Goal: Task Accomplishment & Management: Manage account settings

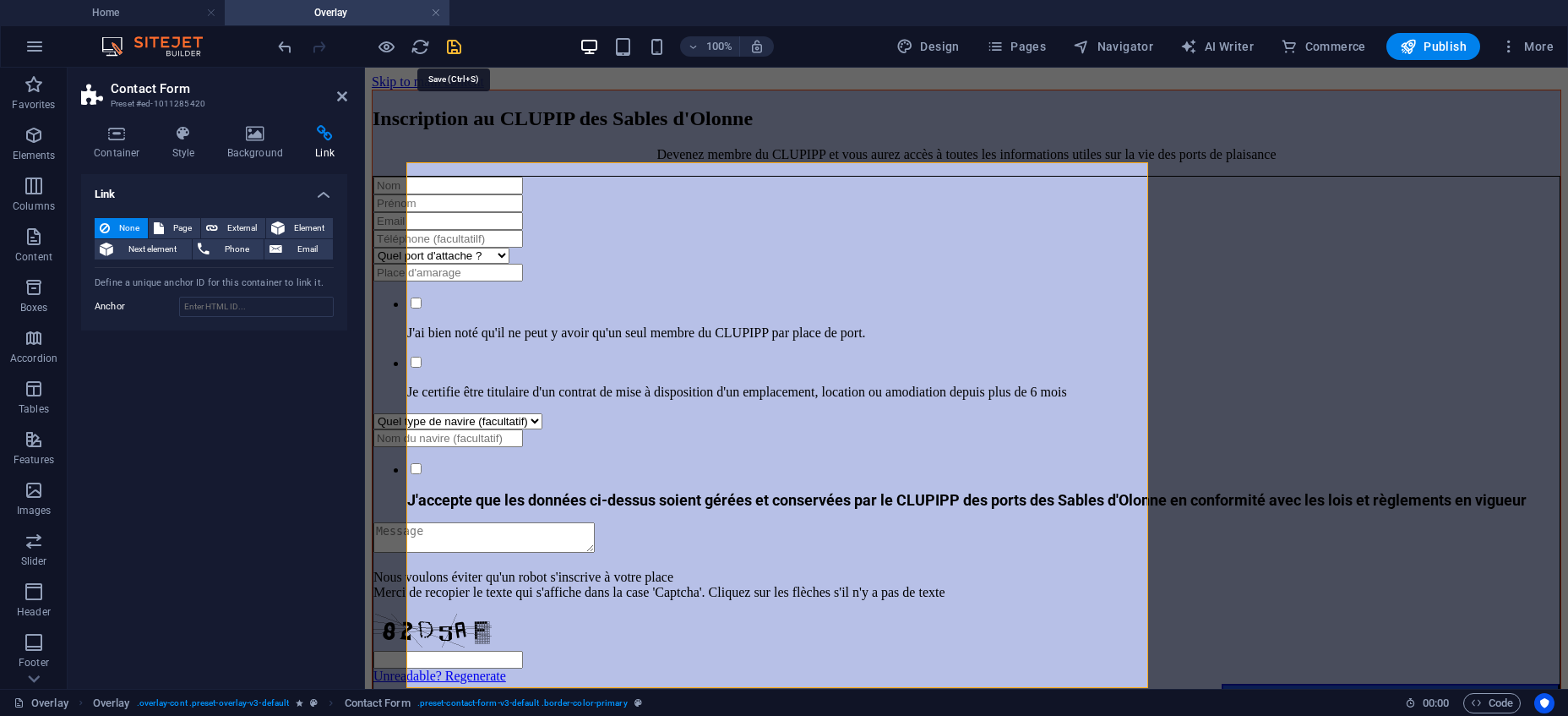
click at [457, 45] on icon "save" at bounding box center [454, 46] width 19 height 19
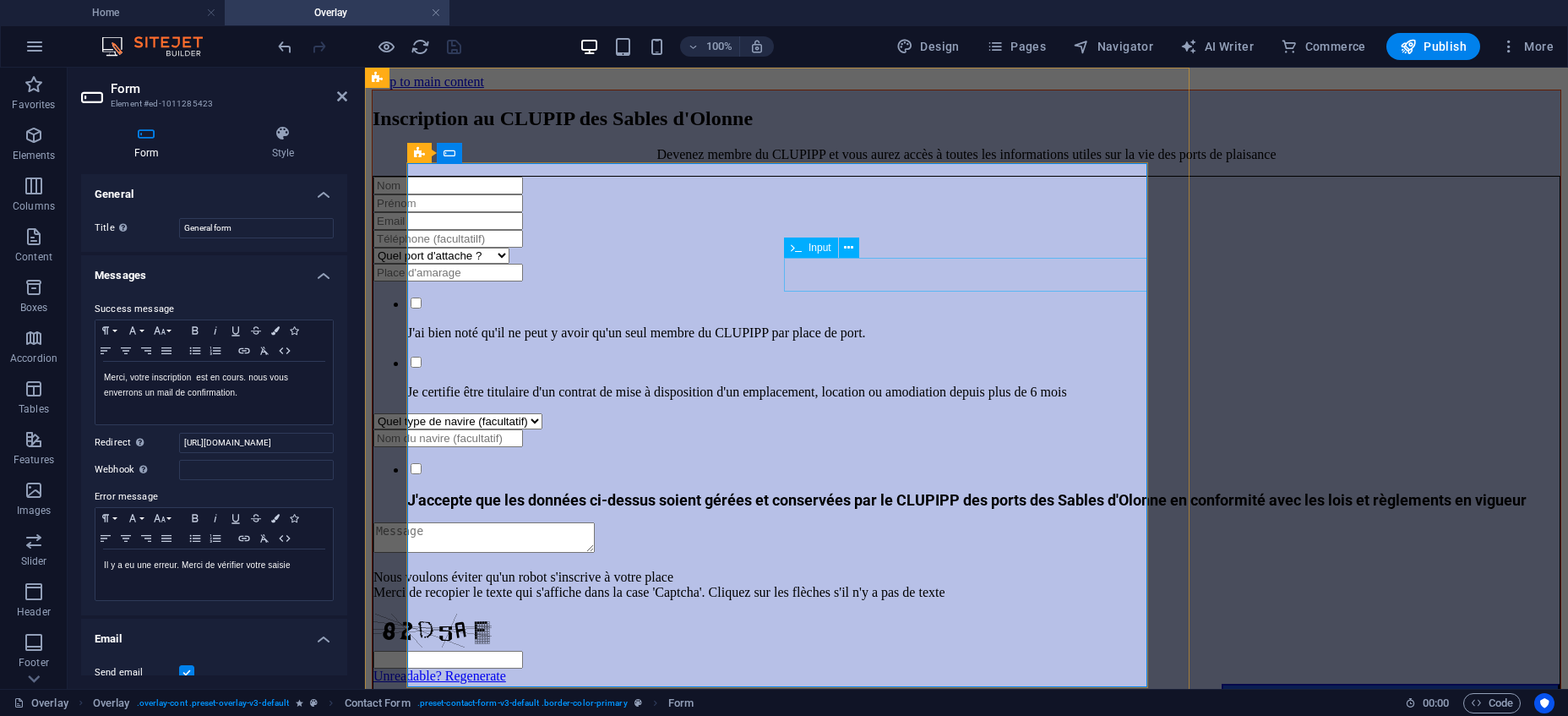
click at [523, 276] on input "Inscription" at bounding box center [448, 272] width 150 height 18
click at [1405, 182] on div "Inscription au CLUPIP des Sables d'Olonne Devenez membre du CLUPIPP et vous aur…" at bounding box center [966, 407] width 1189 height 635
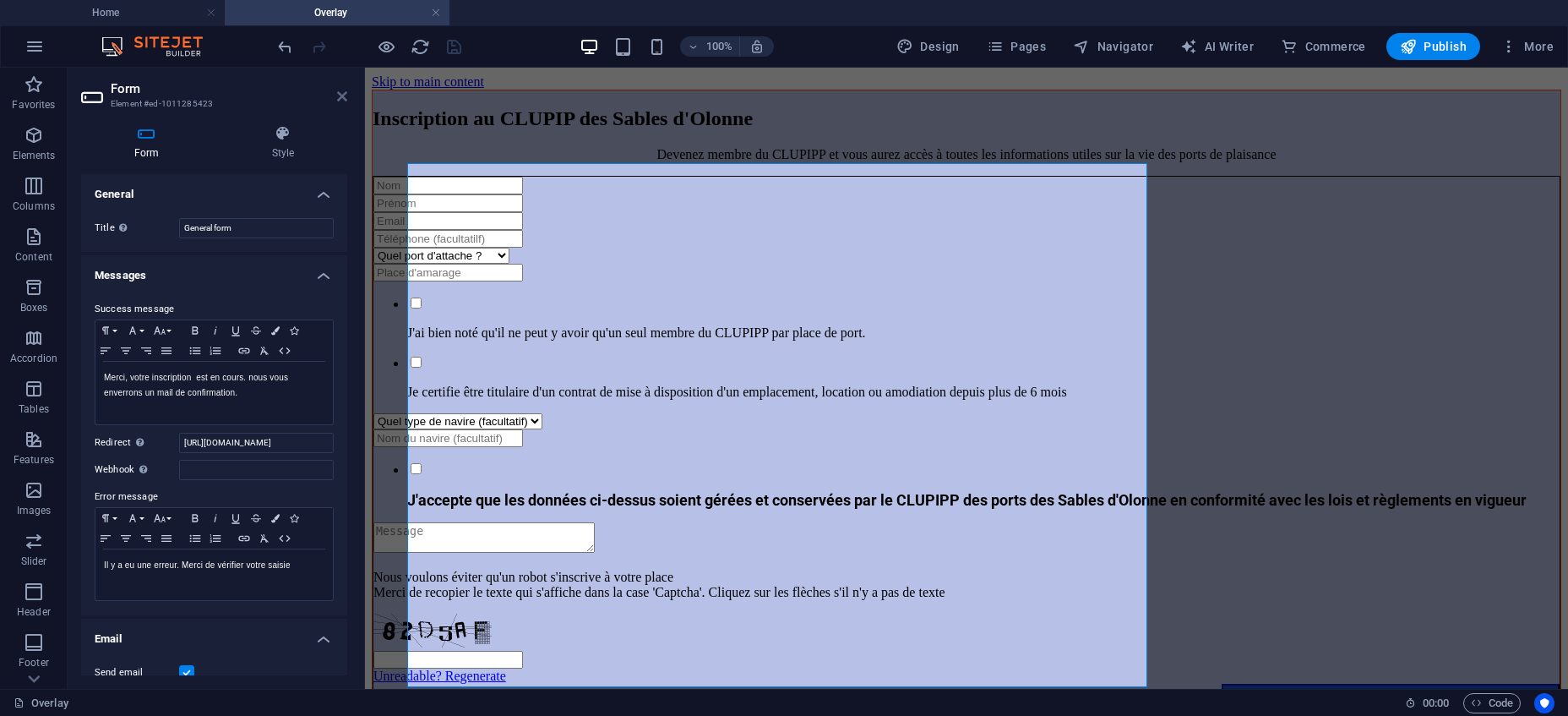
click at [344, 97] on icon at bounding box center [341, 96] width 10 height 13
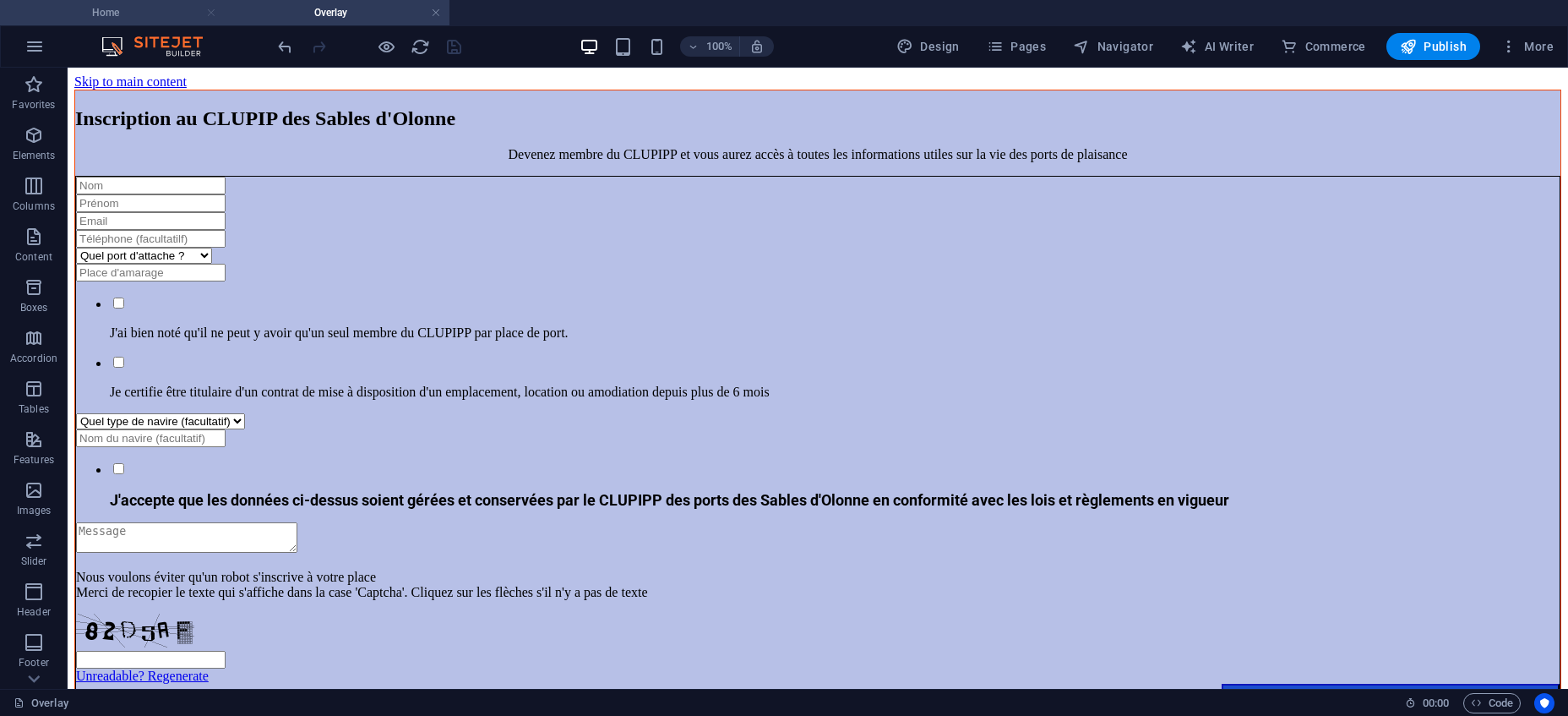
click at [210, 12] on link at bounding box center [210, 12] width 10 height 16
click at [39, 46] on icon "button" at bounding box center [34, 46] width 20 height 20
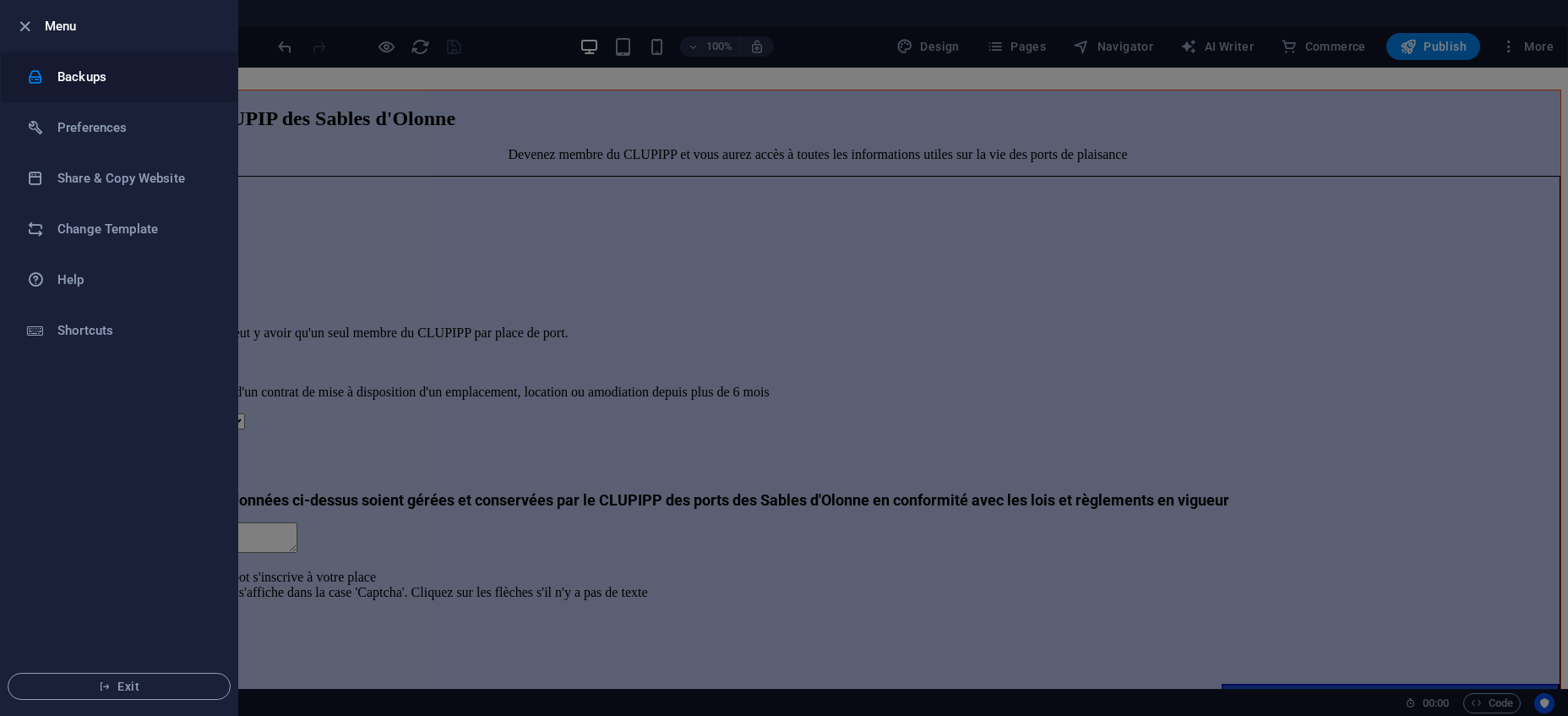
click at [82, 81] on h6 "Backups" at bounding box center [136, 76] width 156 height 20
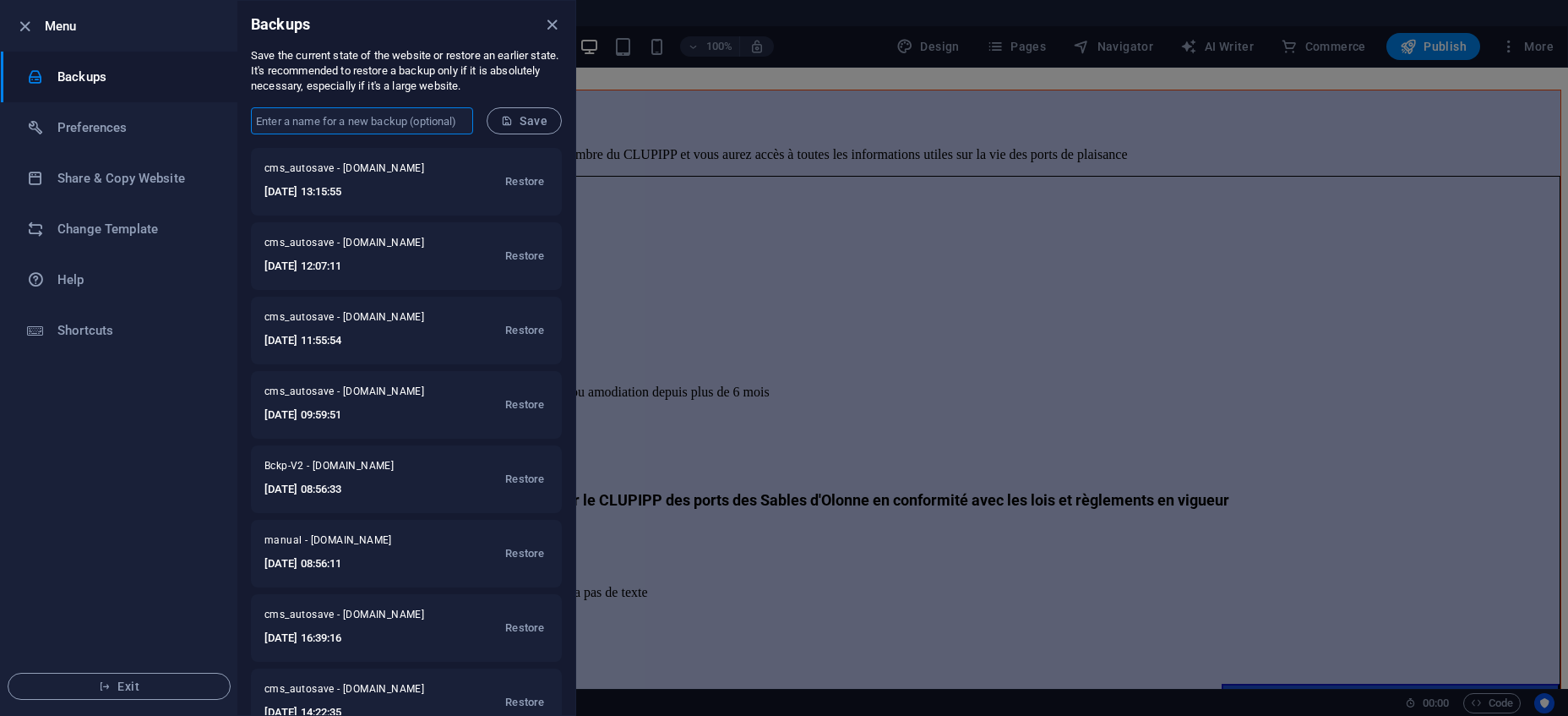
click at [345, 122] on input "text" at bounding box center [362, 120] width 222 height 28
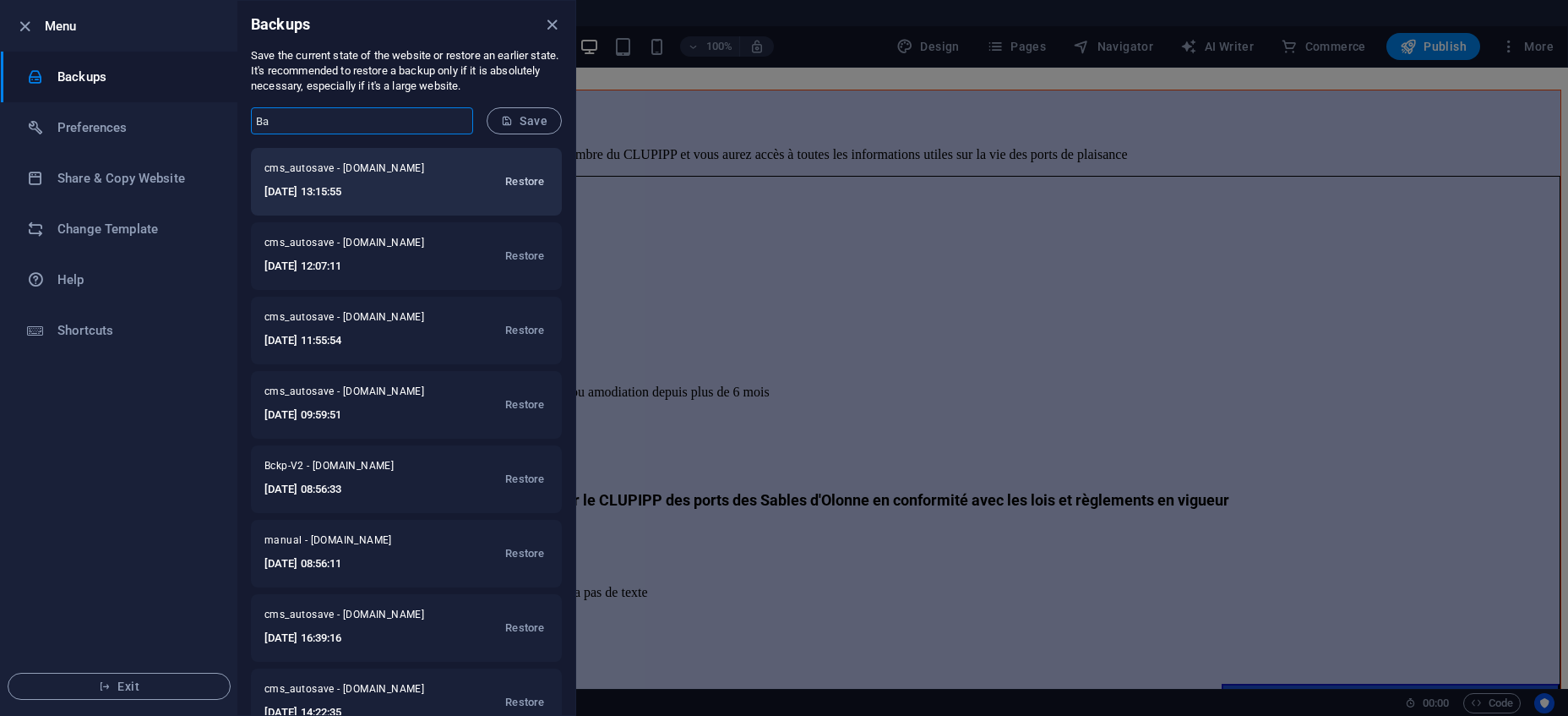
type input "B"
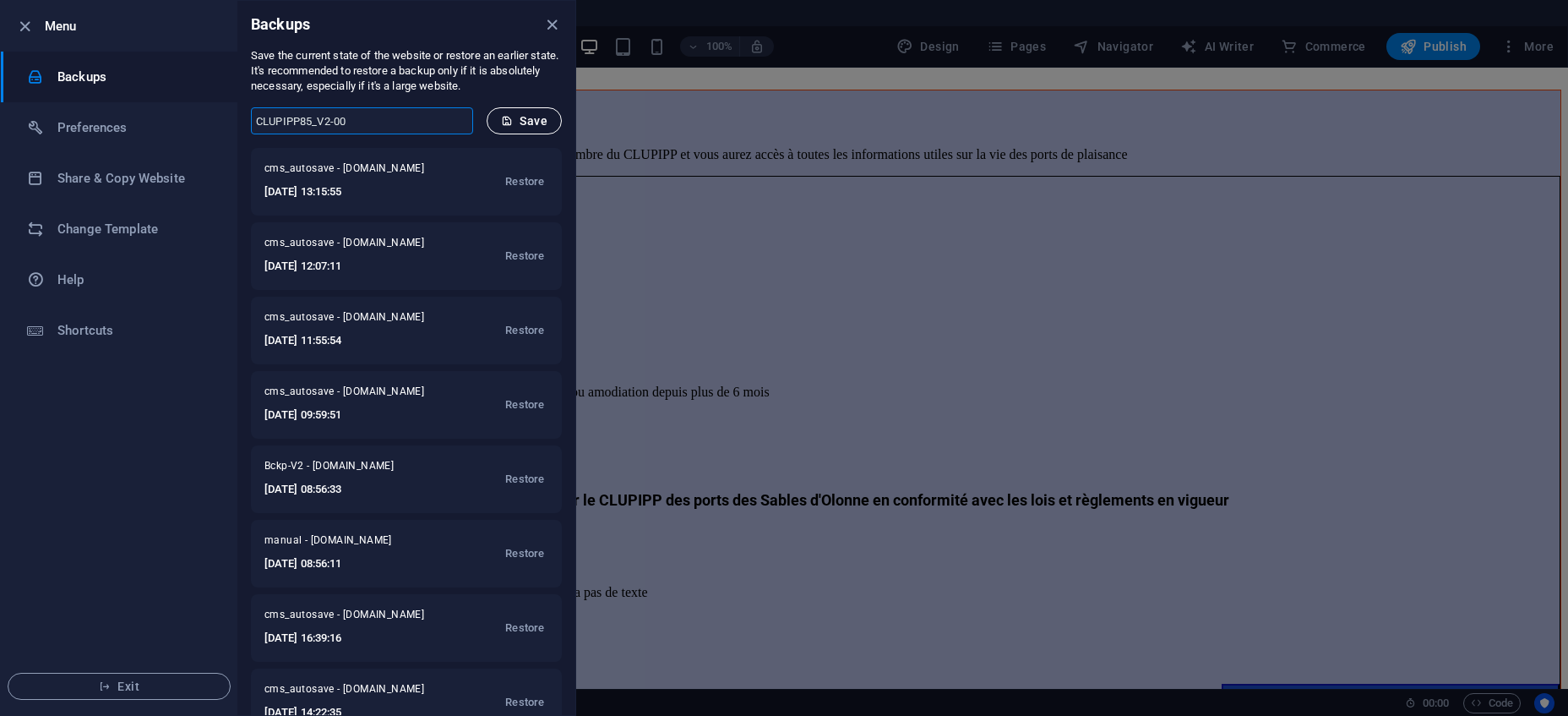
type input "CLUPIPP85_V2-00"
click at [538, 126] on span "Save" at bounding box center [523, 120] width 46 height 13
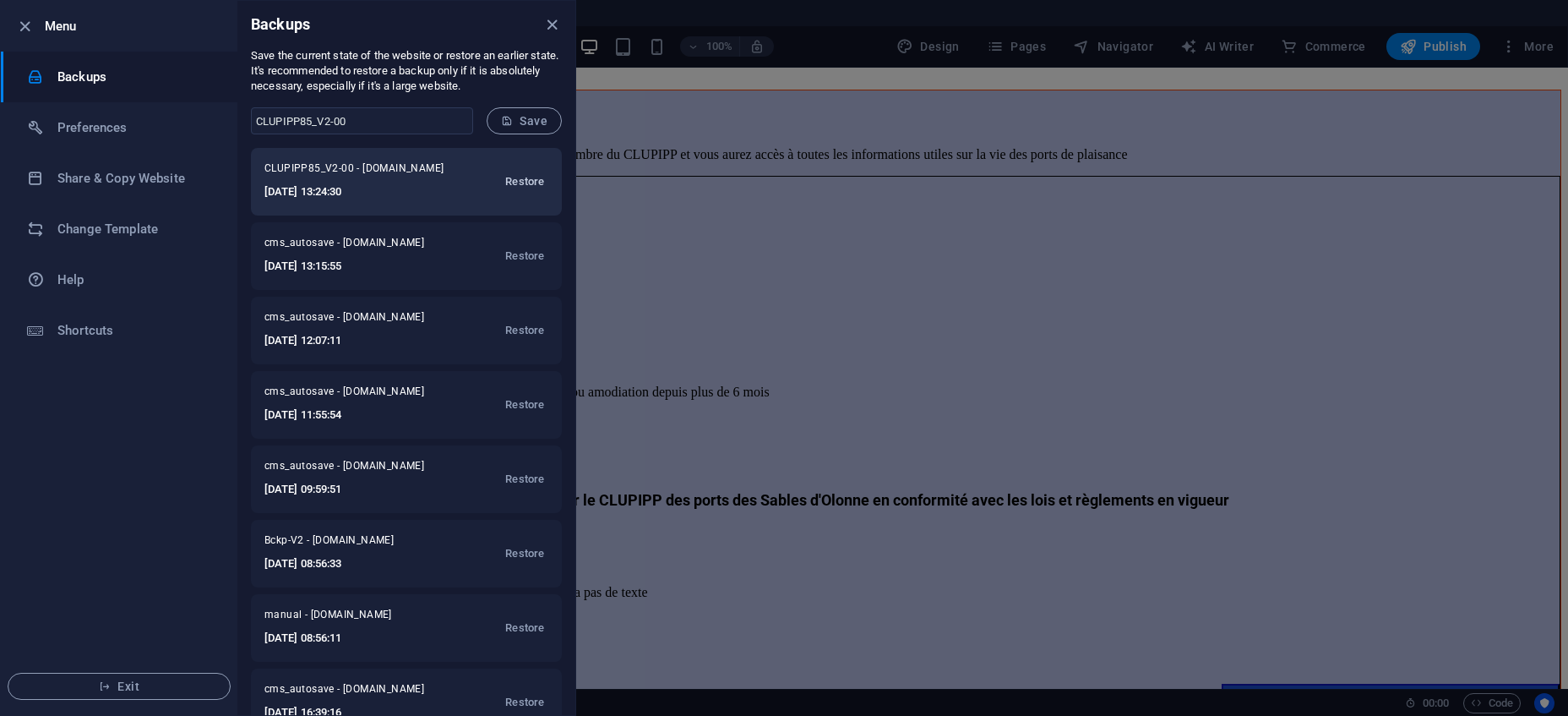
click at [530, 190] on span "Restore" at bounding box center [524, 181] width 39 height 20
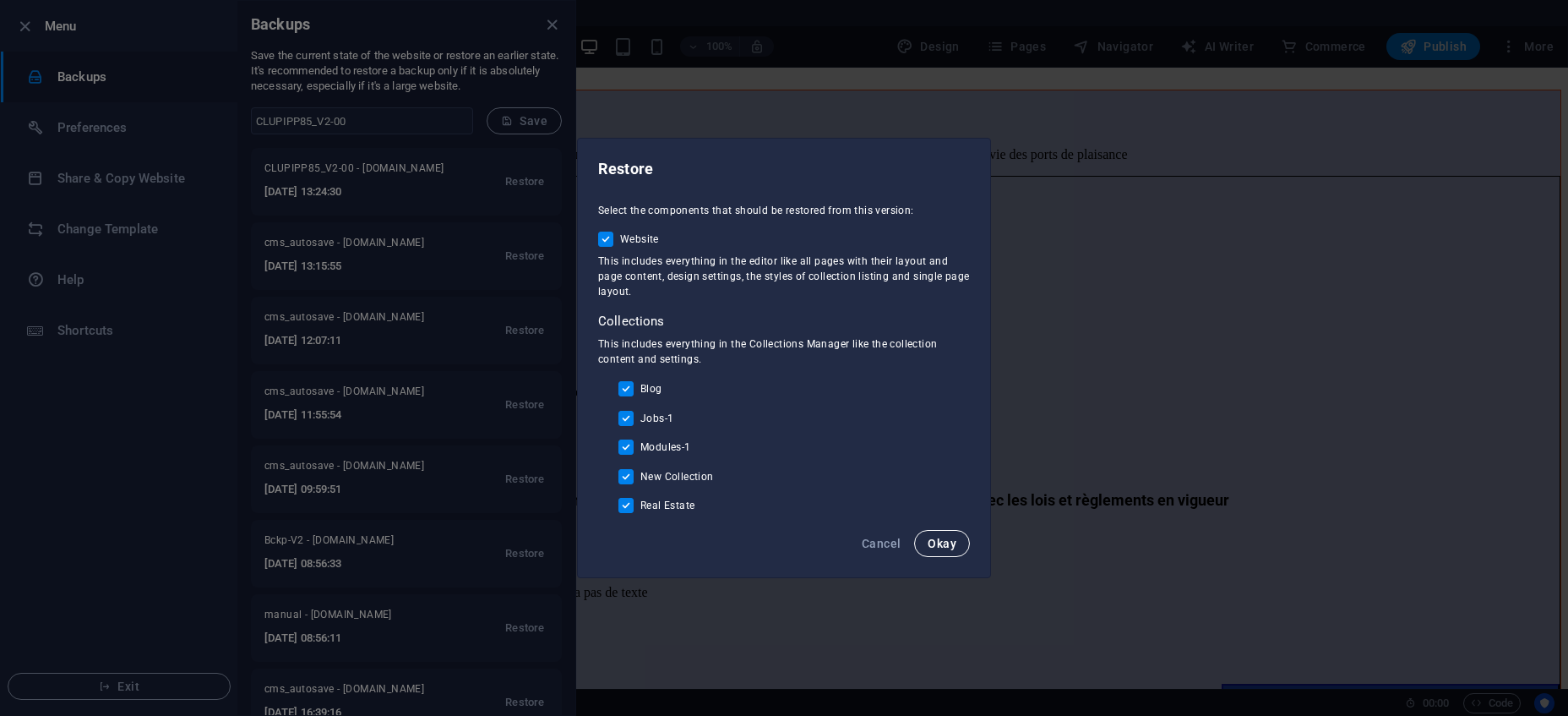
click at [939, 547] on span "Okay" at bounding box center [941, 543] width 28 height 13
checkbox input "false"
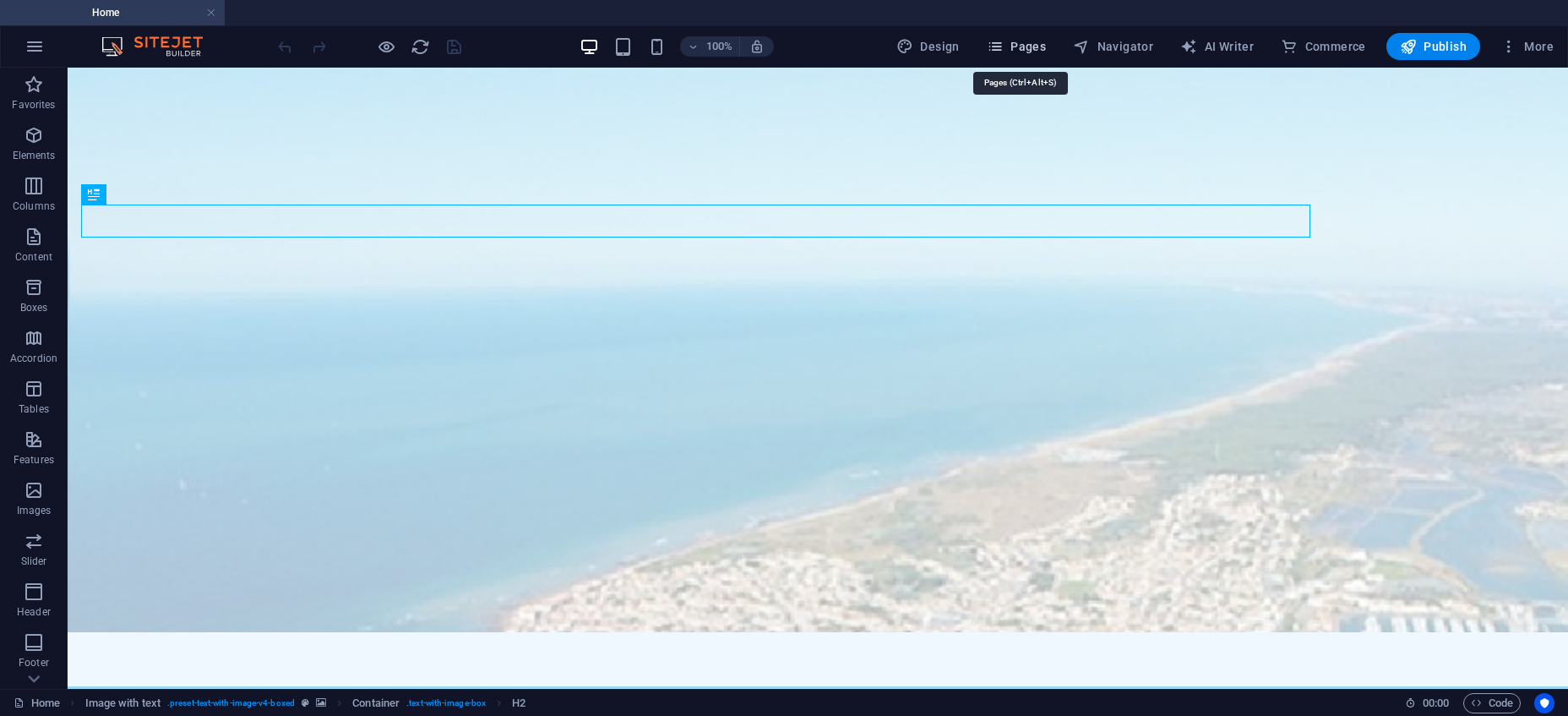
click at [1036, 53] on span "Pages" at bounding box center [1016, 46] width 59 height 17
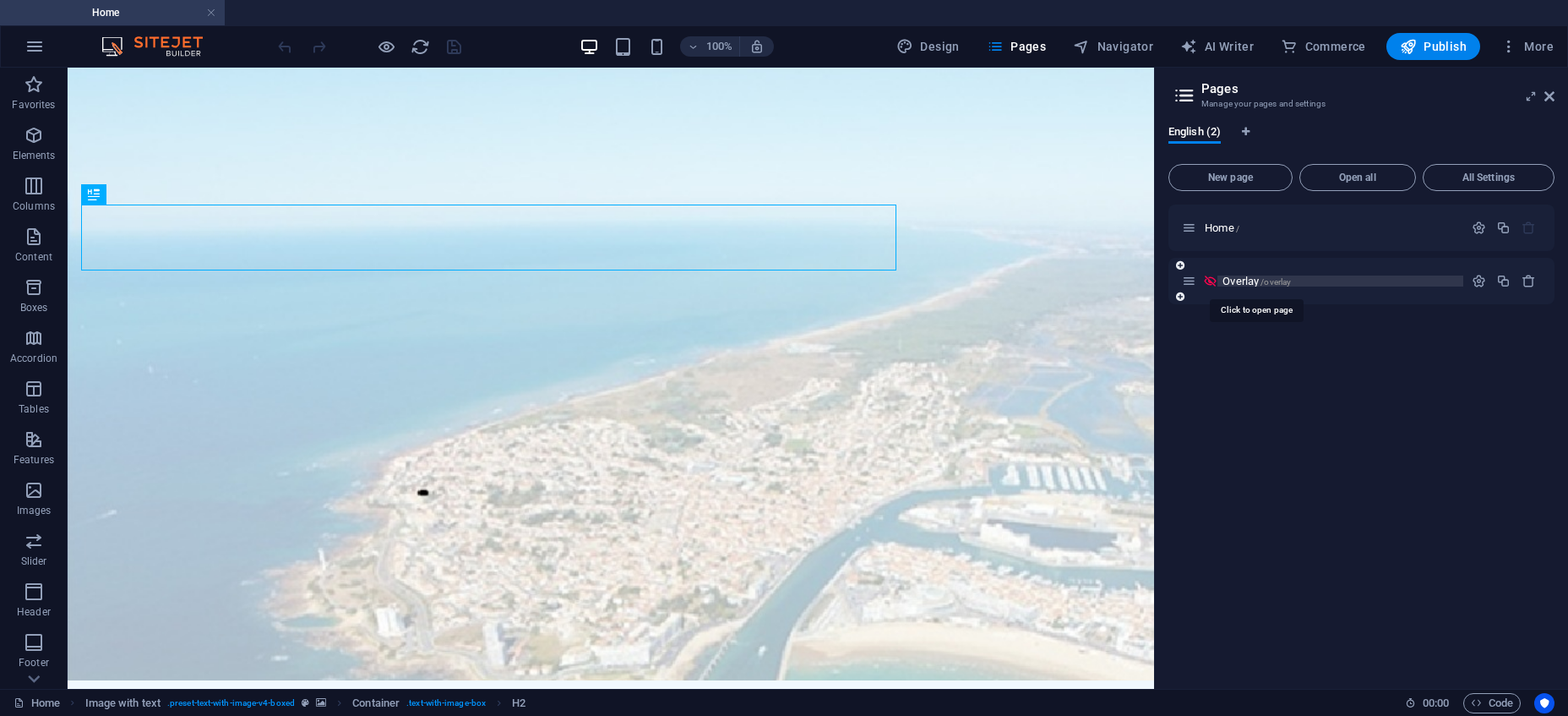
click at [1229, 281] on span "Overlay /overlay" at bounding box center [1256, 281] width 68 height 12
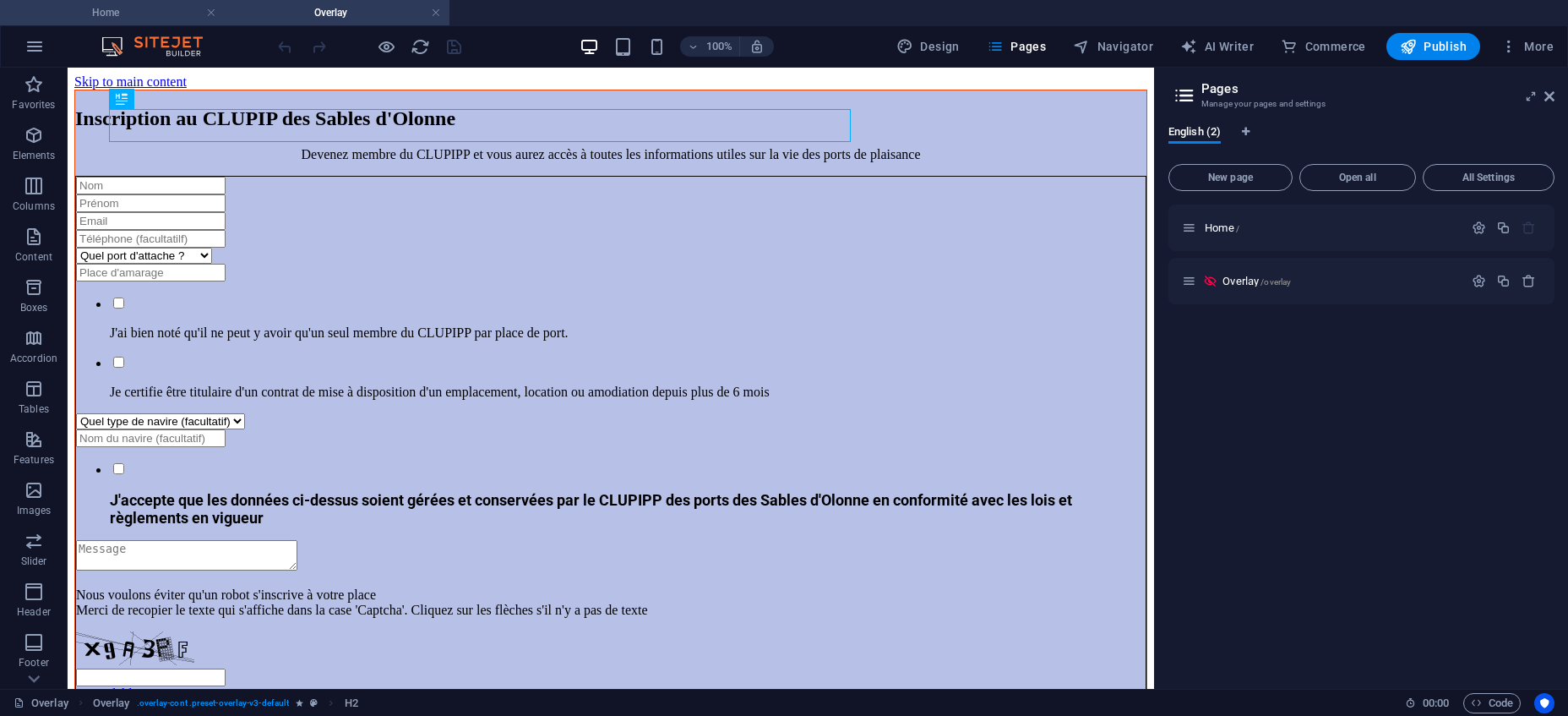
click at [138, 9] on h4 "Home" at bounding box center [112, 13] width 225 height 19
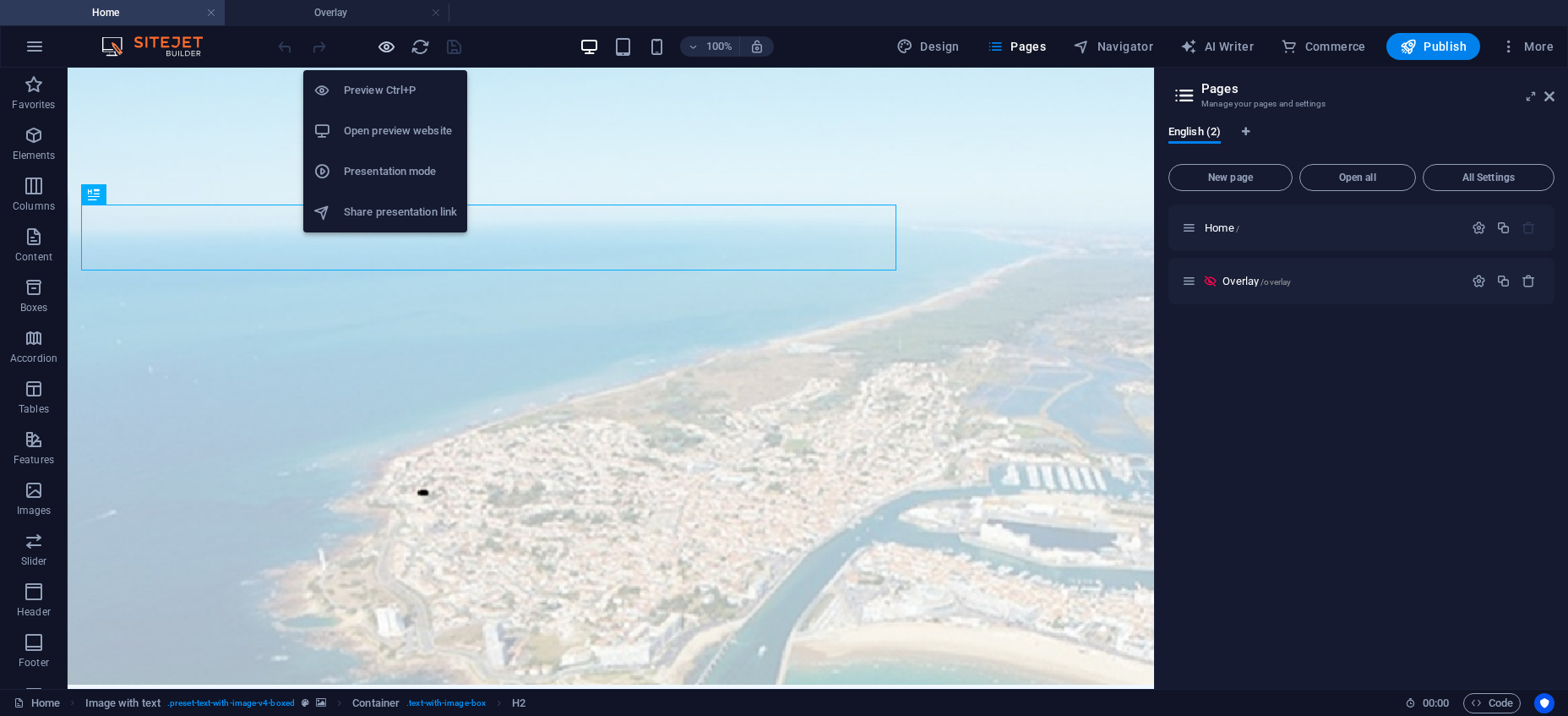
click at [384, 45] on icon "button" at bounding box center [386, 46] width 19 height 19
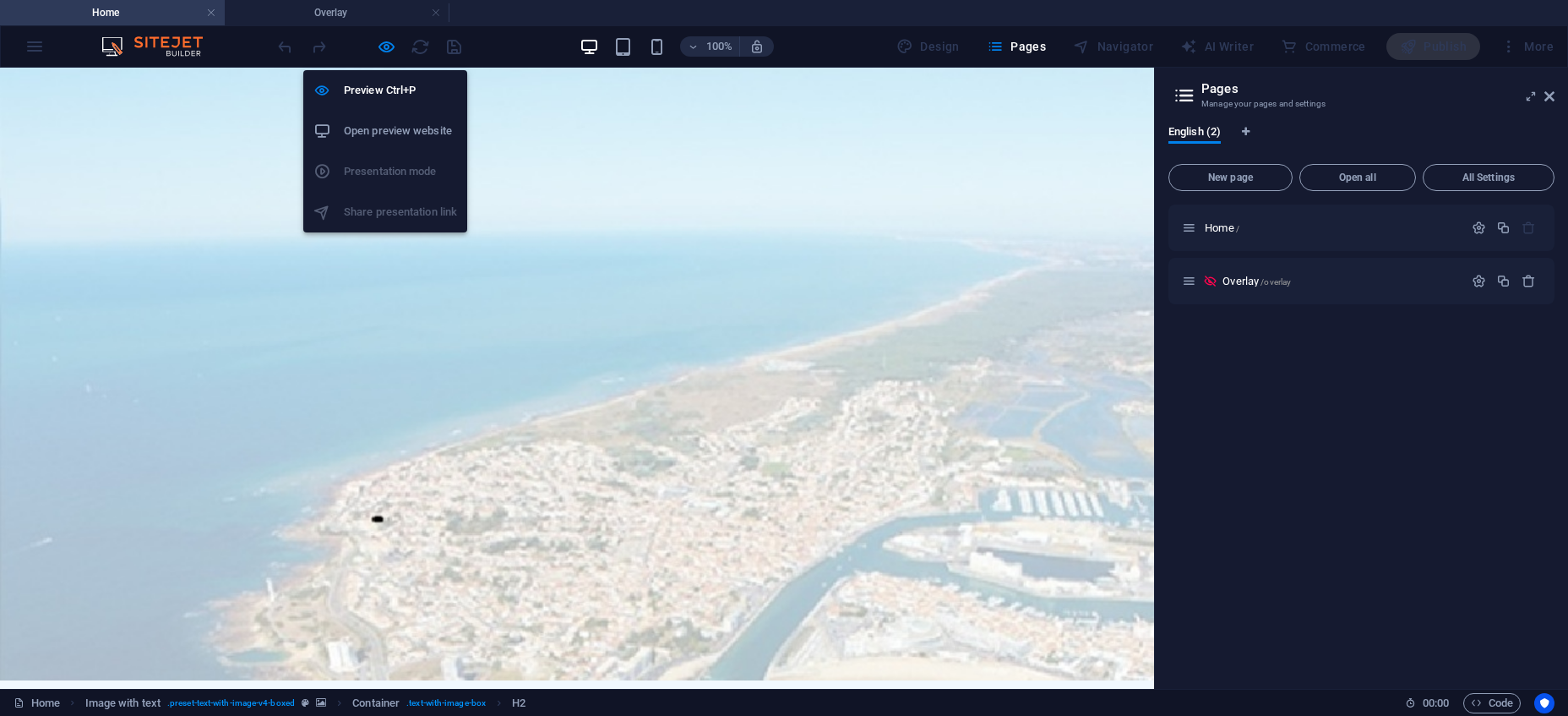
click at [399, 130] on h6 "Open preview website" at bounding box center [400, 130] width 113 height 20
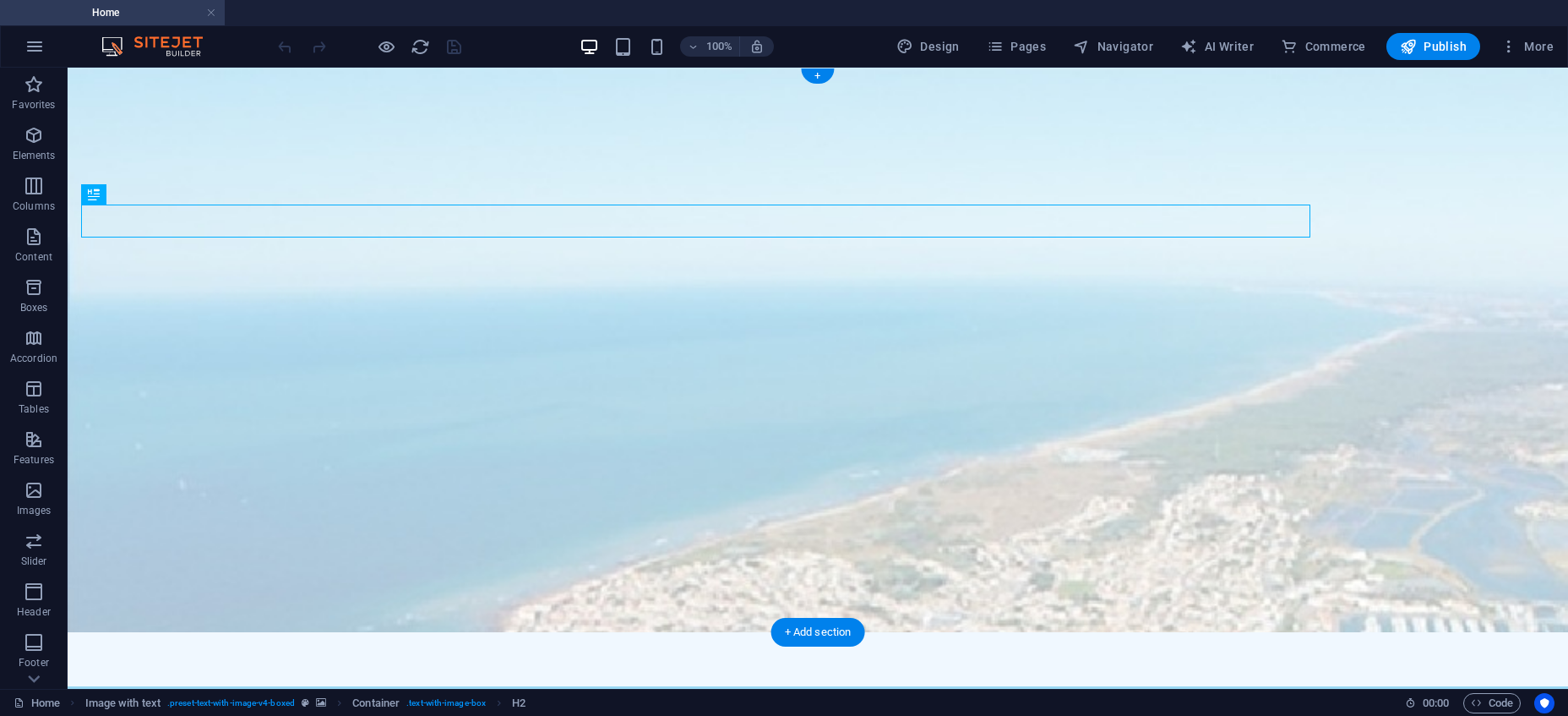
click at [82, 72] on figure at bounding box center [817, 349] width 1500 height 564
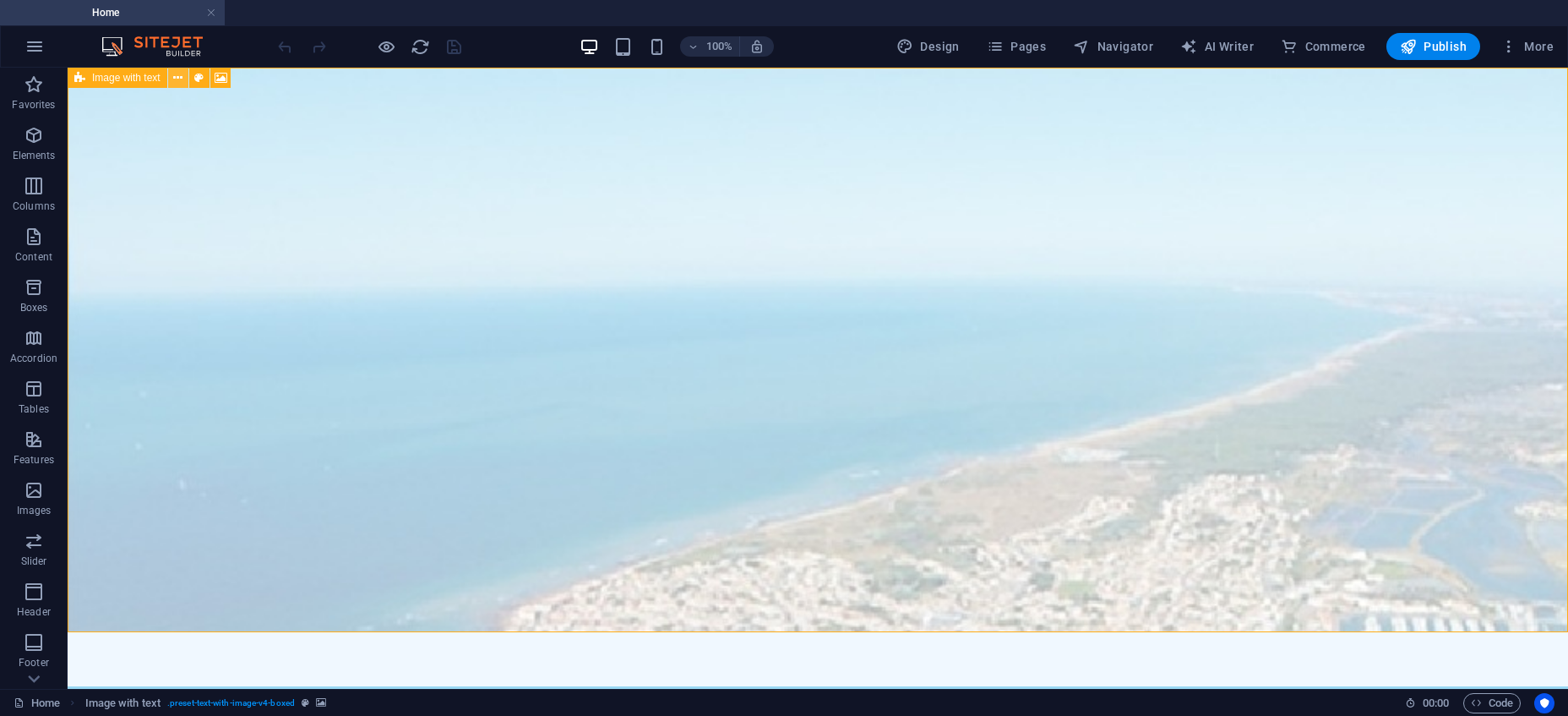
click at [174, 80] on icon at bounding box center [178, 78] width 9 height 18
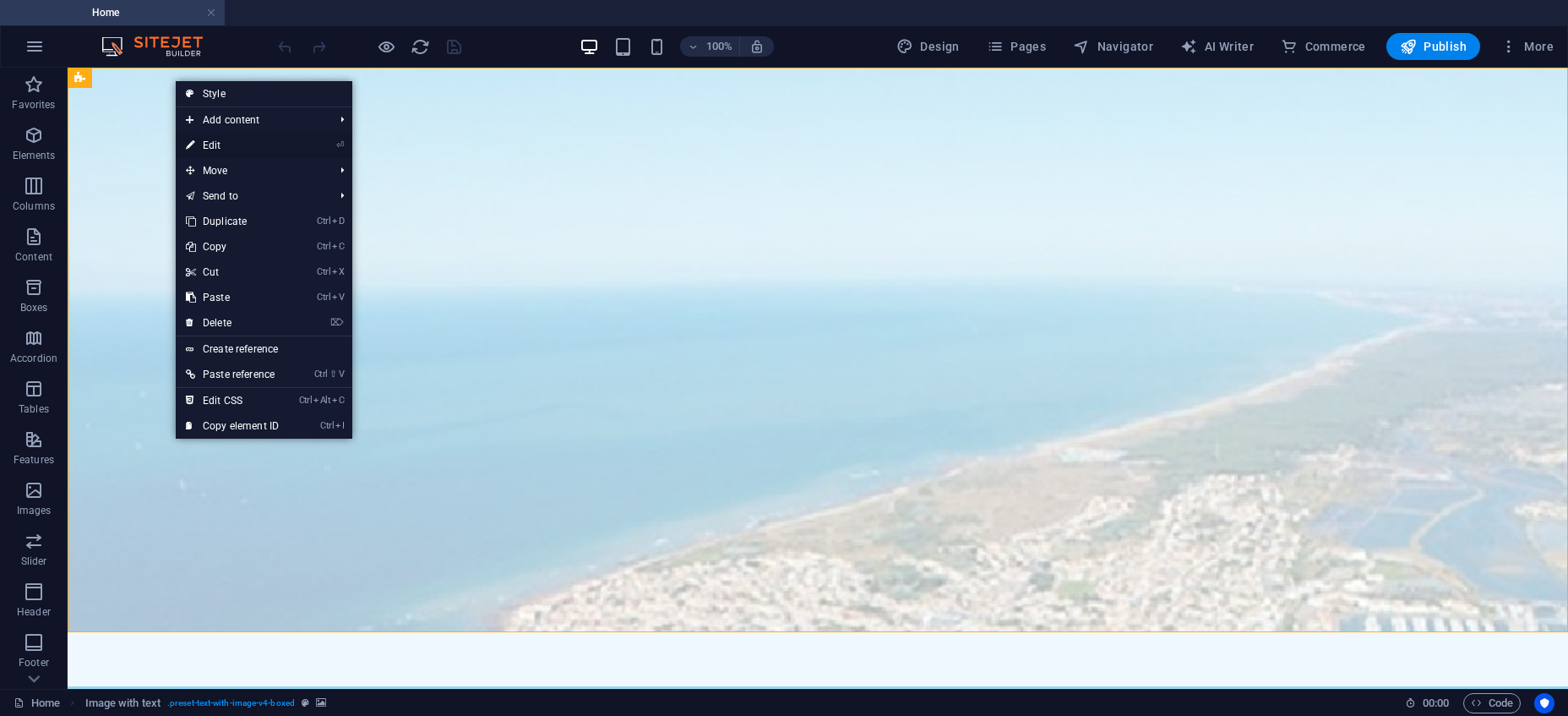
click at [222, 142] on link "⏎ Edit" at bounding box center [231, 145] width 113 height 26
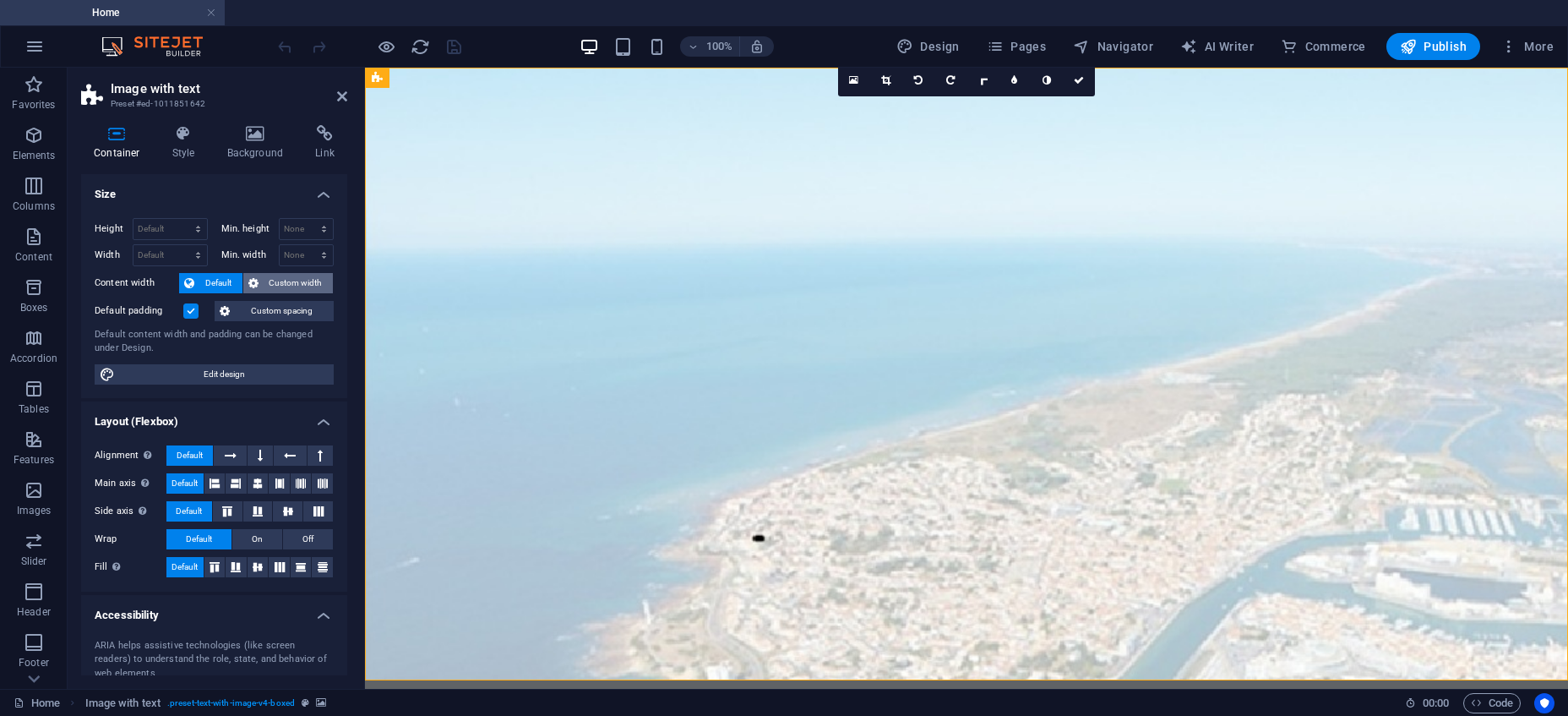
click at [287, 282] on span "Custom width" at bounding box center [296, 283] width 65 height 20
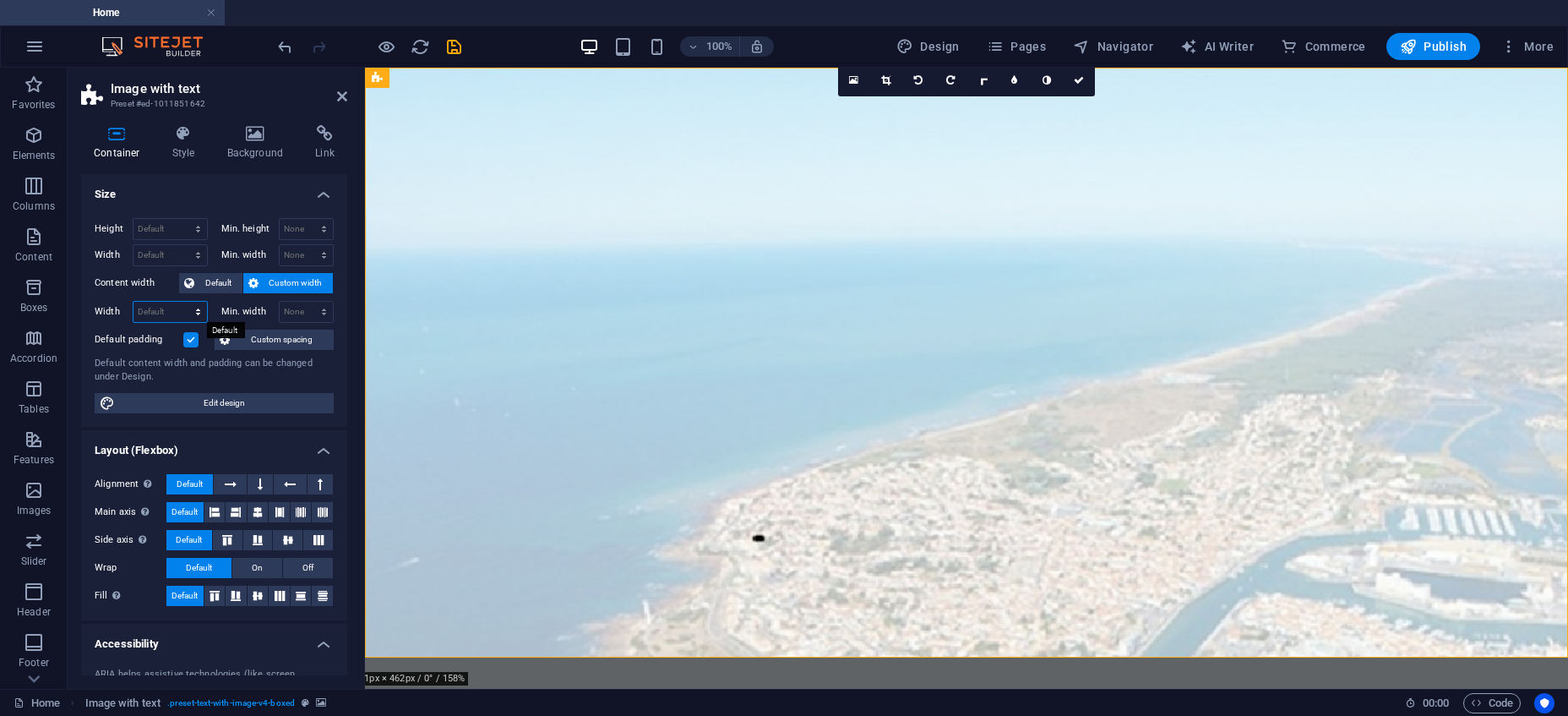
click at [134, 302] on select "Default px rem % em vh vw" at bounding box center [171, 311] width 74 height 20
select select "rem"
click option "rem" at bounding box center [0, 0] width 0 height 0
drag, startPoint x: 159, startPoint y: 310, endPoint x: 124, endPoint y: 315, distance: 35.4
click at [134, 309] on input "91" at bounding box center [171, 311] width 74 height 20
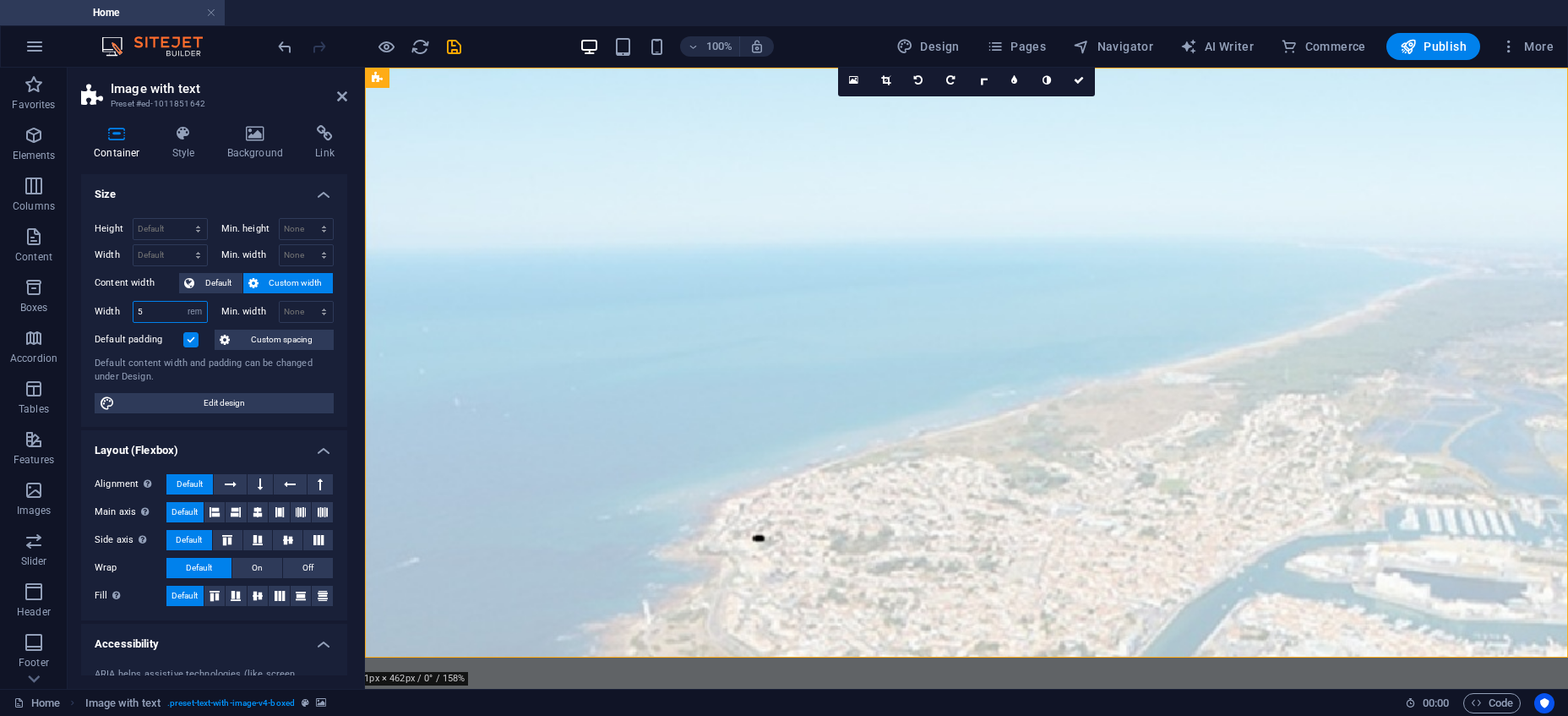
type input "50"
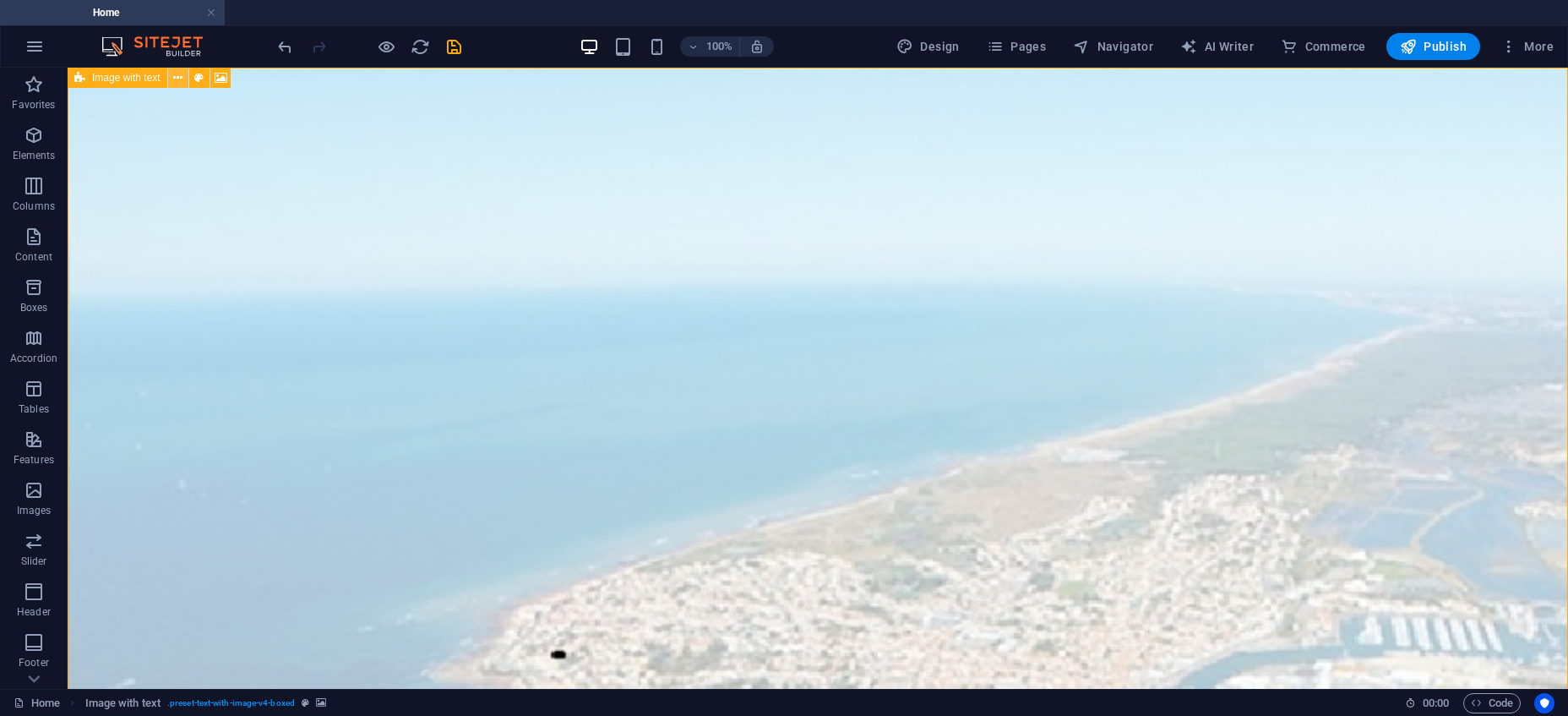
click at [178, 78] on icon at bounding box center [178, 78] width 9 height 18
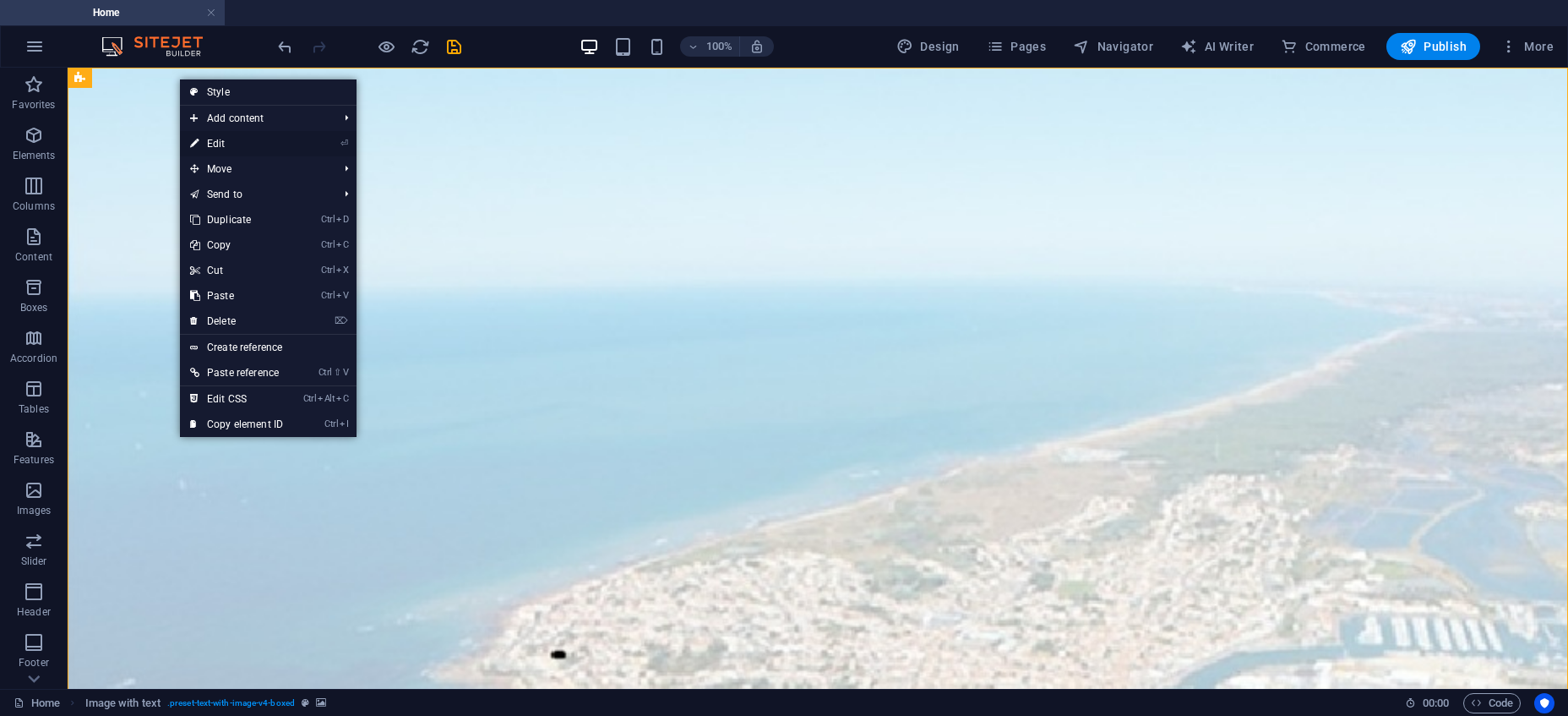
click at [207, 139] on link "⏎ Edit" at bounding box center [236, 143] width 113 height 26
select select "rem"
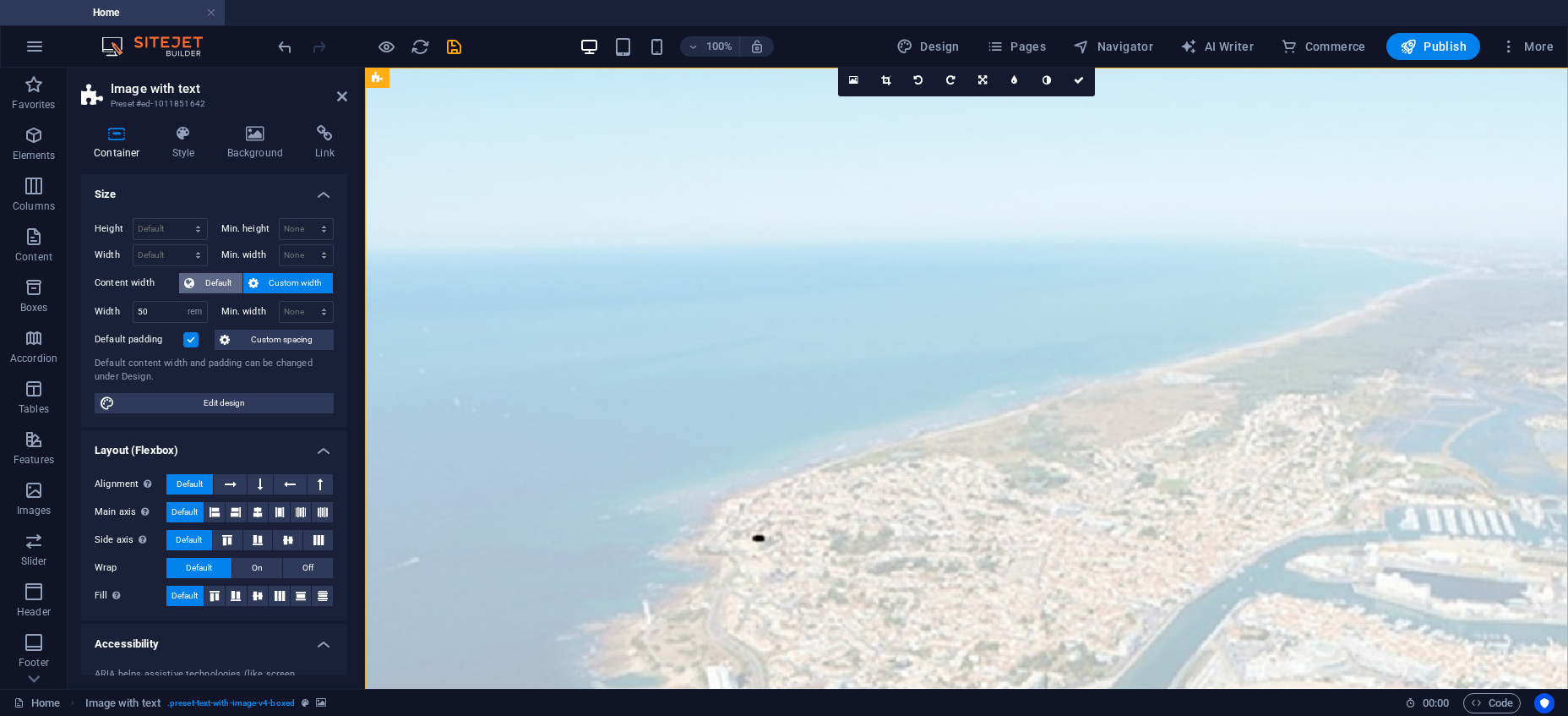
click at [206, 281] on span "Default" at bounding box center [218, 283] width 38 height 20
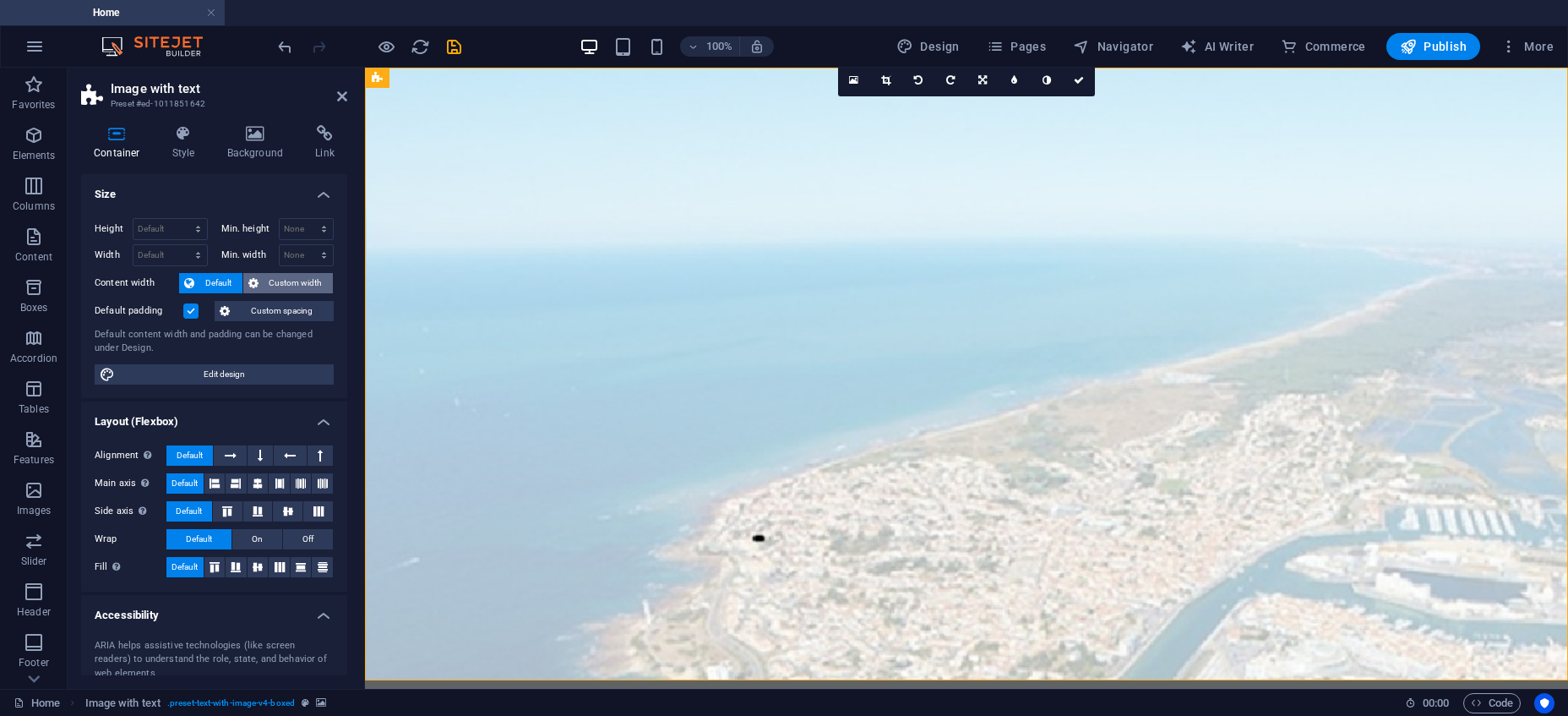
click at [306, 283] on span "Custom width" at bounding box center [296, 283] width 65 height 20
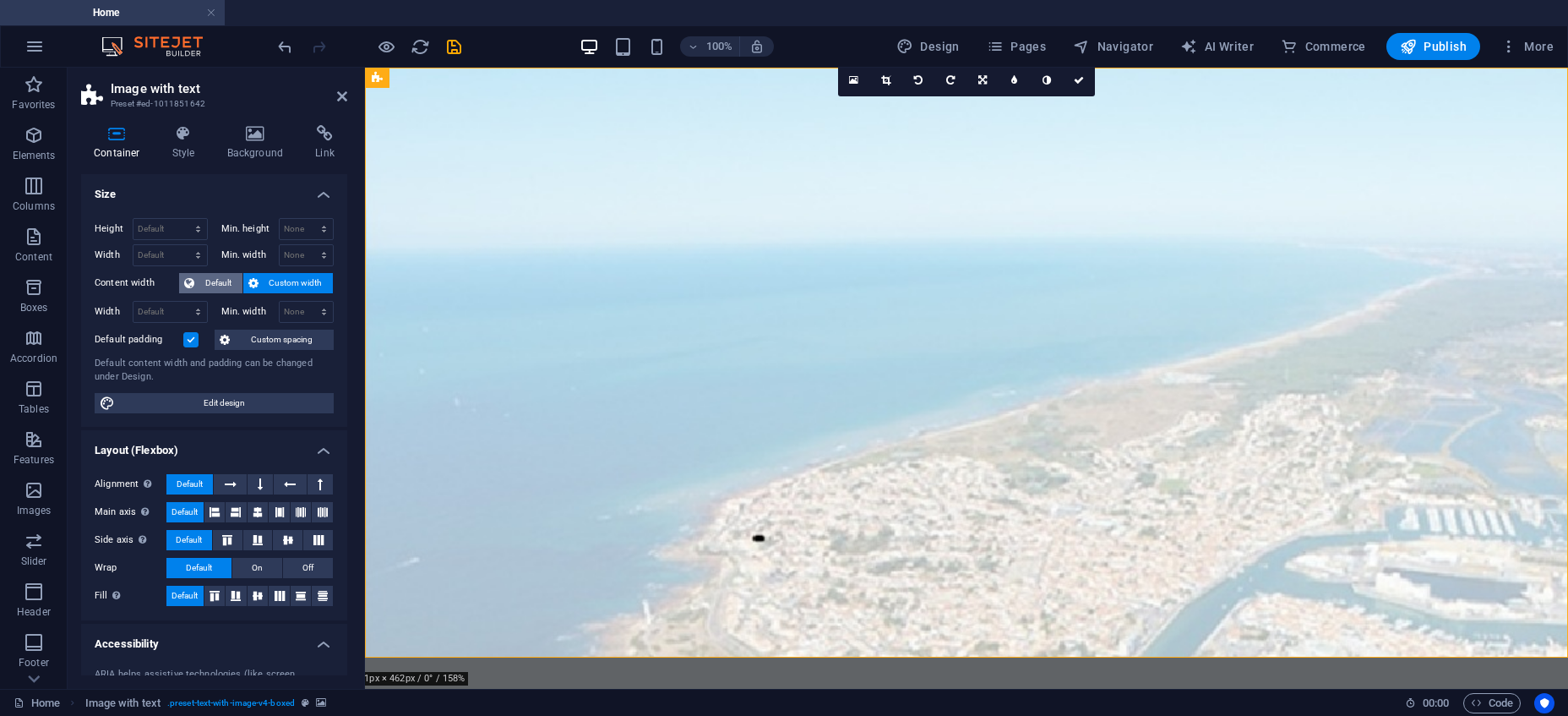
click at [212, 283] on span "Default" at bounding box center [218, 283] width 38 height 20
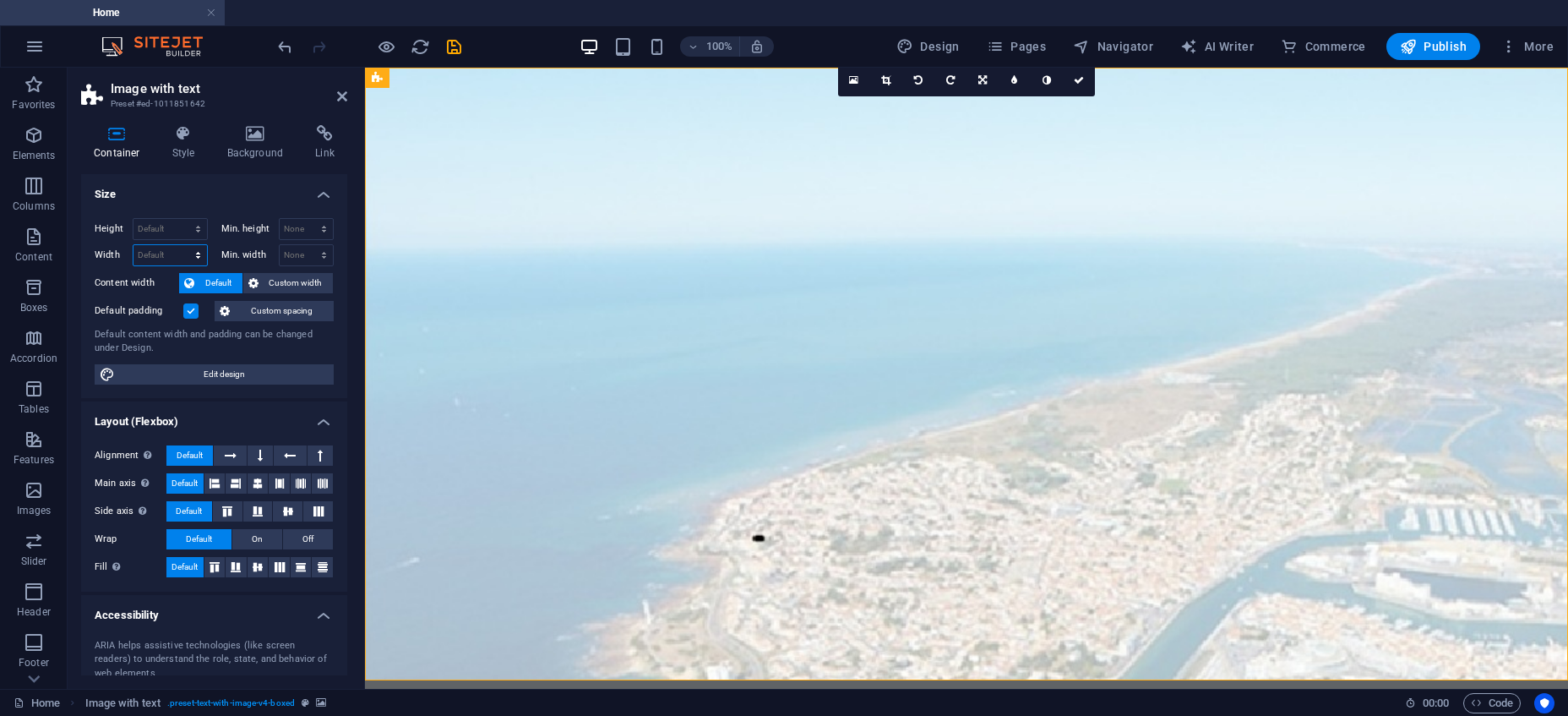
click at [134, 245] on select "Default px rem % em vh vw" at bounding box center [171, 254] width 74 height 20
select select "rem"
click option "rem" at bounding box center [0, 0] width 0 height 0
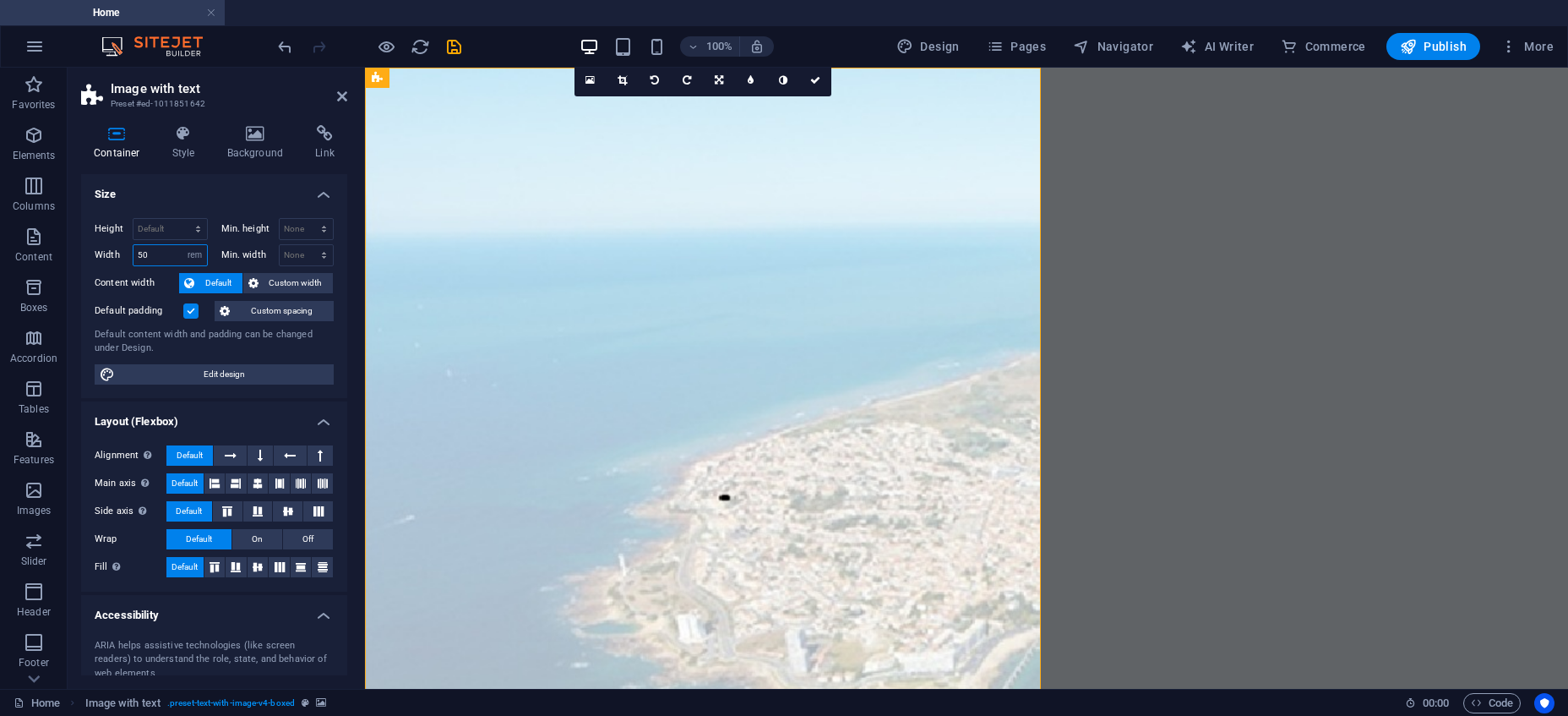
type input "5"
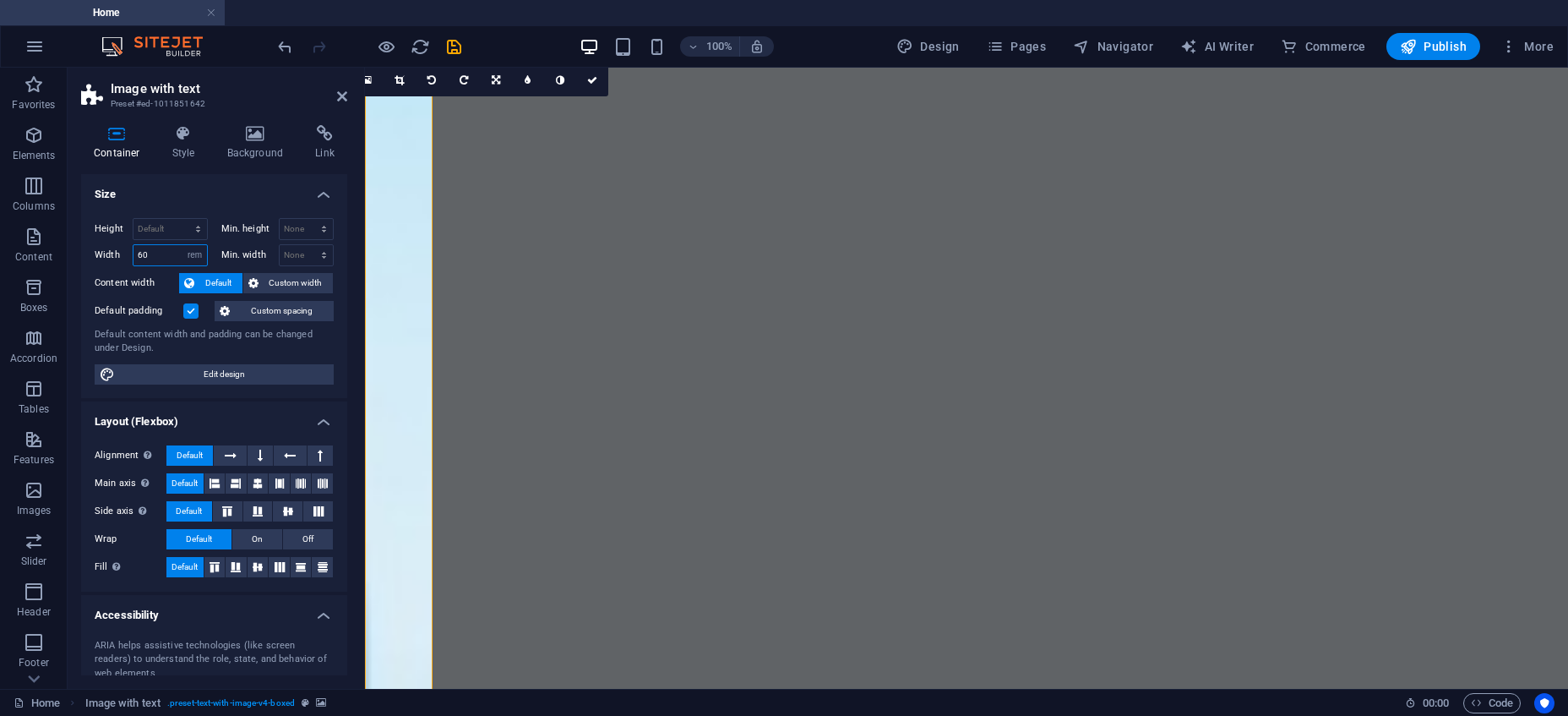
type input "60"
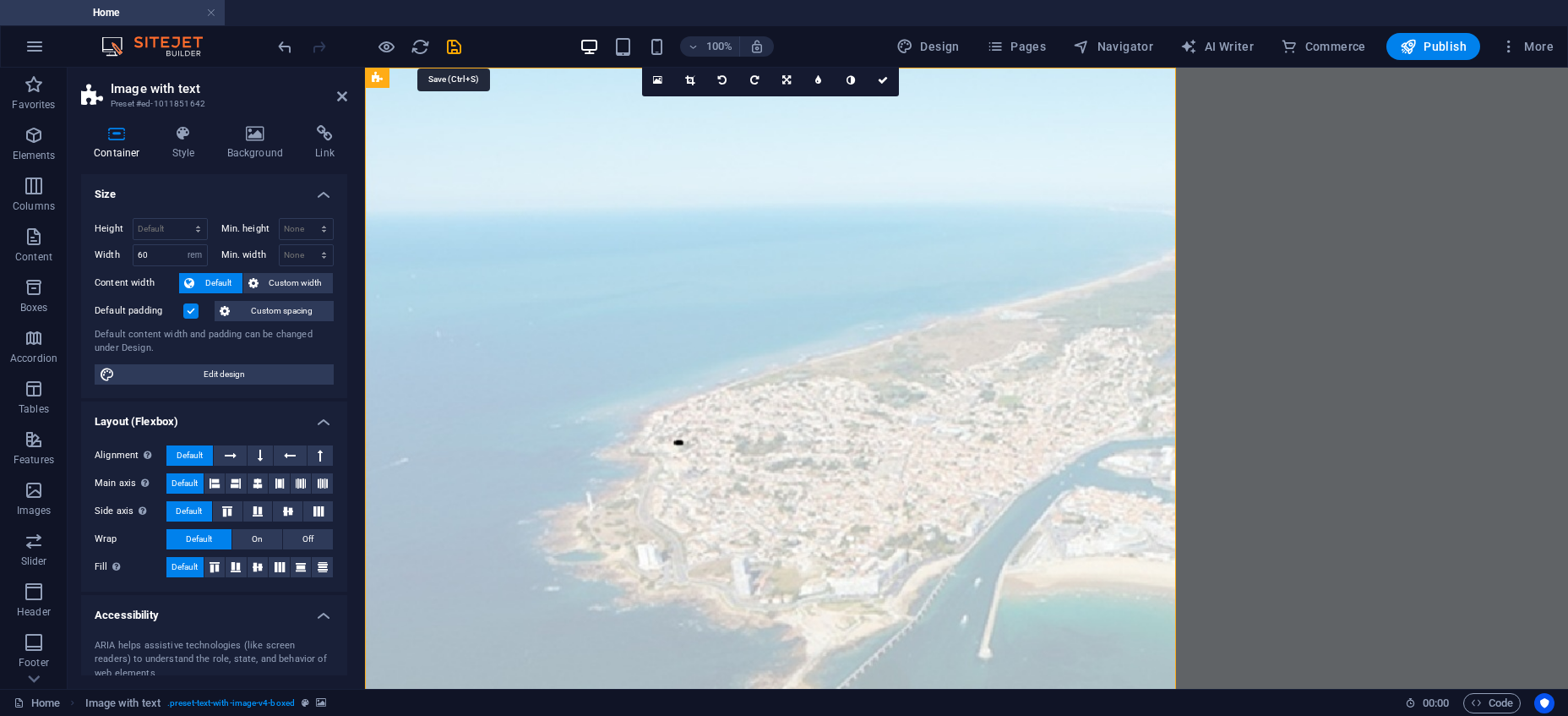
click at [455, 47] on icon "save" at bounding box center [454, 46] width 19 height 19
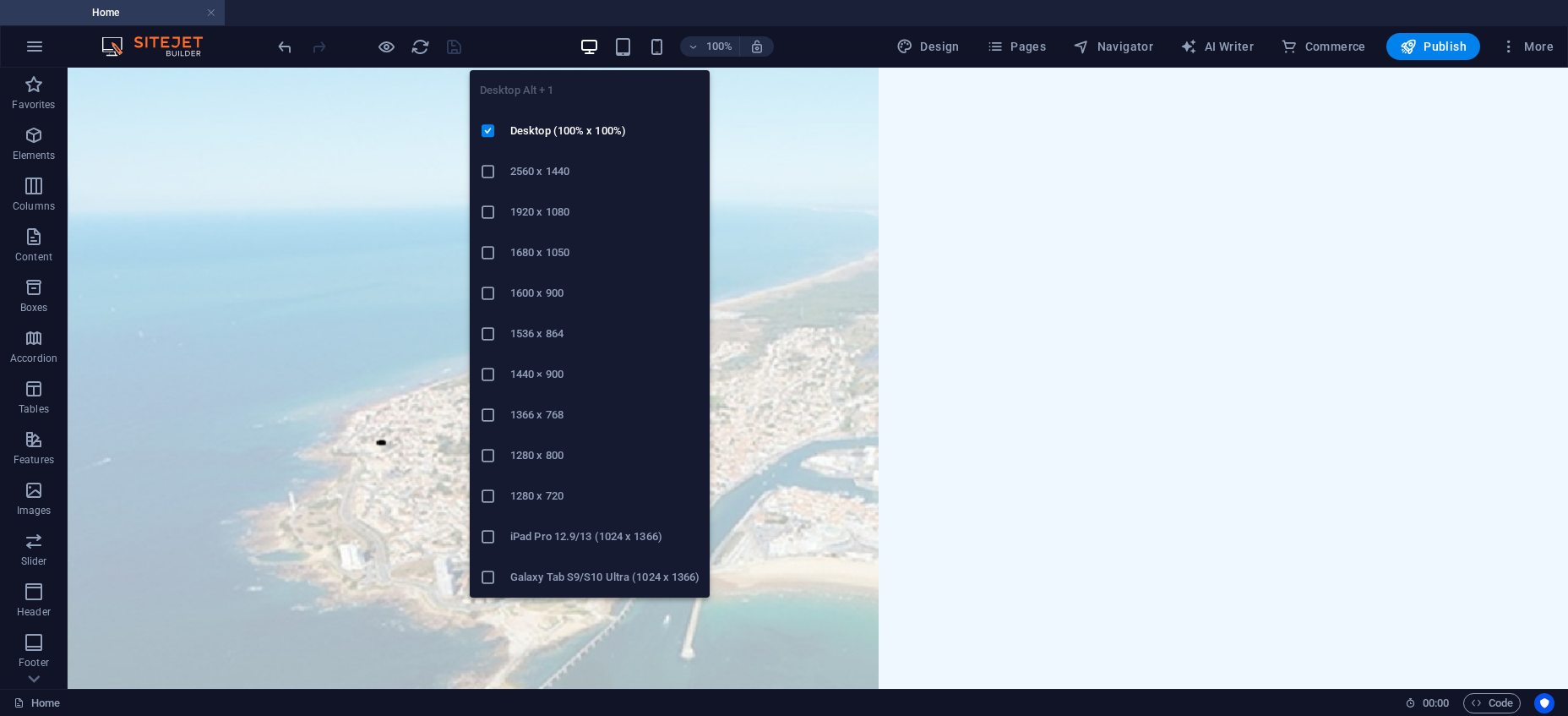
click at [538, 211] on h6 "1920 x 1080" at bounding box center [605, 211] width 190 height 20
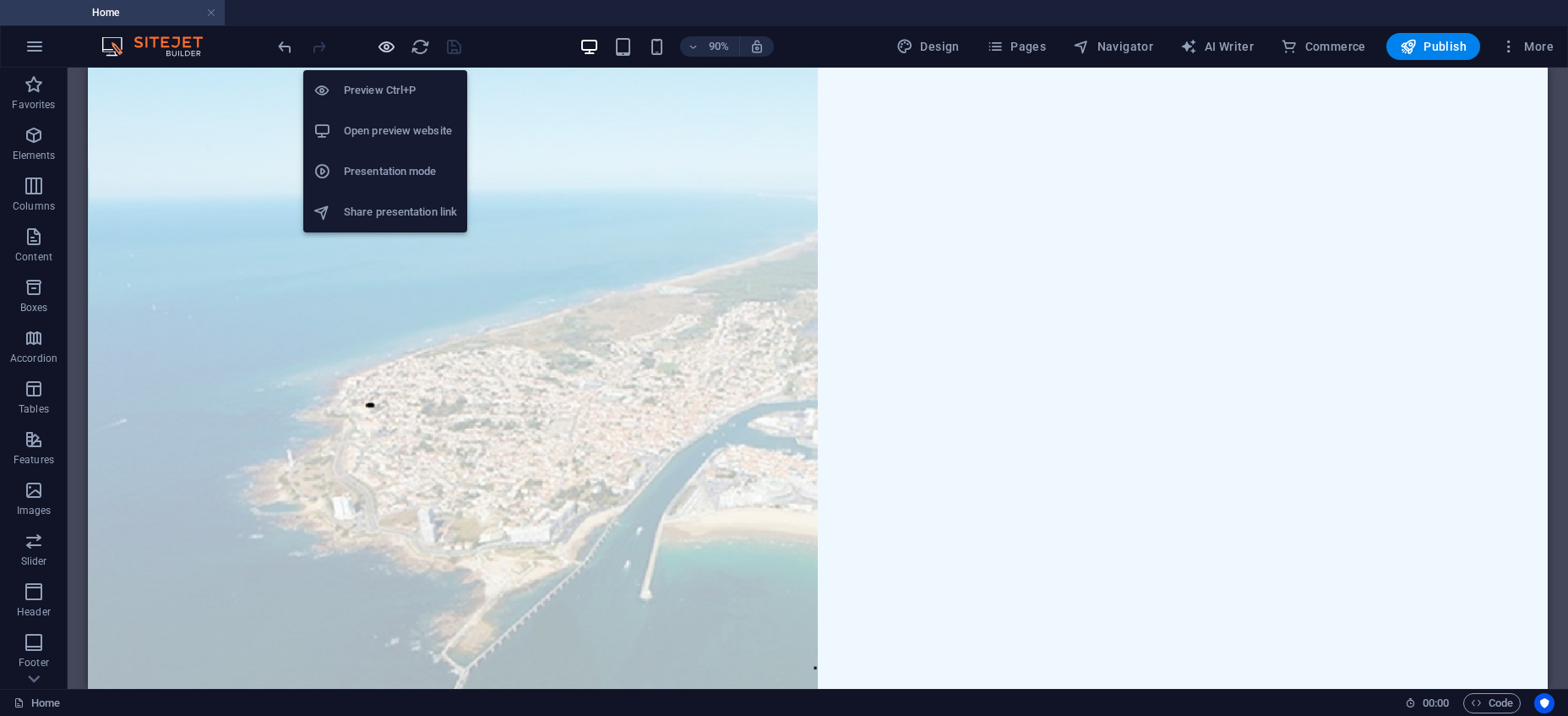
click at [384, 49] on icon "button" at bounding box center [386, 46] width 19 height 19
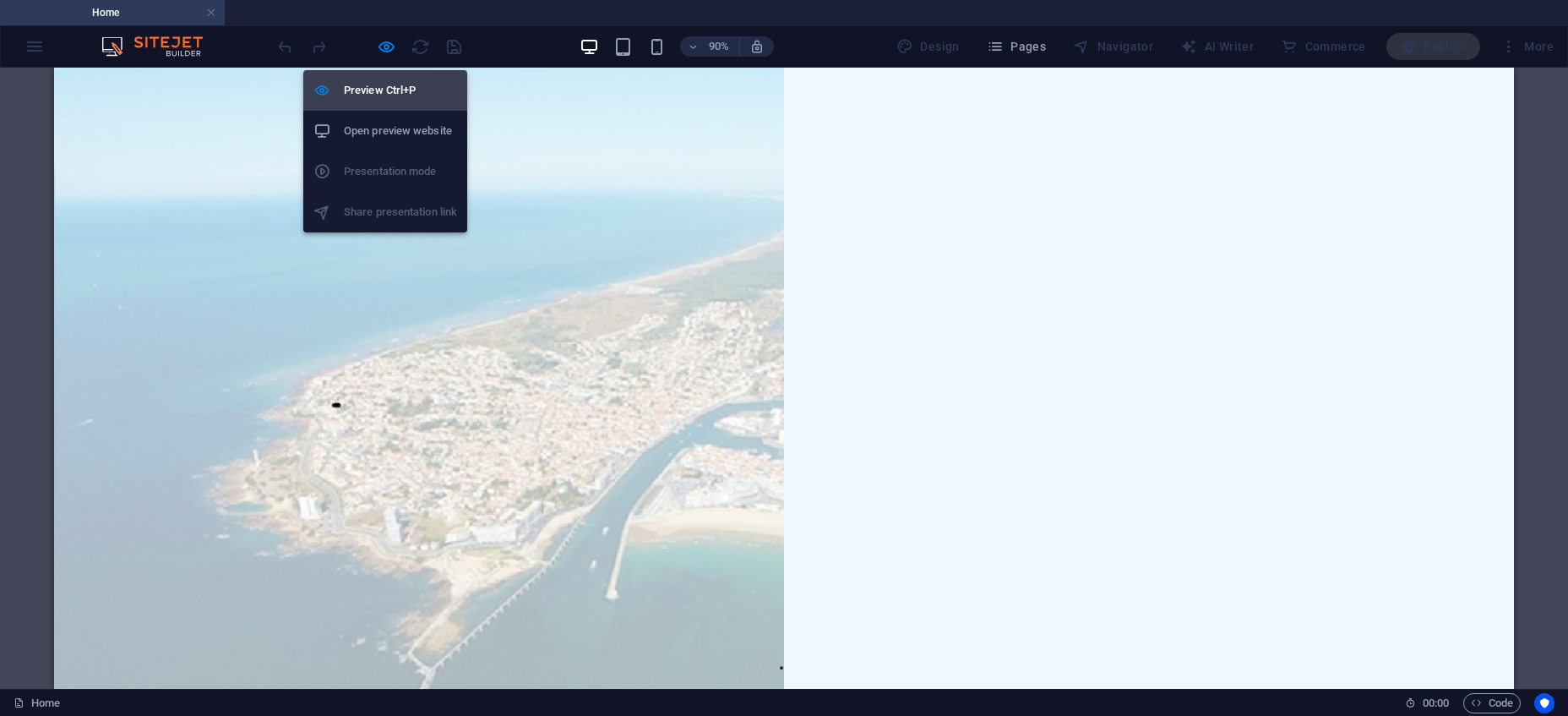
click at [393, 91] on h6 "Preview Ctrl+P" at bounding box center [400, 90] width 113 height 20
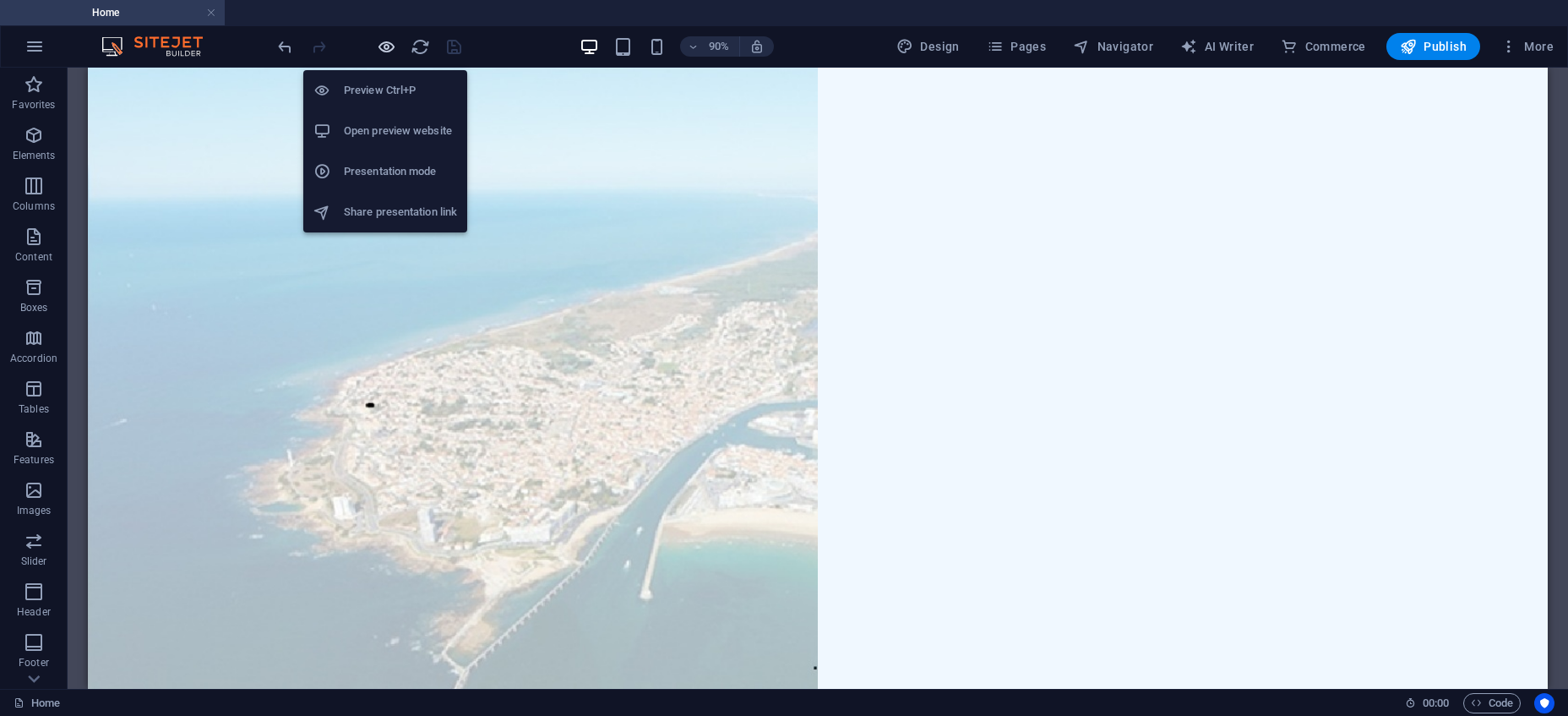
click at [389, 46] on icon "button" at bounding box center [386, 46] width 19 height 19
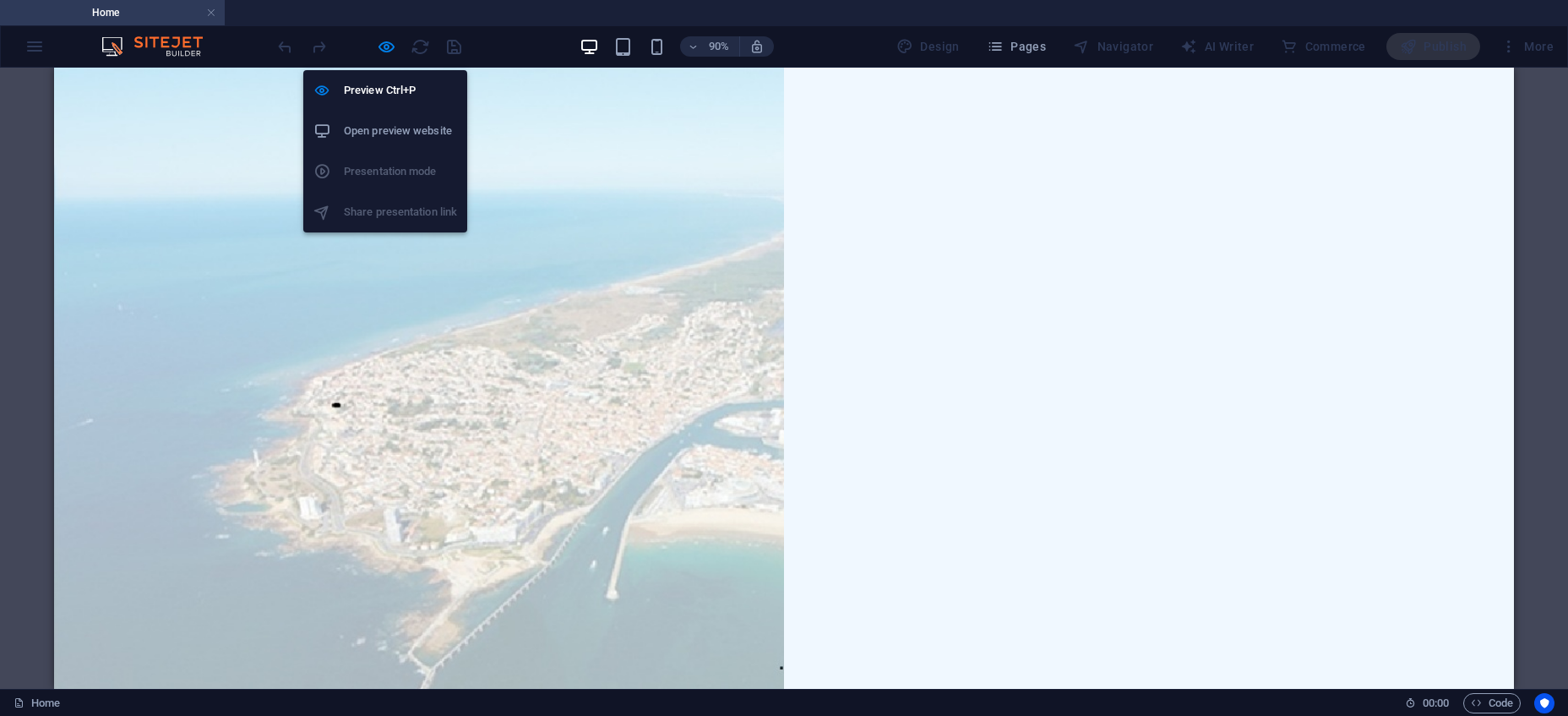
click at [401, 128] on h6 "Open preview website" at bounding box center [400, 130] width 113 height 20
click at [387, 43] on icon "button" at bounding box center [386, 46] width 19 height 19
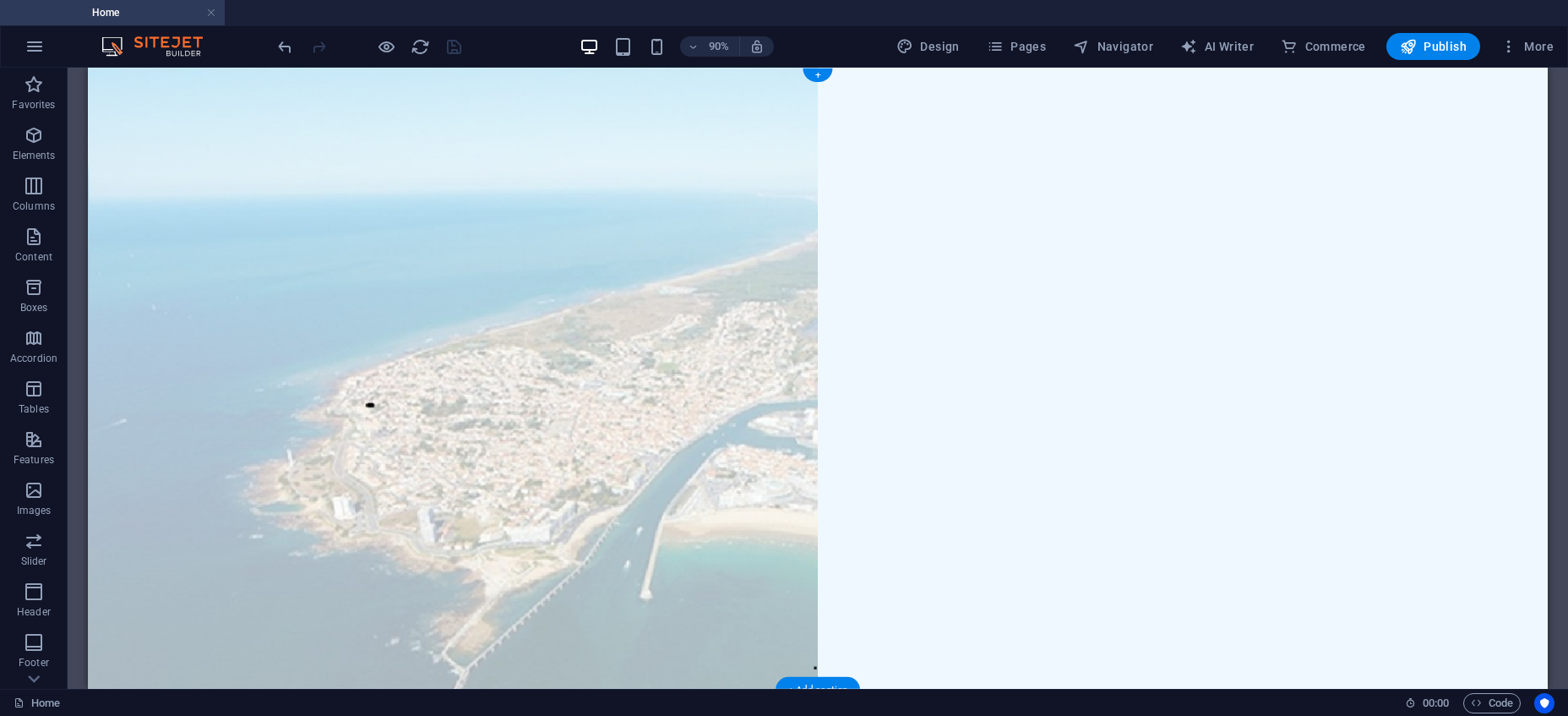
click at [165, 100] on figure at bounding box center [493, 413] width 811 height 691
drag, startPoint x: 108, startPoint y: 76, endPoint x: 192, endPoint y: 151, distance: 112.6
click at [107, 76] on figure at bounding box center [493, 413] width 811 height 691
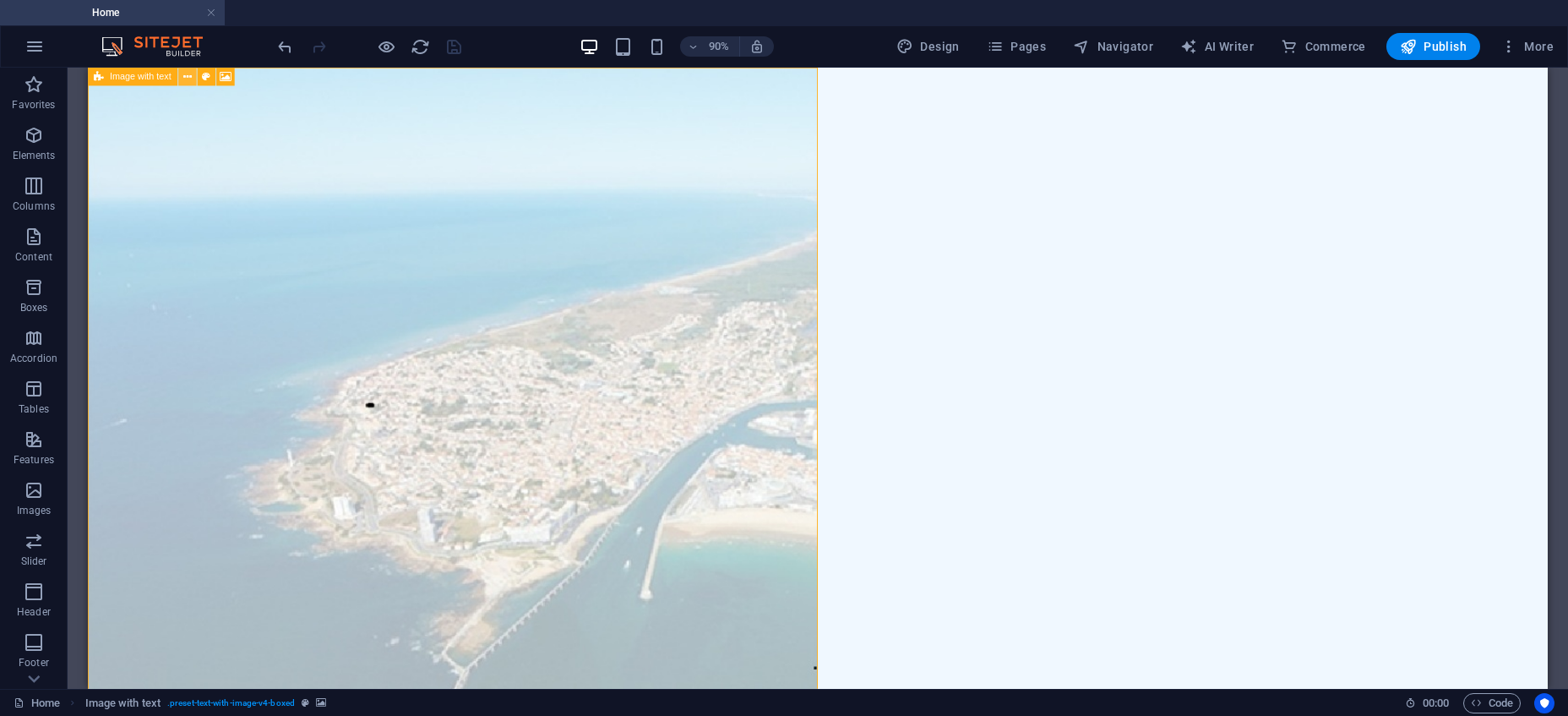
click at [186, 74] on icon at bounding box center [187, 76] width 9 height 16
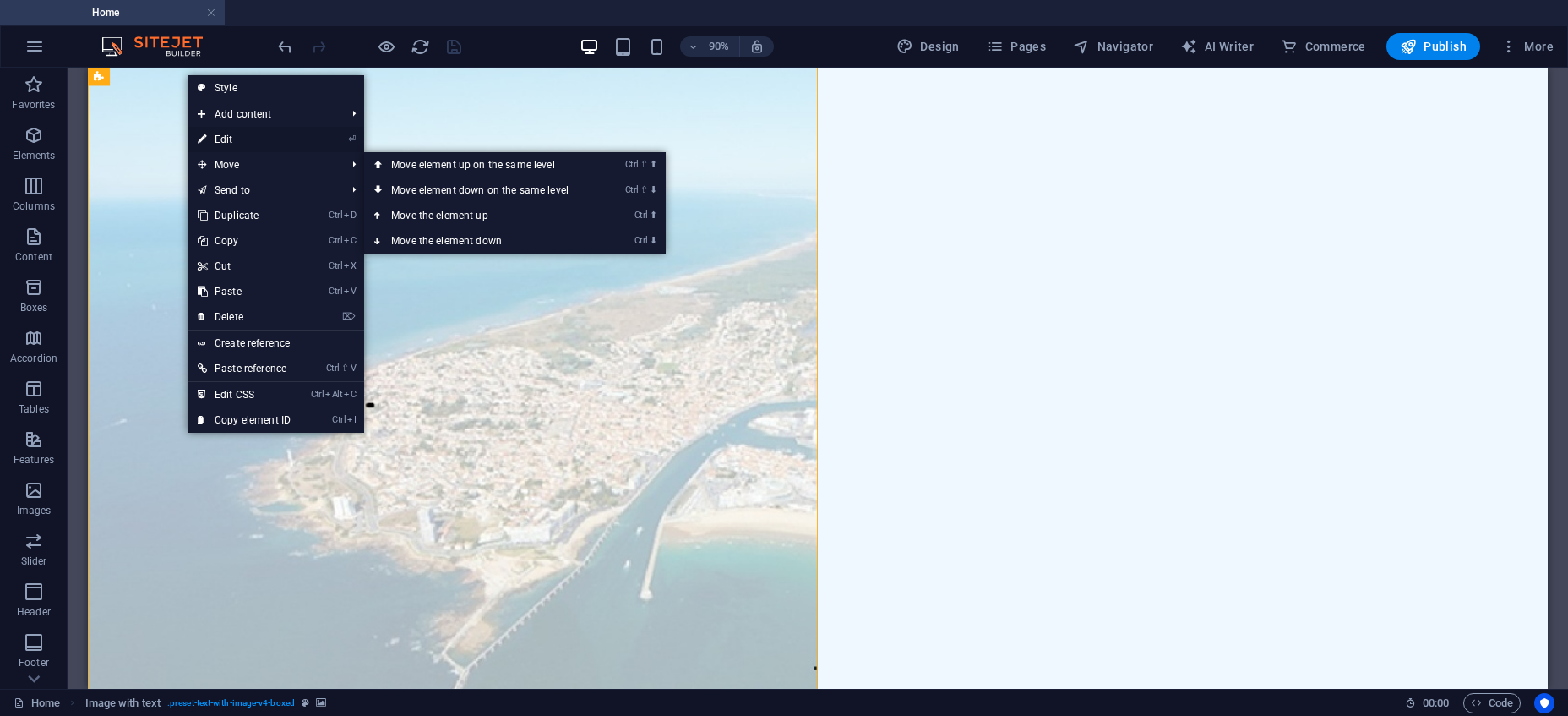
click at [245, 133] on link "⏎ Edit" at bounding box center [244, 139] width 113 height 26
select select "rem"
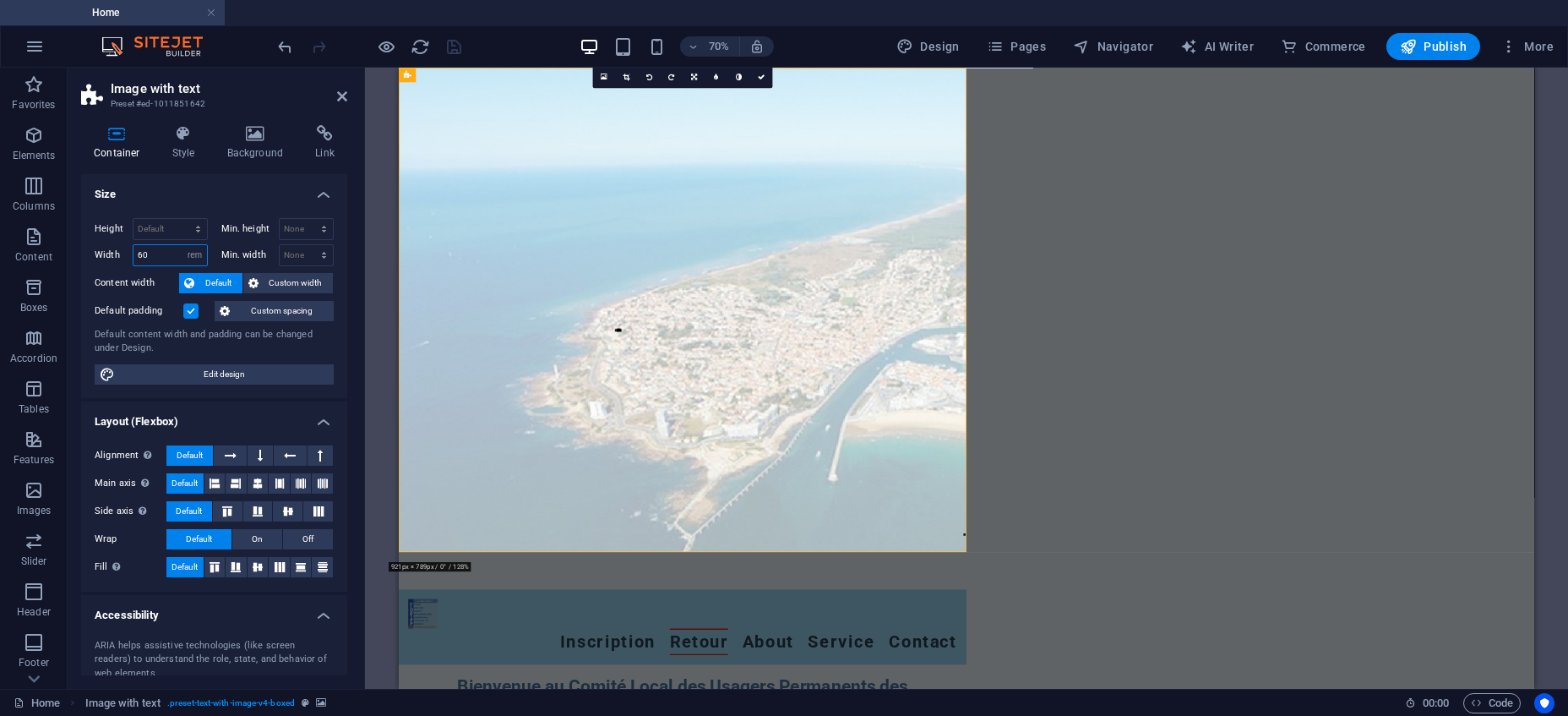
drag, startPoint x: 157, startPoint y: 251, endPoint x: 133, endPoint y: 252, distance: 24.0
click at [134, 252] on input "60" at bounding box center [171, 254] width 74 height 20
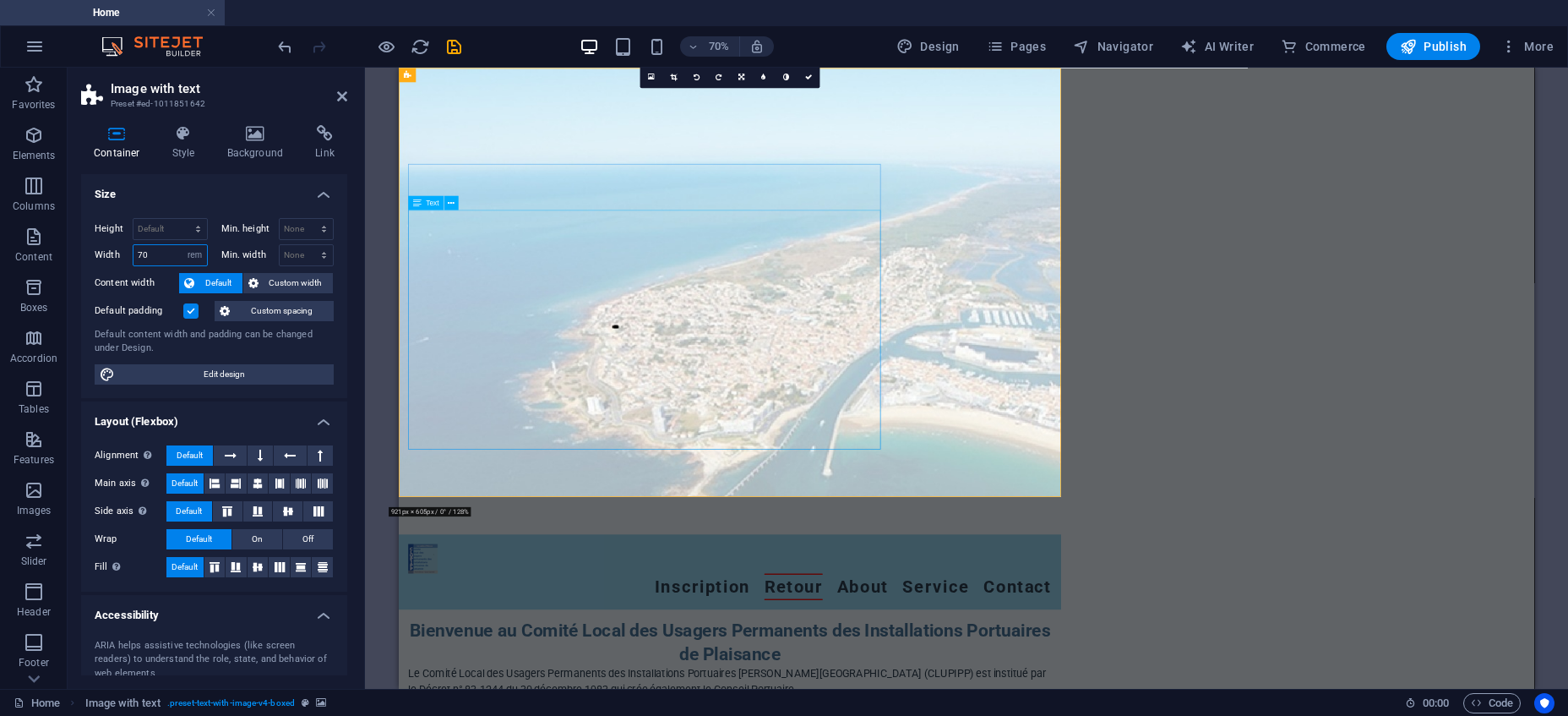
type input "70"
click at [337, 94] on header "Image with text Preset #ed-1011851642" at bounding box center [214, 89] width 266 height 44
click at [459, 47] on icon "save" at bounding box center [454, 46] width 19 height 19
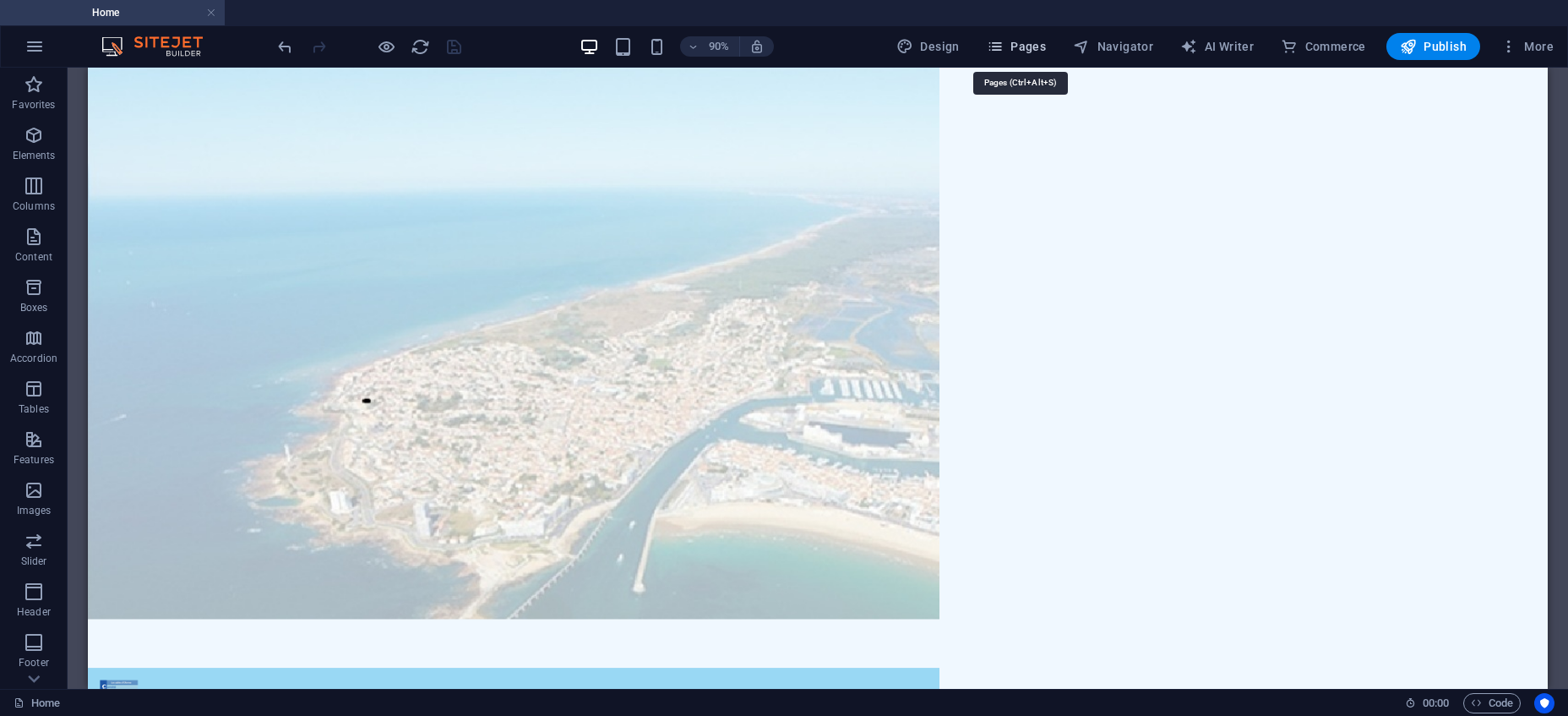
click at [1024, 49] on span "Pages" at bounding box center [1016, 46] width 59 height 17
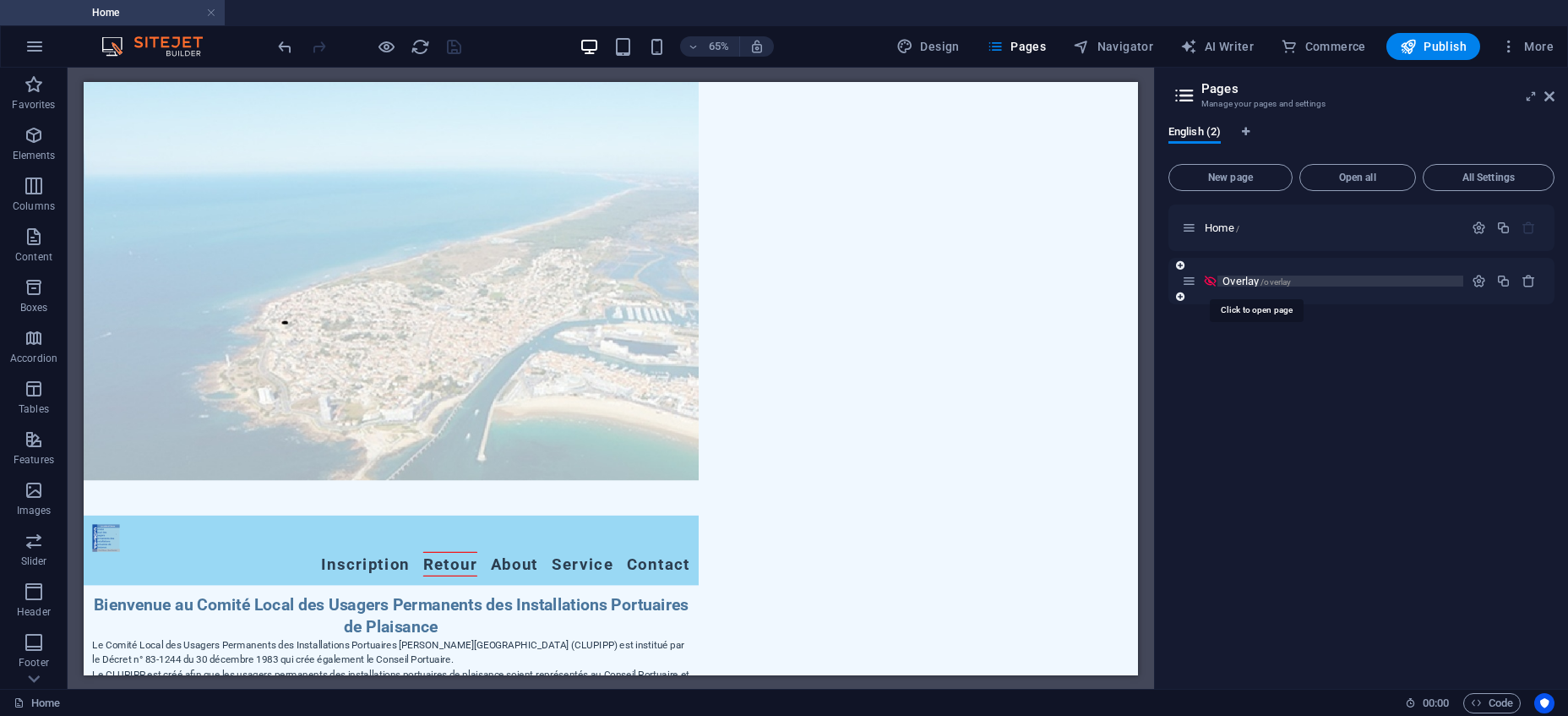
click at [1249, 279] on span "Overlay /overlay" at bounding box center [1256, 281] width 68 height 12
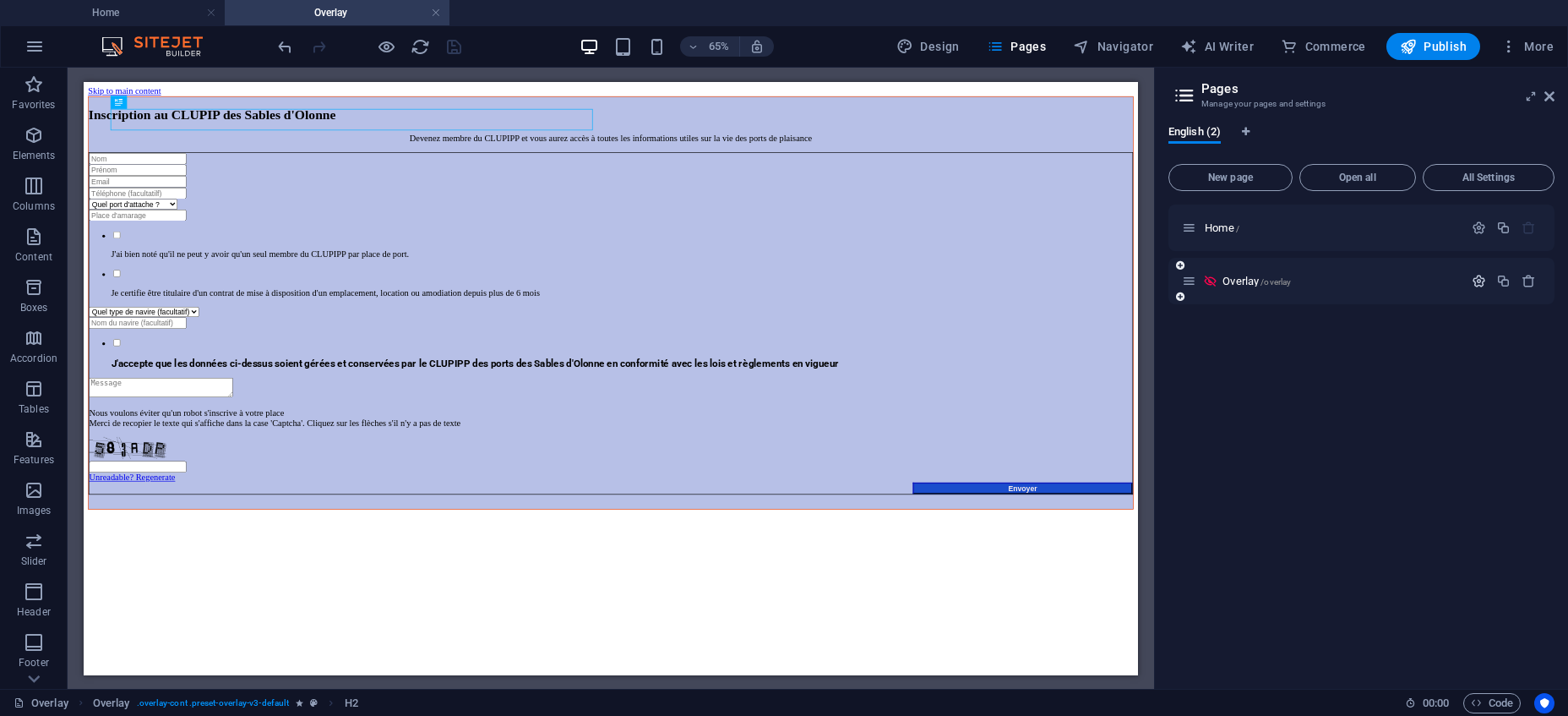
click at [1481, 278] on icon "button" at bounding box center [1478, 281] width 14 height 14
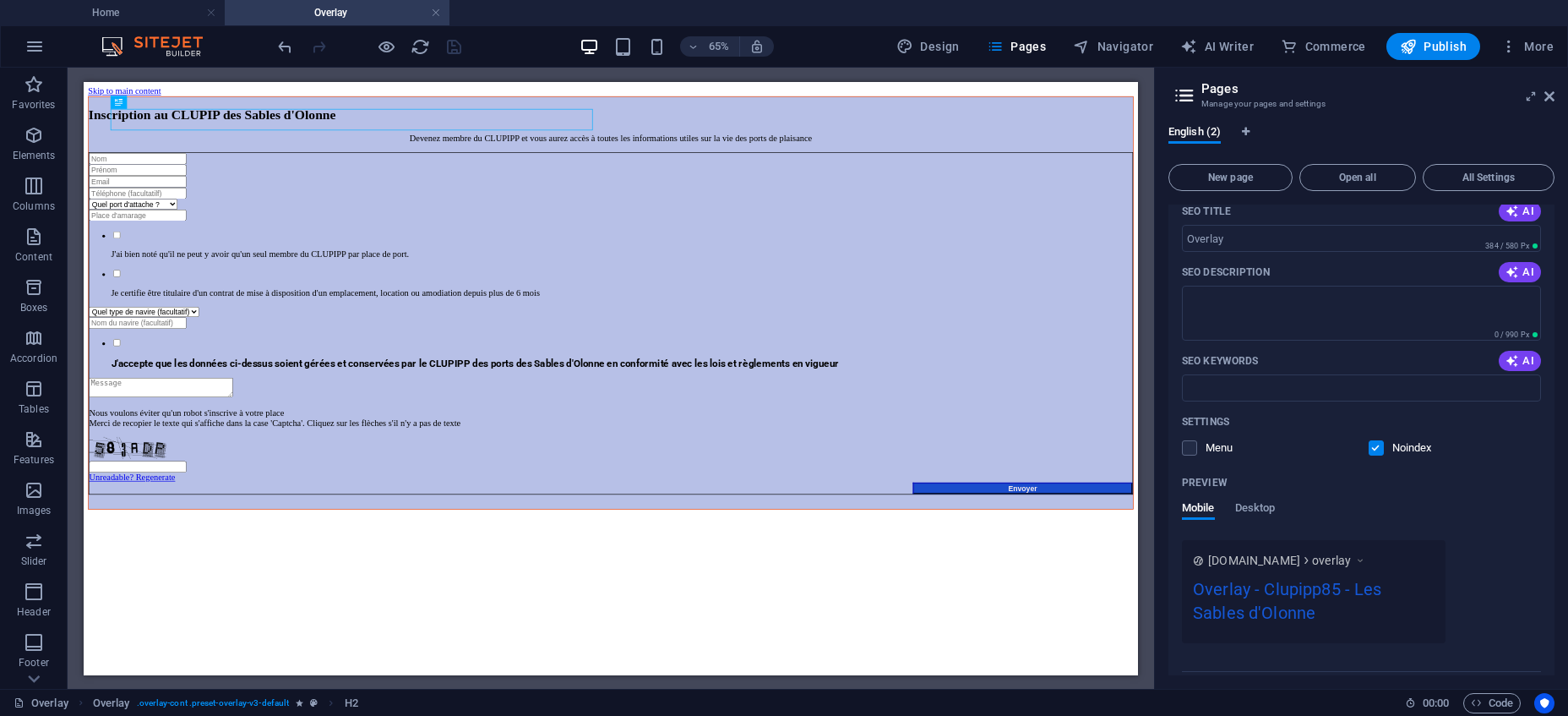
scroll to position [272, 0]
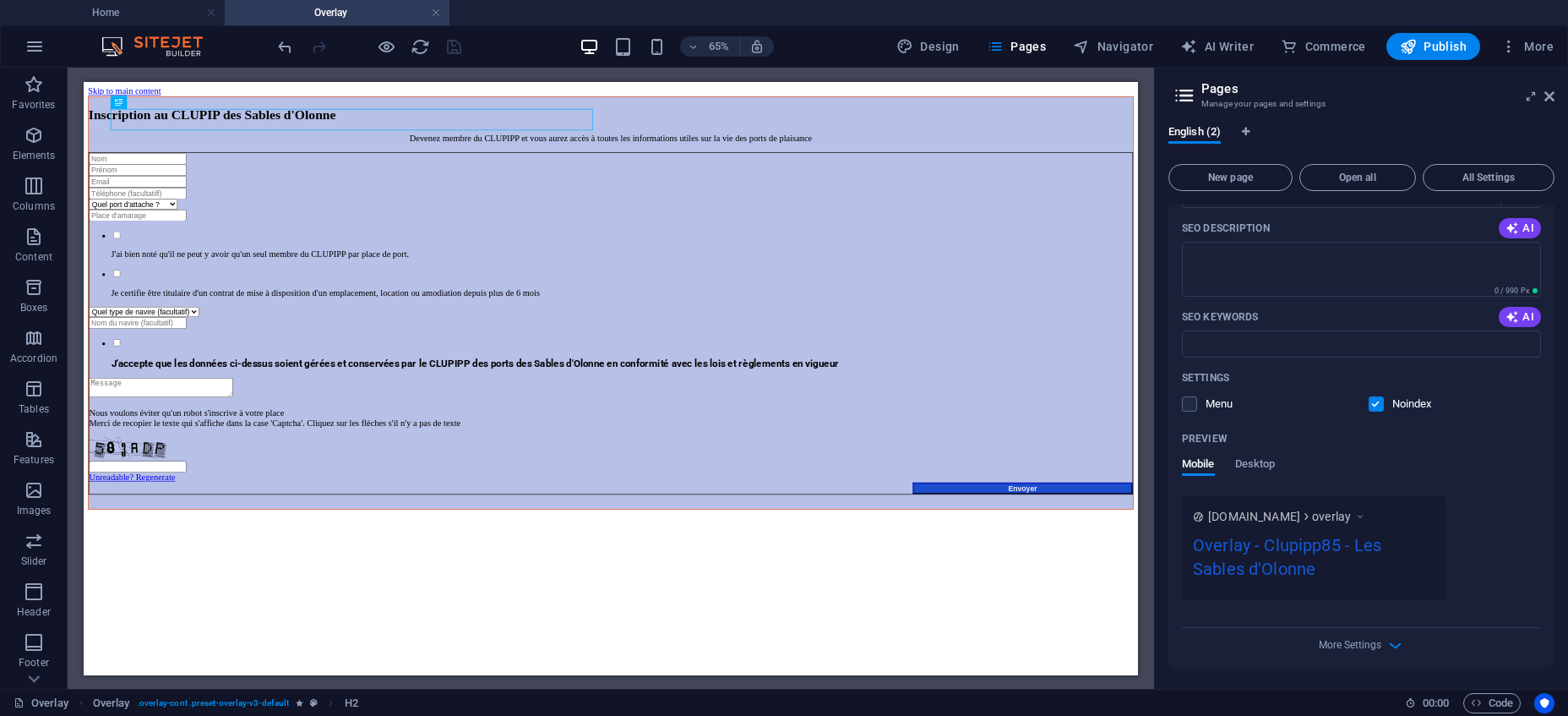
click at [1265, 614] on div "Inscription au CLUPIP des Sables d'Olonne Devenez membre du CLUPIPP et vous aur…" at bounding box center [894, 421] width 1608 height 635
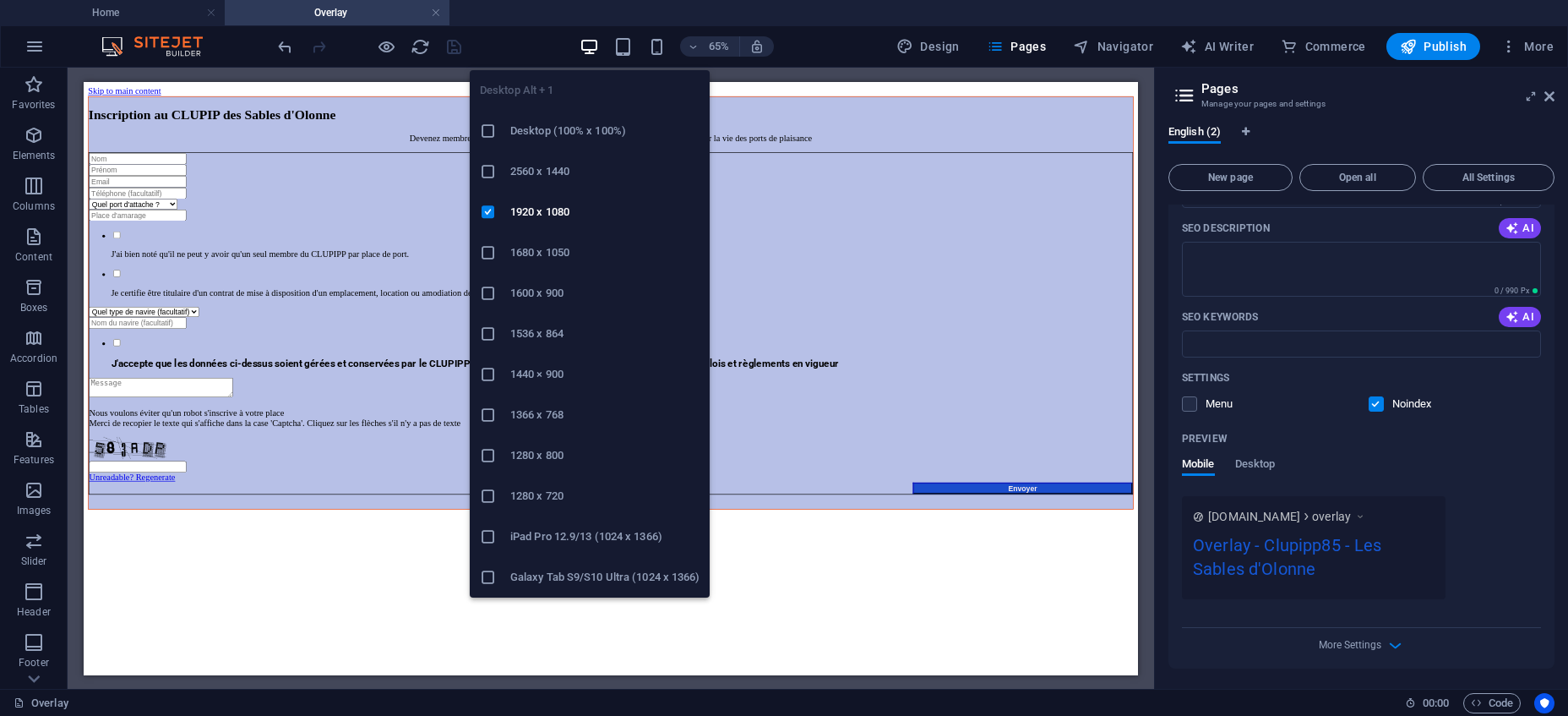
click at [587, 38] on icon "button" at bounding box center [589, 46] width 19 height 19
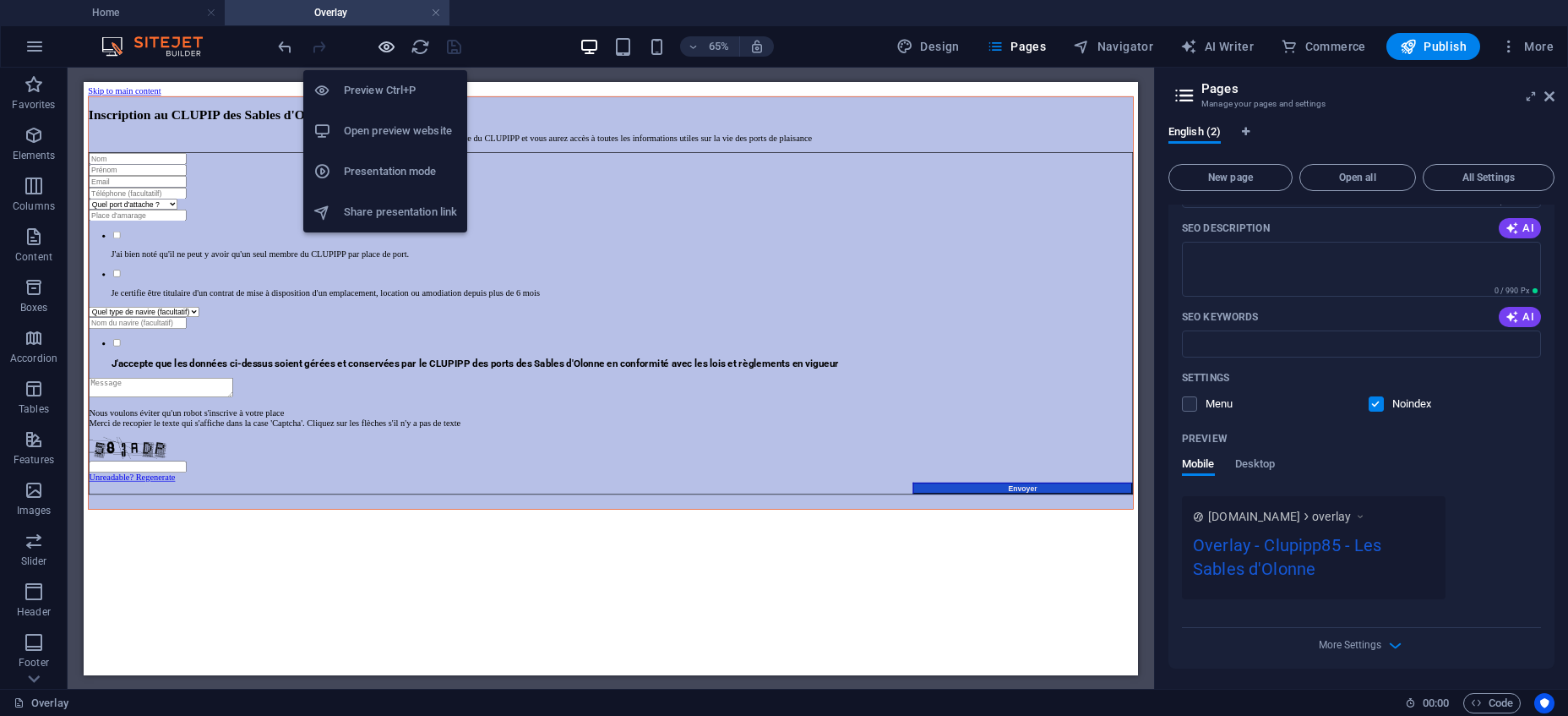
click at [388, 40] on icon "button" at bounding box center [386, 46] width 19 height 19
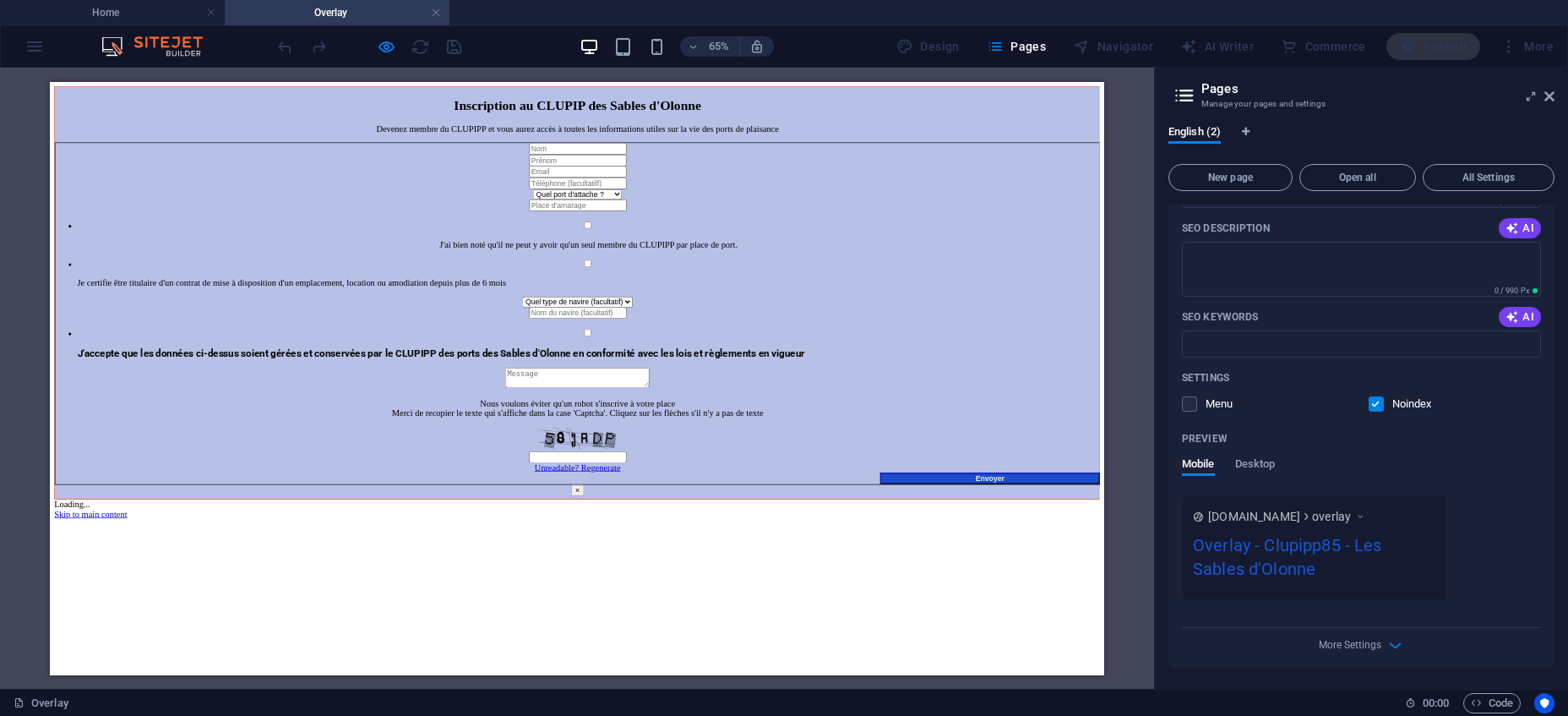
click at [871, 701] on button "×" at bounding box center [861, 709] width 20 height 18
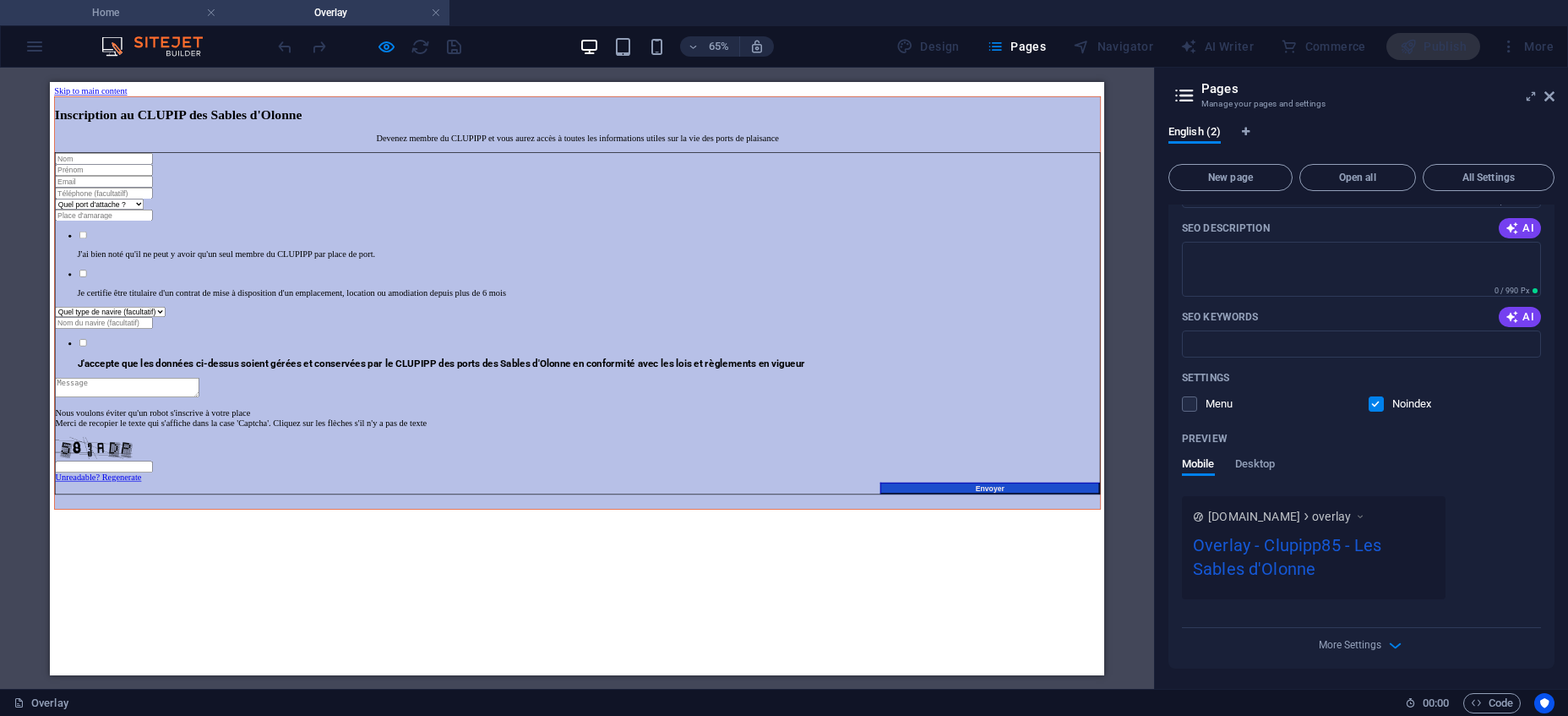
click at [173, 6] on h4 "Home" at bounding box center [112, 13] width 225 height 19
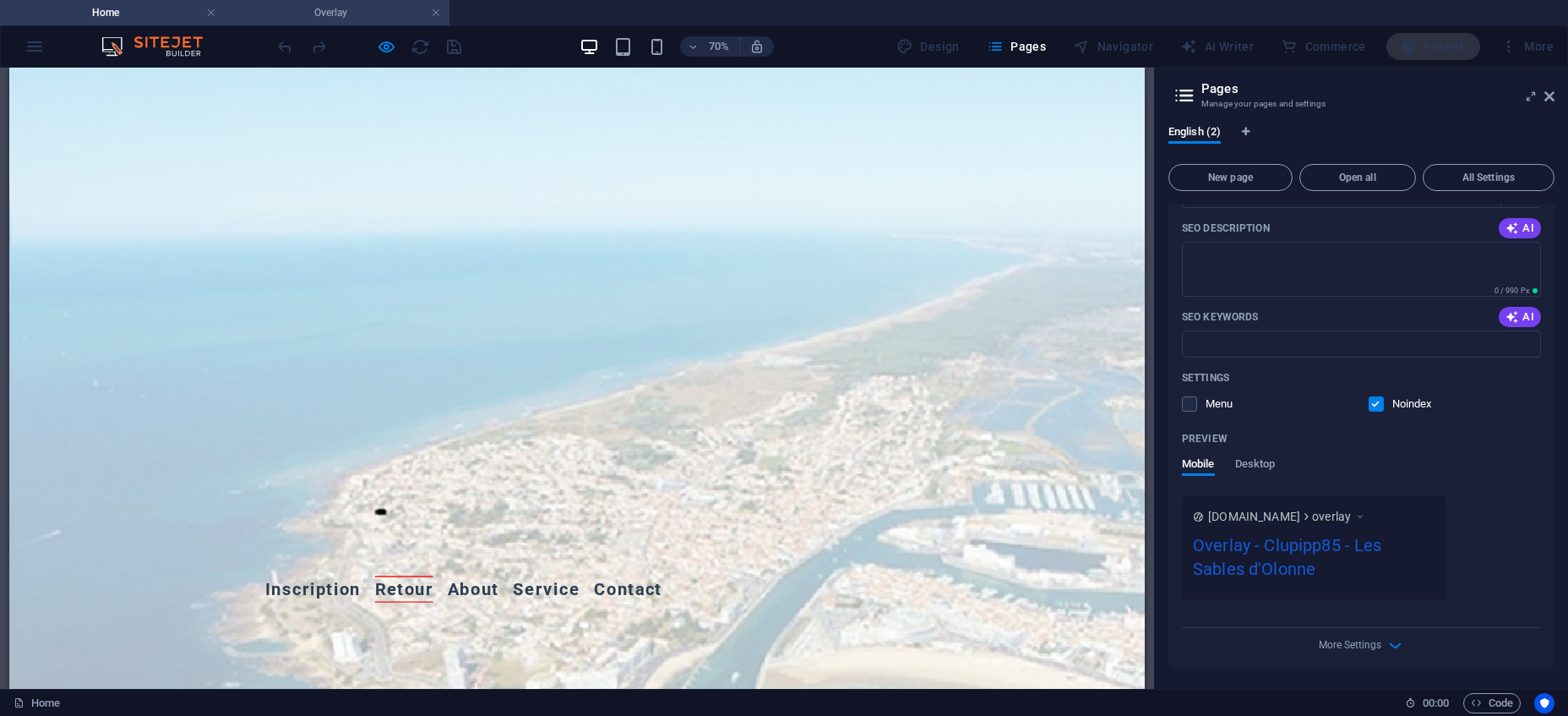
click at [331, 11] on h4 "Overlay" at bounding box center [337, 13] width 225 height 19
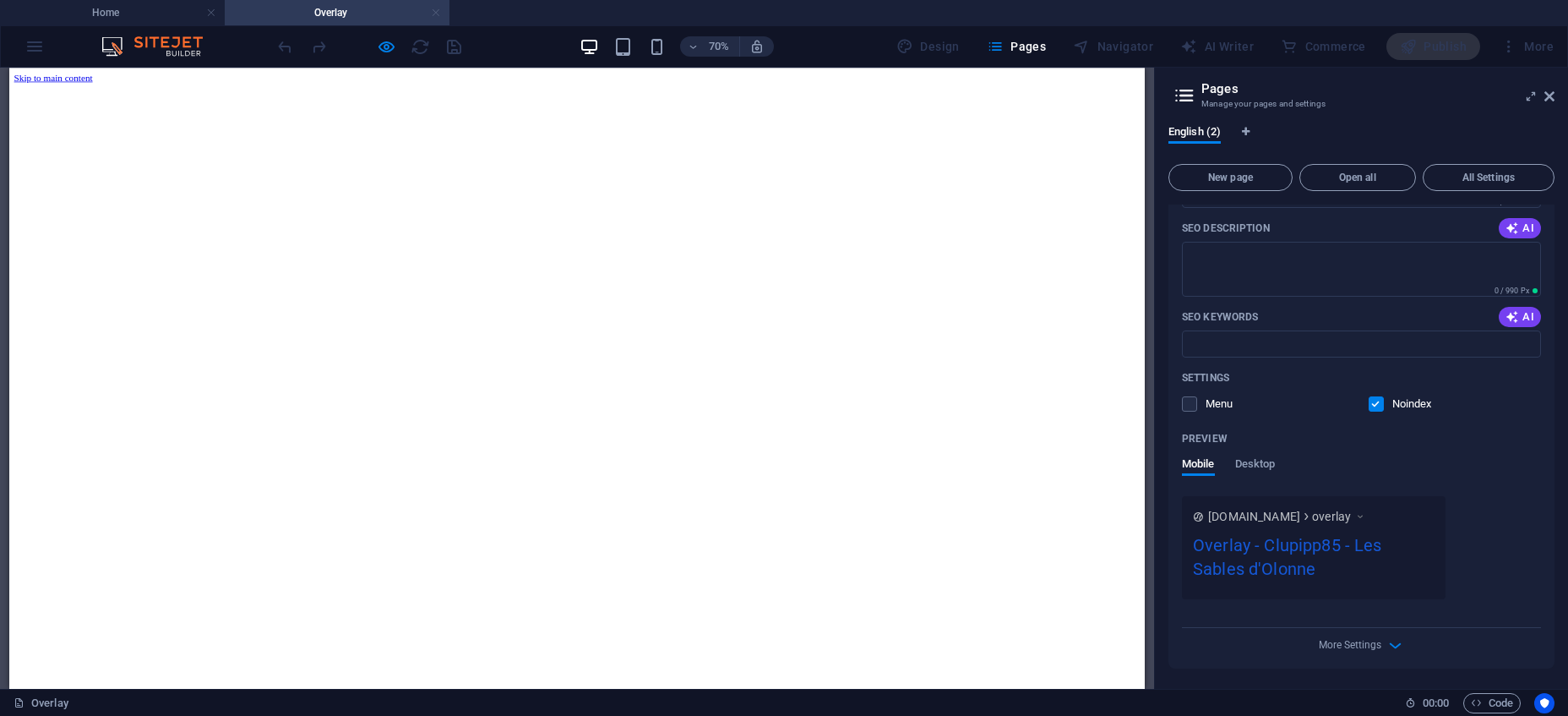
click at [435, 12] on link at bounding box center [435, 12] width 10 height 16
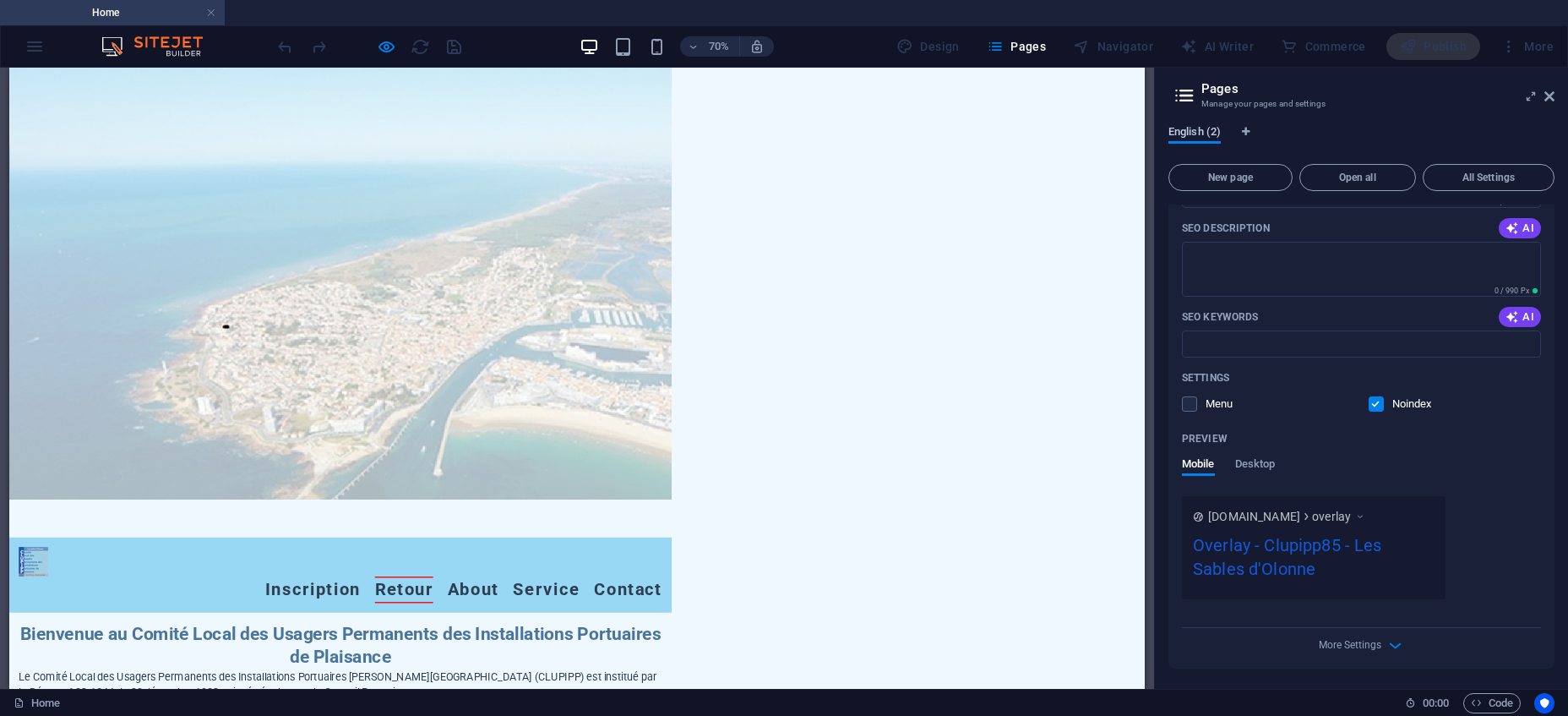
click at [1203, 126] on span "English (2)" at bounding box center [1194, 133] width 52 height 24
click at [1376, 175] on span "Open all" at bounding box center [1357, 177] width 101 height 10
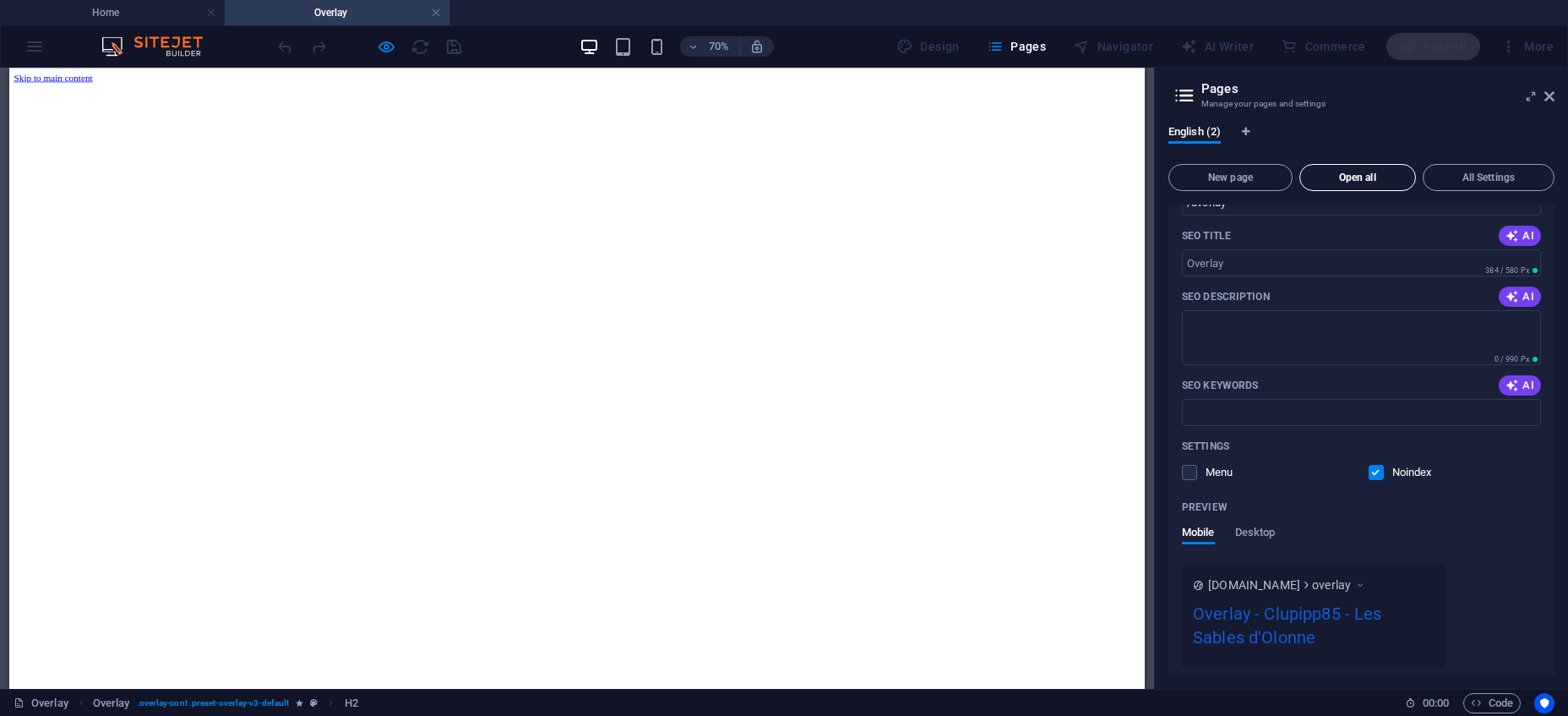
scroll to position [204, 0]
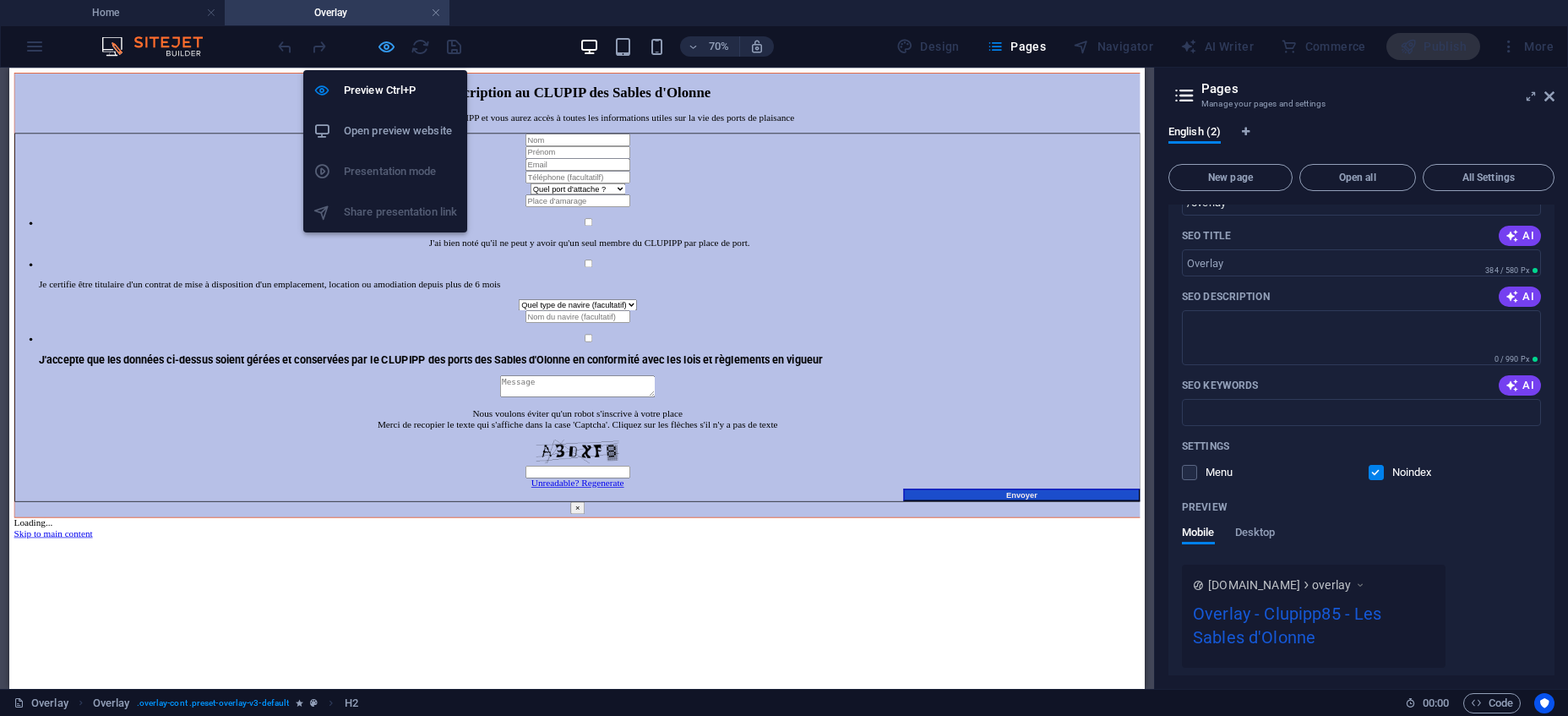
click at [383, 48] on icon "button" at bounding box center [386, 46] width 19 height 19
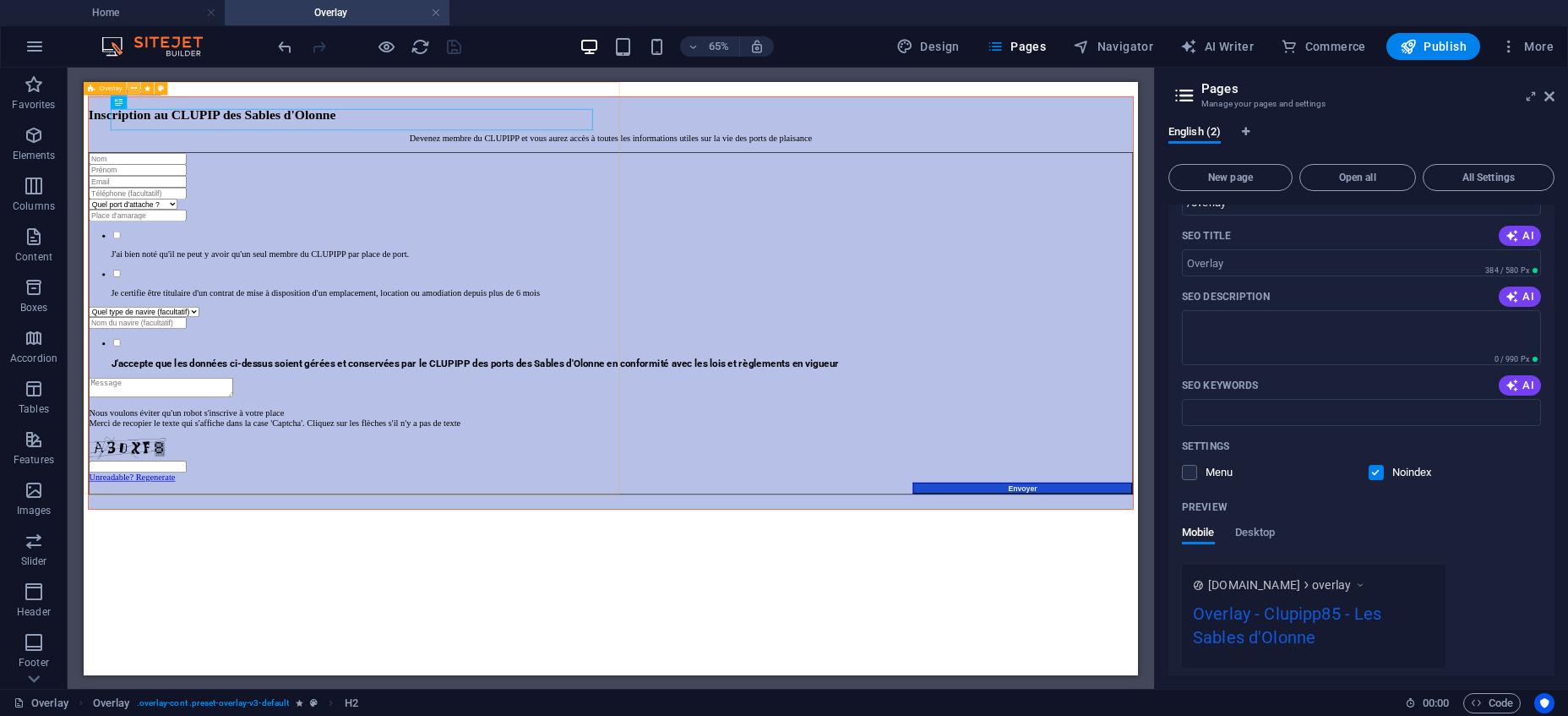
click at [136, 83] on icon at bounding box center [134, 87] width 6 height 11
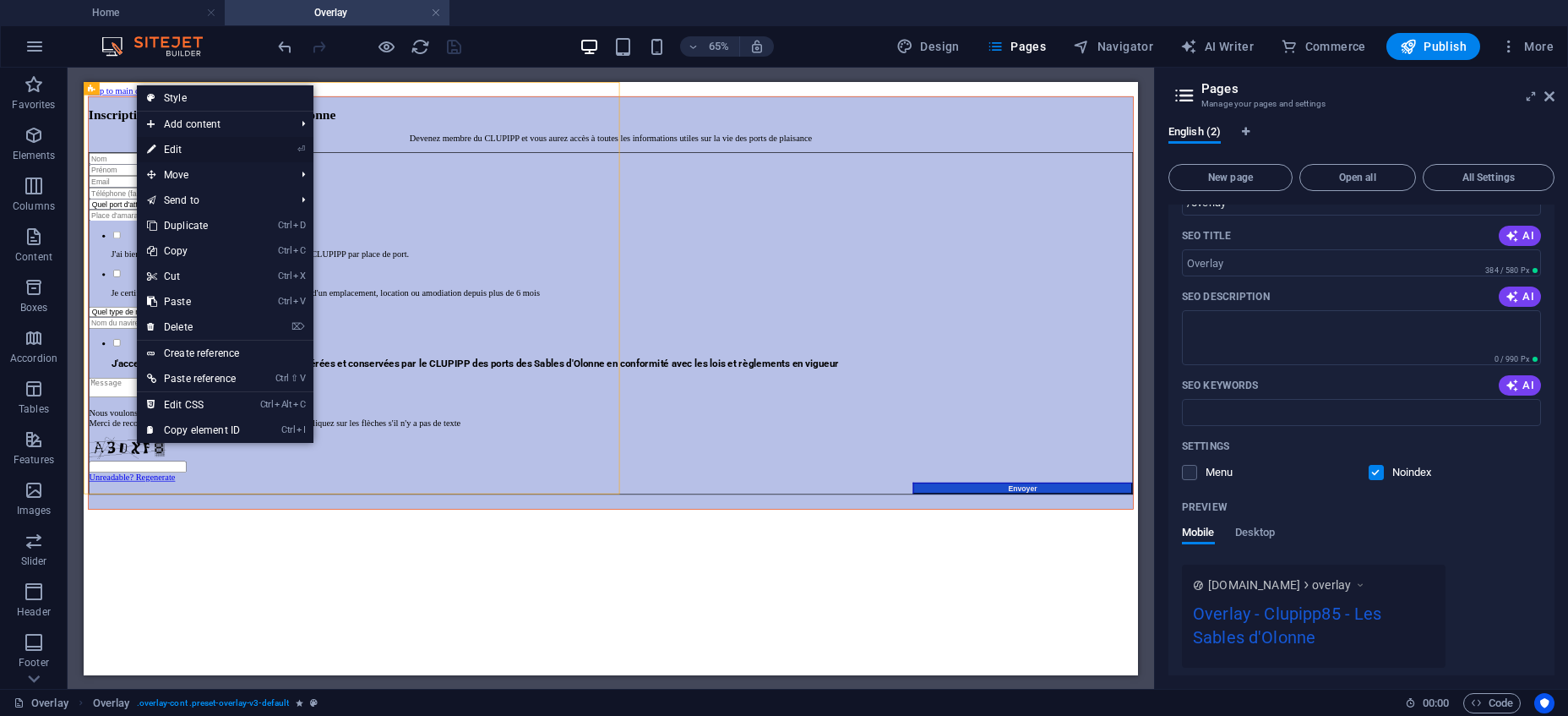
click at [173, 151] on link "⏎ Edit" at bounding box center [192, 149] width 113 height 26
select select "px"
select select "dialog"
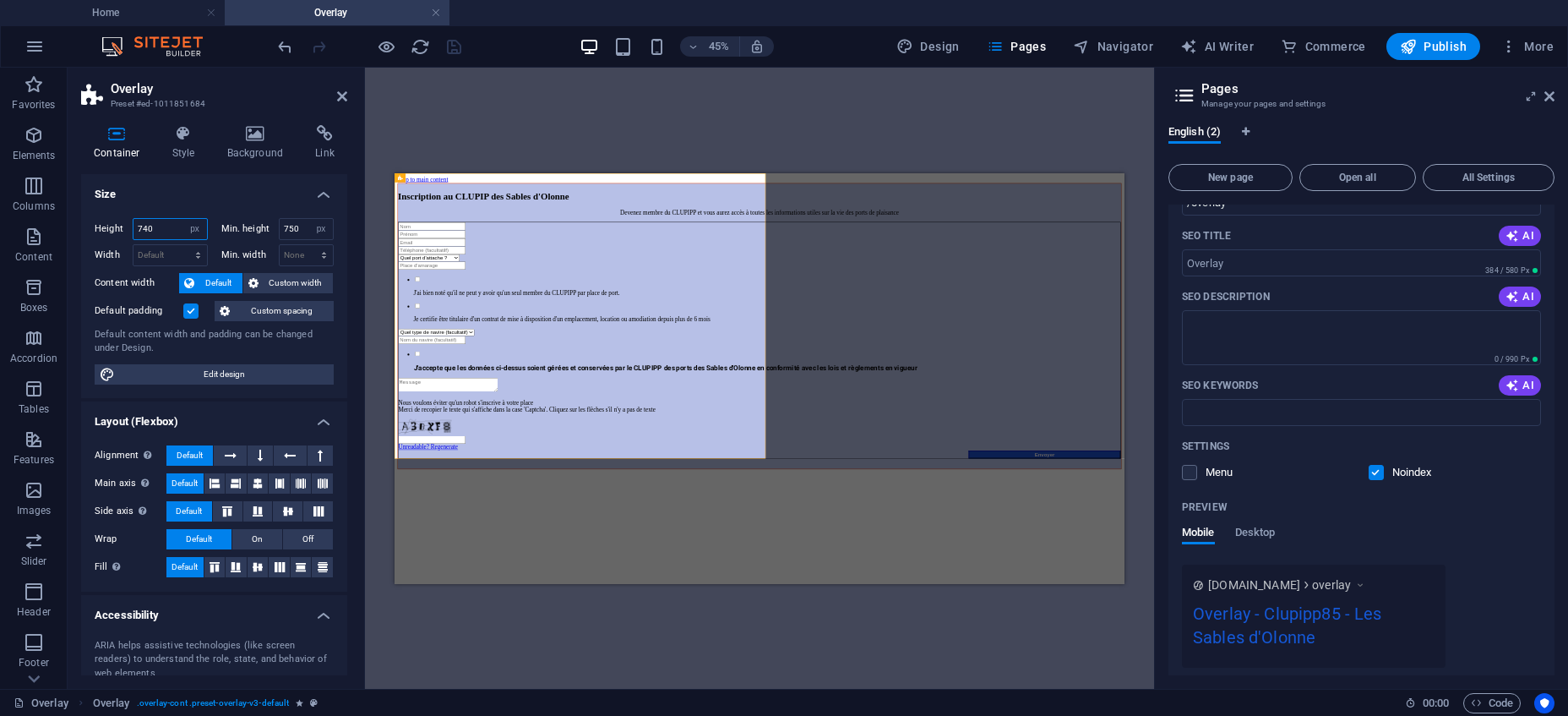
drag, startPoint x: 161, startPoint y: 227, endPoint x: 122, endPoint y: 227, distance: 39.0
click at [134, 227] on input "740" at bounding box center [171, 229] width 74 height 20
type input "700"
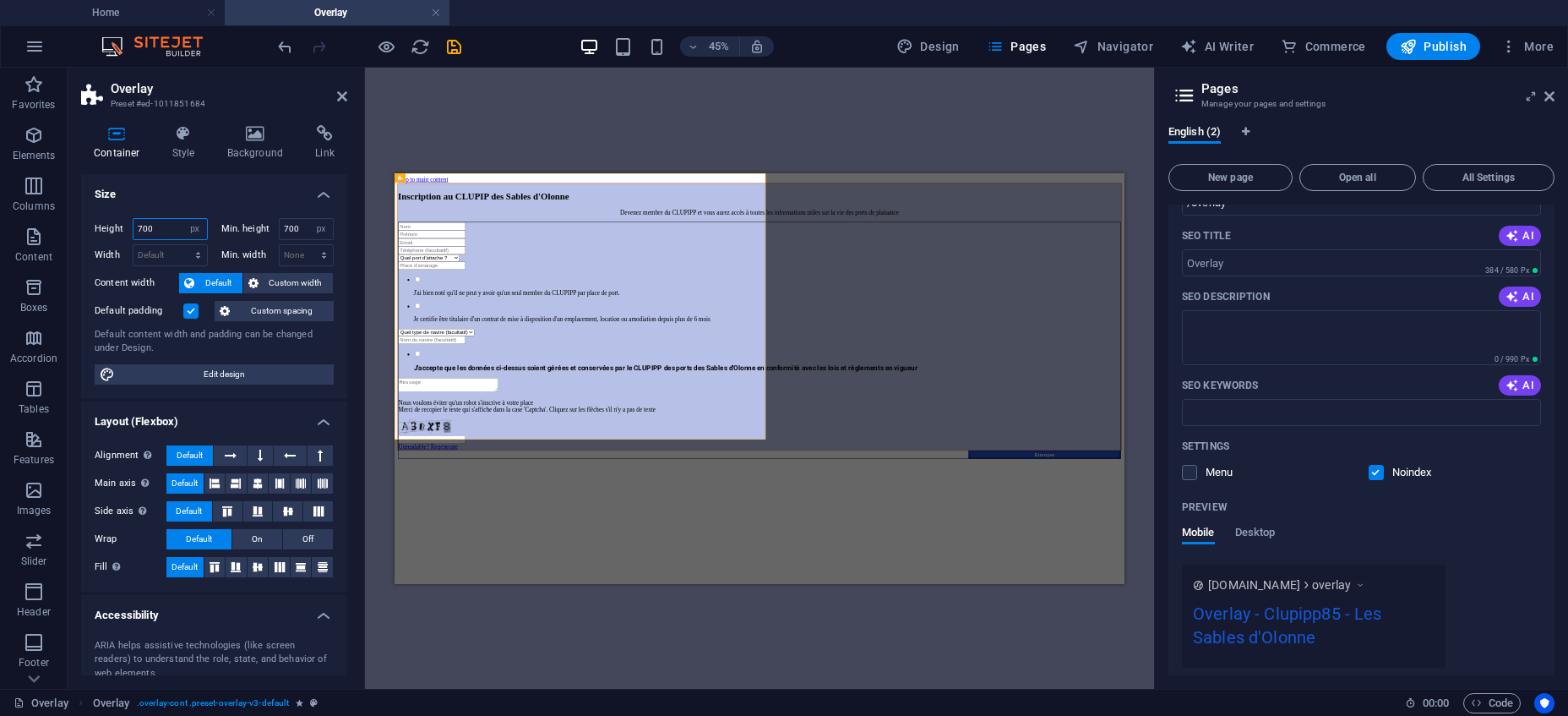
drag, startPoint x: 163, startPoint y: 225, endPoint x: 124, endPoint y: 228, distance: 39.1
click at [134, 228] on input "700" at bounding box center [171, 229] width 74 height 20
type input "750"
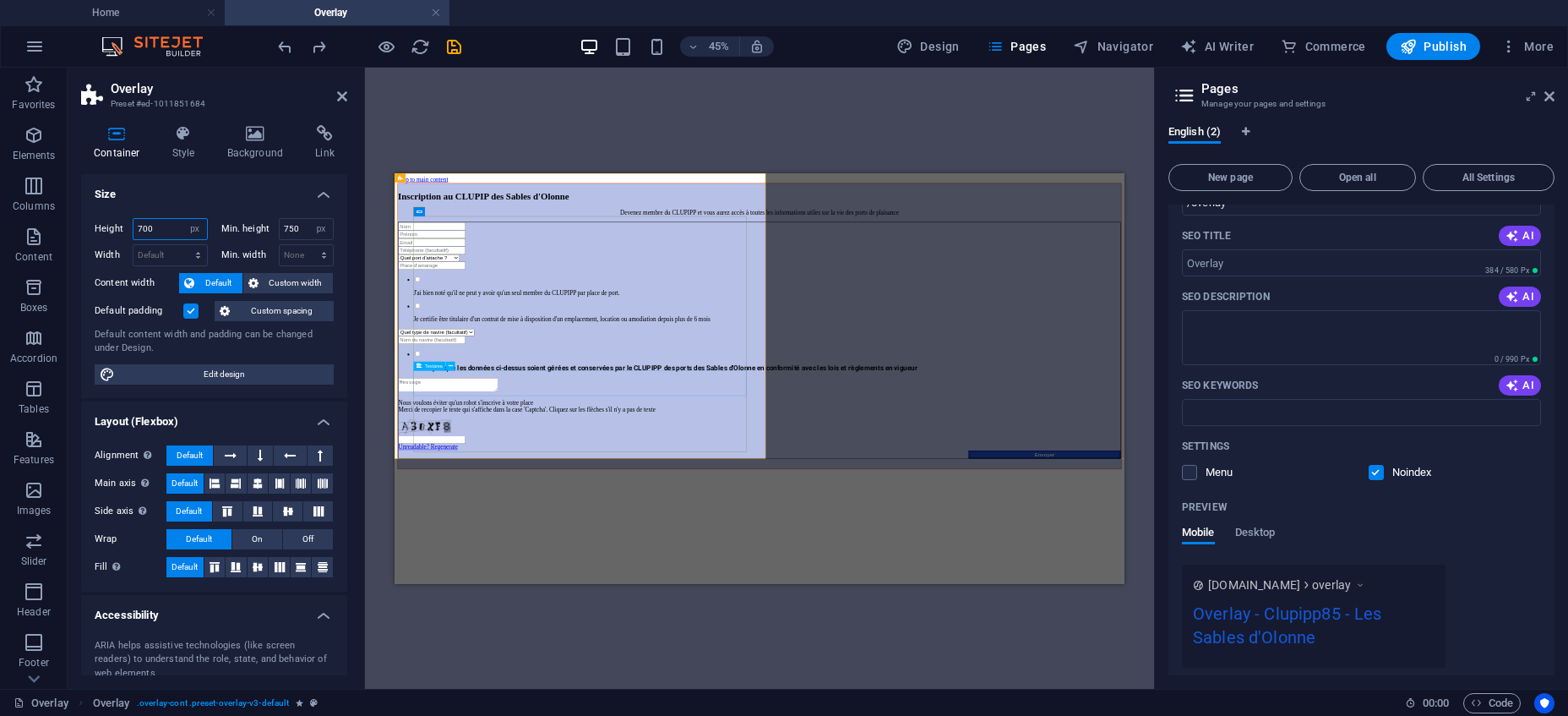
type input "740"
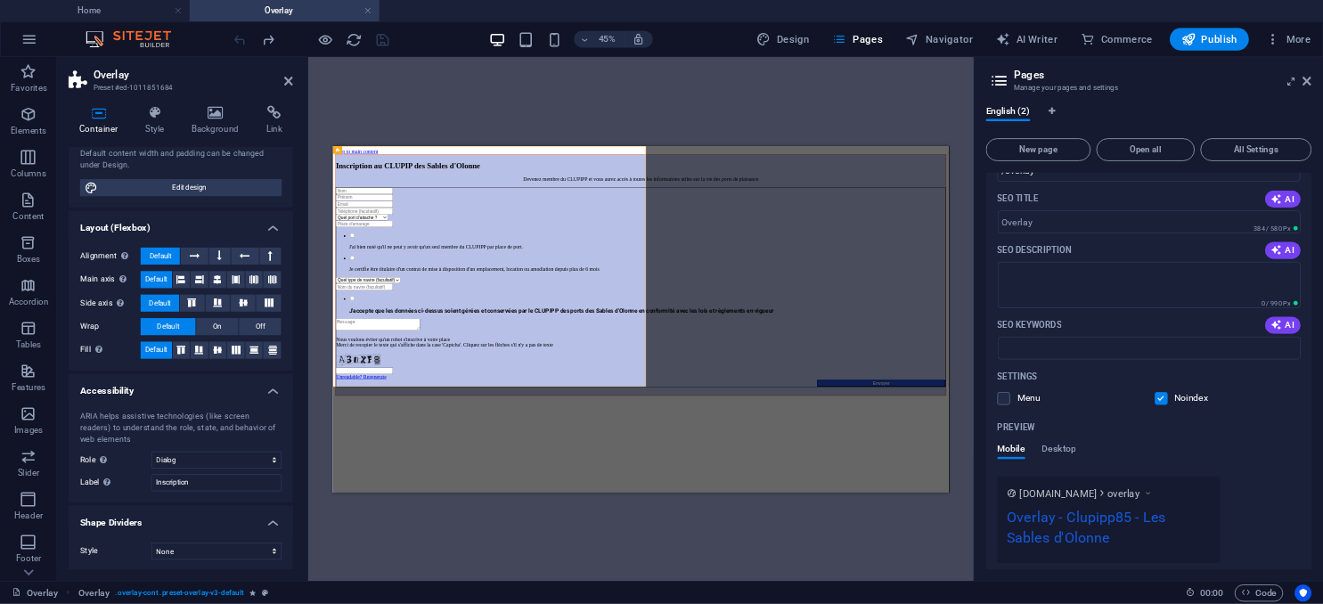
scroll to position [162, 0]
click option "None" at bounding box center [0, 0] width 0 height 0
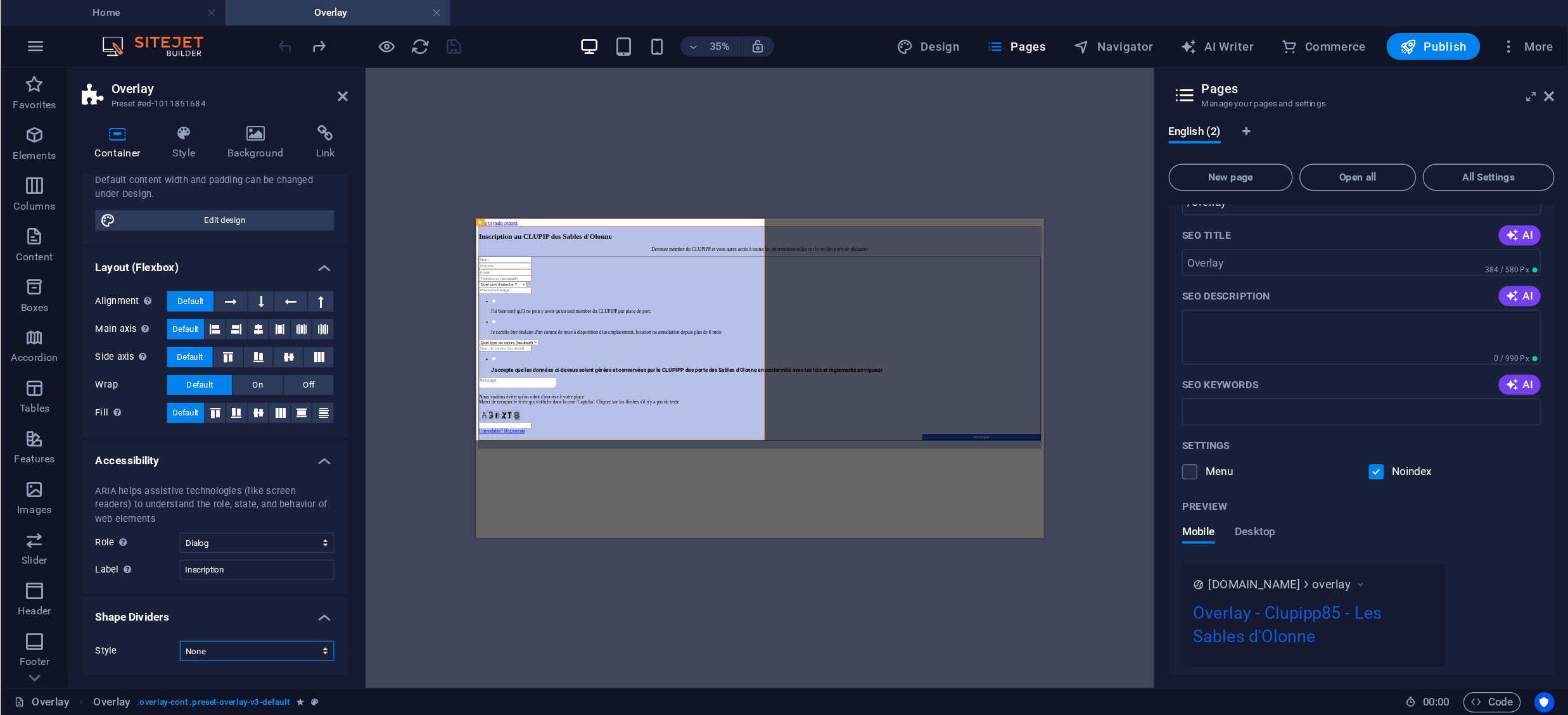
scroll to position [26, 0]
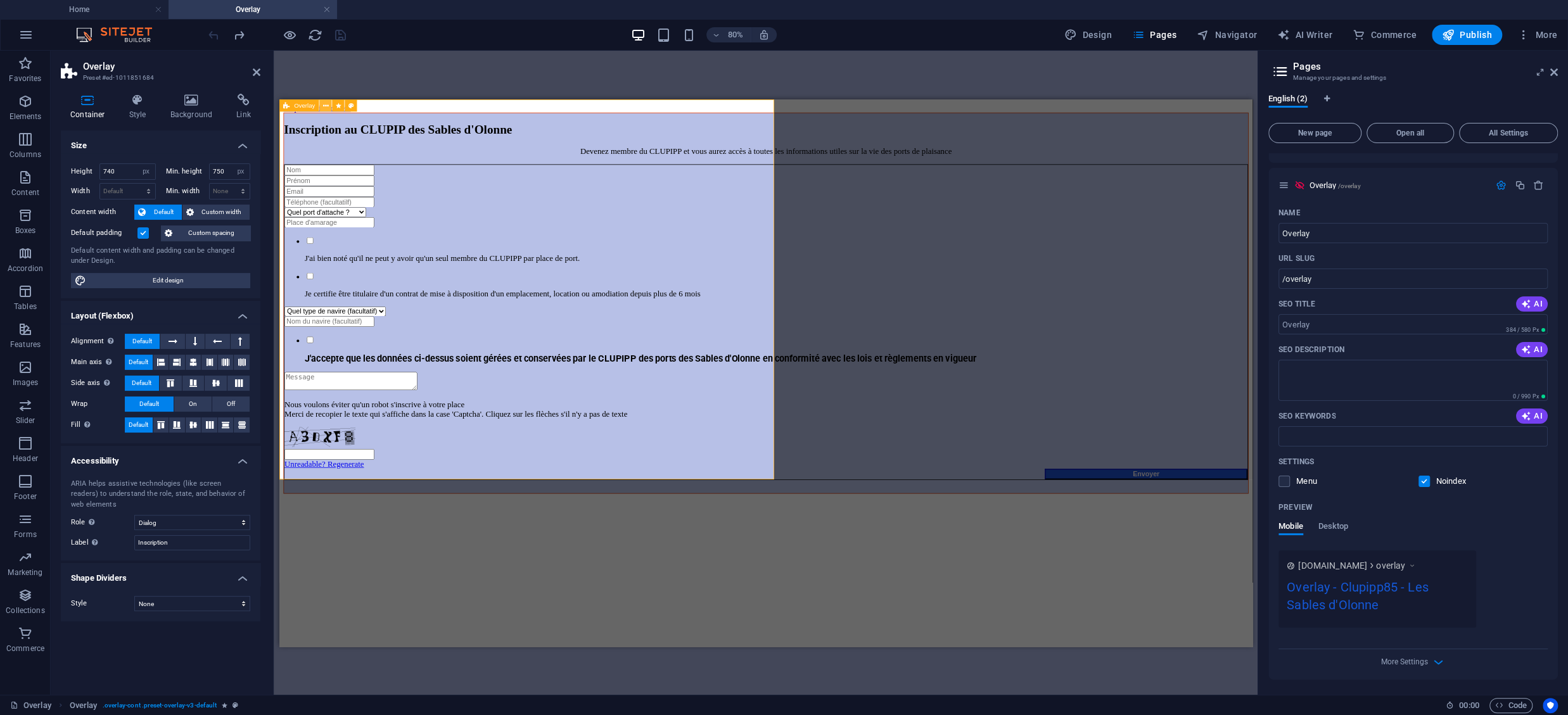
click at [324, 108] on icon at bounding box center [326, 105] width 6 height 11
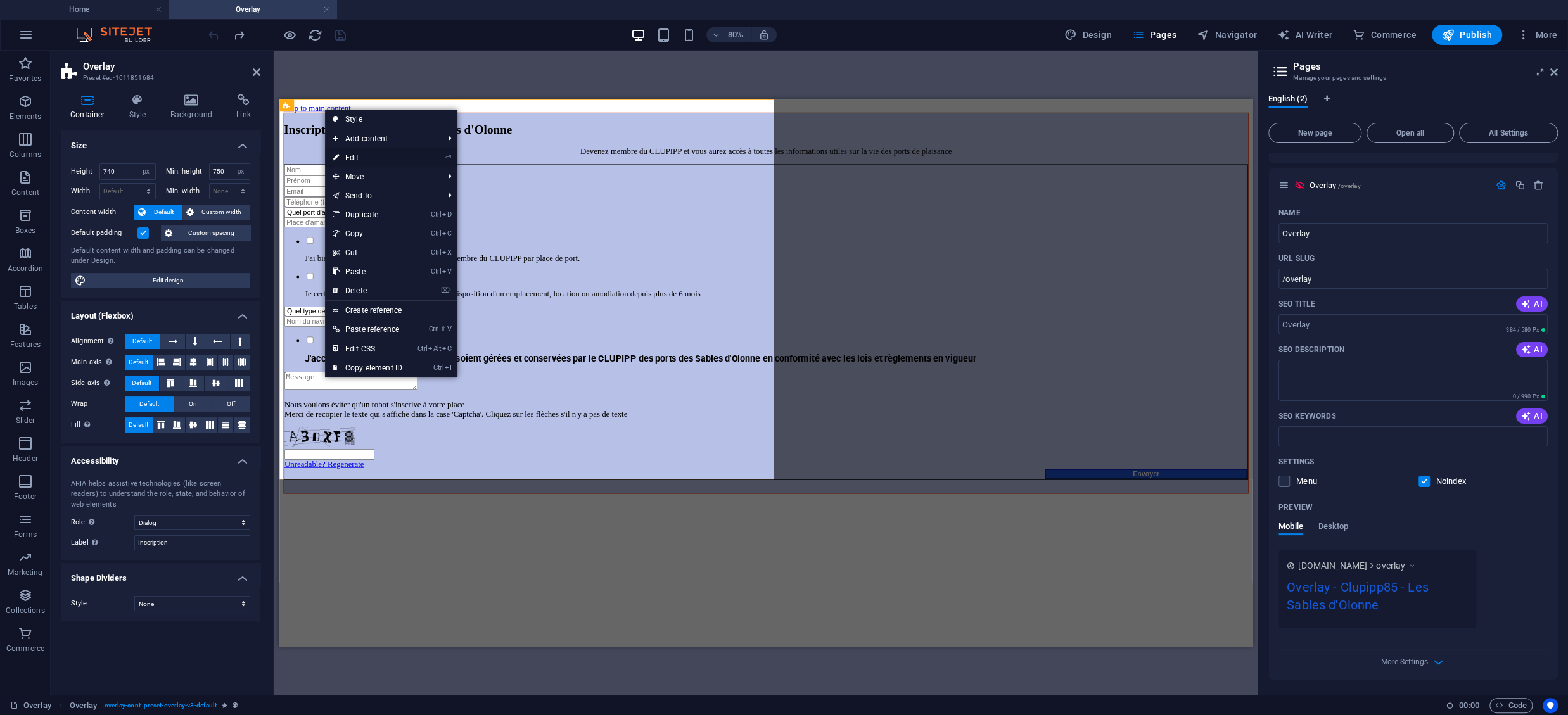
click at [350, 157] on link "⏎ Edit" at bounding box center [367, 157] width 85 height 19
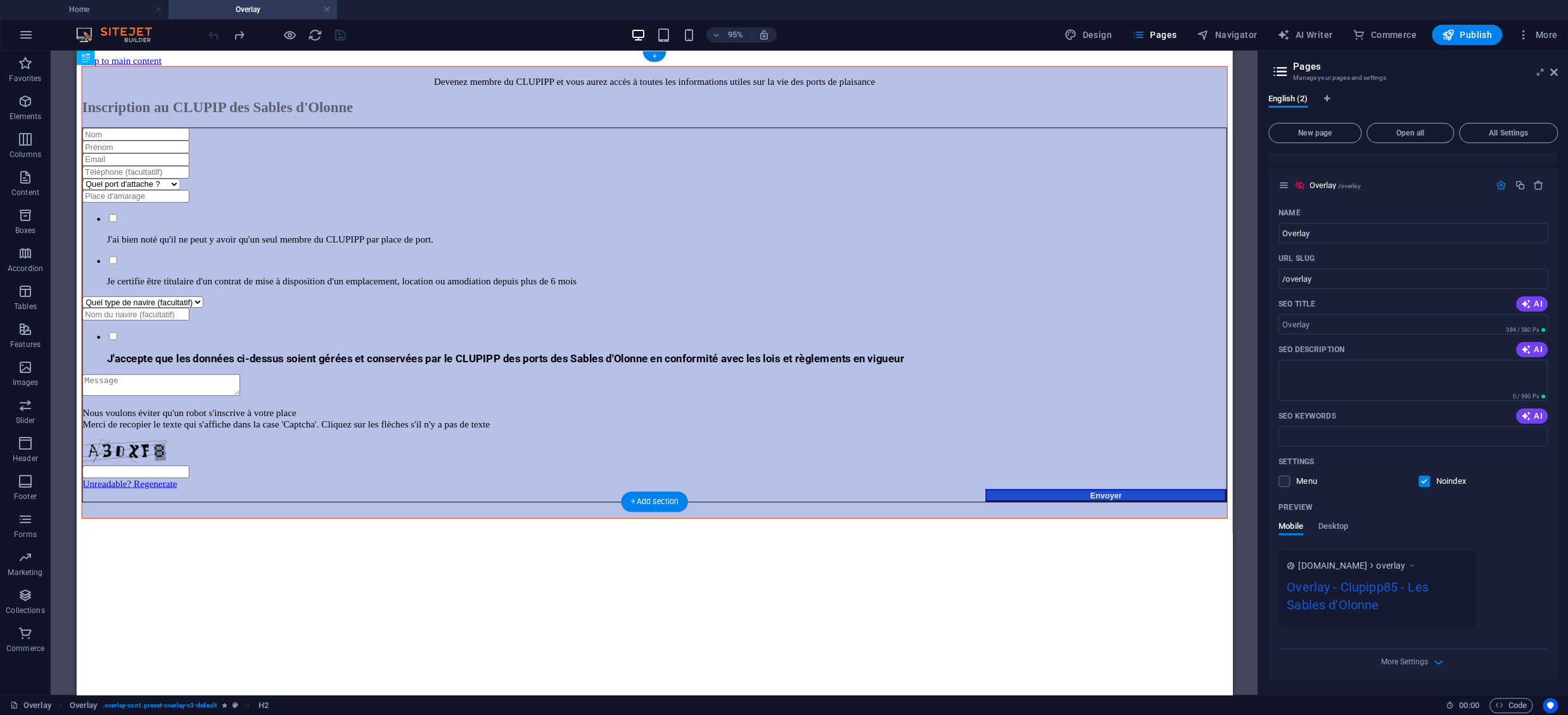
drag, startPoint x: 400, startPoint y: 168, endPoint x: 336, endPoint y: 115, distance: 83.1
click at [122, 87] on div "H2" at bounding box center [122, 87] width 32 height 14
click at [169, 86] on div "Devenez membre du CLUPIPP et vous aurez accès à toutes les informations utiles …" at bounding box center [684, 84] width 1205 height 11
click at [176, 90] on div "Devenez membre du CLUPIPP et vous aurez accès à toutes les informations utiles …" at bounding box center [684, 84] width 1205 height 11
click at [230, 119] on div "Inscription au CLUPIP des Sables d'Olonne" at bounding box center [684, 110] width 1205 height 17
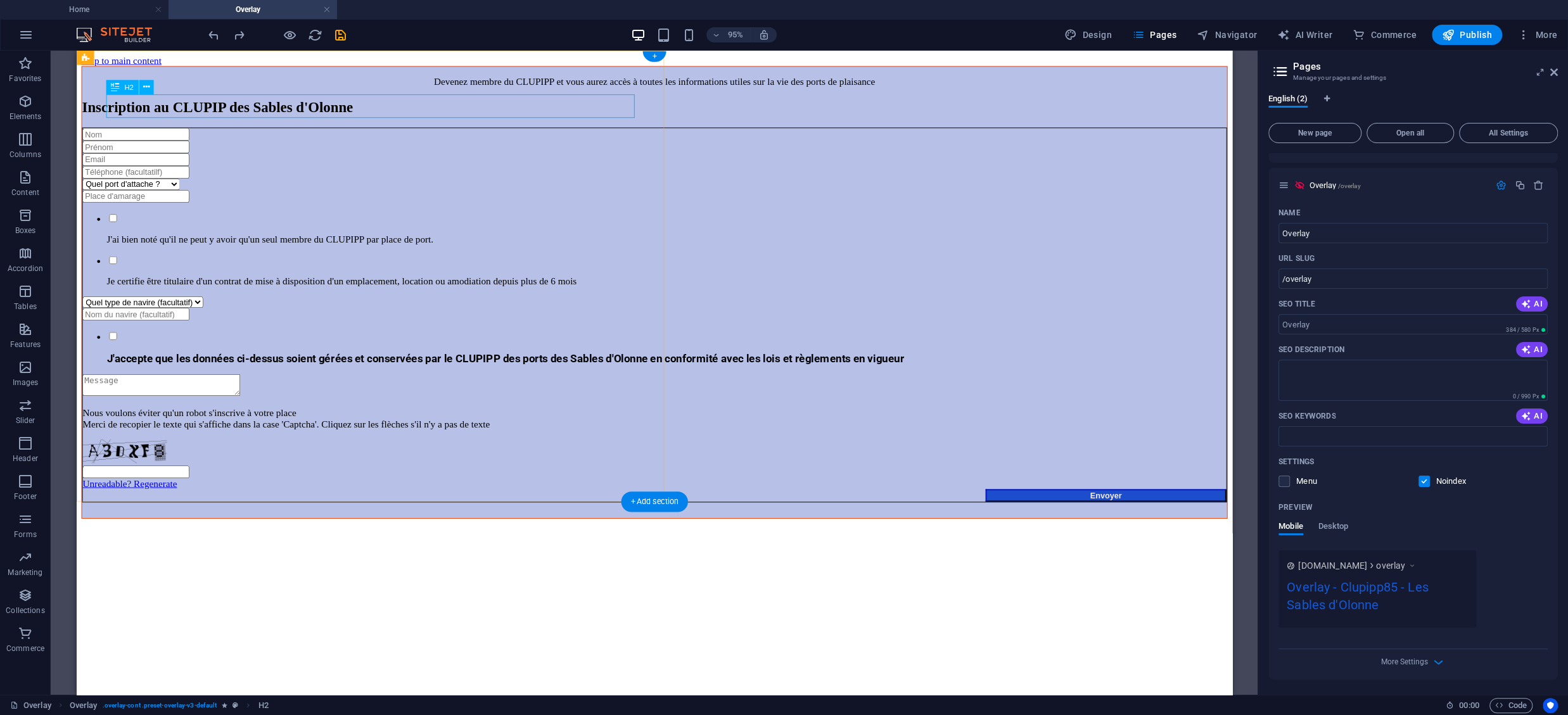
click at [149, 112] on div "Inscription au CLUPIP des Sables d'Olonne" at bounding box center [684, 110] width 1205 height 17
click at [149, 92] on icon at bounding box center [145, 87] width 6 height 13
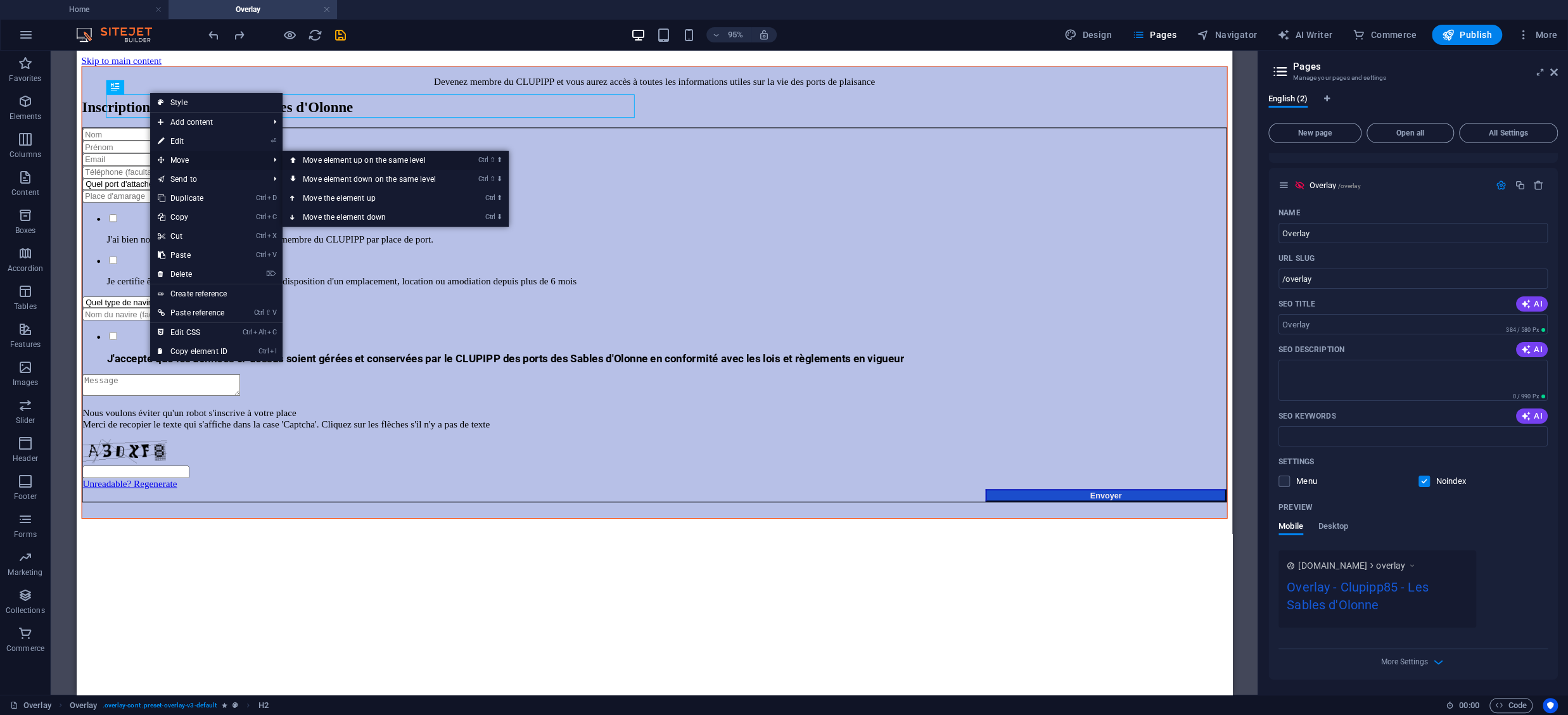
click at [316, 160] on link "Ctrl ⇧ ⬆ Move element up on the same level" at bounding box center [371, 160] width 178 height 19
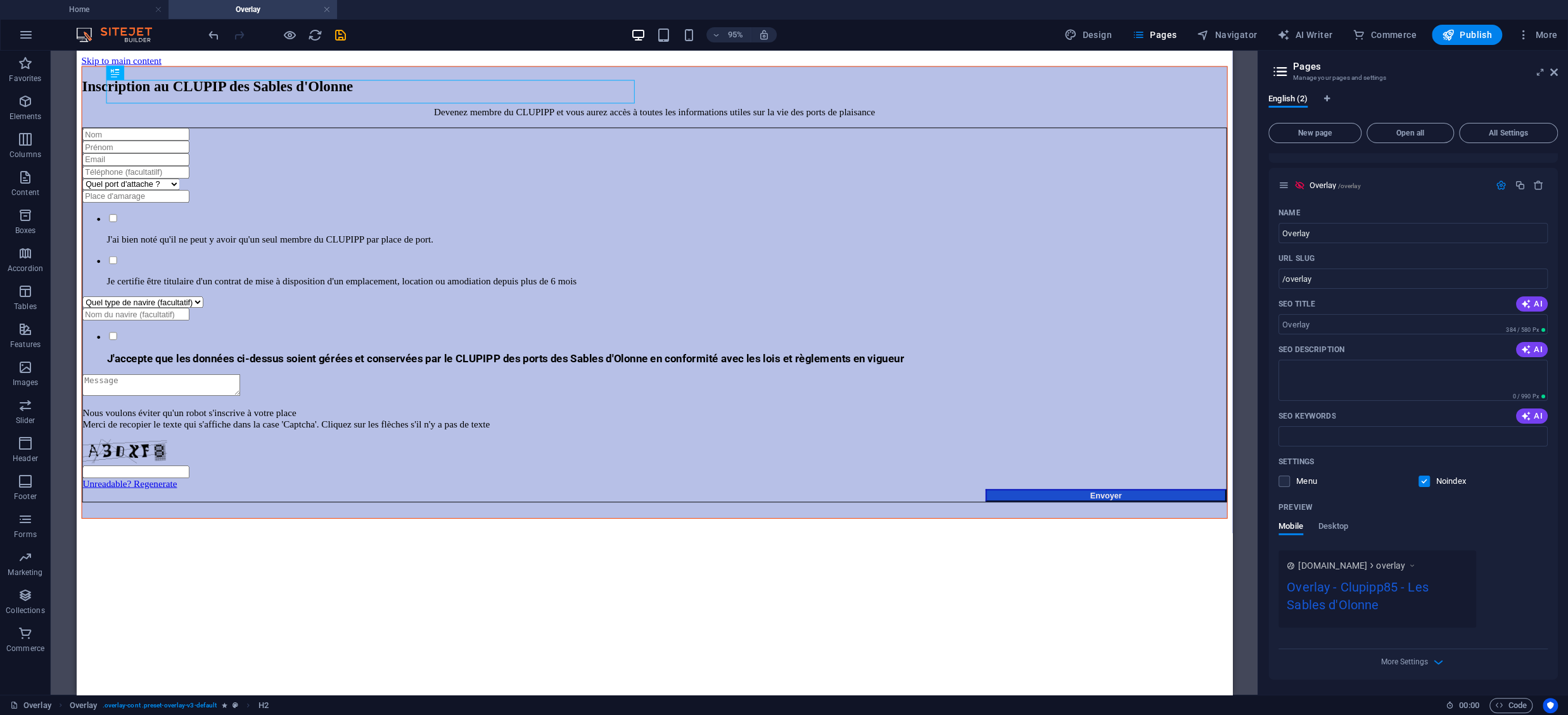
click at [868, 174] on div "Inscription au CLUPIP des Sables d'Olonne Devenez membre du CLUPIPP et vous aur…" at bounding box center [684, 305] width 1206 height 476
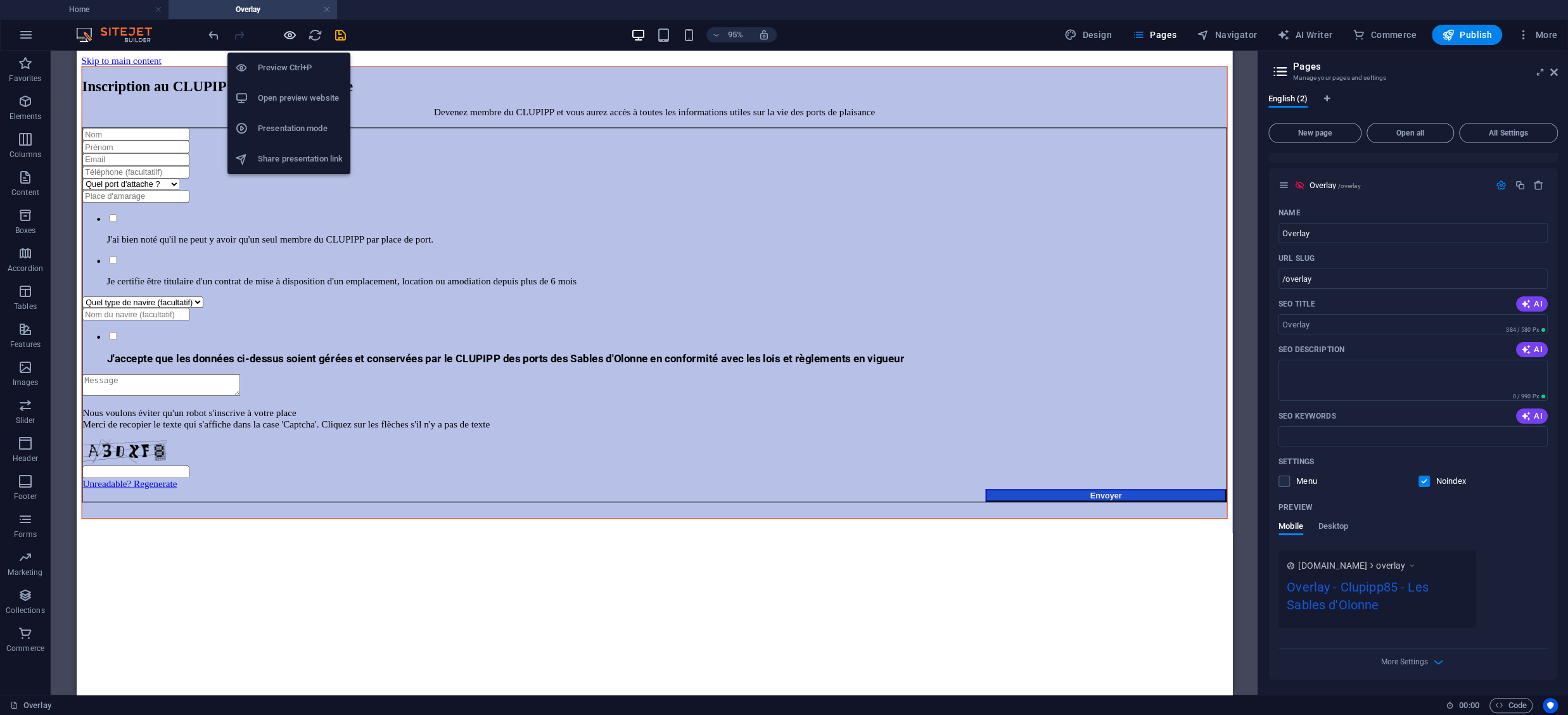
click at [287, 38] on icon "button" at bounding box center [289, 35] width 14 height 14
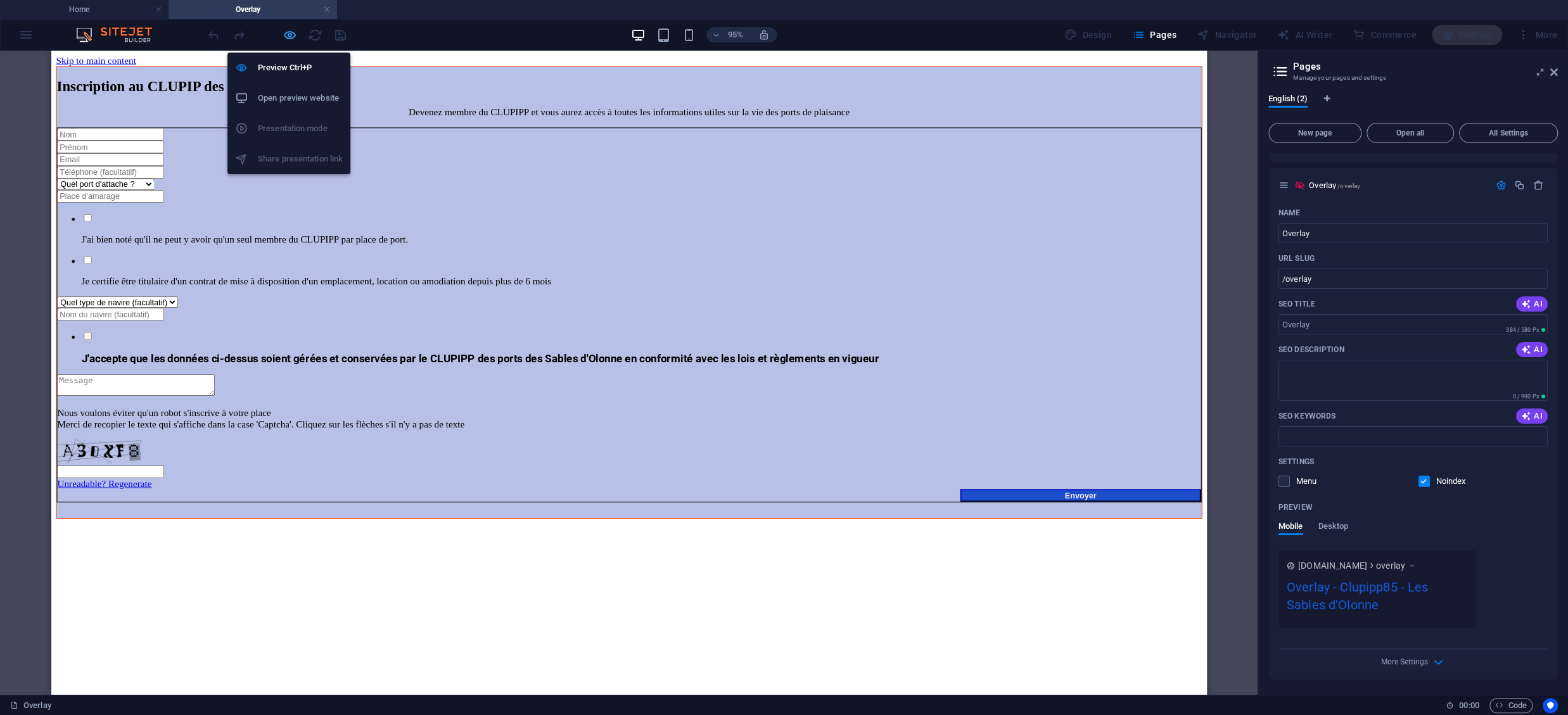
click at [289, 35] on icon "button" at bounding box center [289, 35] width 14 height 14
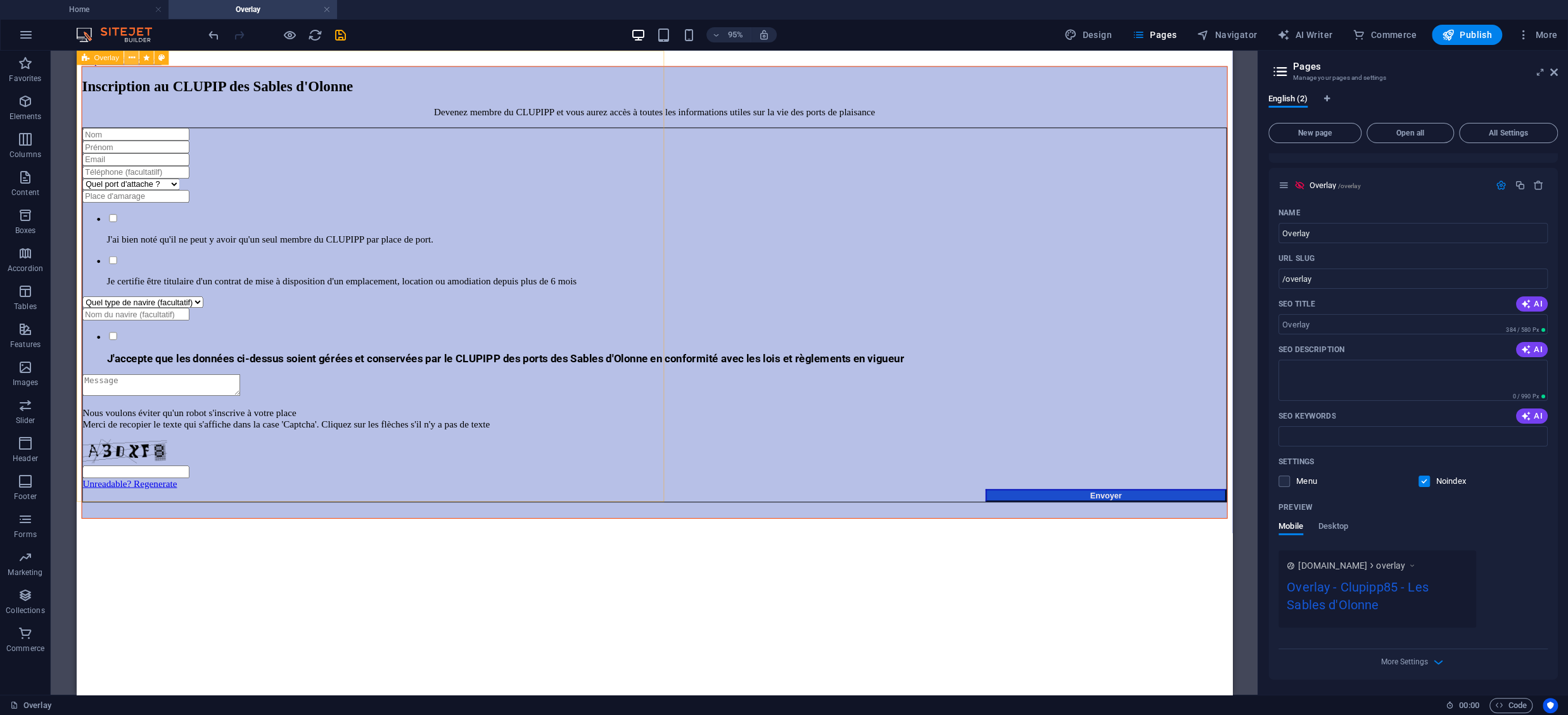
click at [129, 58] on icon at bounding box center [131, 58] width 6 height 13
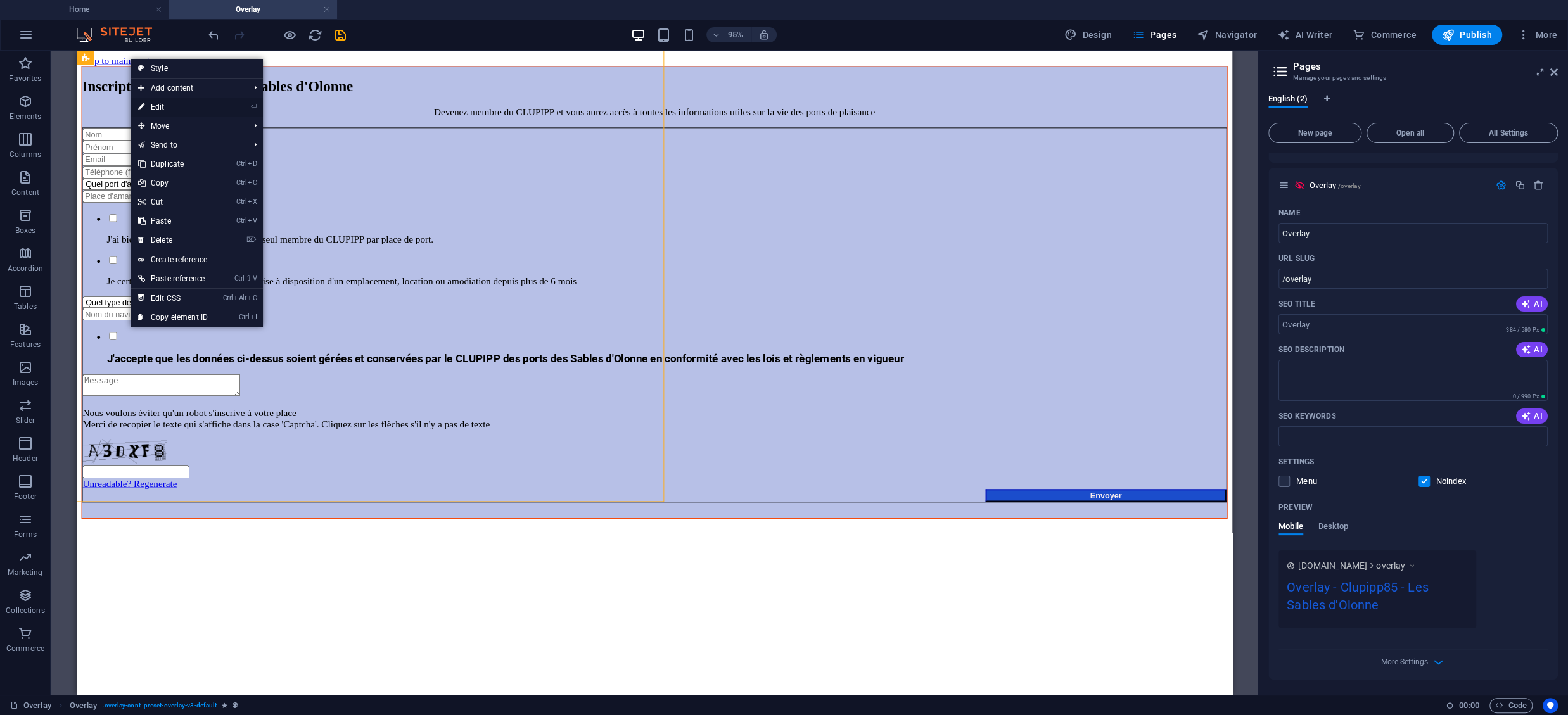
click at [147, 103] on link "⏎ Edit" at bounding box center [173, 107] width 85 height 19
select select "px"
select select "dialog"
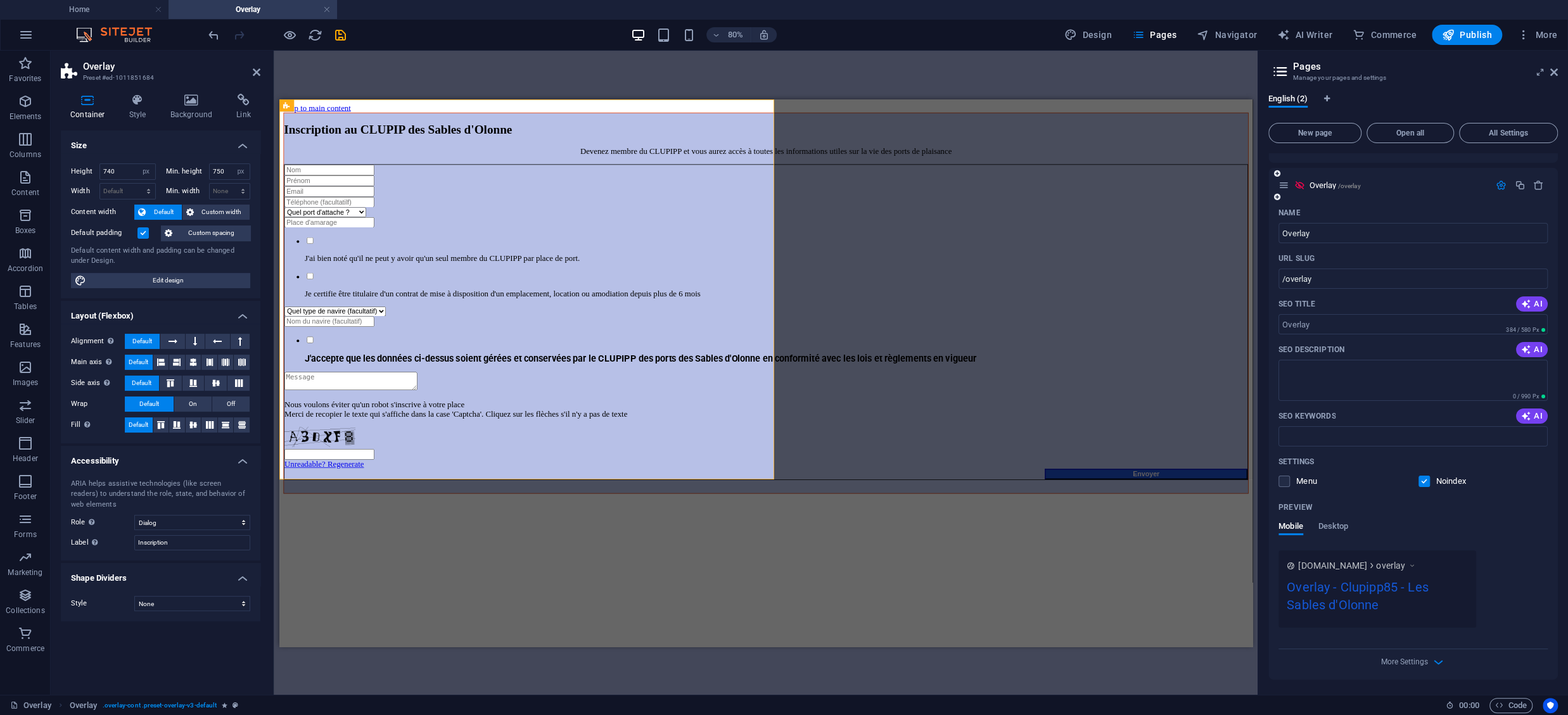
click at [1175, 188] on icon "button" at bounding box center [1501, 185] width 11 height 11
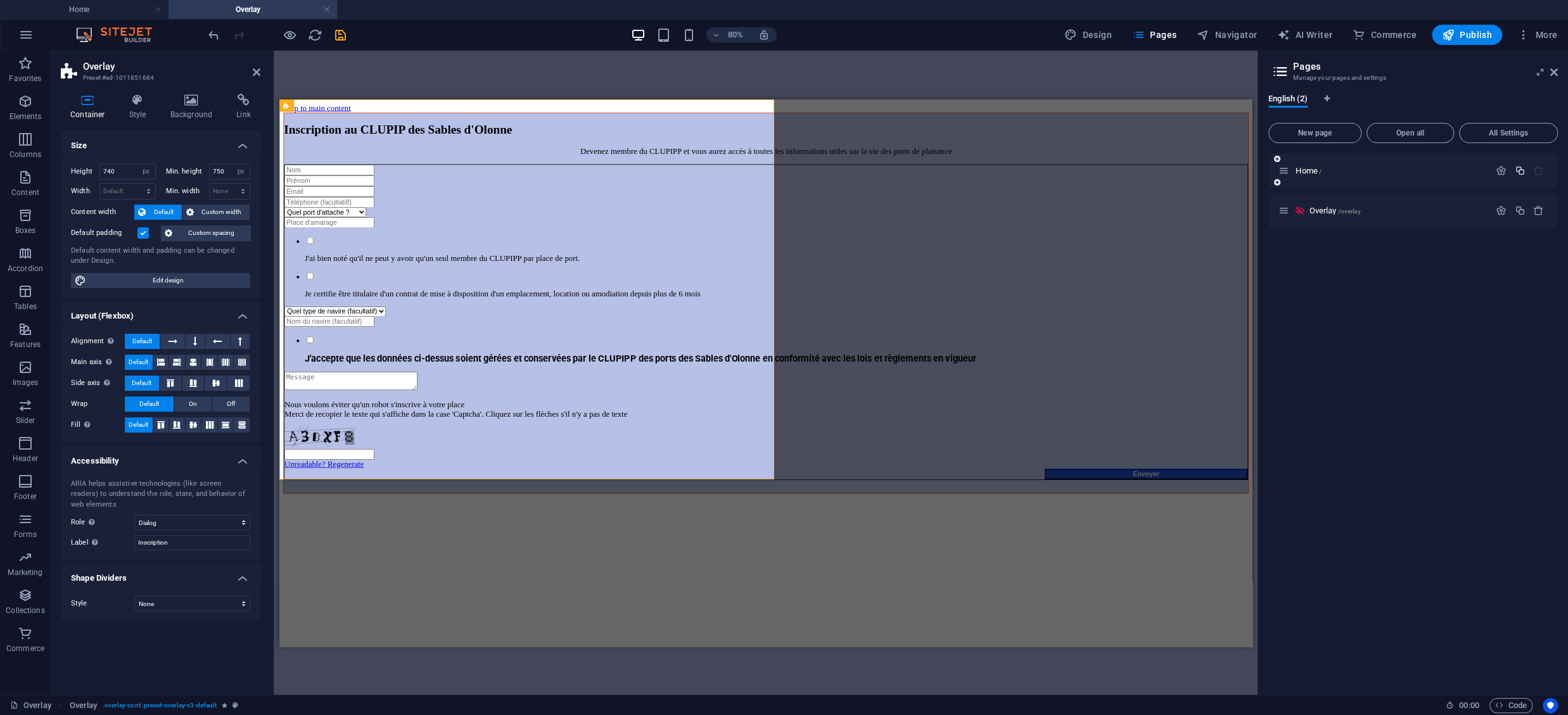
click at [1175, 172] on icon "button" at bounding box center [1519, 171] width 11 height 11
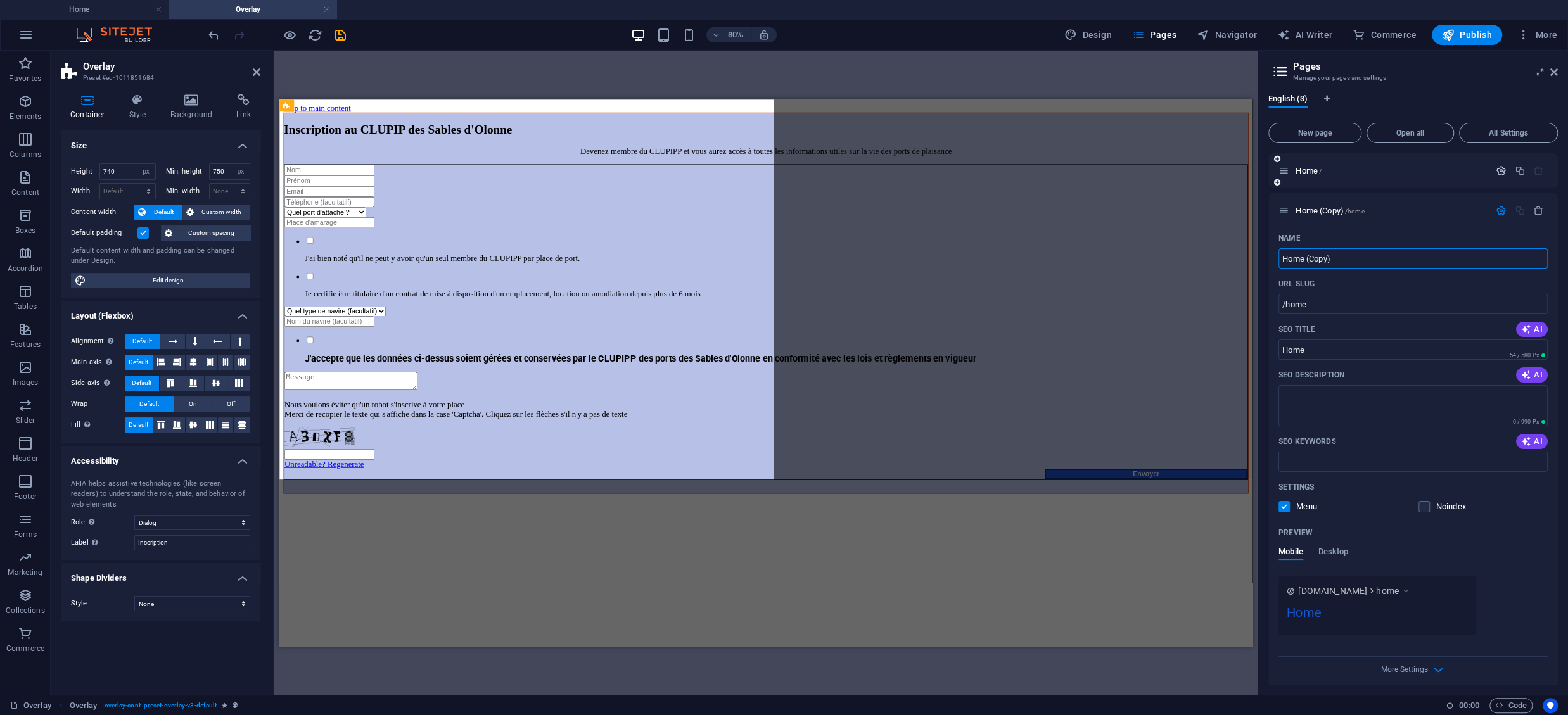
click at [1175, 173] on icon "button" at bounding box center [1501, 171] width 11 height 11
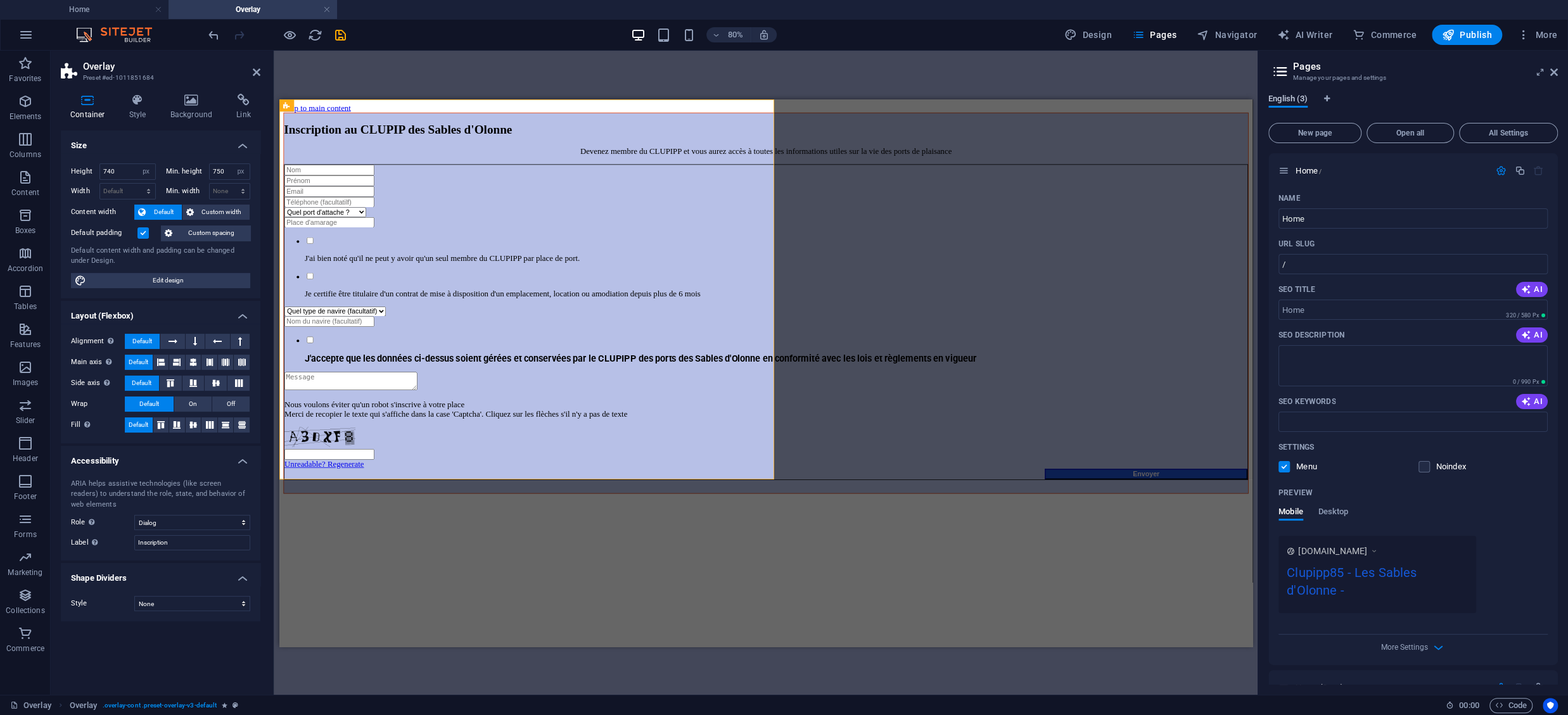
click at [1175, 96] on span "English (3)" at bounding box center [1288, 100] width 39 height 18
click at [1175, 134] on span "Open all" at bounding box center [1410, 133] width 76 height 8
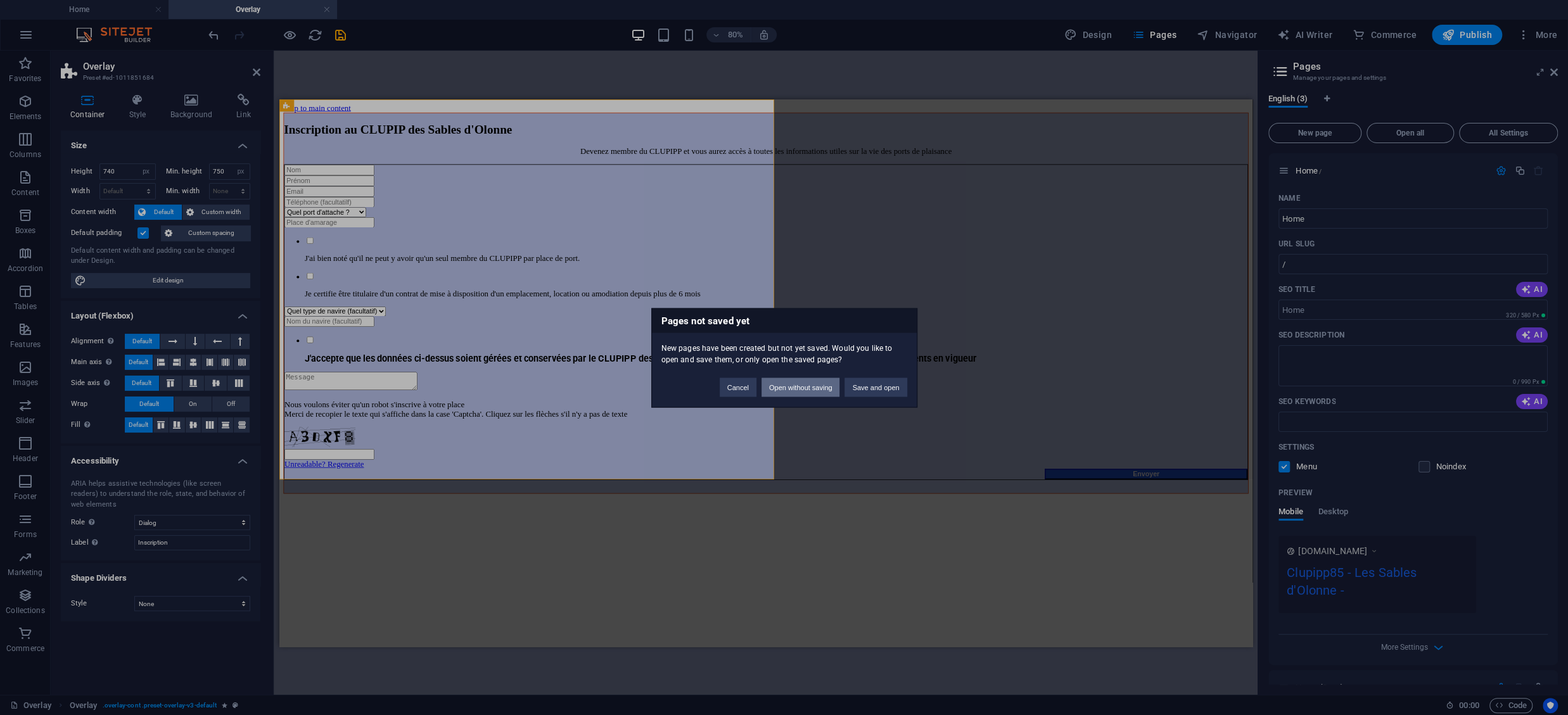
click at [816, 387] on button "Open without saving" at bounding box center [801, 387] width 78 height 19
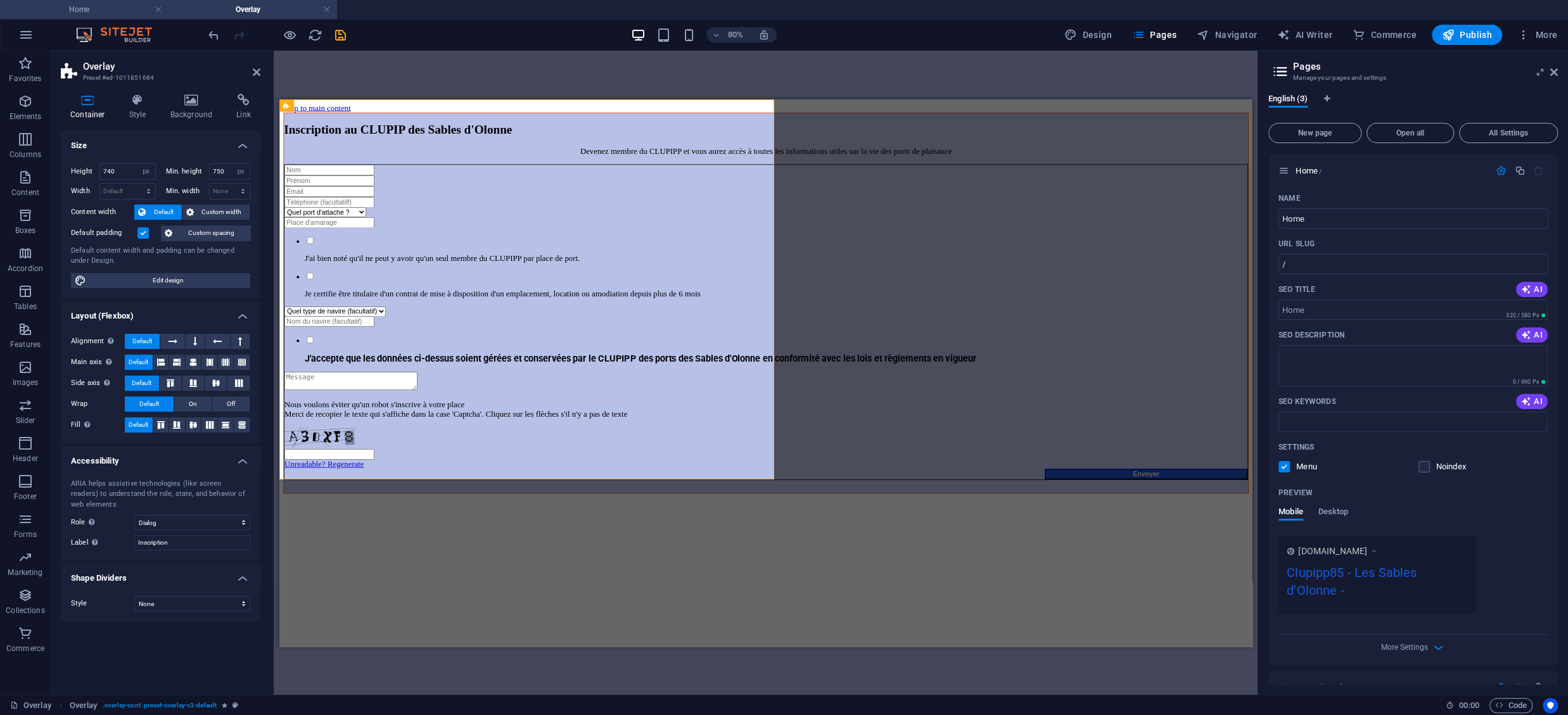
click at [107, 9] on h4 "Home" at bounding box center [84, 10] width 169 height 14
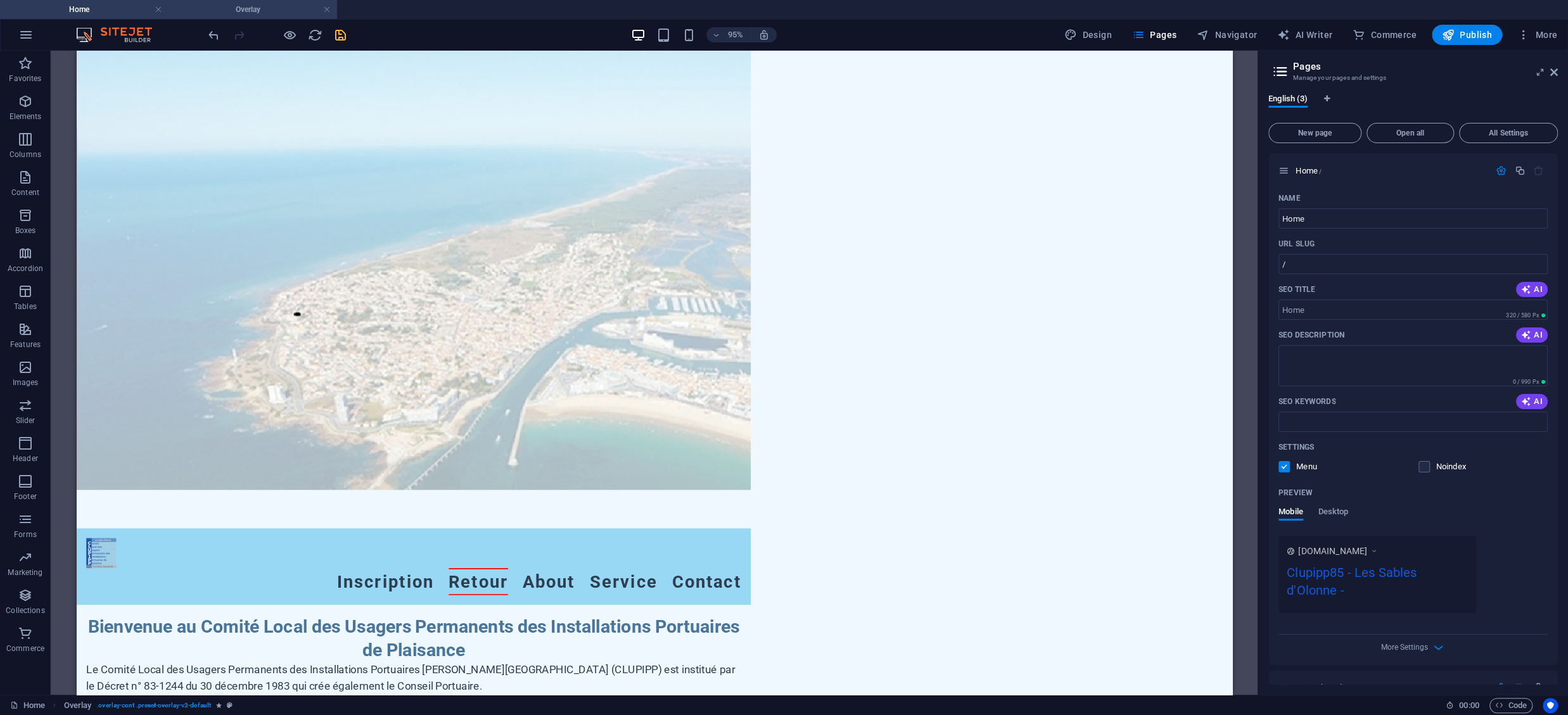
click at [249, 14] on h4 "Overlay" at bounding box center [252, 10] width 169 height 14
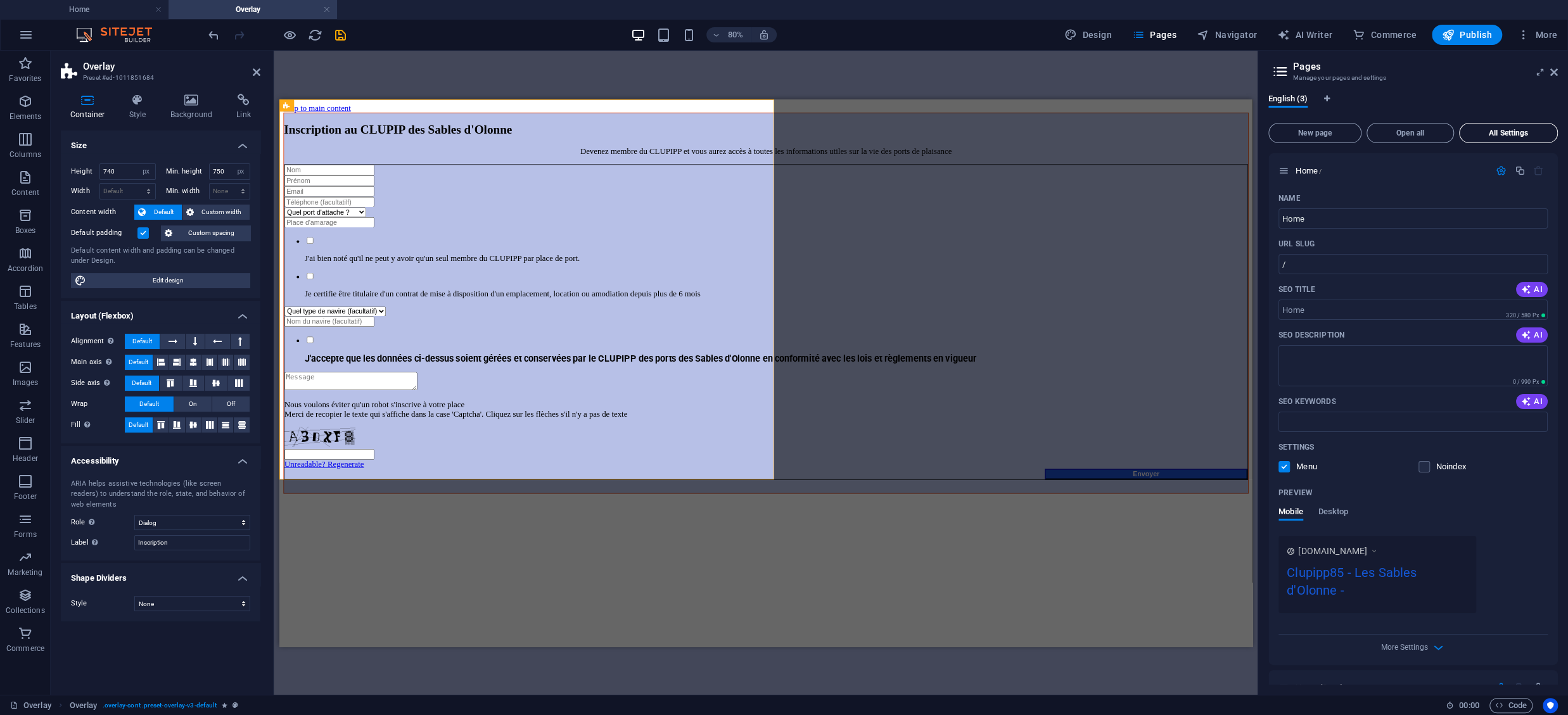
click at [1175, 136] on span "All Settings" at bounding box center [1508, 133] width 87 height 8
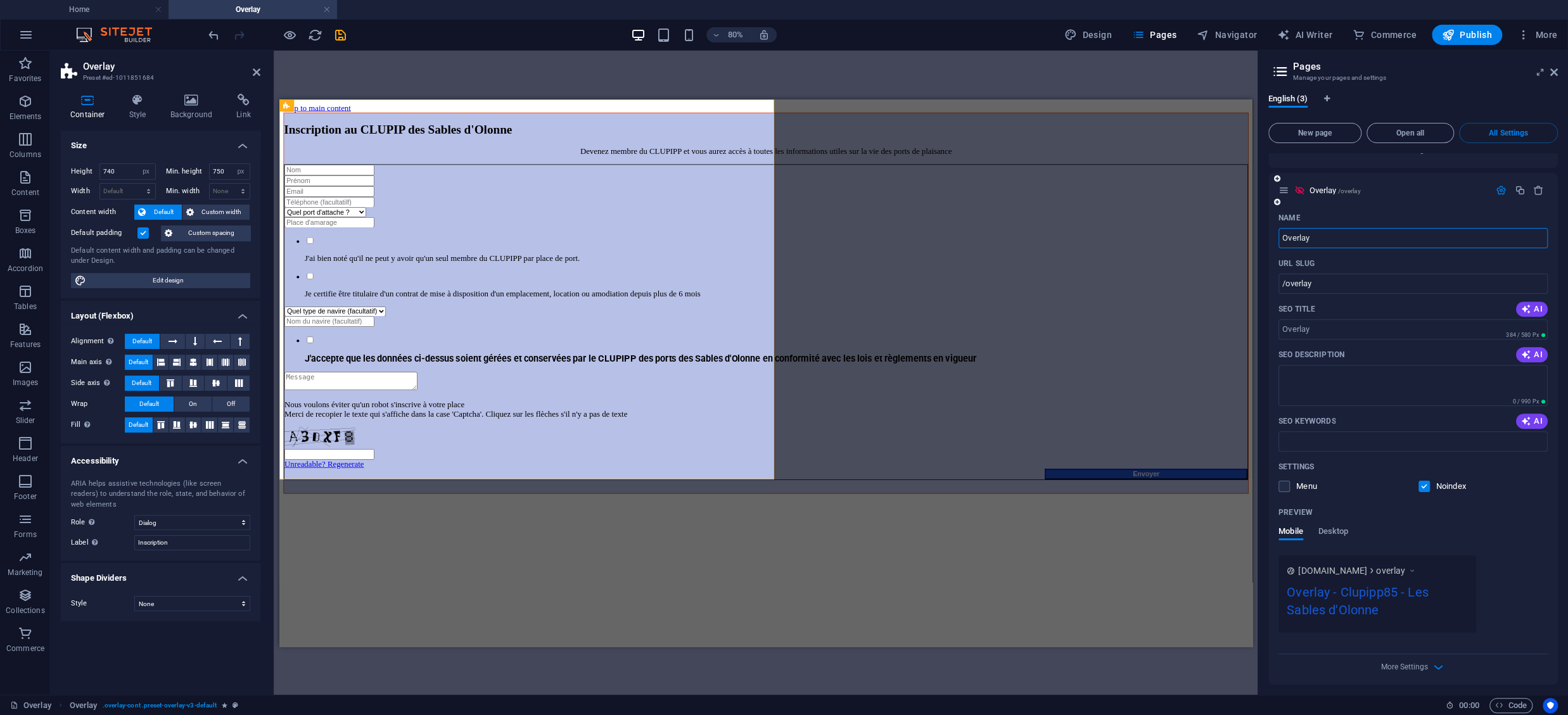
scroll to position [1003, 0]
click at [1175, 536] on icon "button" at bounding box center [1439, 662] width 14 height 14
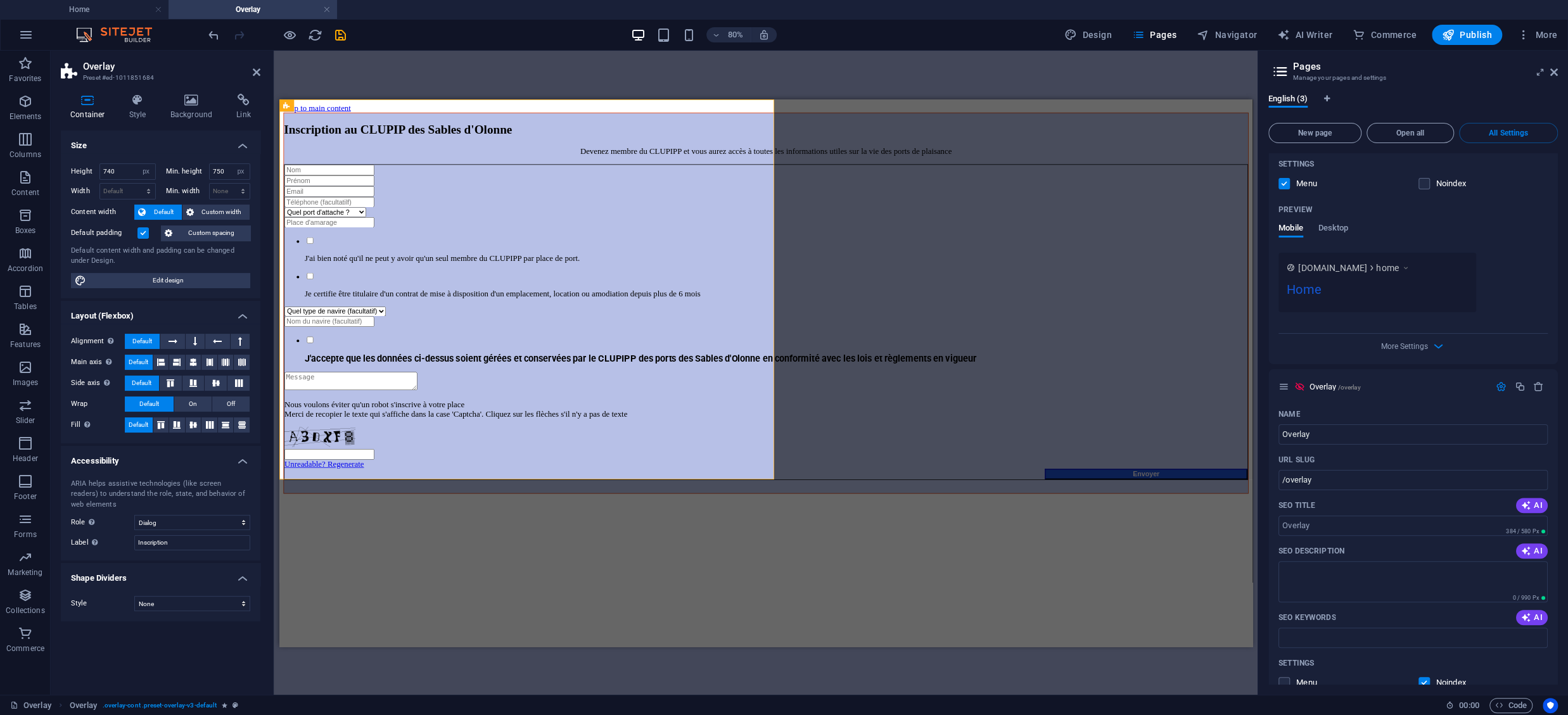
scroll to position [629, 0]
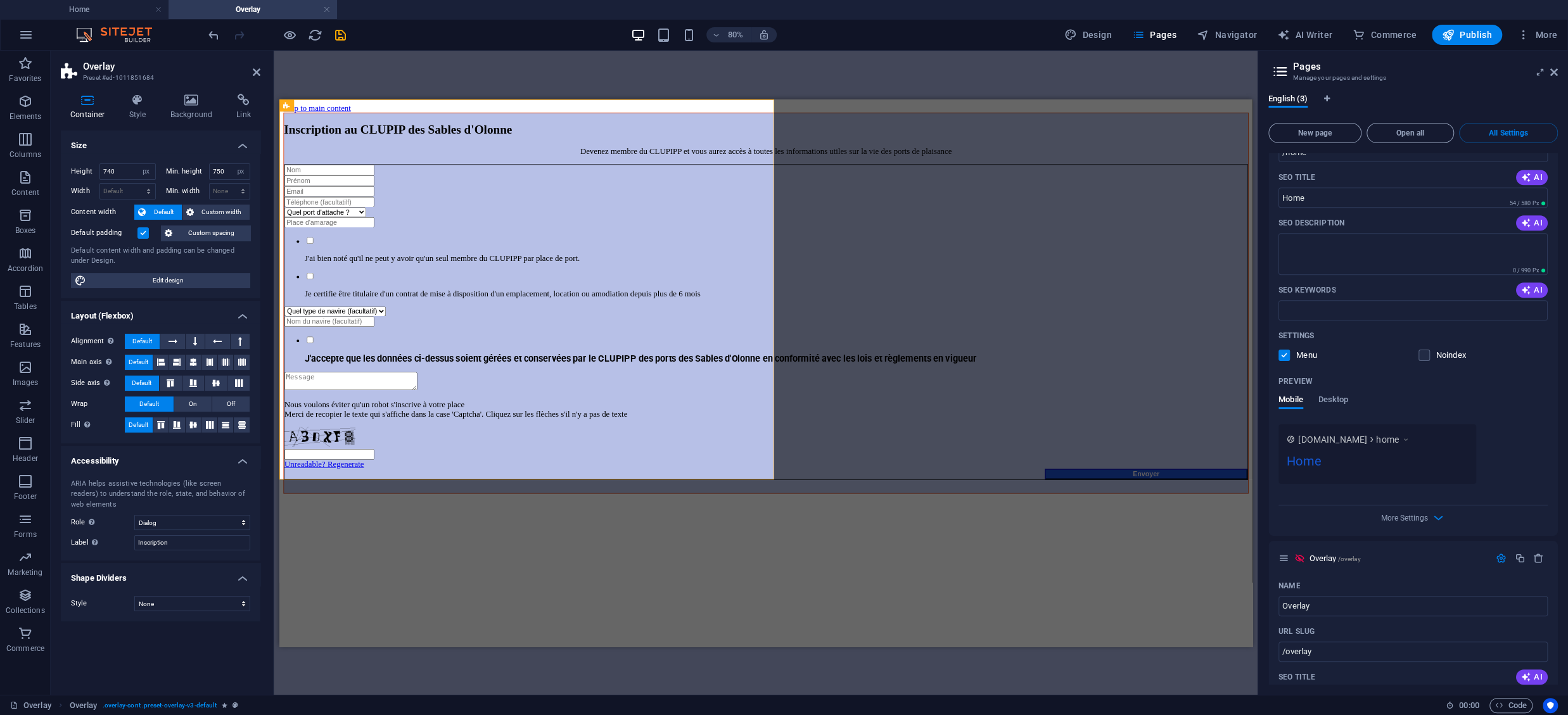
click at [1175, 440] on icon at bounding box center [1406, 439] width 9 height 13
click at [1175, 440] on div "www.example.com home" at bounding box center [1355, 439] width 112 height 13
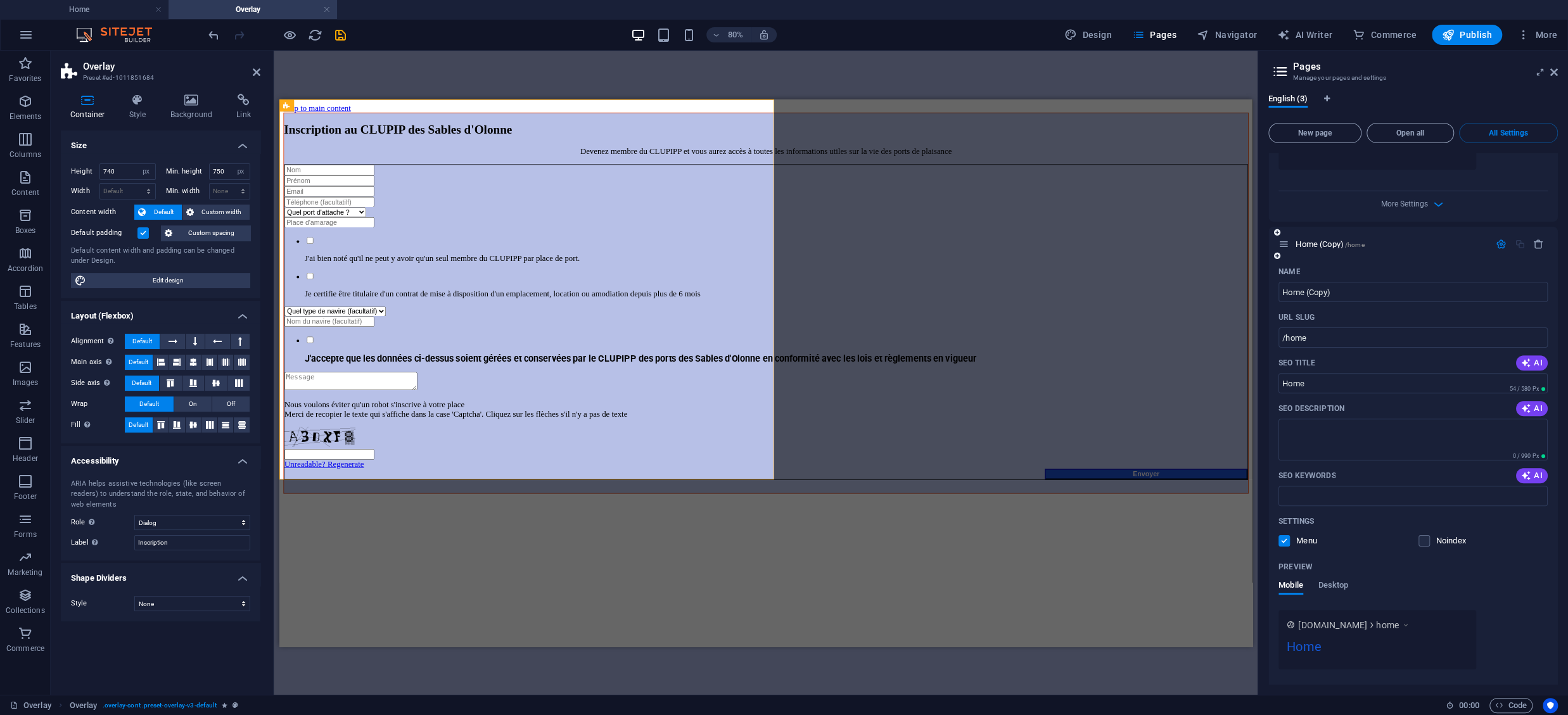
scroll to position [406, 0]
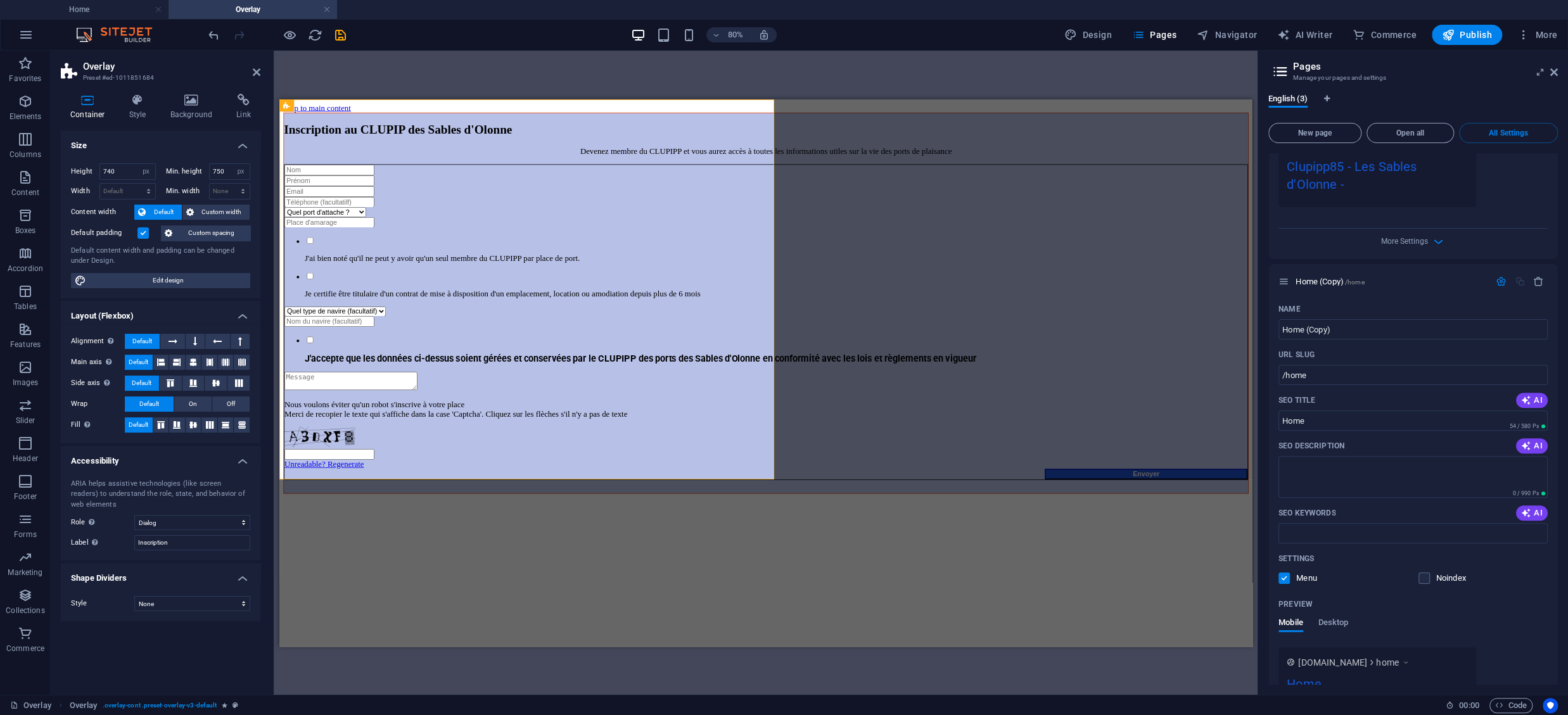
click at [1175, 68] on icon at bounding box center [1280, 71] width 19 height 18
click at [1175, 73] on icon at bounding box center [1554, 72] width 8 height 10
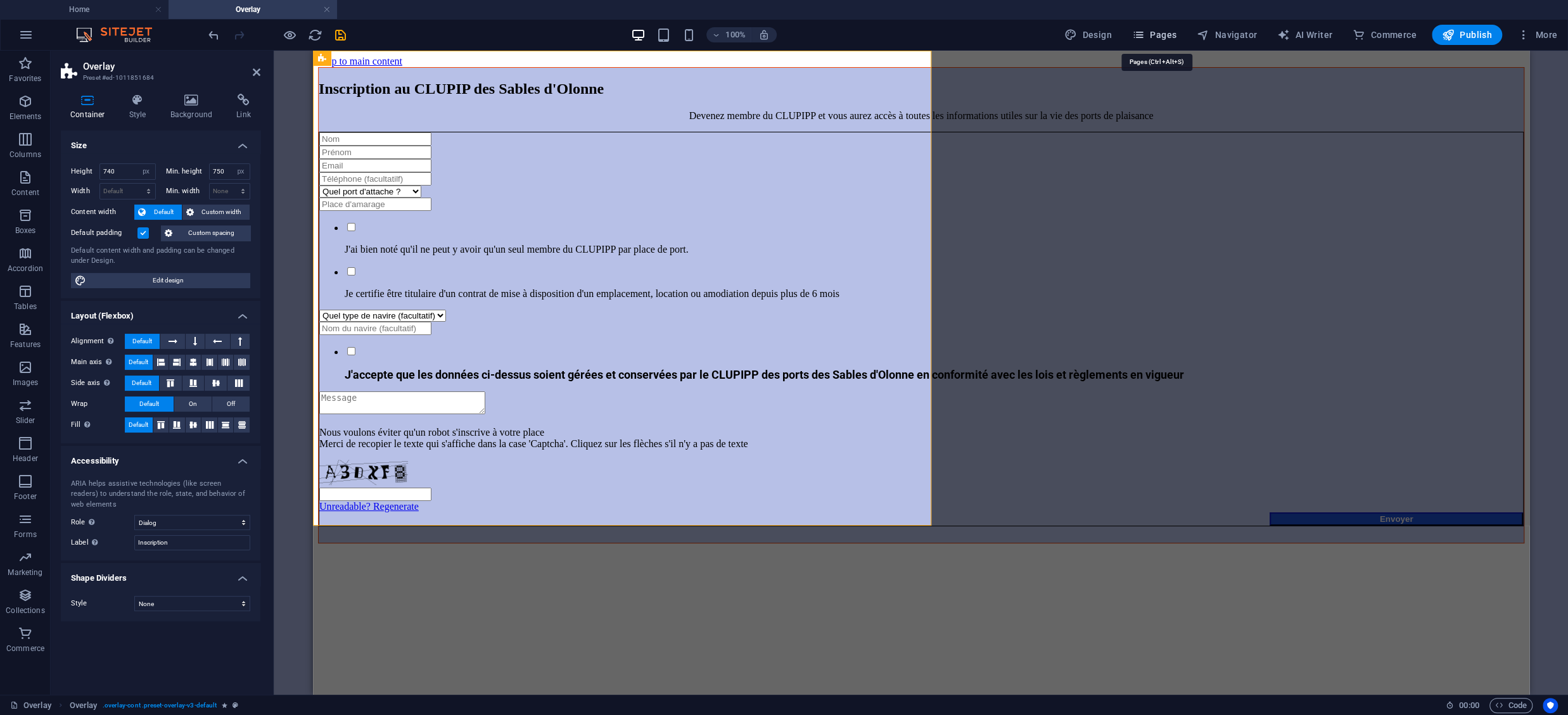
click at [1165, 36] on span "Pages" at bounding box center [1154, 35] width 44 height 13
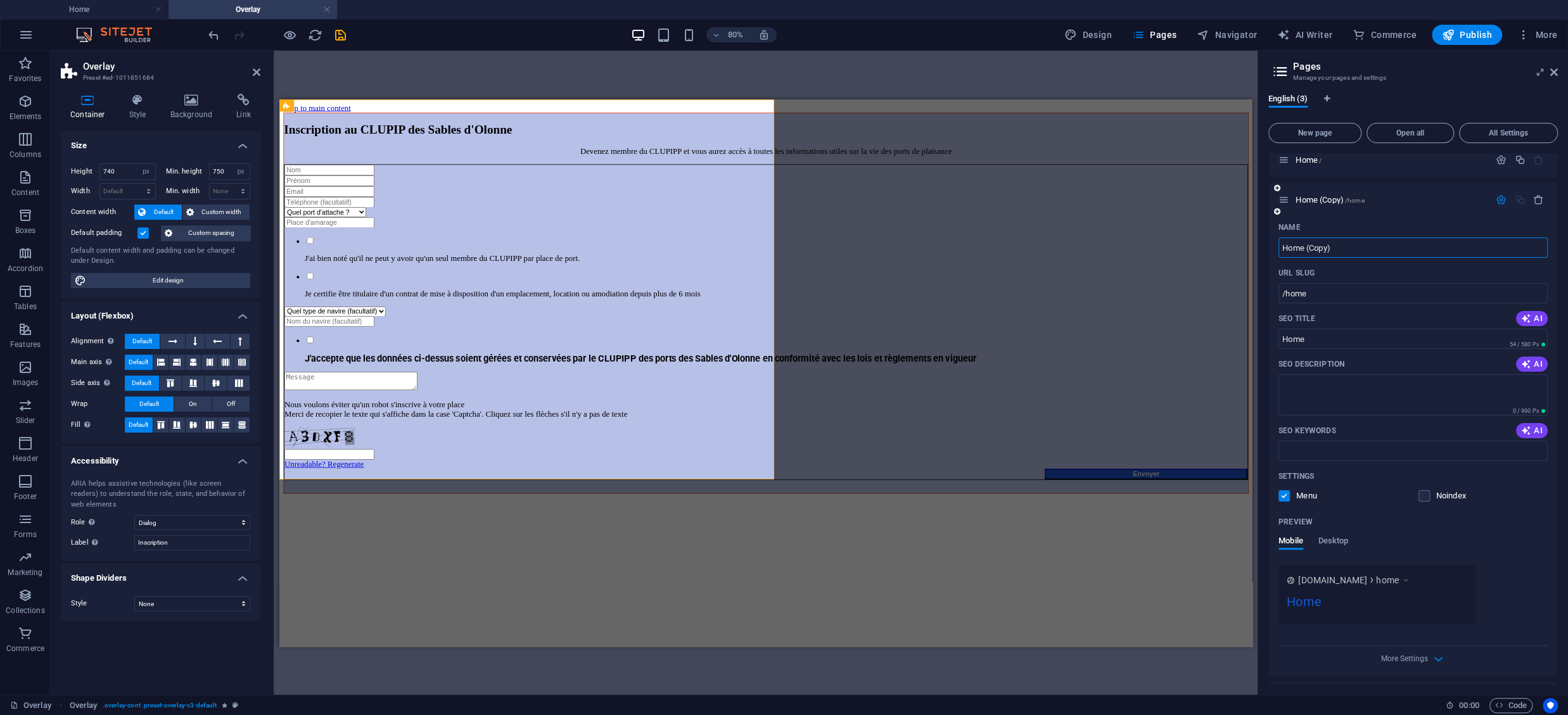
scroll to position [0, 0]
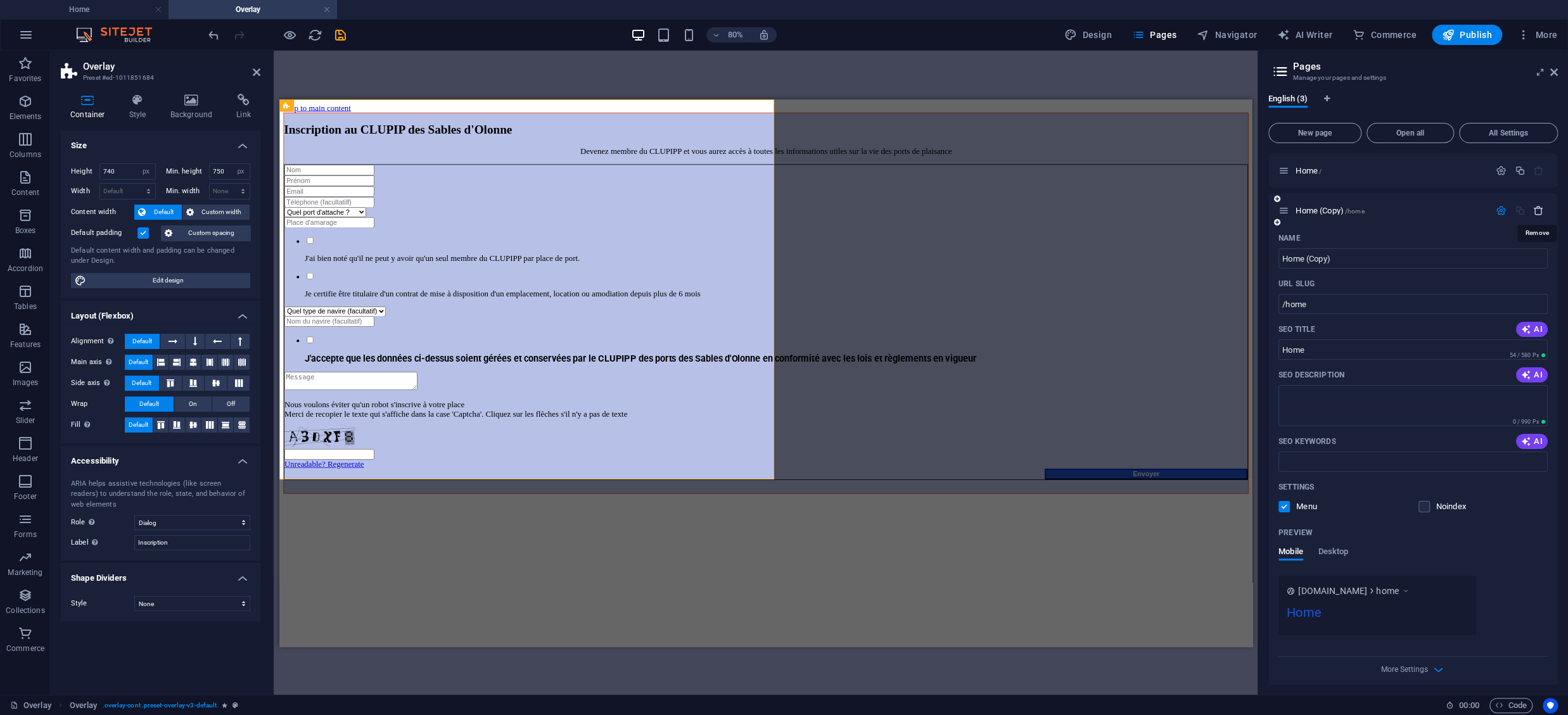
click at [1175, 210] on icon "button" at bounding box center [1538, 210] width 11 height 11
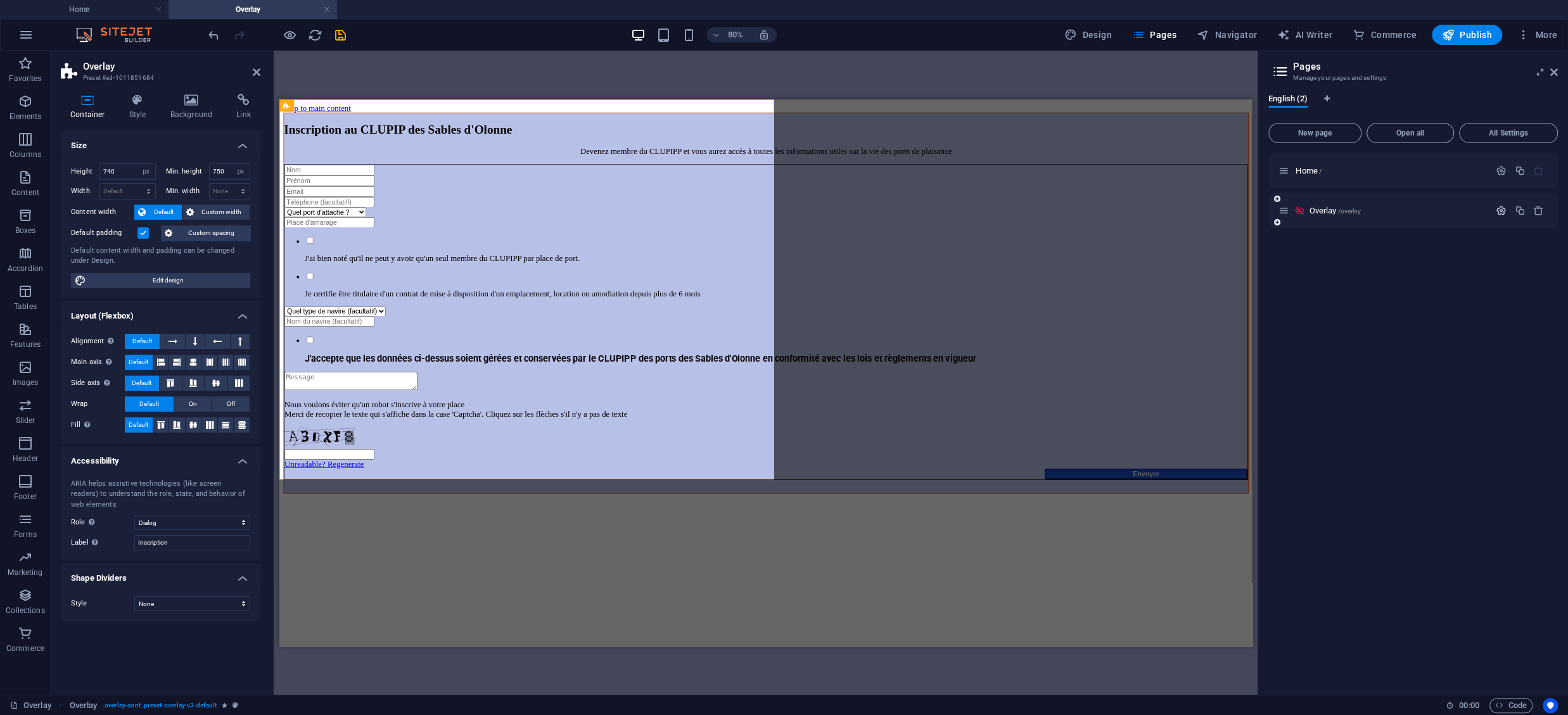
click at [1175, 213] on icon "button" at bounding box center [1501, 210] width 11 height 11
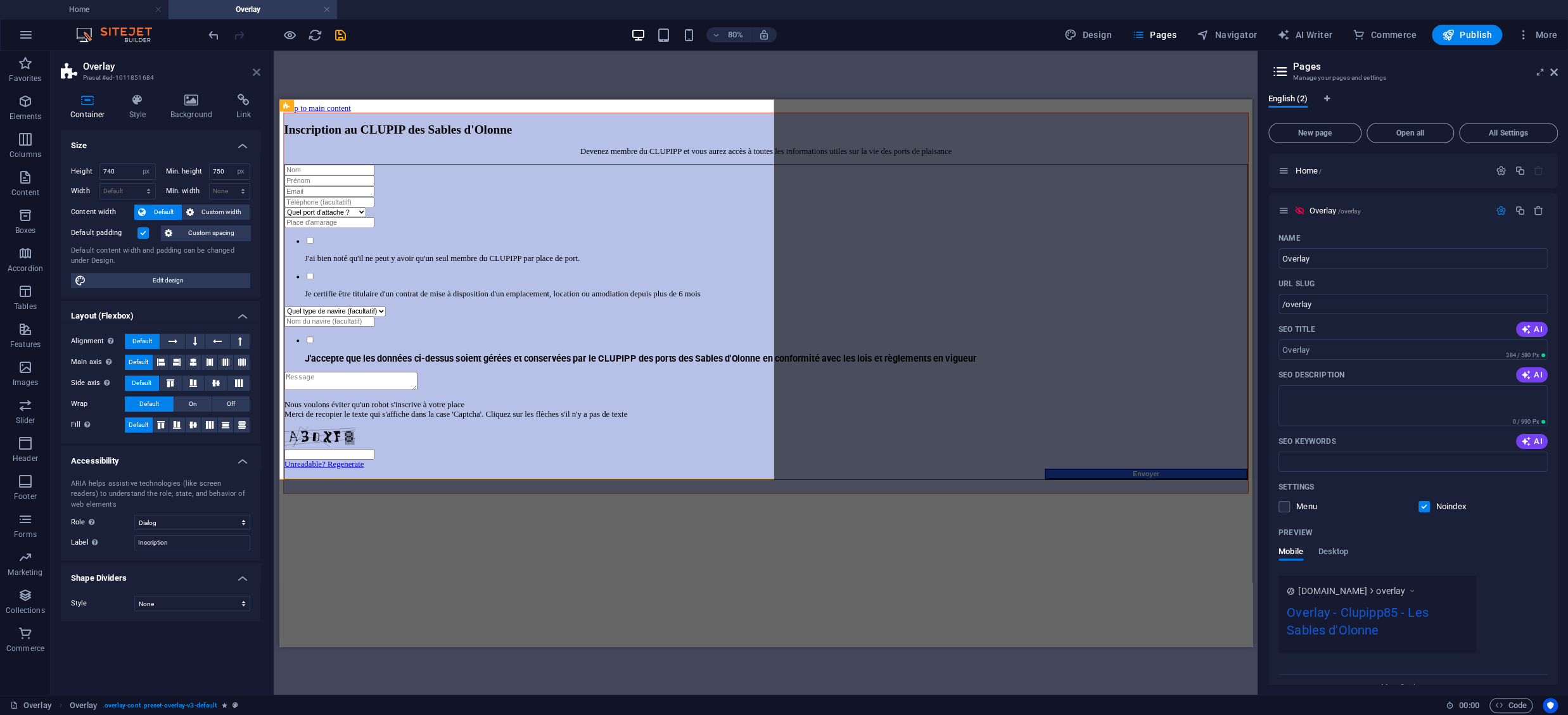
click at [253, 67] on icon at bounding box center [256, 72] width 8 height 10
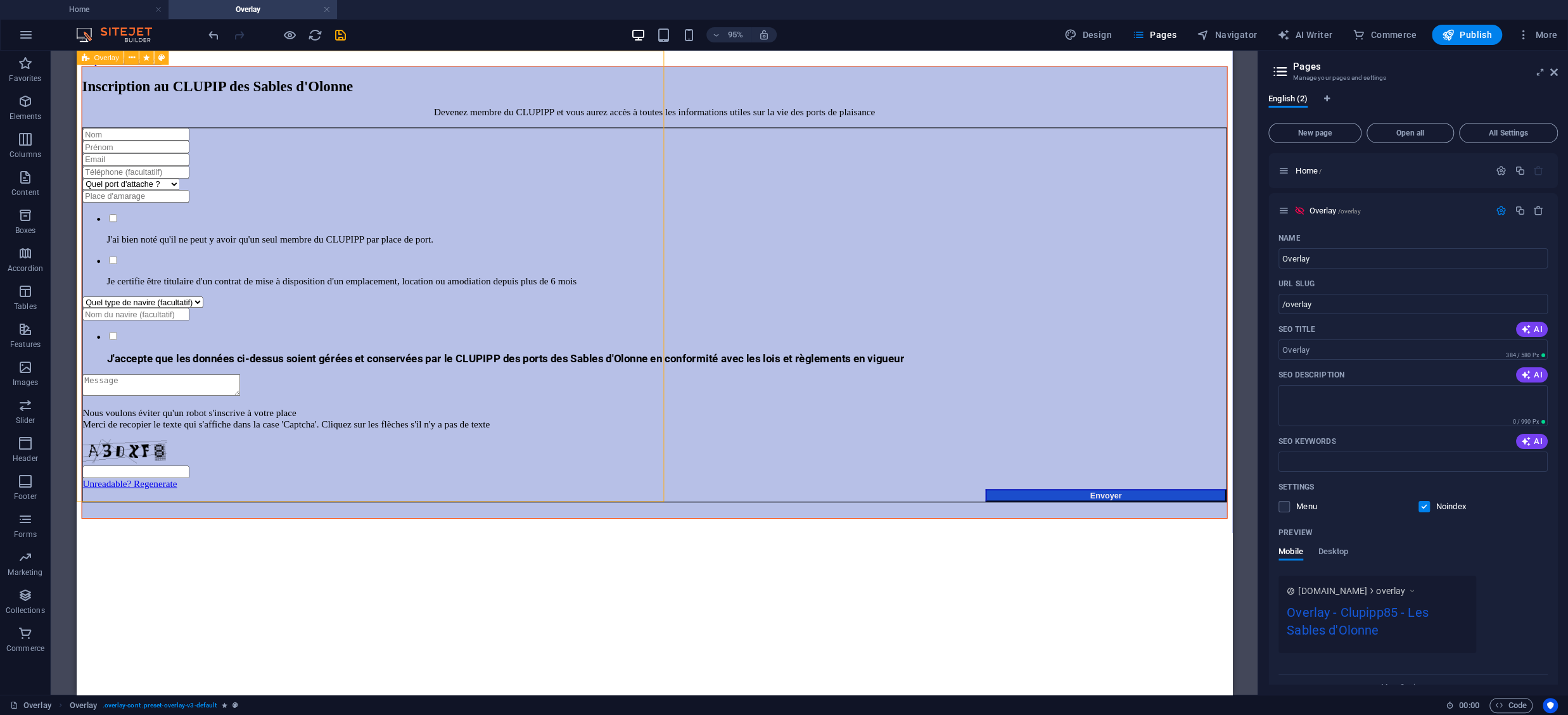
drag, startPoint x: 83, startPoint y: 55, endPoint x: 98, endPoint y: 55, distance: 15.0
click at [98, 55] on div "Overlay" at bounding box center [100, 58] width 47 height 14
click at [119, 14] on h4 "Home" at bounding box center [84, 10] width 169 height 14
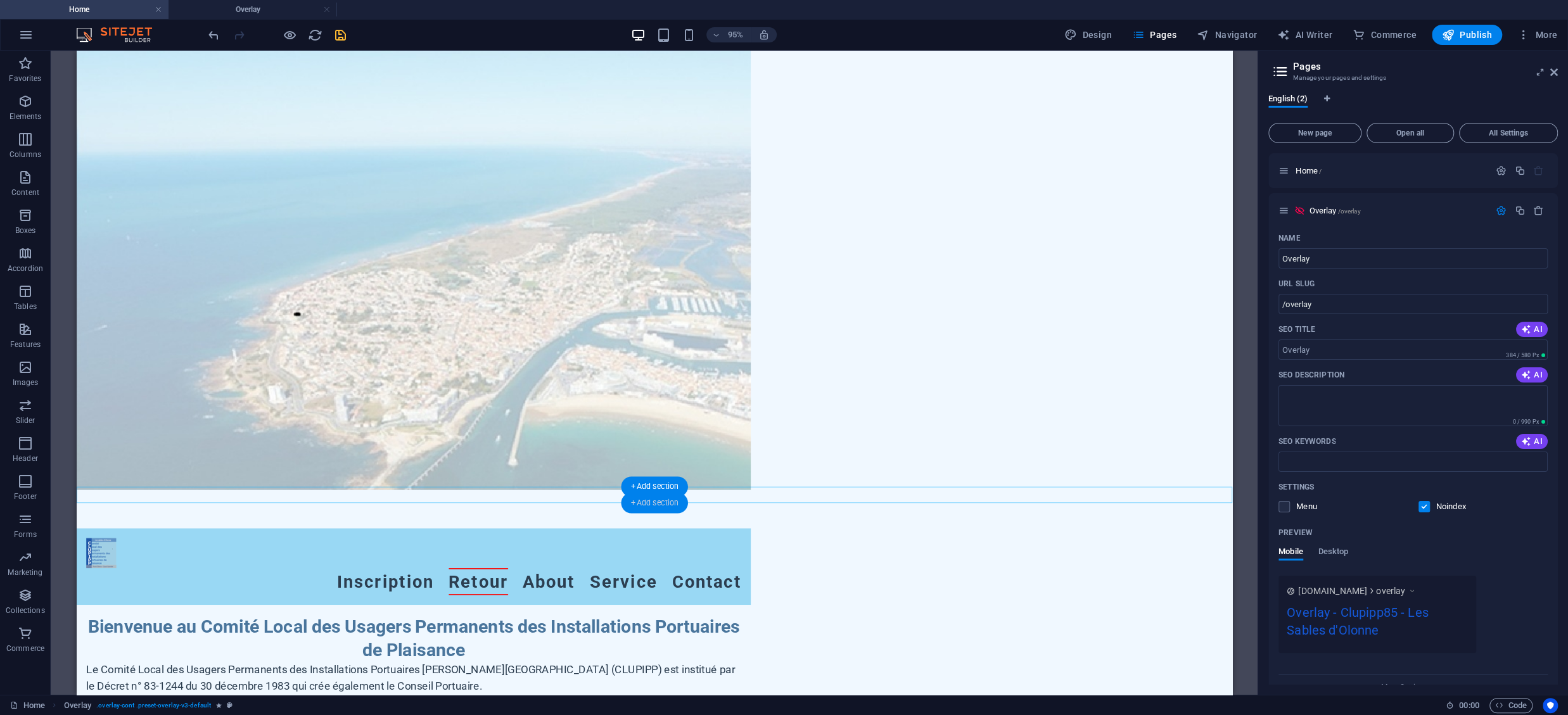
click at [657, 505] on div "+ Add section" at bounding box center [654, 502] width 67 height 21
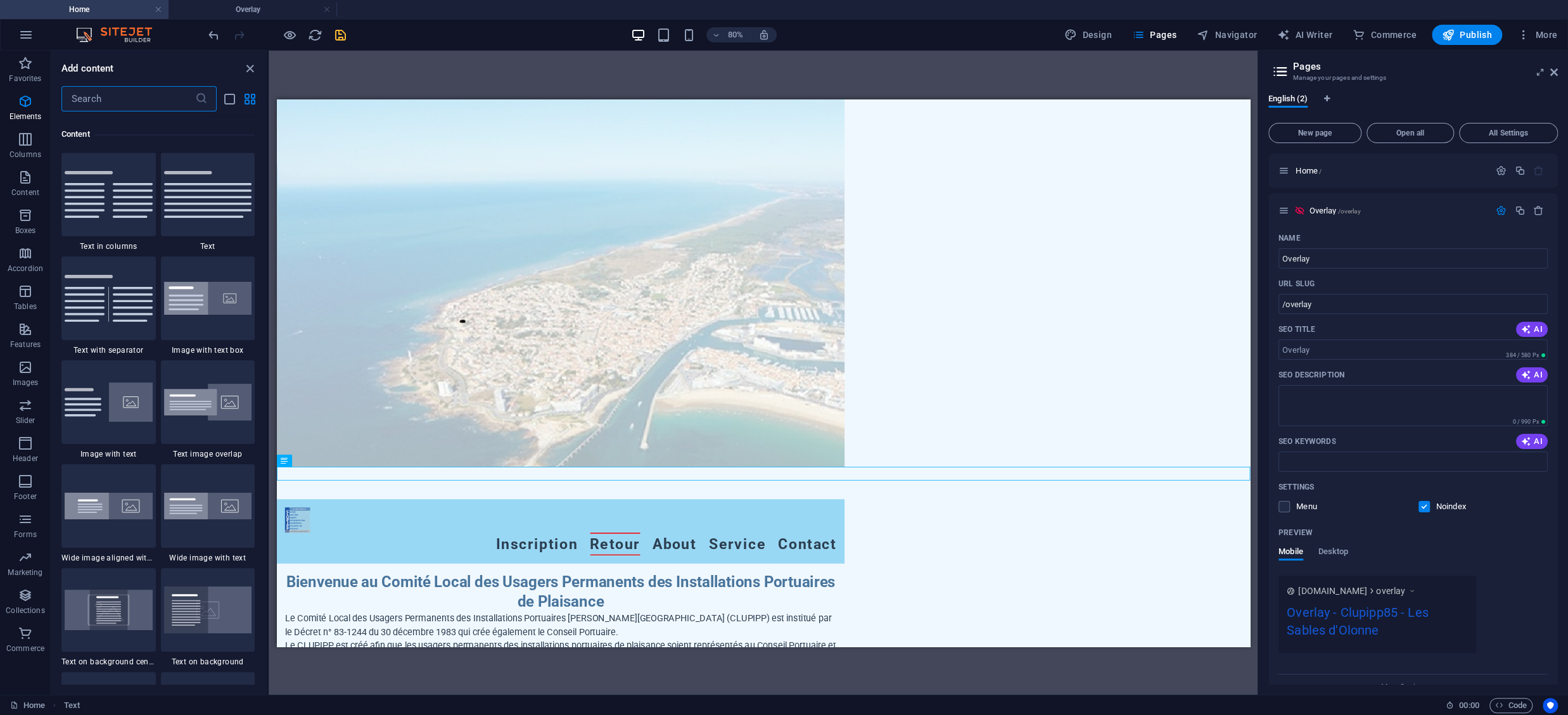
scroll to position [2216, 0]
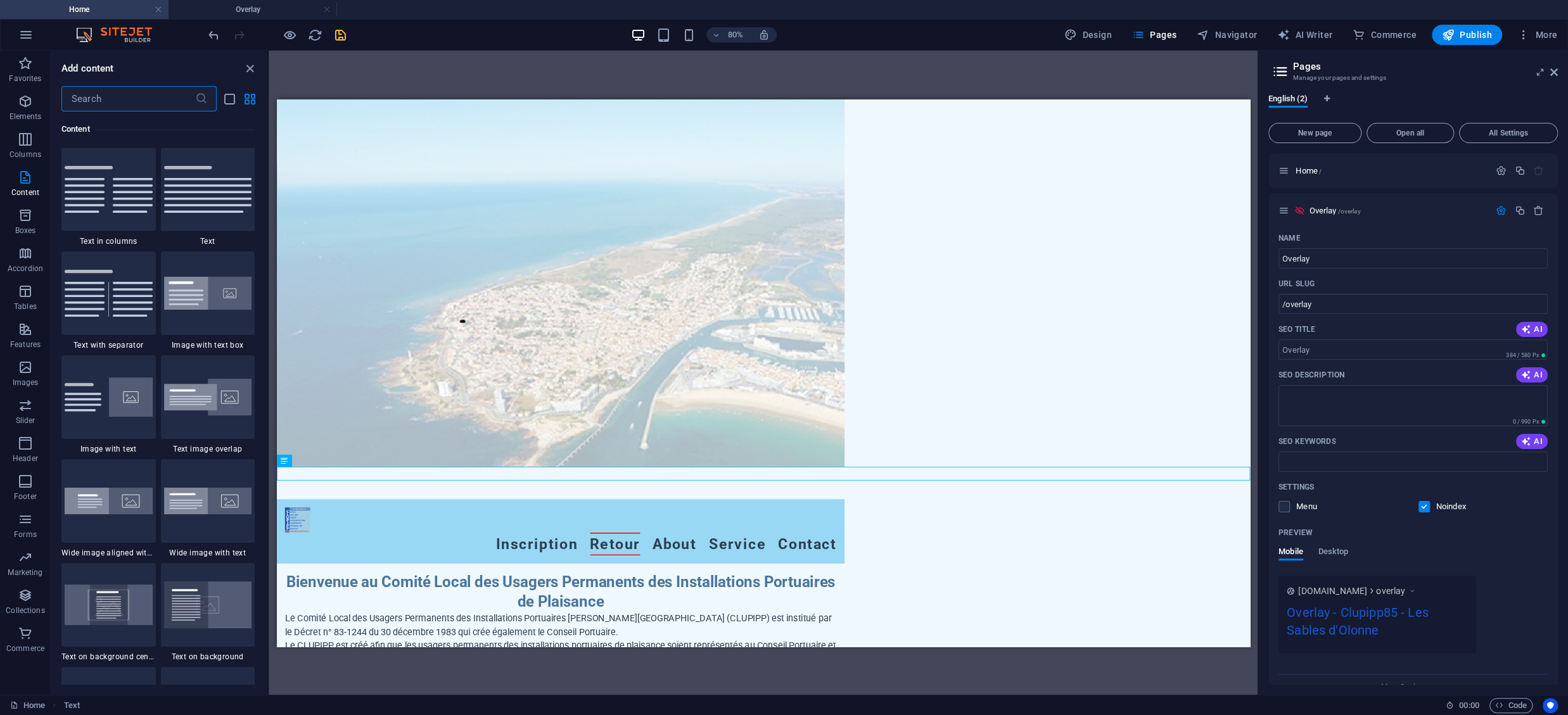
type input "collection backups"
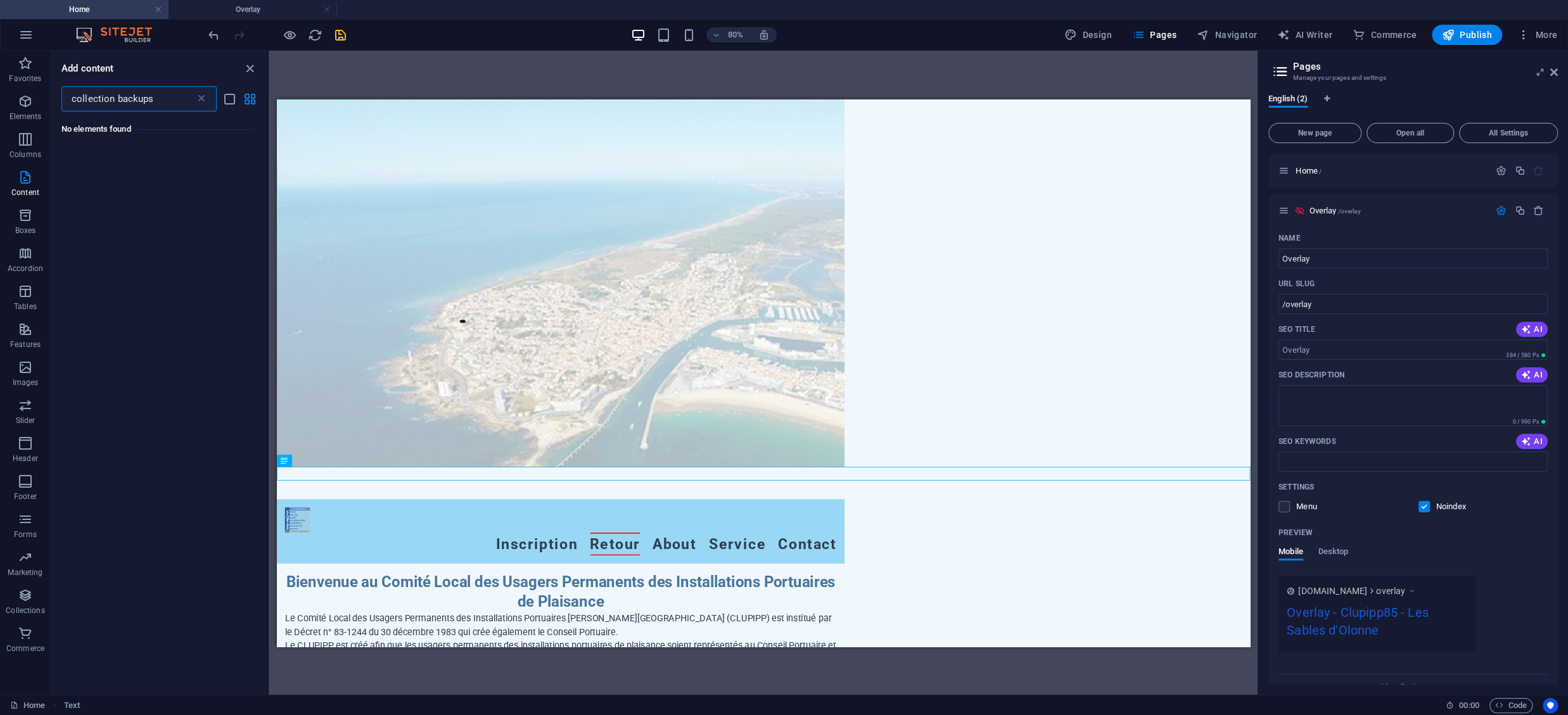
scroll to position [0, 0]
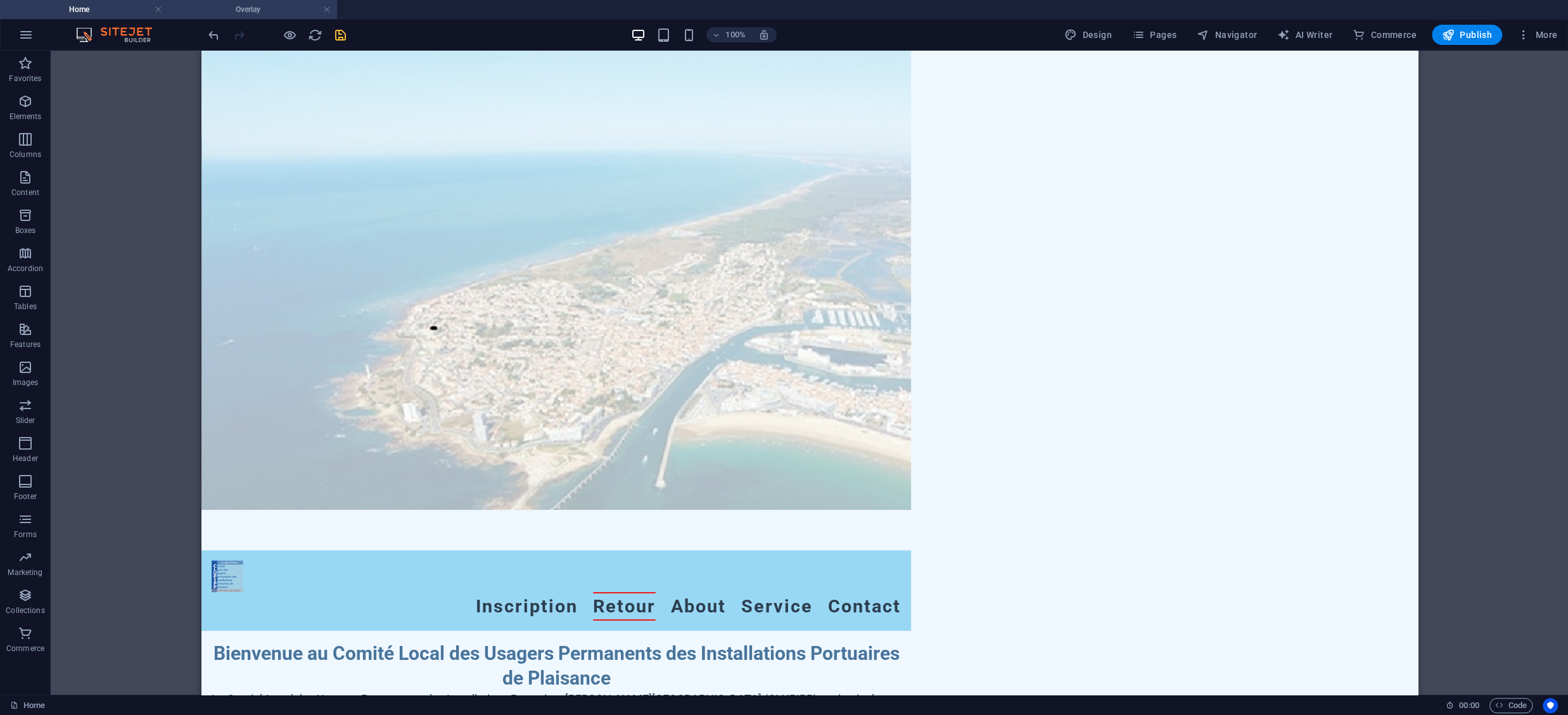
click at [287, 11] on h4 "Overlay" at bounding box center [252, 10] width 169 height 14
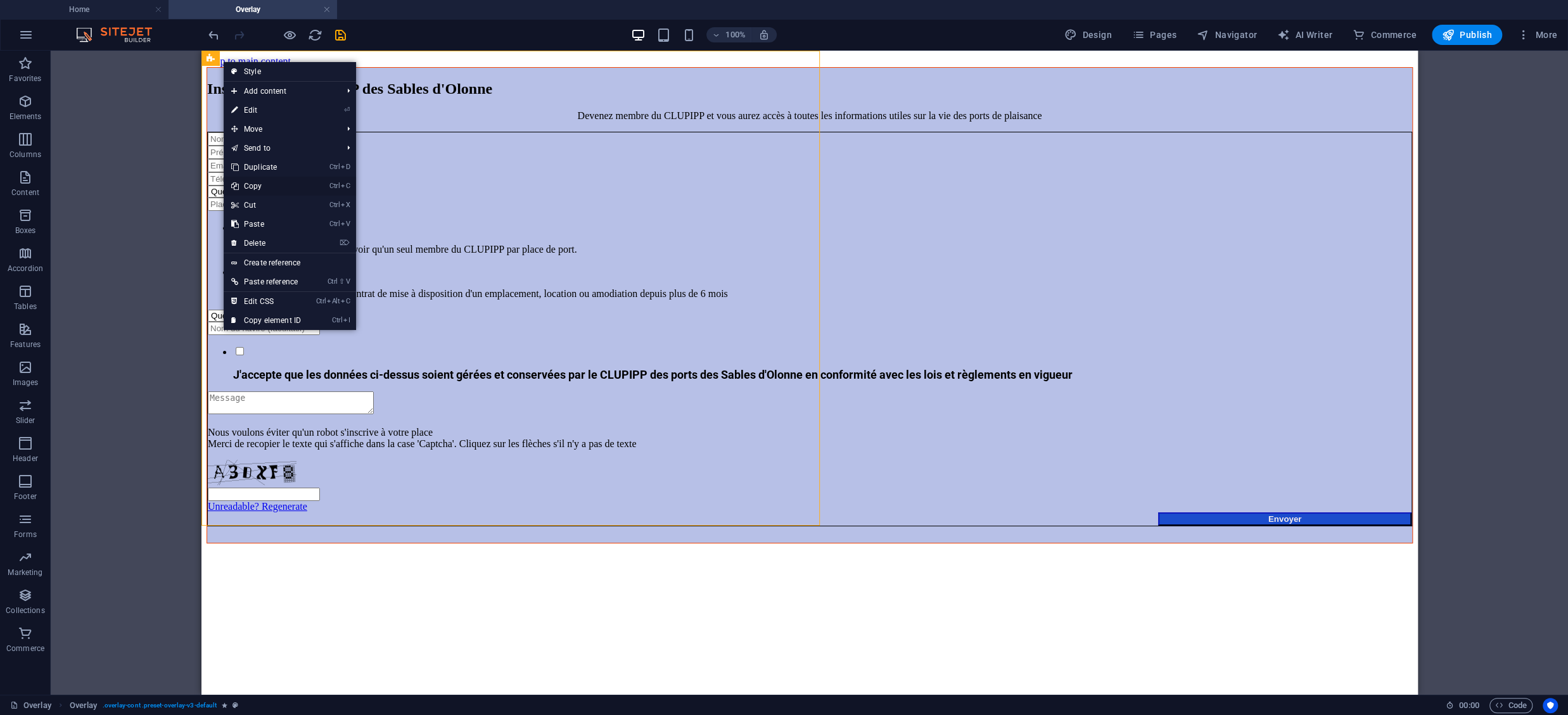
click at [238, 186] on icon at bounding box center [234, 186] width 6 height 19
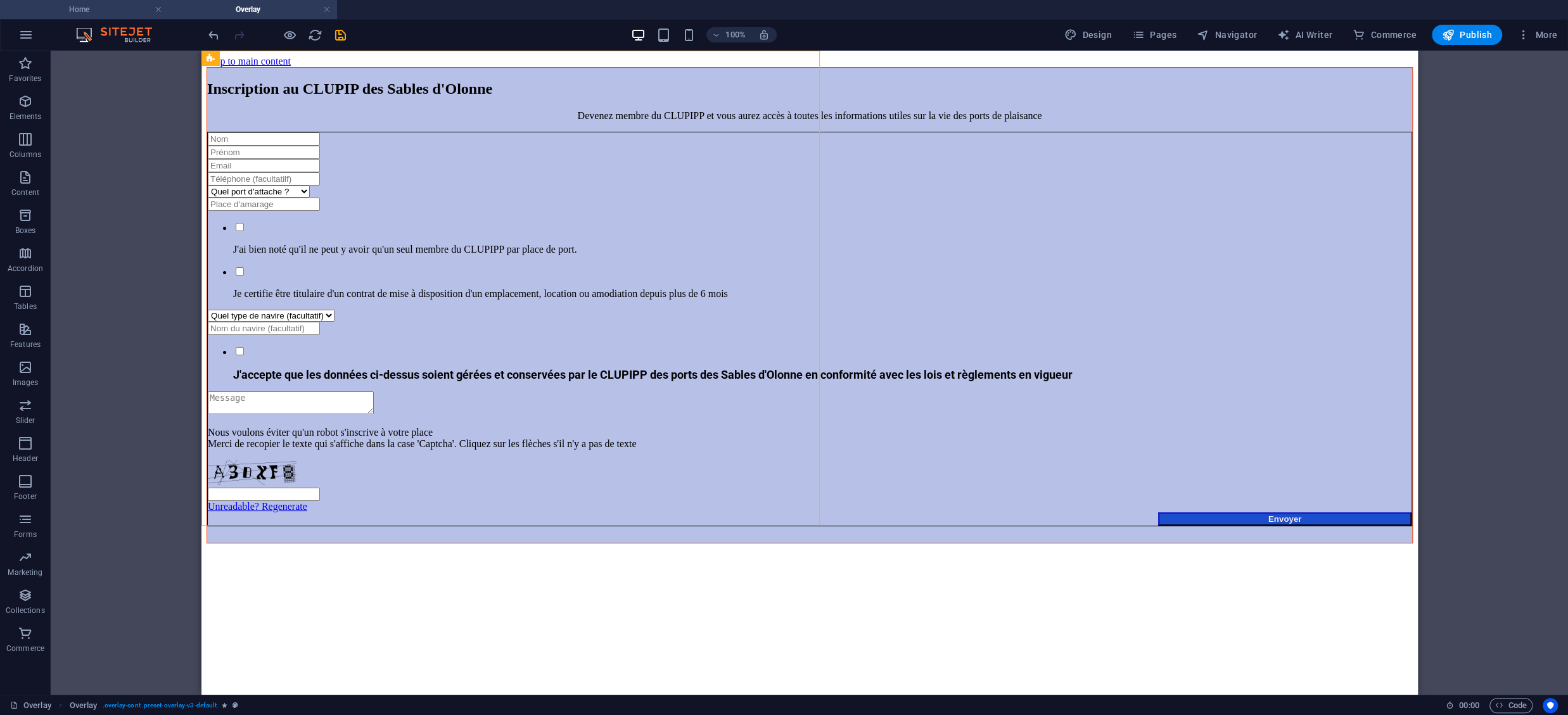
click at [88, 10] on h4 "Home" at bounding box center [84, 10] width 169 height 14
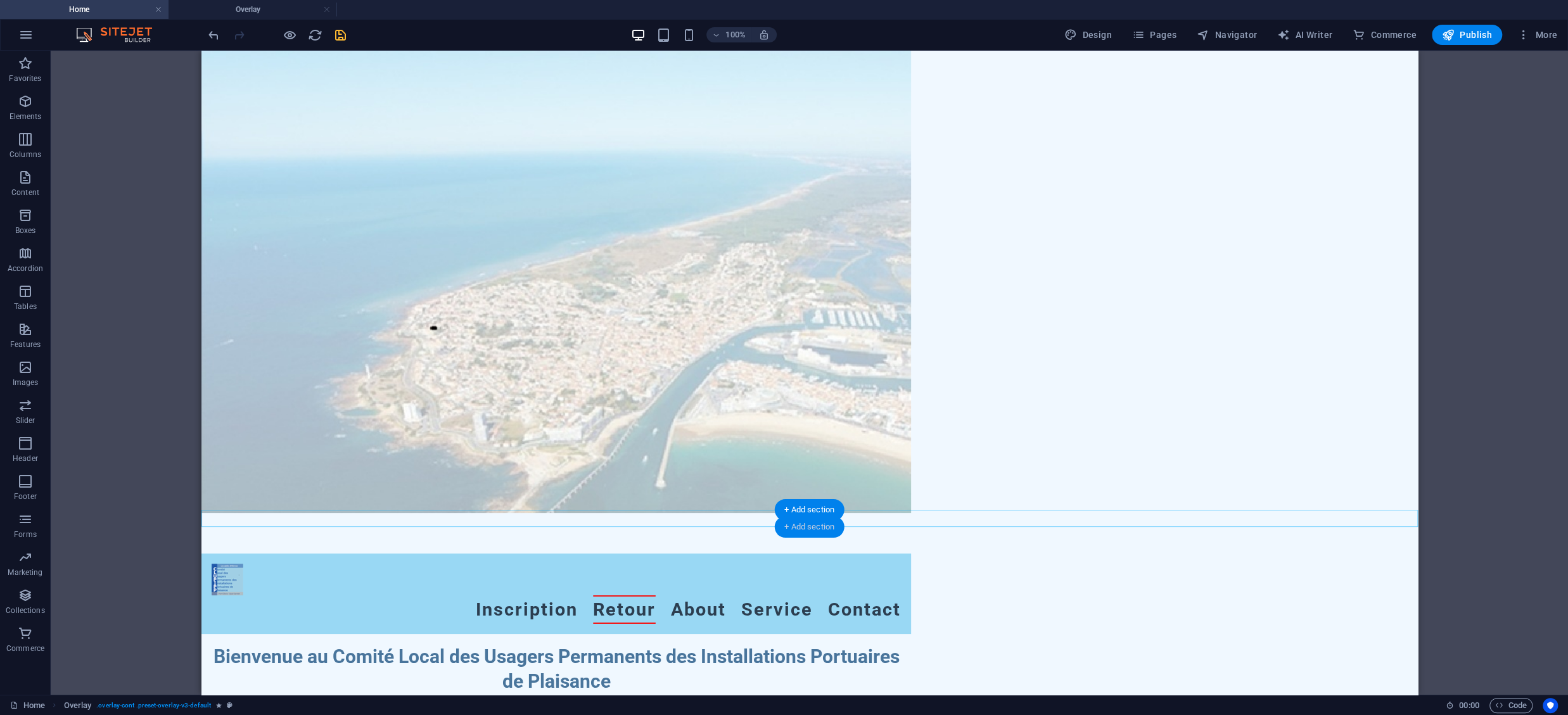
click at [801, 529] on div "+ Add section" at bounding box center [809, 527] width 70 height 21
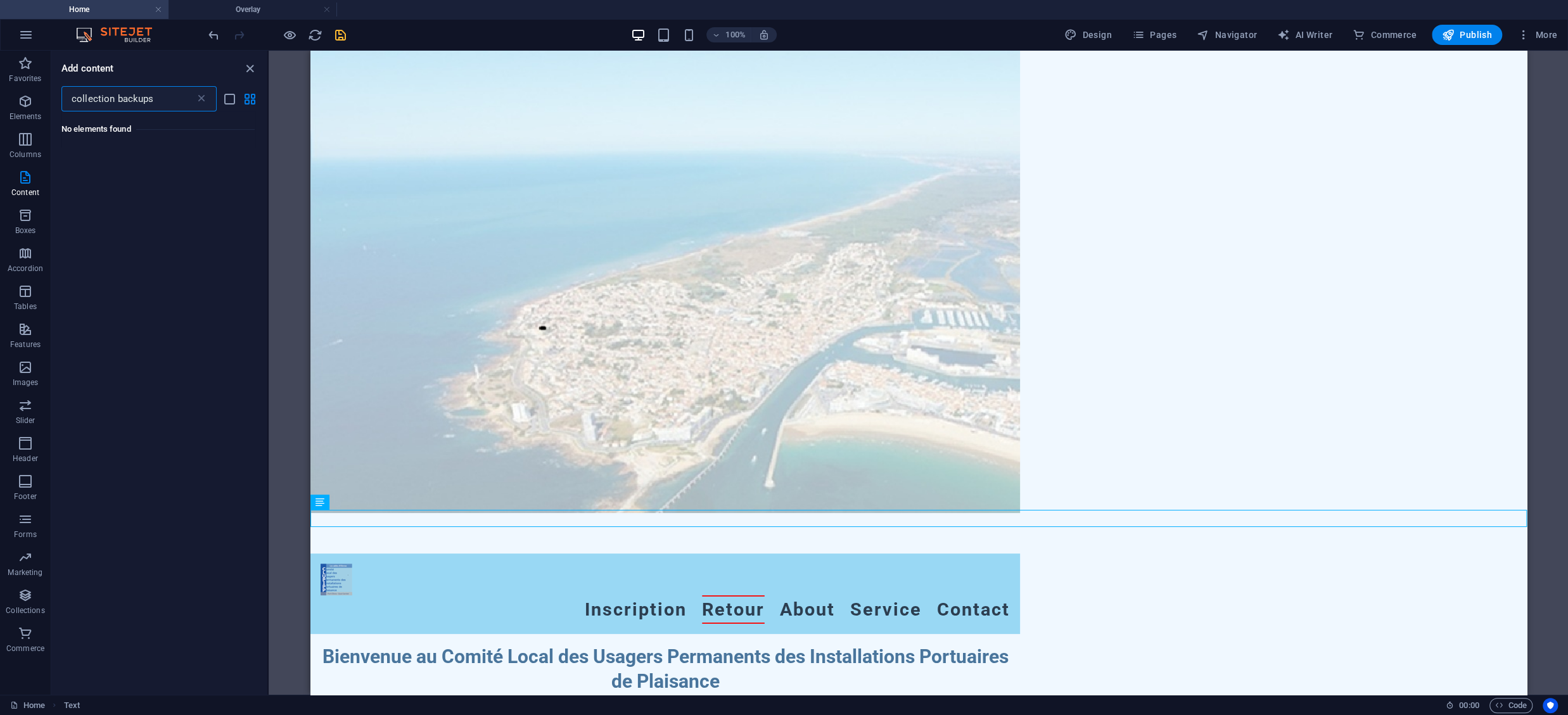
drag, startPoint x: 168, startPoint y: 104, endPoint x: 20, endPoint y: 94, distance: 148.3
click at [61, 94] on input "collection backups" at bounding box center [128, 99] width 134 height 26
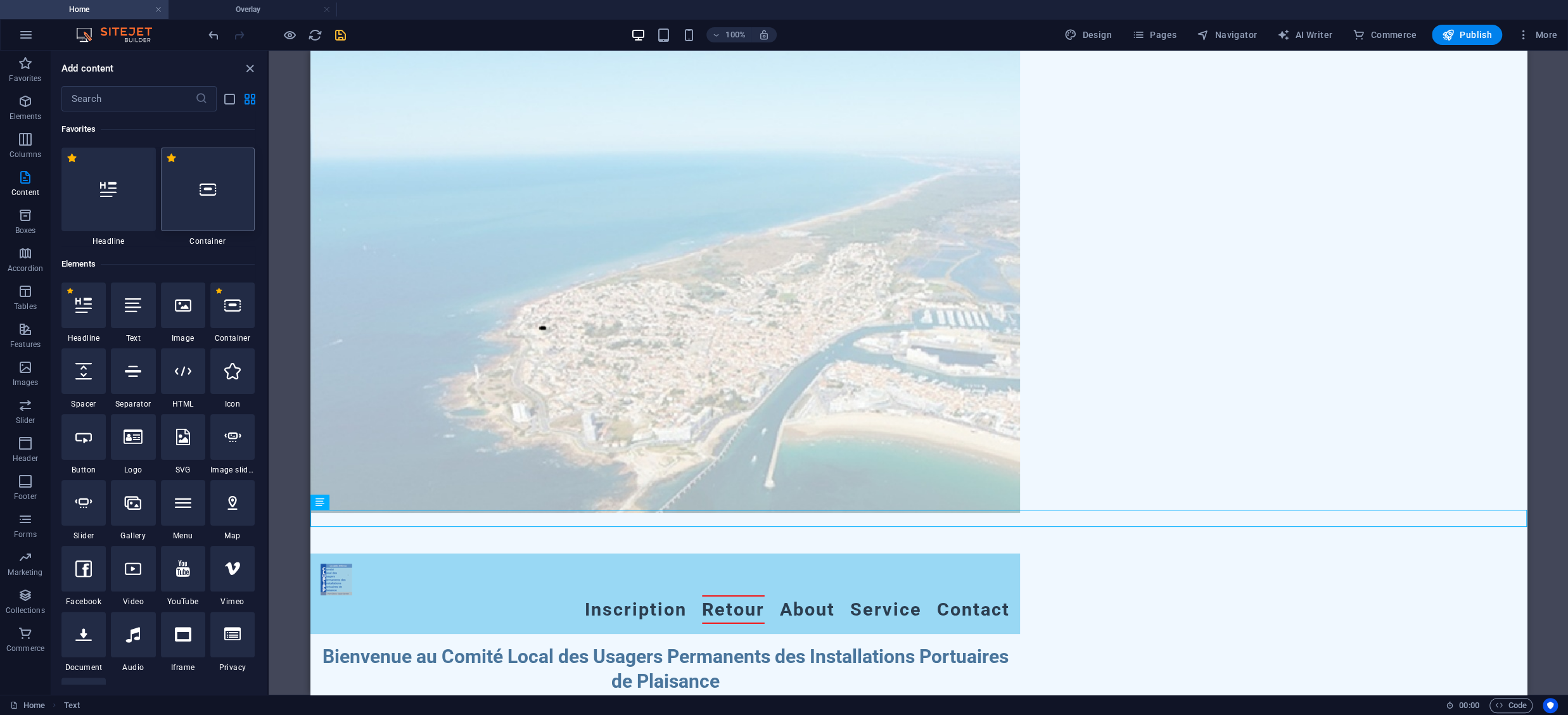
click at [236, 183] on div at bounding box center [208, 190] width 95 height 84
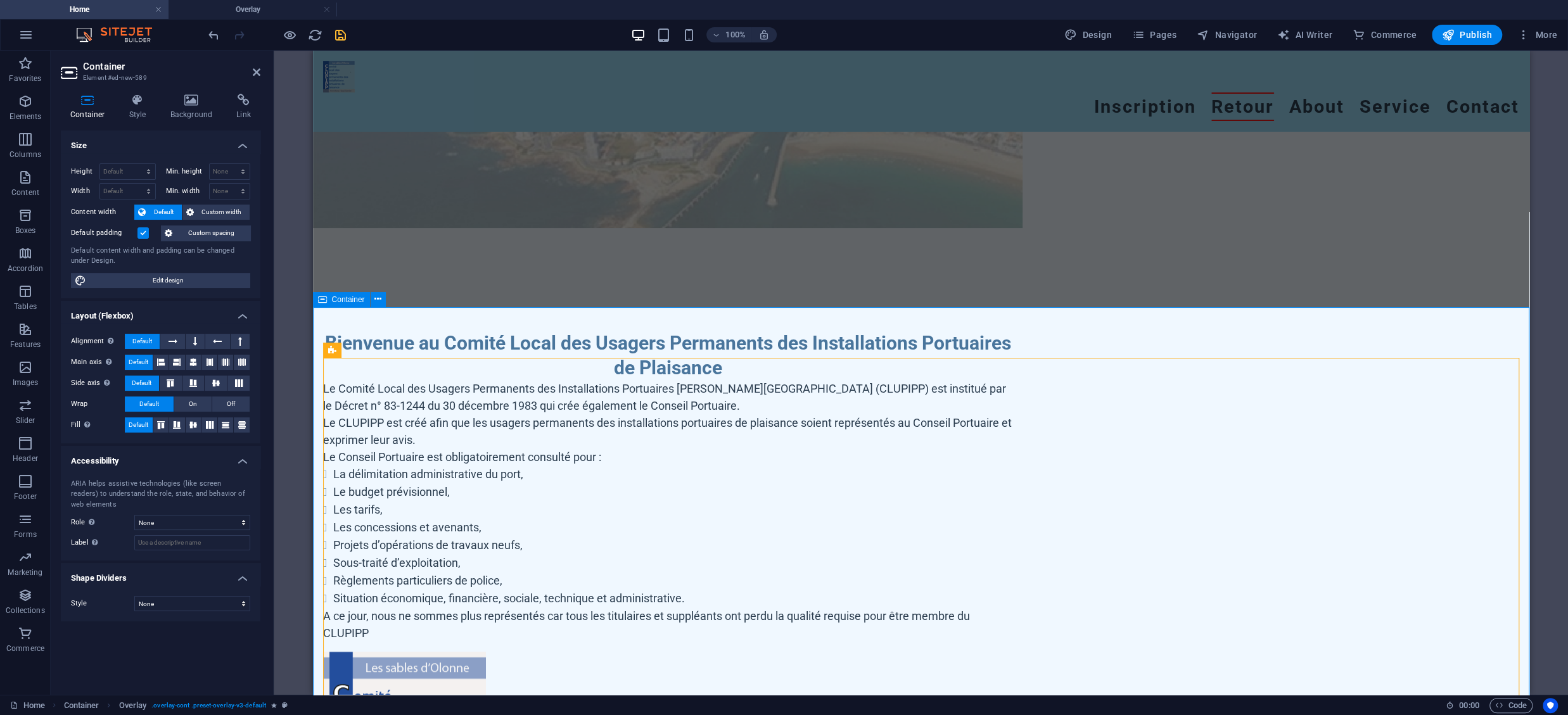
scroll to position [284, 0]
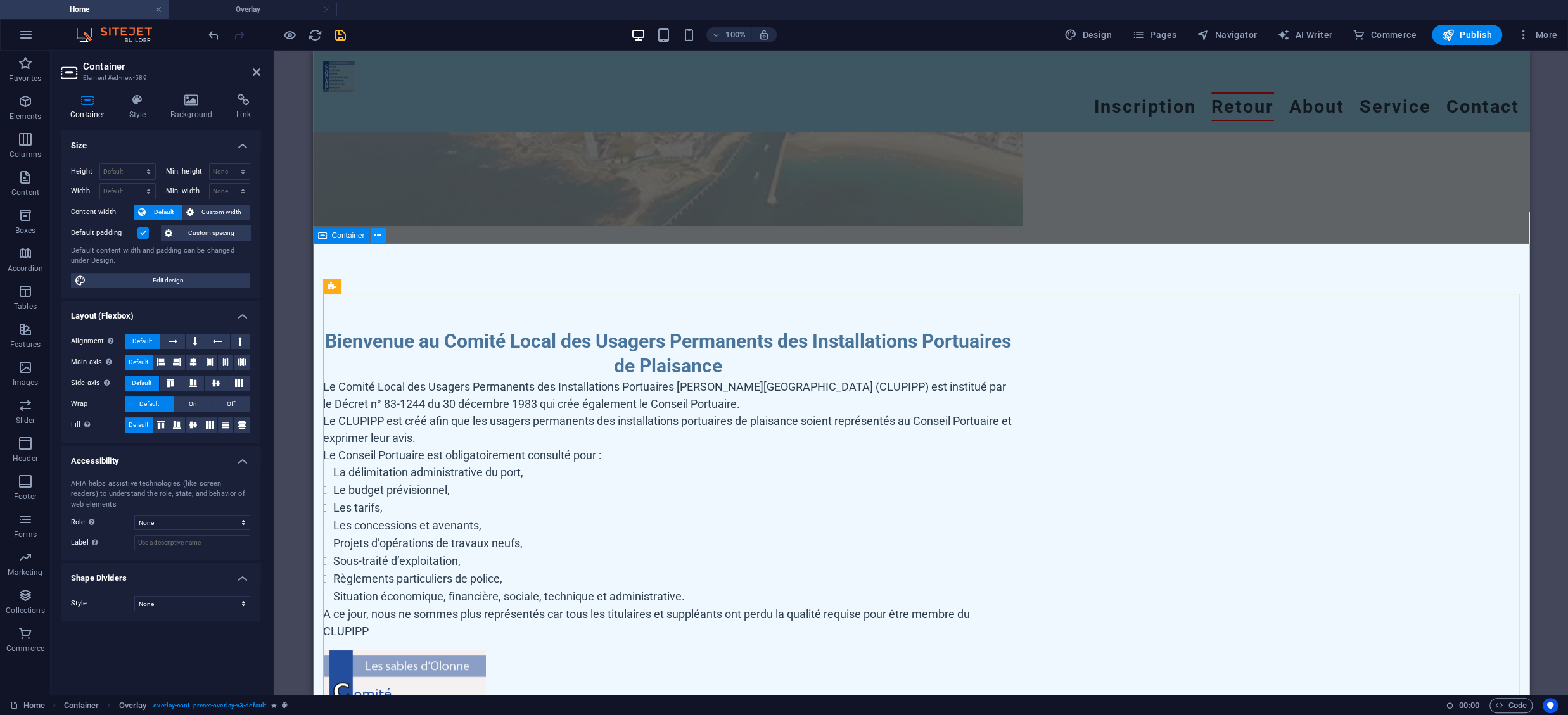
click at [378, 235] on icon at bounding box center [378, 236] width 7 height 14
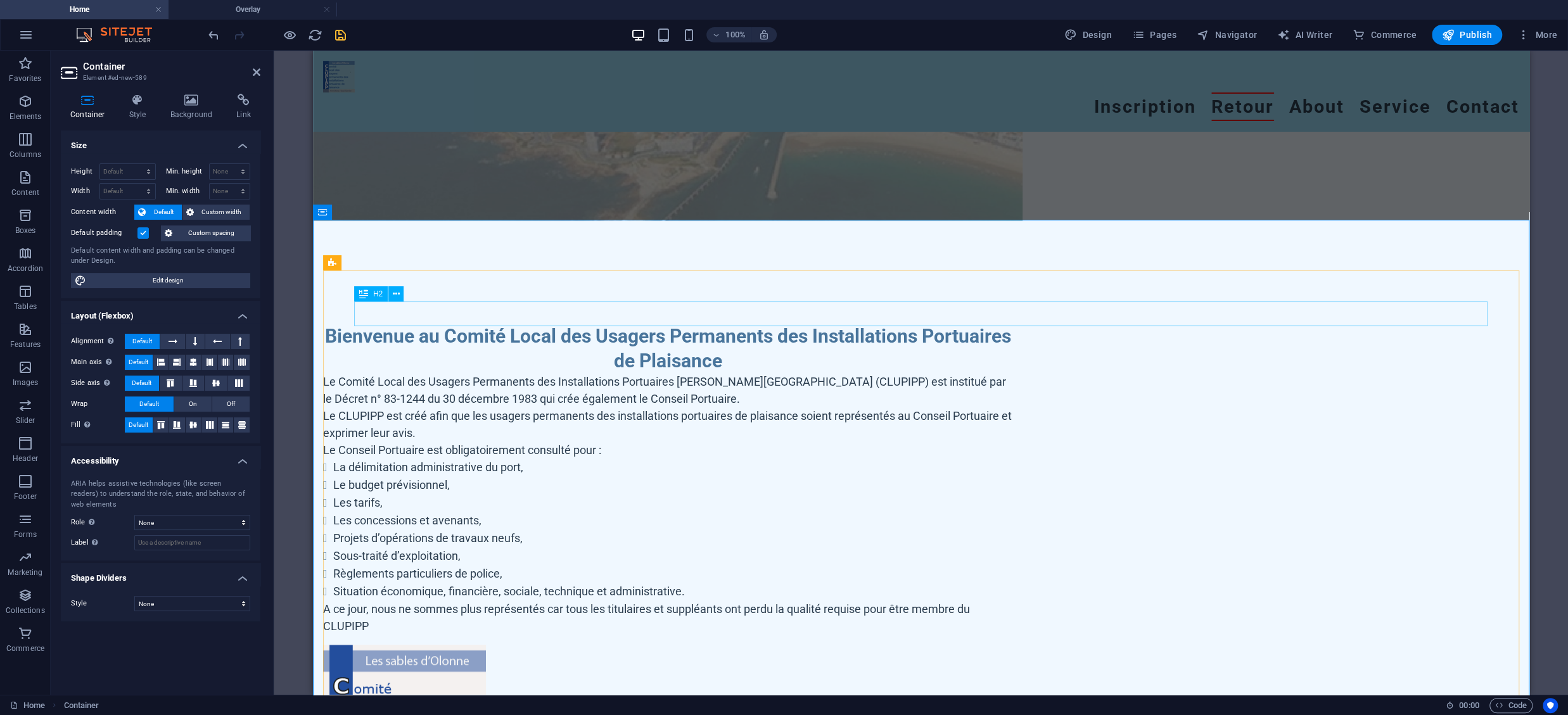
scroll to position [267, 0]
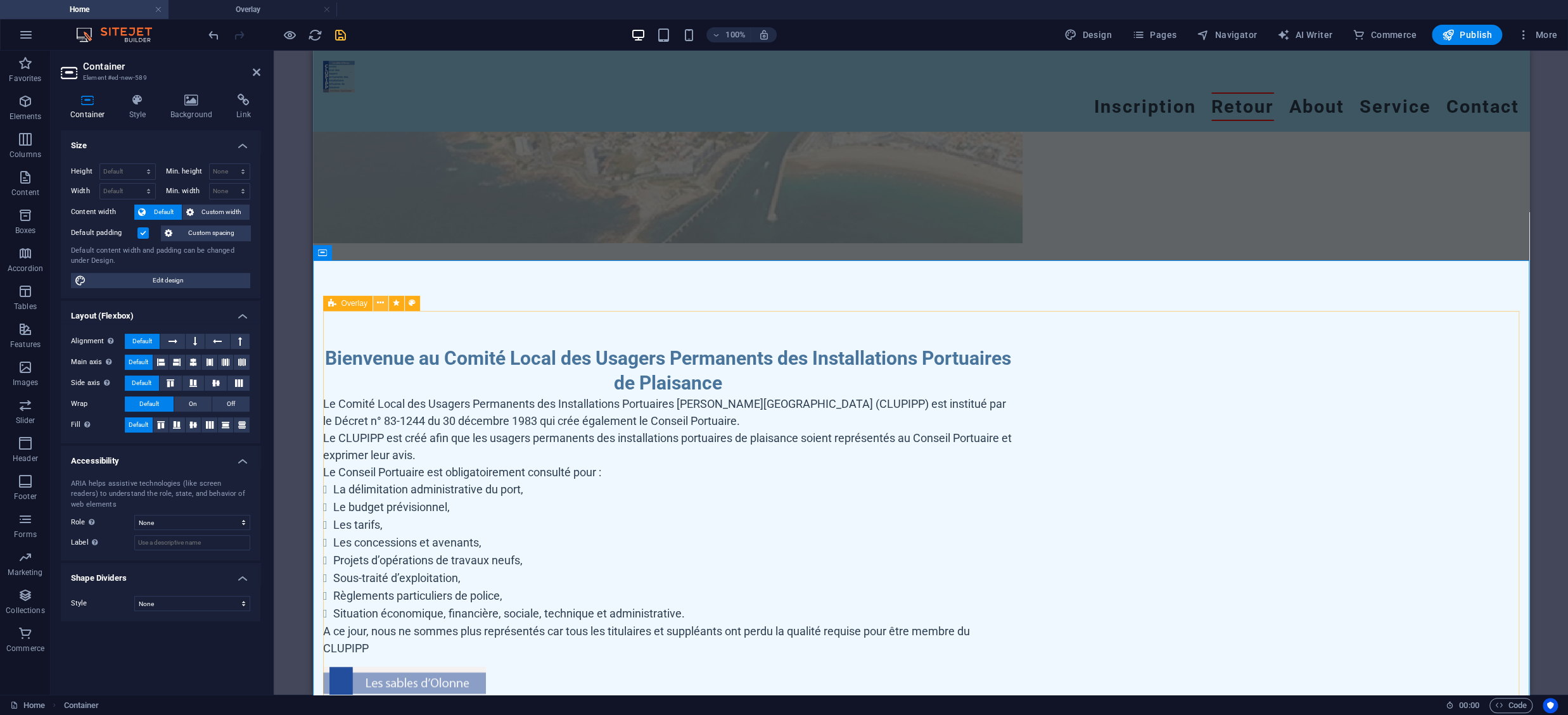
click at [383, 306] on icon at bounding box center [380, 303] width 7 height 14
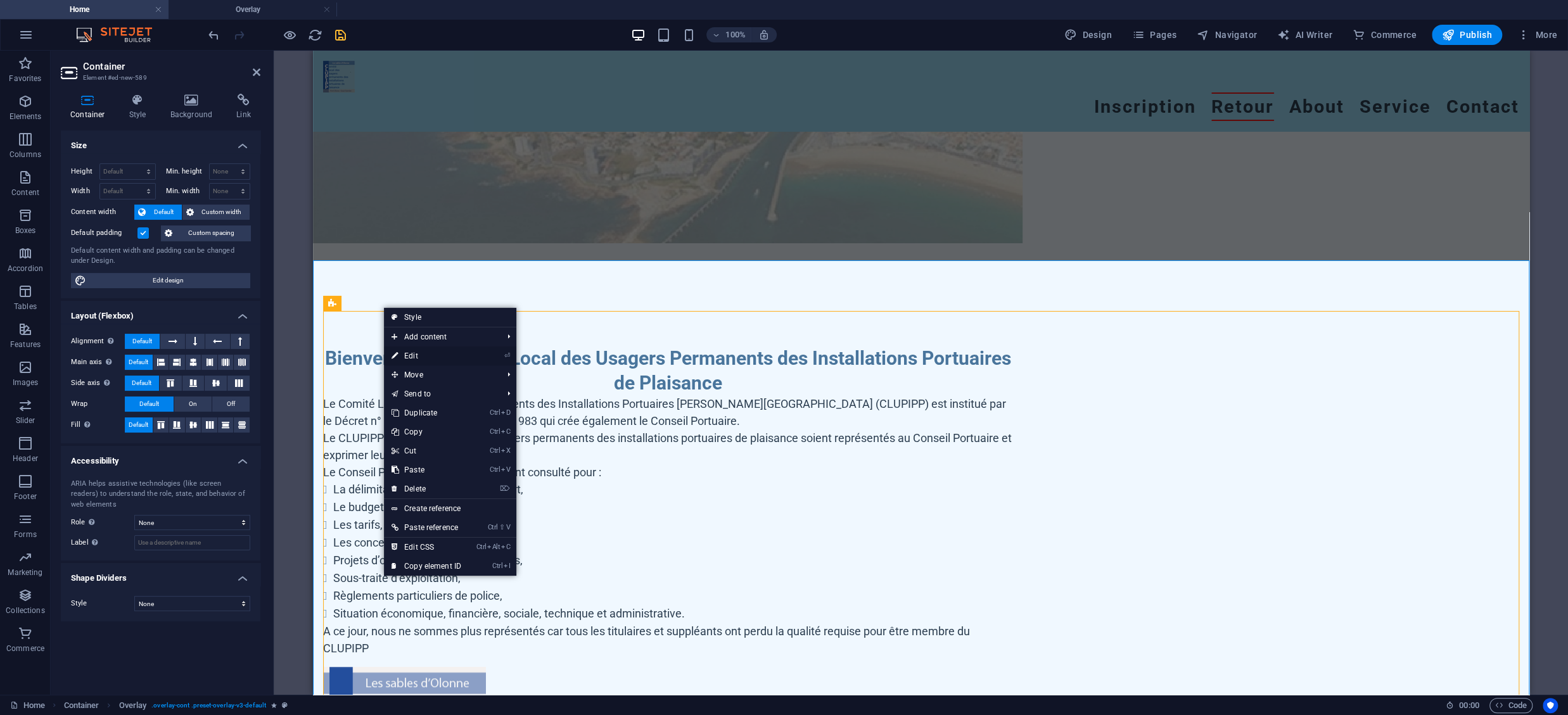
click at [419, 355] on link "⏎ Edit" at bounding box center [426, 355] width 85 height 19
select select "px"
select select "dialog"
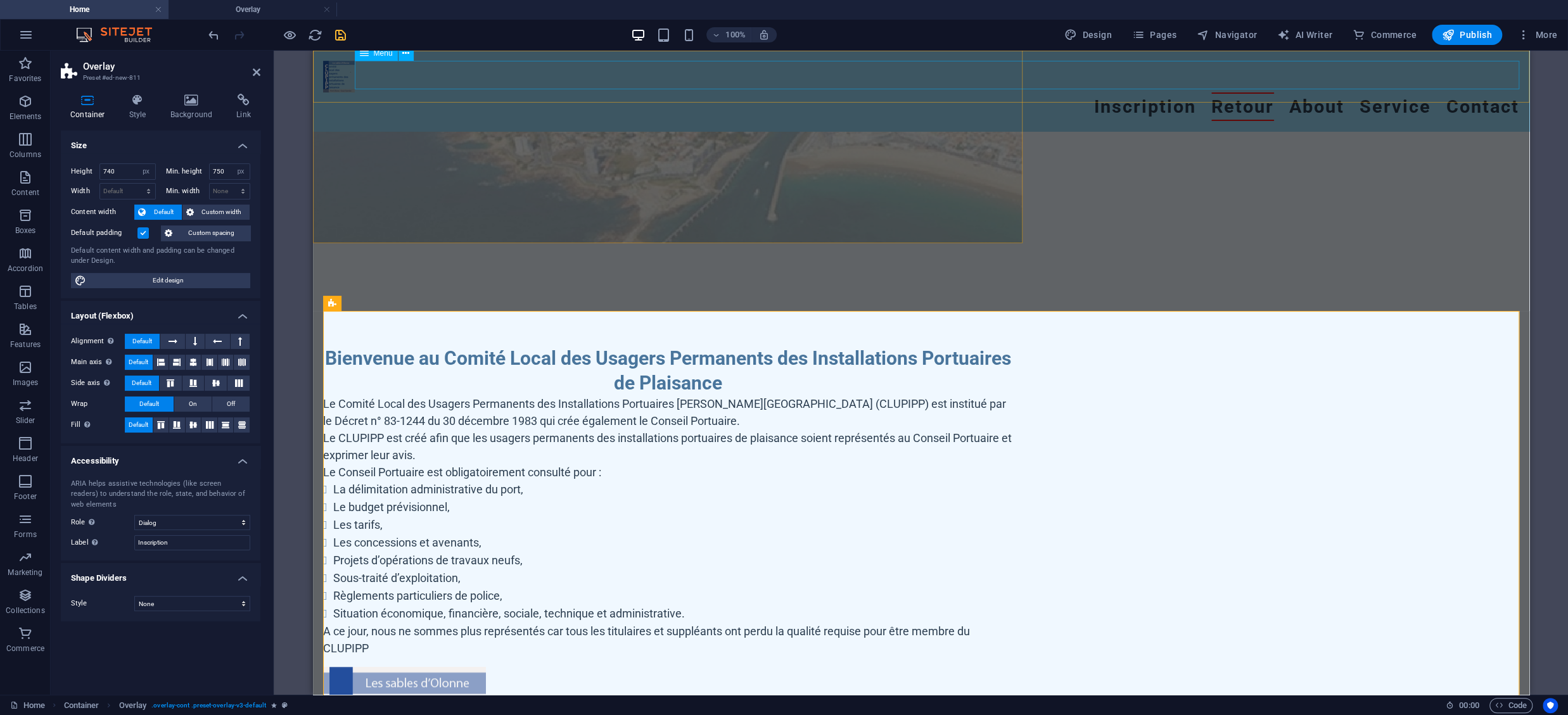
click at [1151, 92] on nav "Inscription Retour About Service Contact" at bounding box center [921, 107] width 1196 height 28
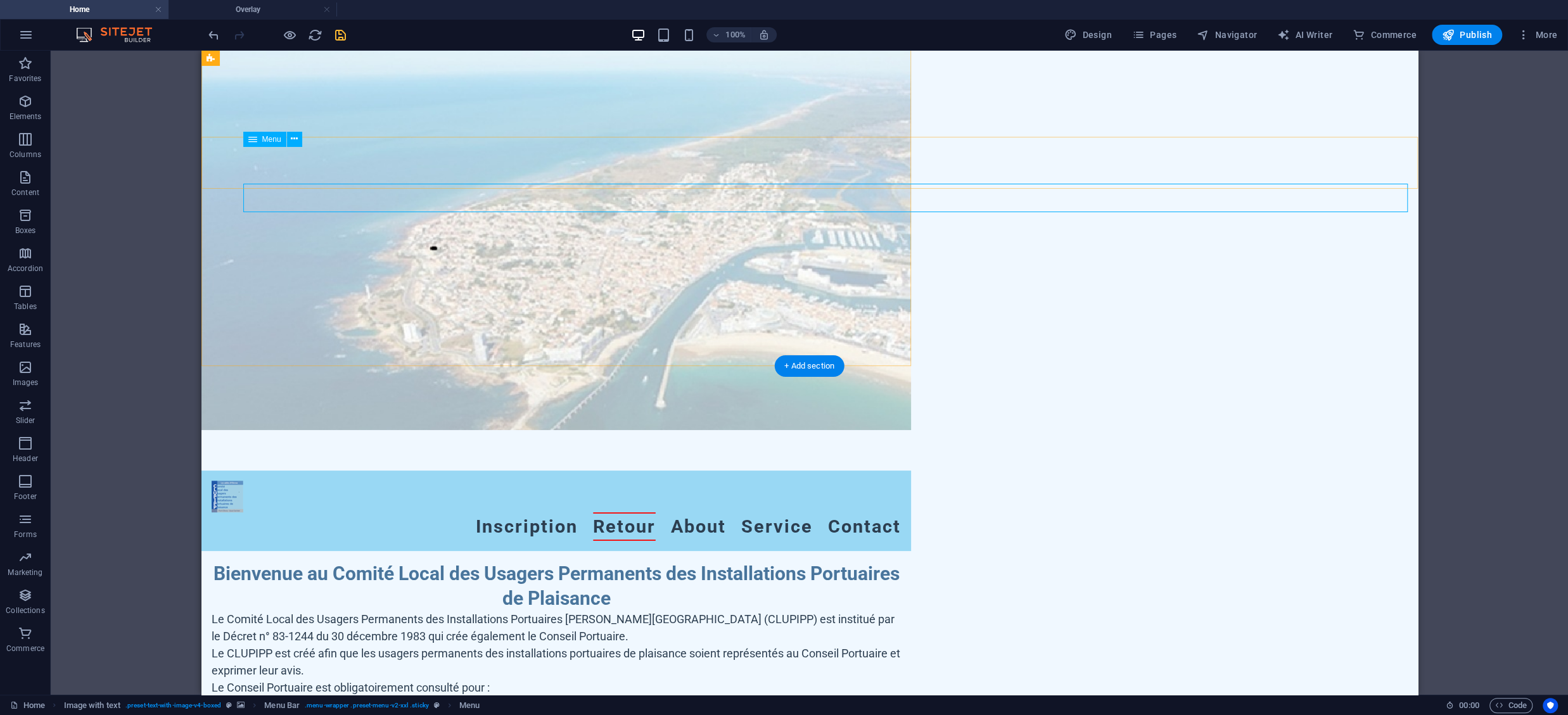
scroll to position [0, 0]
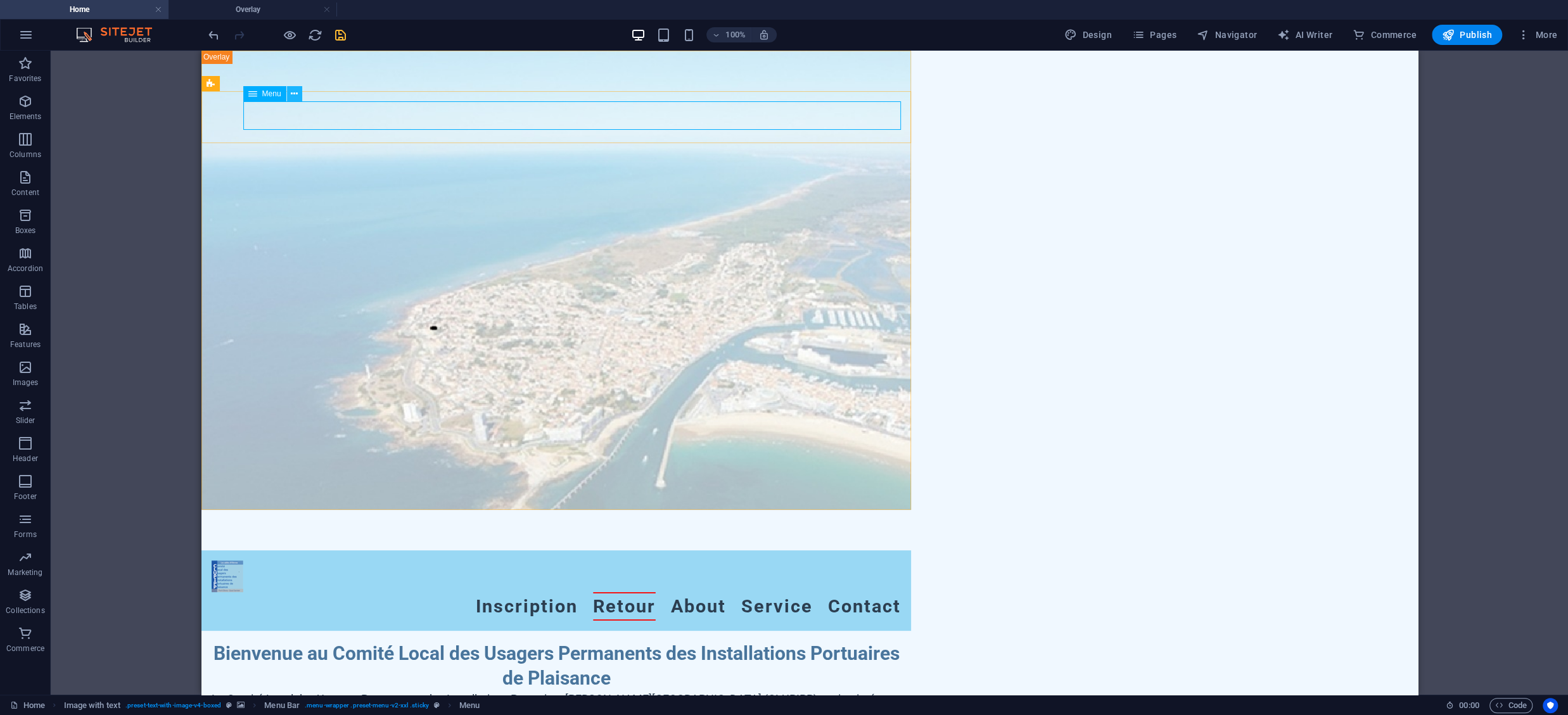
click at [296, 91] on icon at bounding box center [294, 94] width 7 height 14
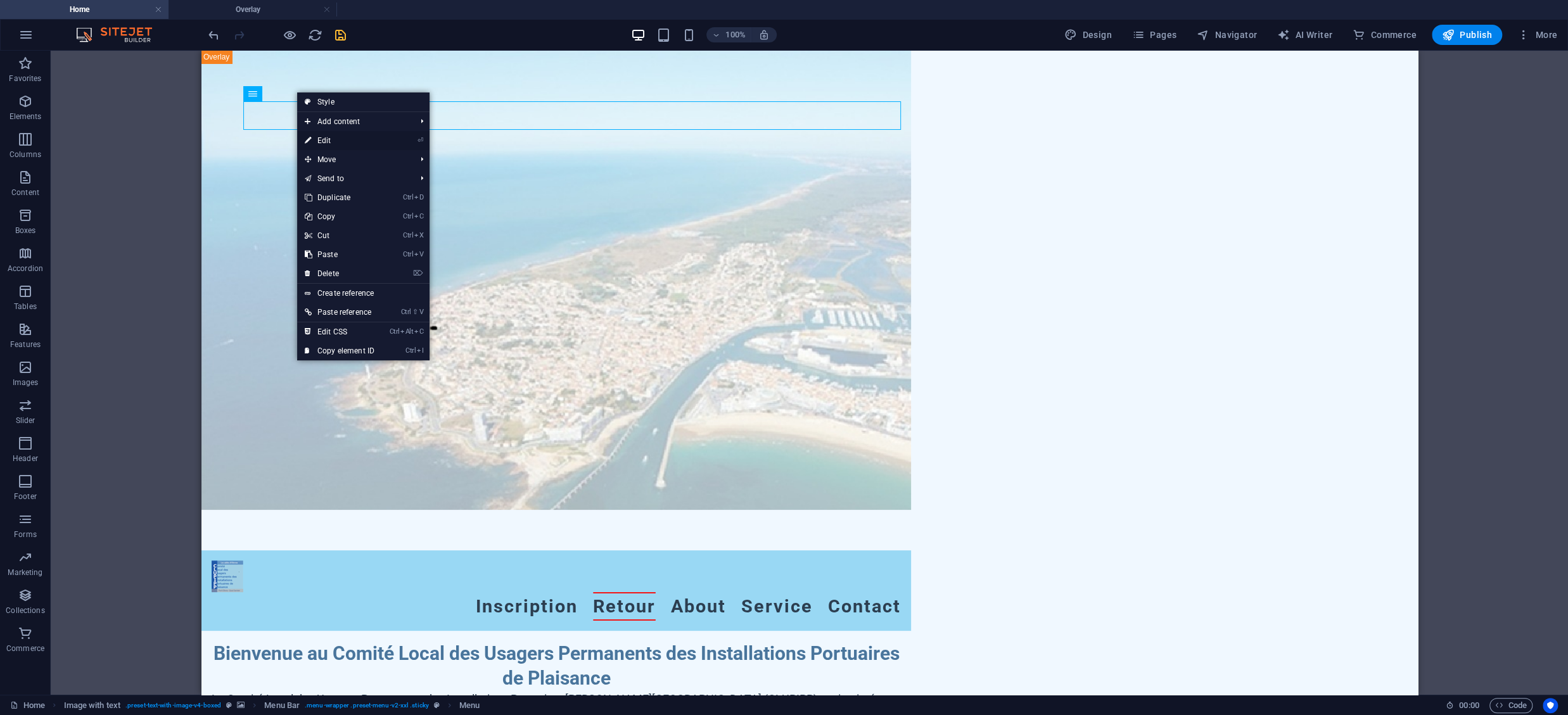
click at [325, 148] on link "⏎ Edit" at bounding box center [339, 140] width 85 height 19
select select "1"
select select
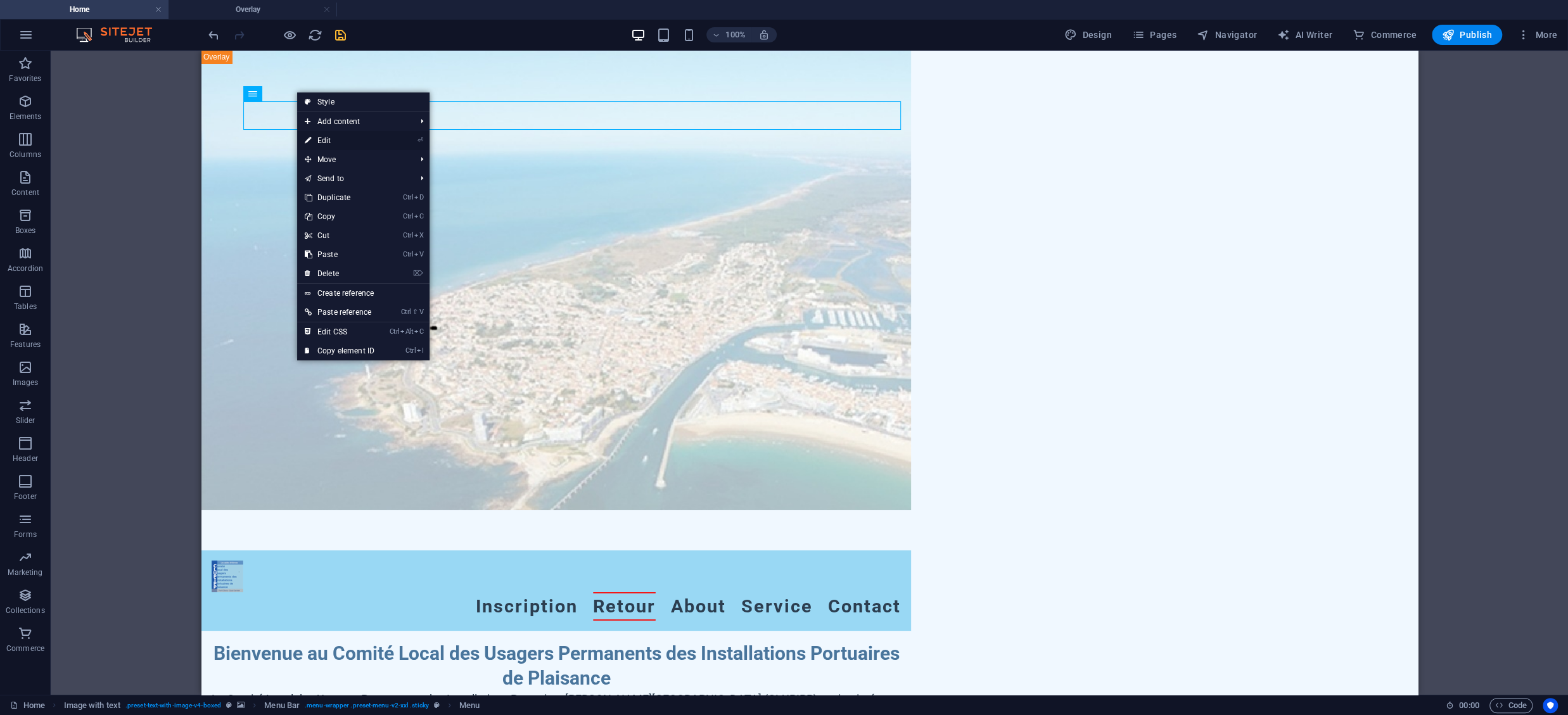
select select
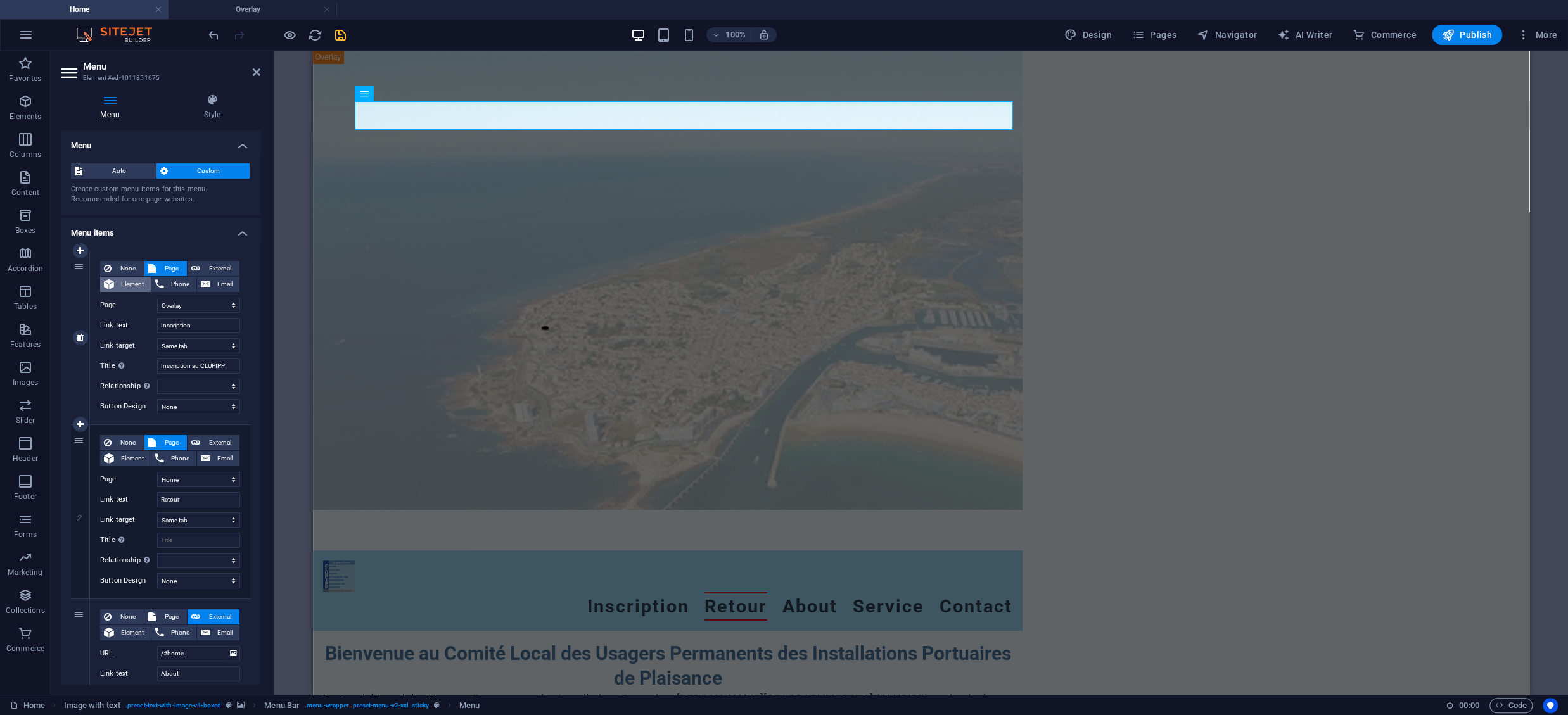
click at [119, 281] on span "Element" at bounding box center [132, 284] width 29 height 15
select select
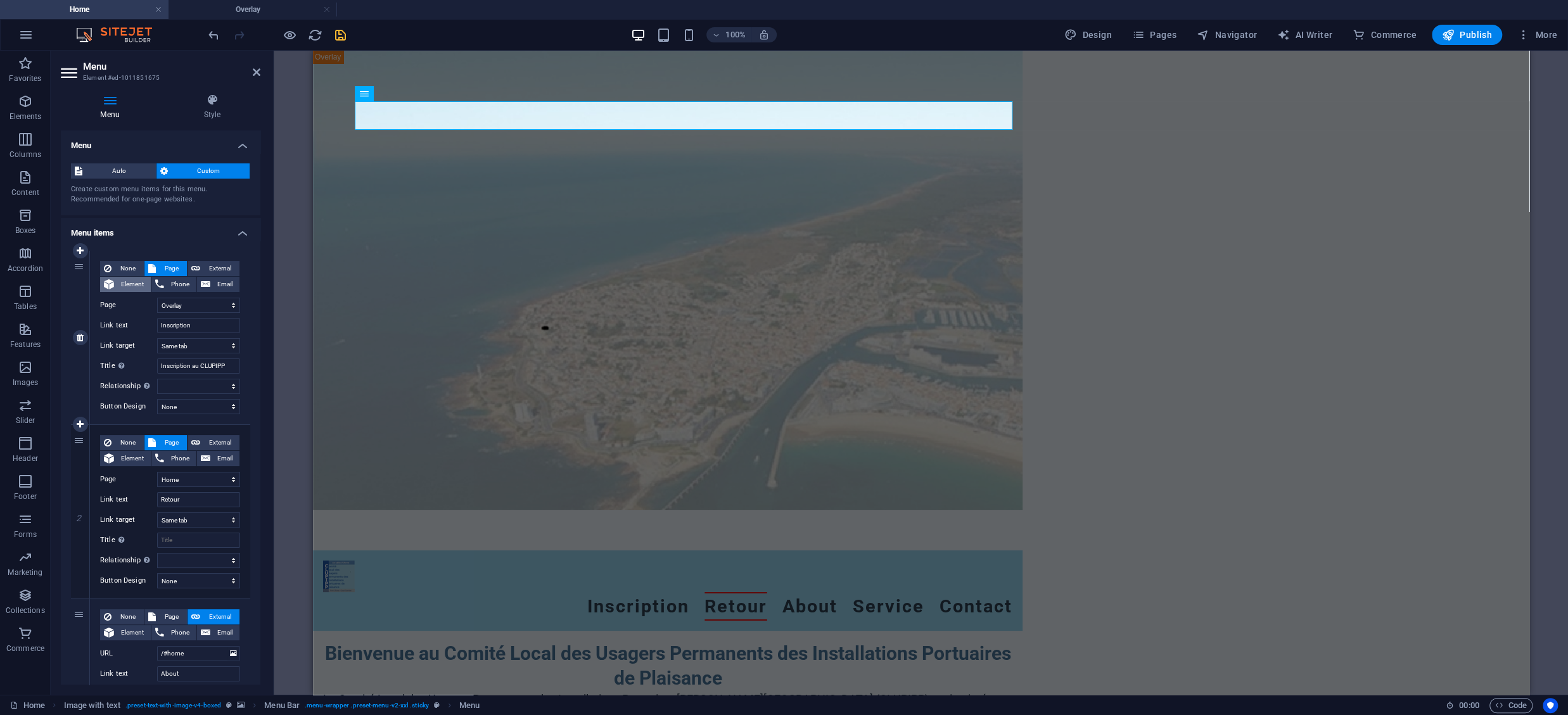
select select
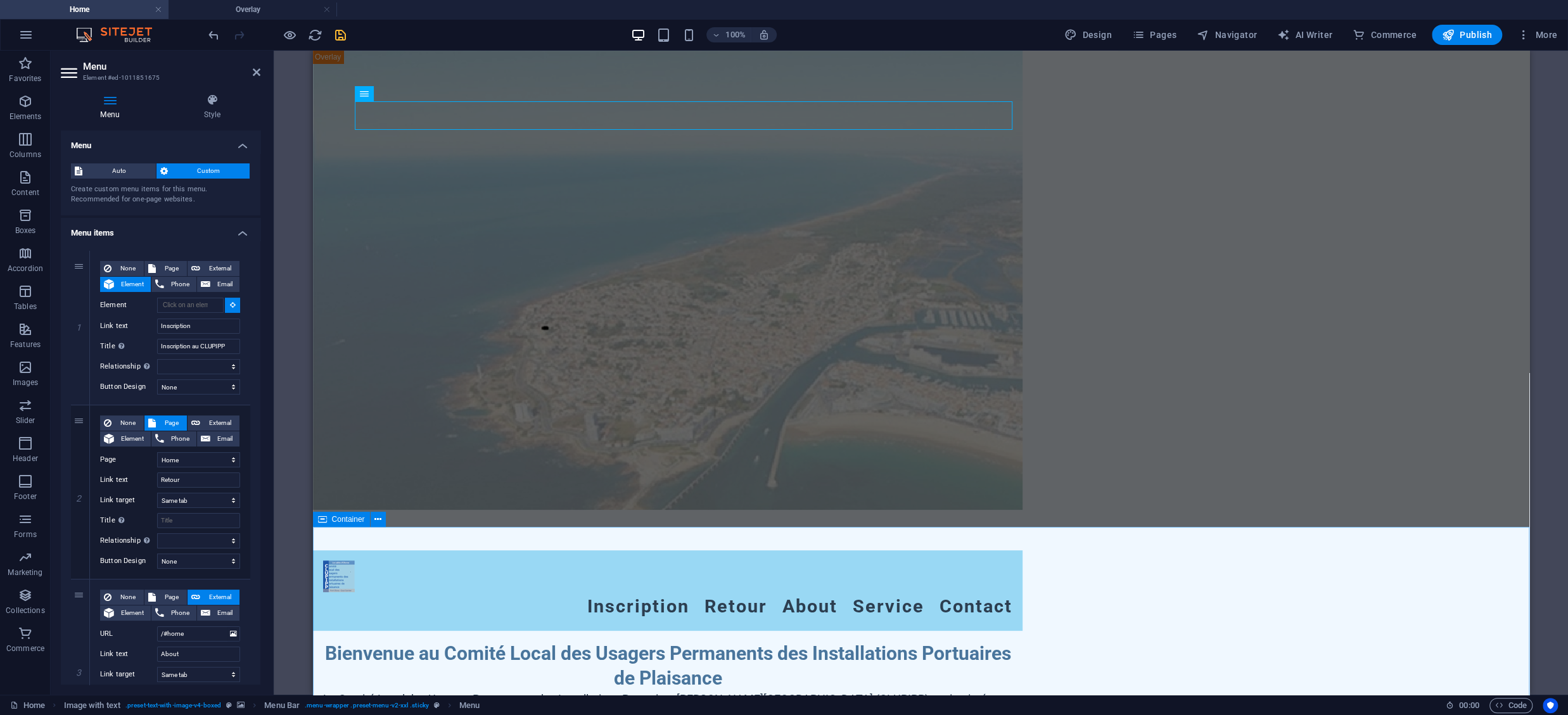
type input "#ed-new-589"
select select
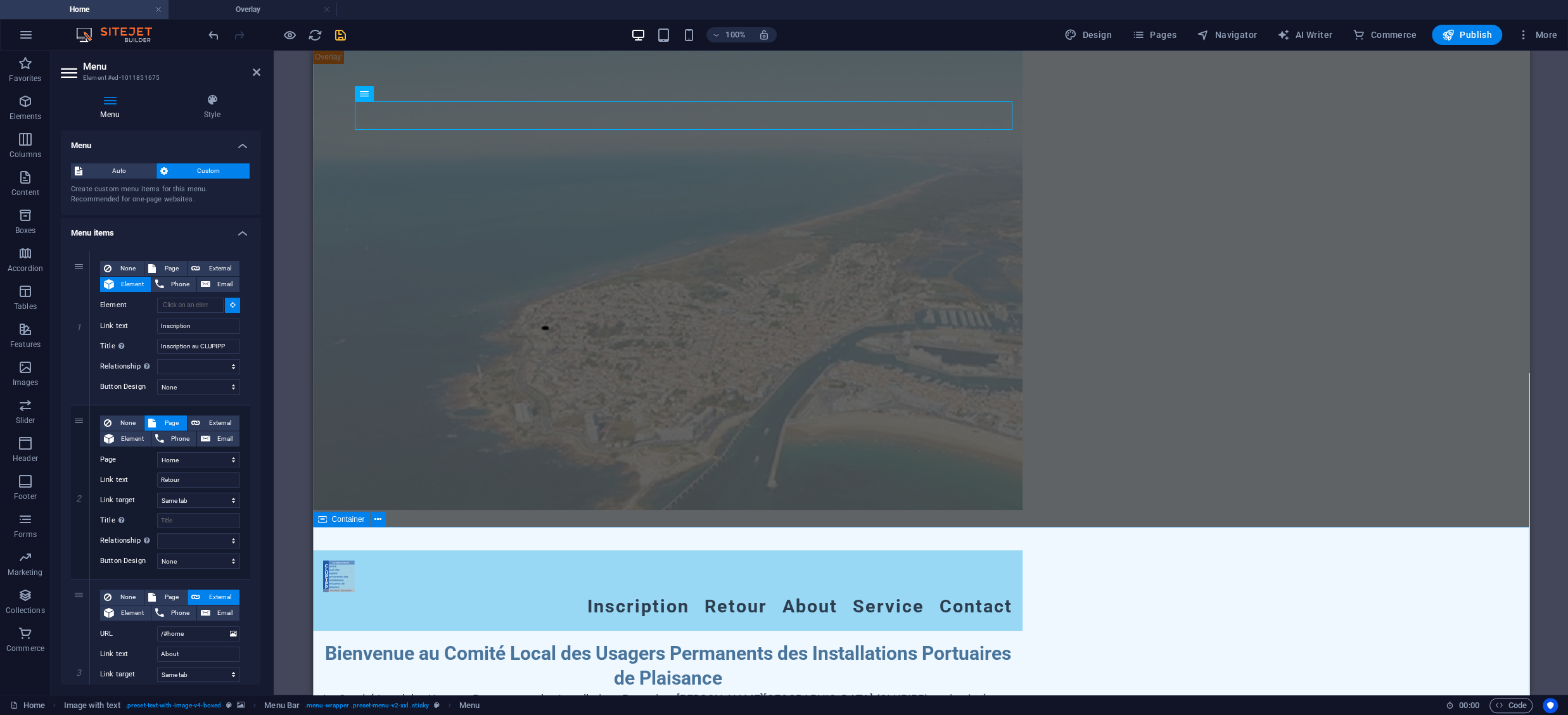
select select
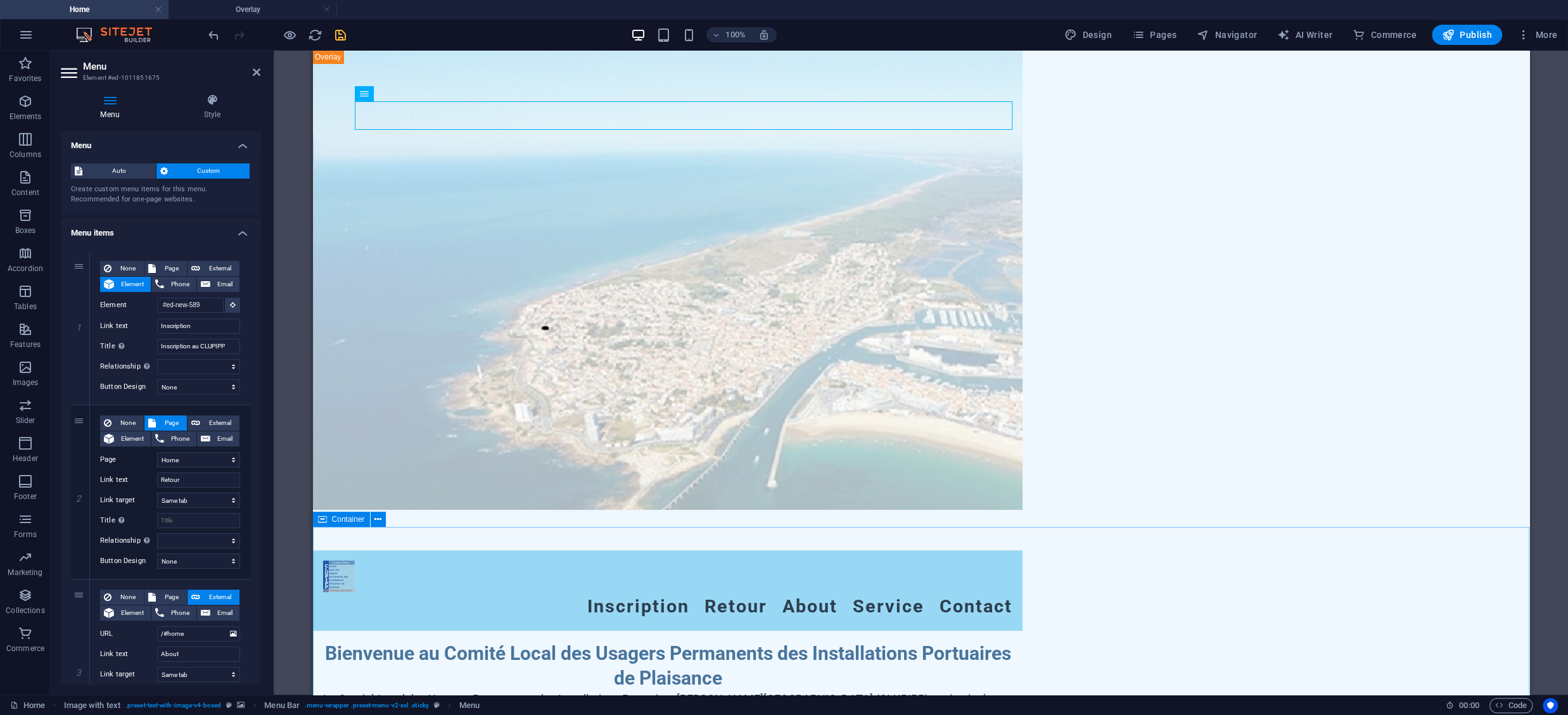
select select
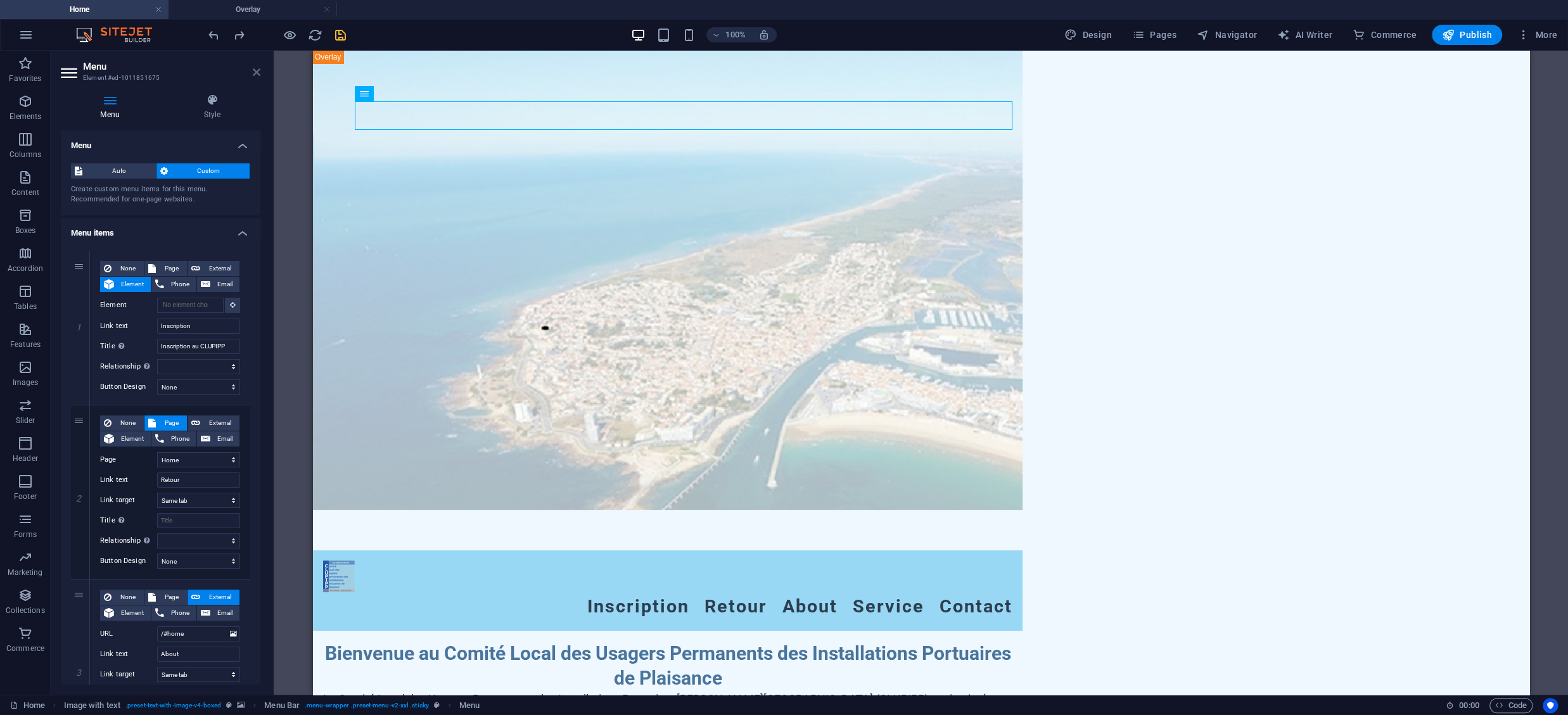
click at [259, 68] on icon at bounding box center [256, 72] width 8 height 10
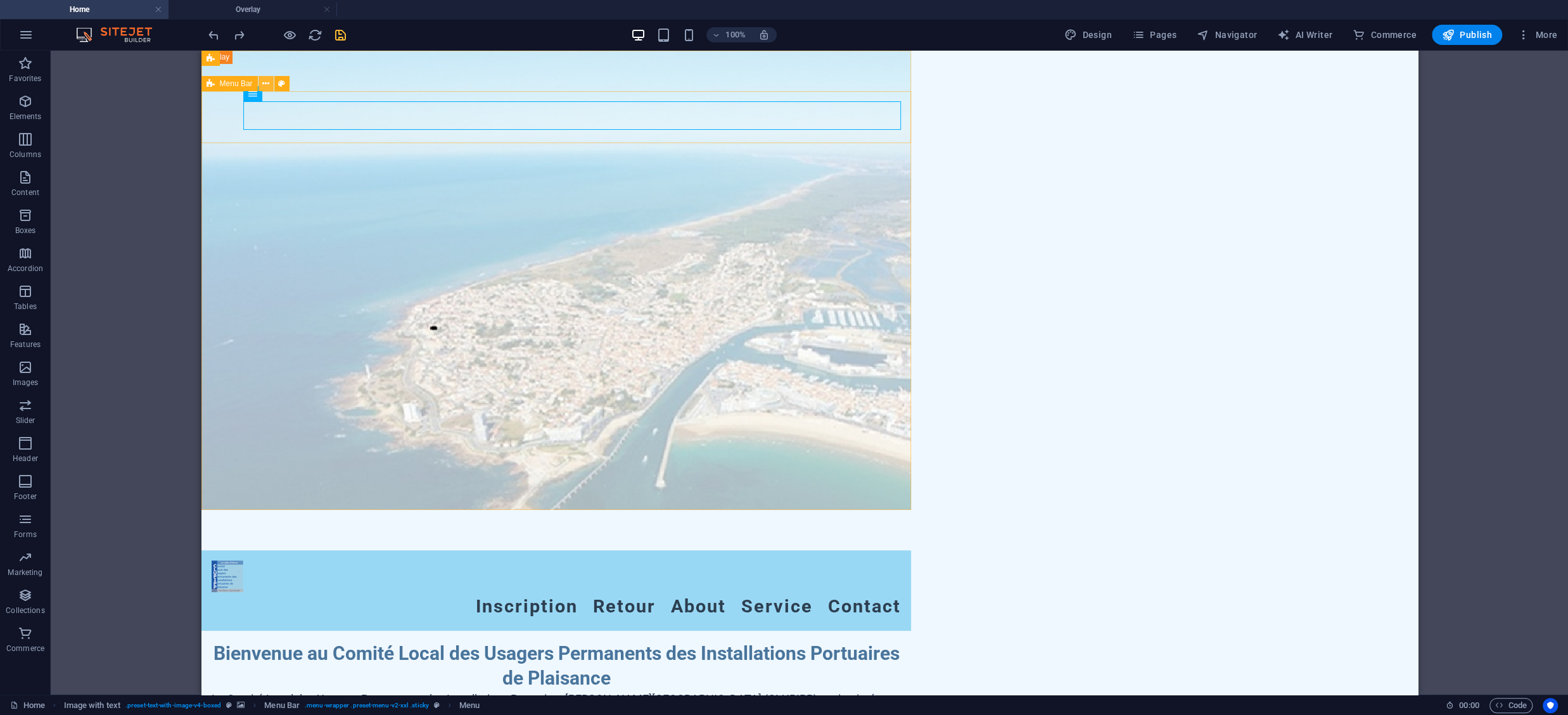
click at [265, 84] on icon at bounding box center [266, 84] width 7 height 14
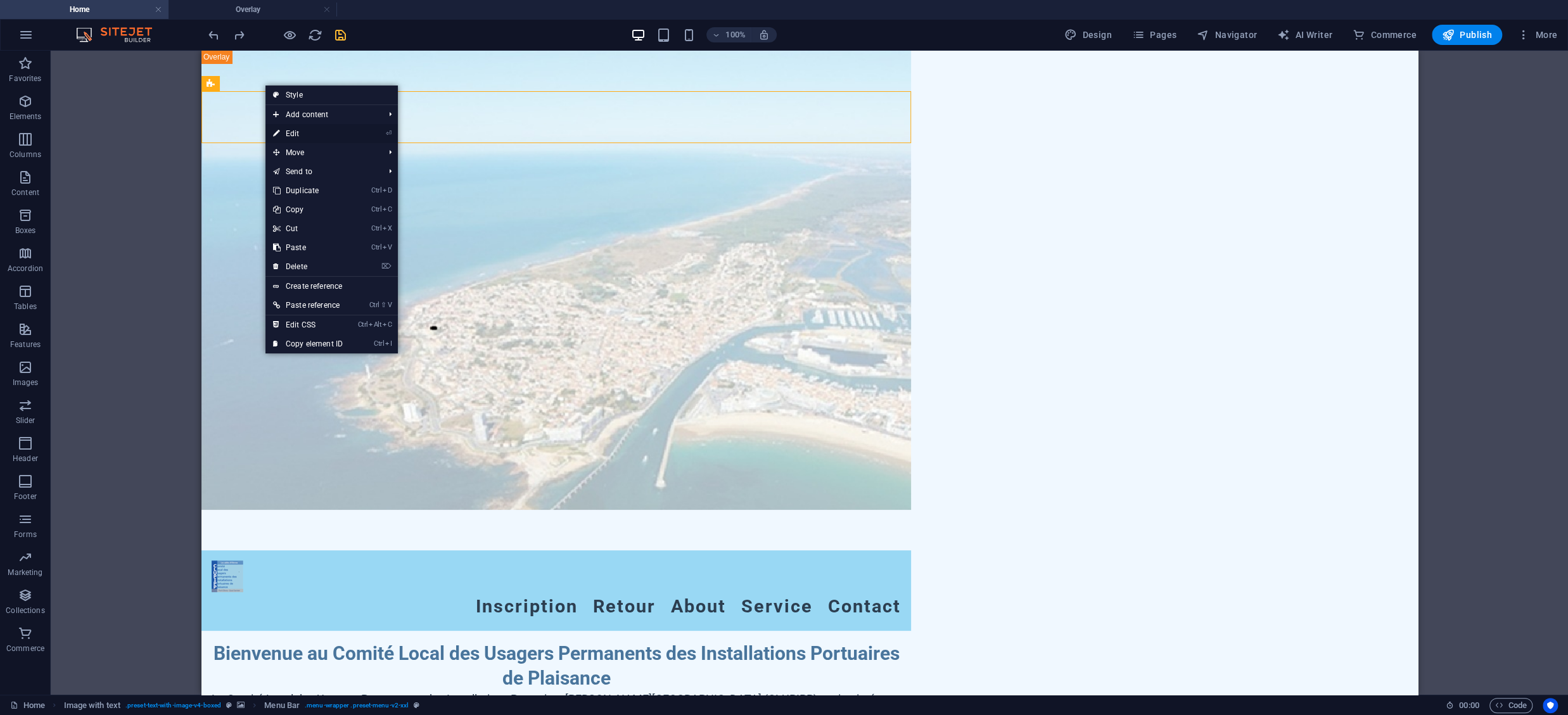
click at [297, 134] on link "⏎ Edit" at bounding box center [307, 134] width 85 height 19
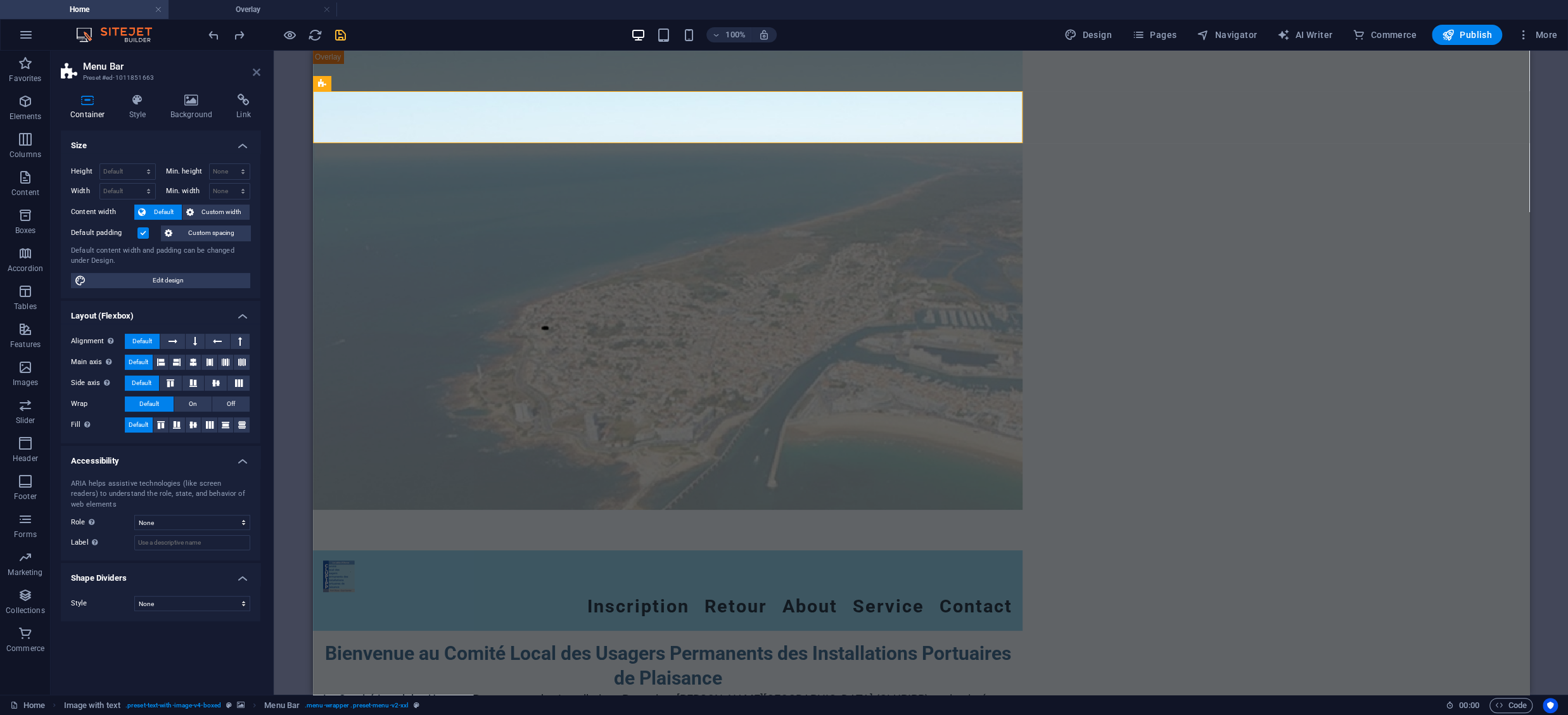
click at [259, 72] on icon at bounding box center [256, 72] width 8 height 10
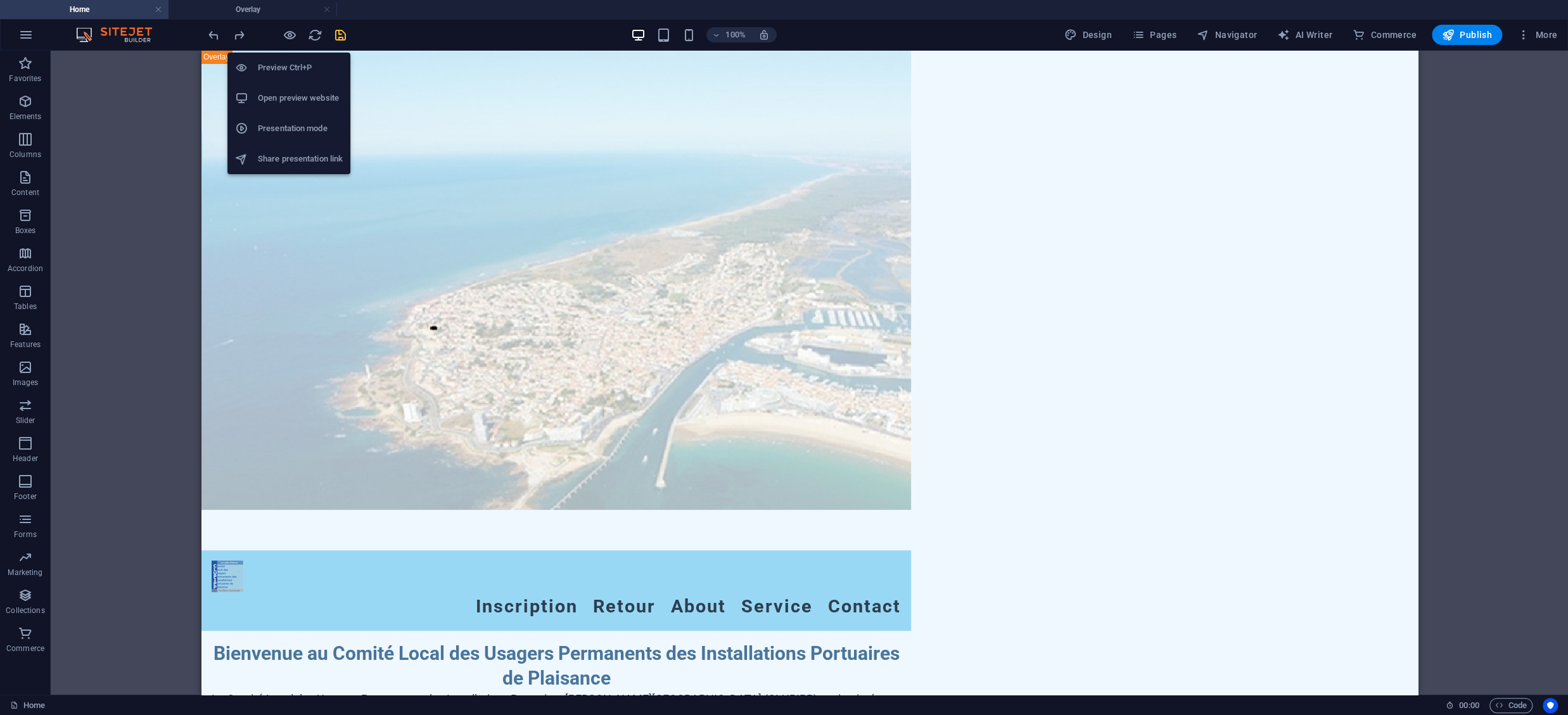
click at [312, 67] on h6 "Preview Ctrl+P" at bounding box center [300, 68] width 85 height 15
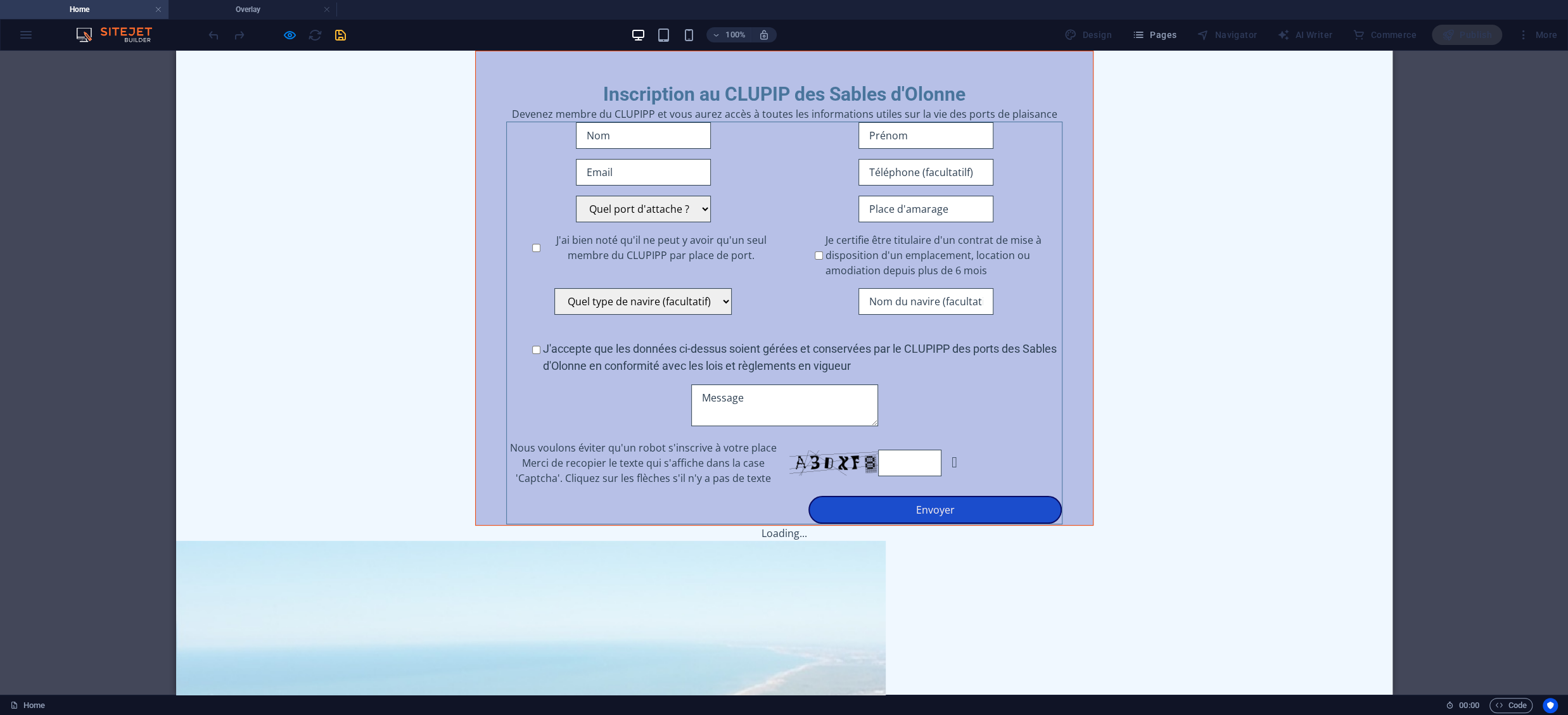
click at [787, 536] on button "×" at bounding box center [784, 561] width 6 height 15
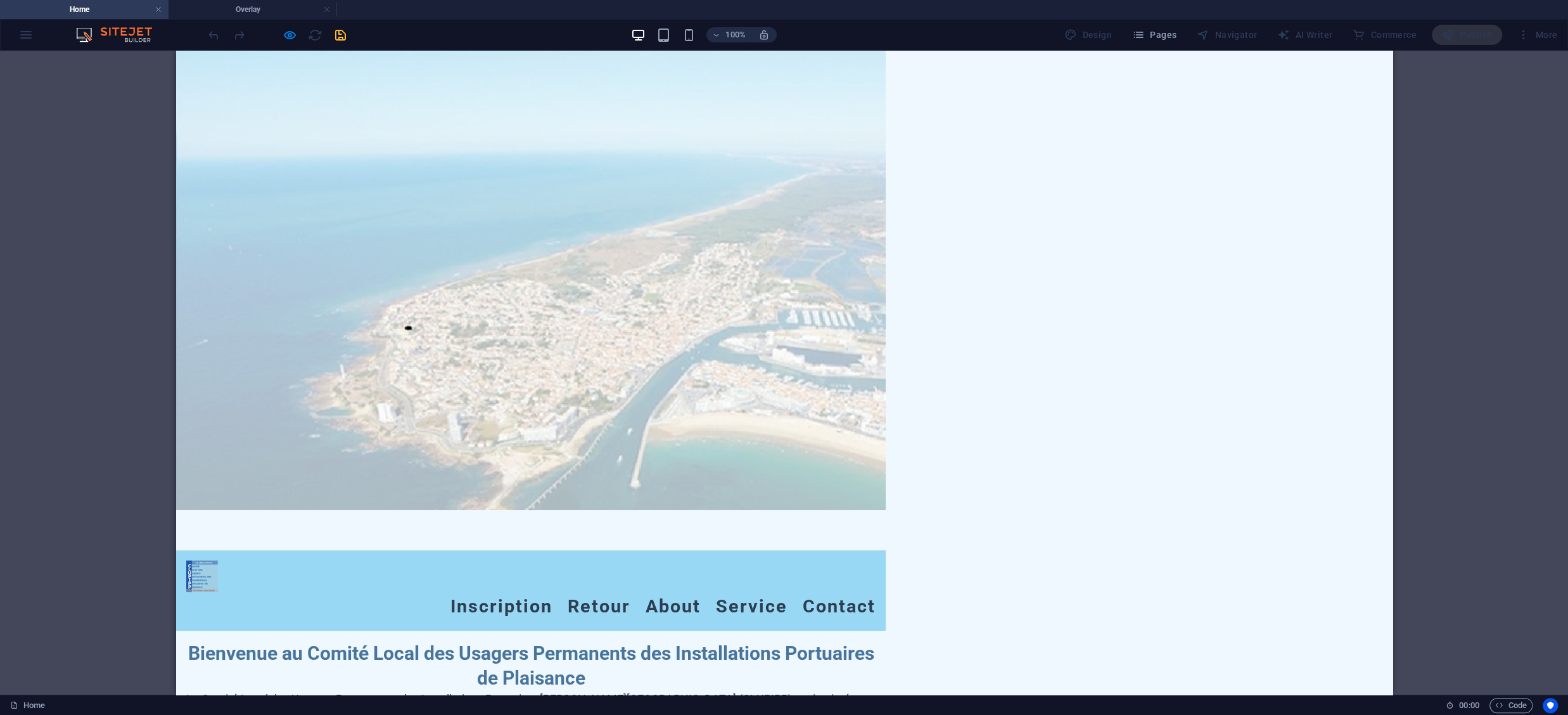
click at [78, 12] on h4 "Home" at bounding box center [84, 10] width 169 height 14
click at [127, 5] on h4 "Home" at bounding box center [84, 10] width 169 height 14
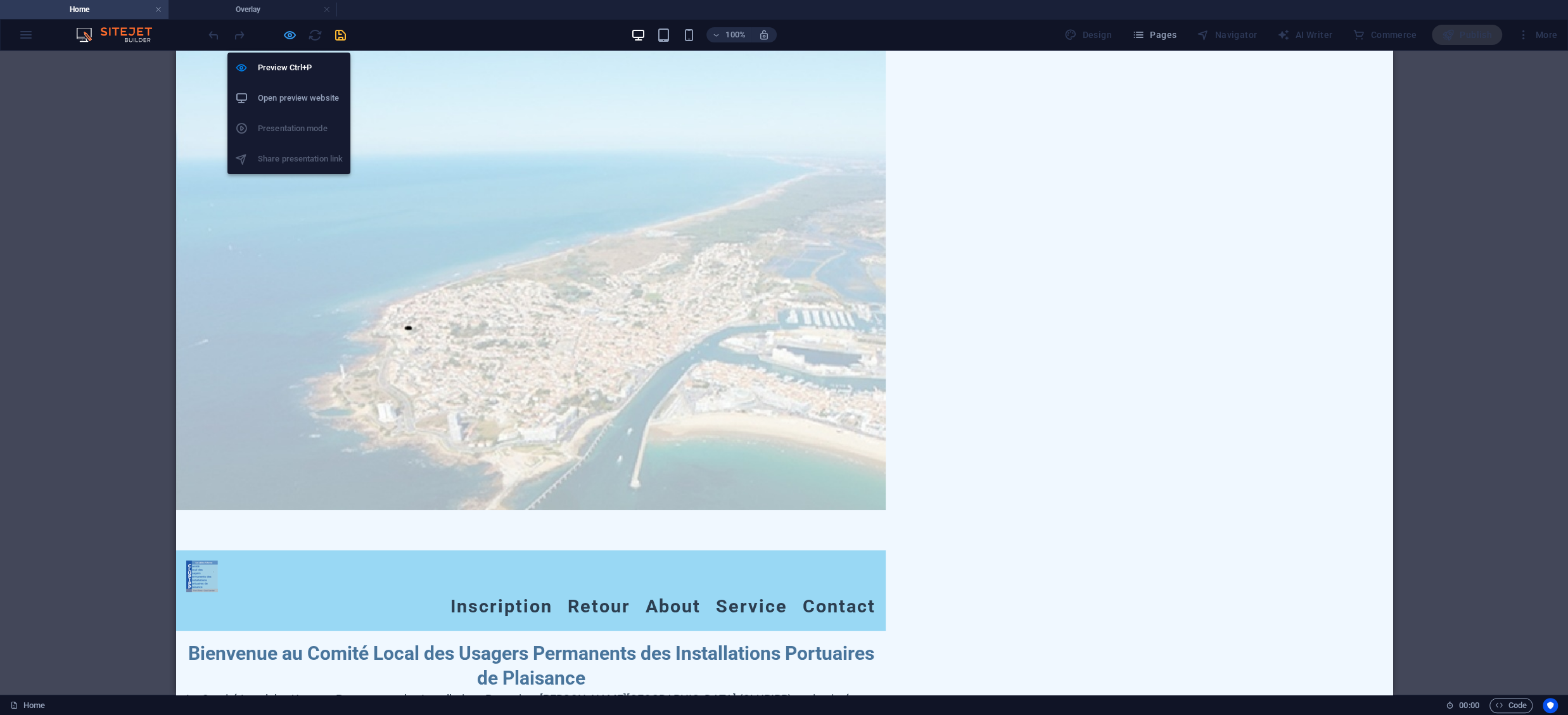
click at [294, 32] on icon "button" at bounding box center [289, 35] width 14 height 14
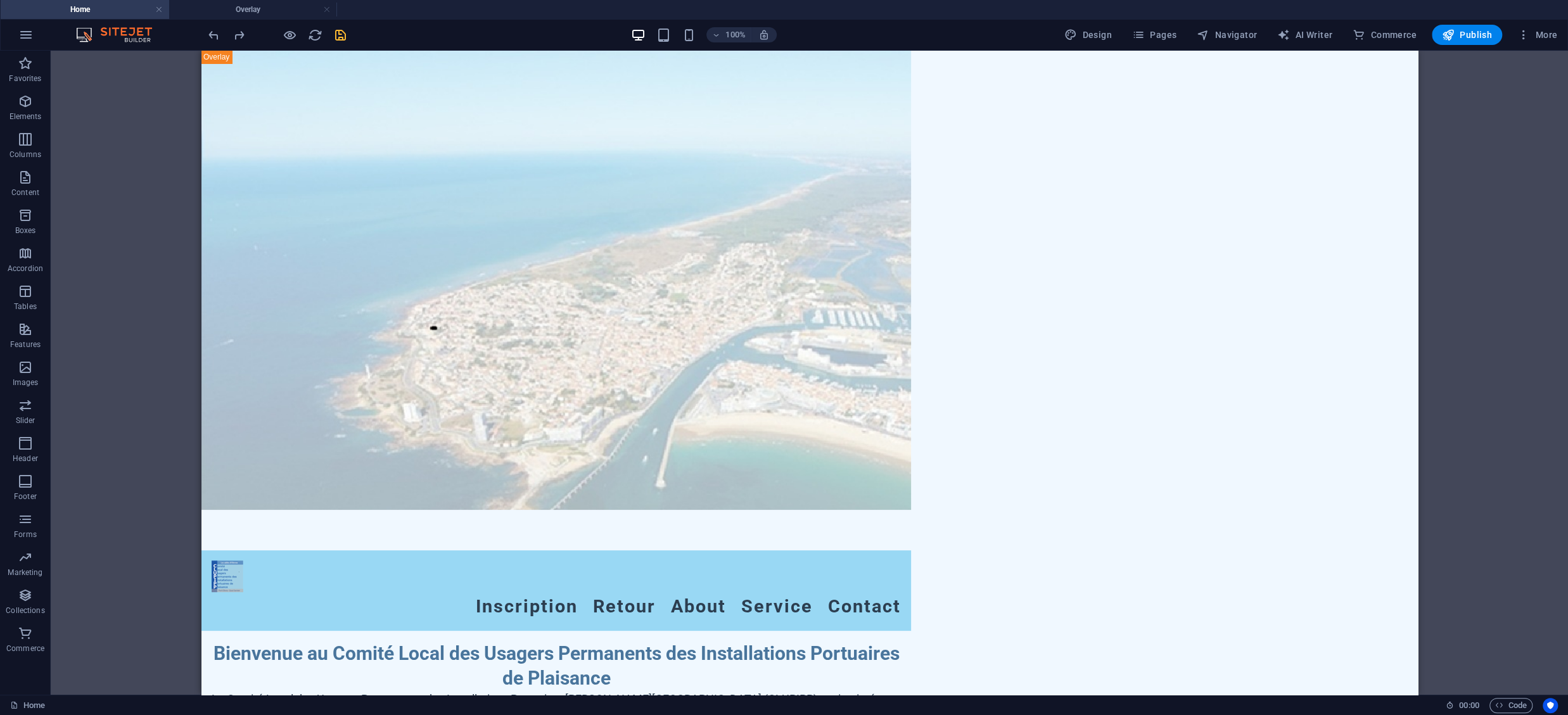
click at [122, 6] on h4 "Home" at bounding box center [85, 10] width 169 height 14
click at [330, 9] on link at bounding box center [326, 9] width 8 height 12
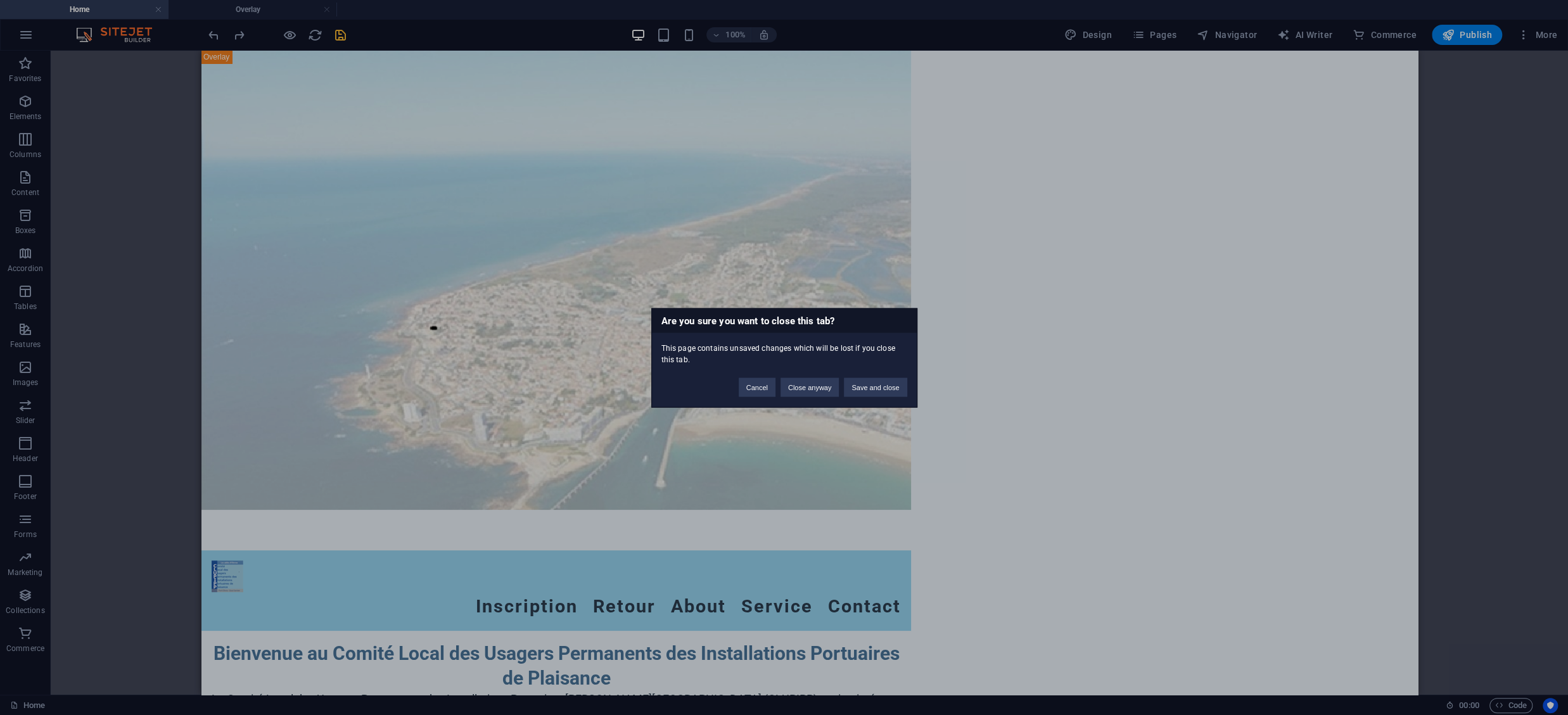
click at [288, 32] on div "Are you sure you want to close this tab? This page contains unsaved changes whi…" at bounding box center [784, 358] width 1568 height 715
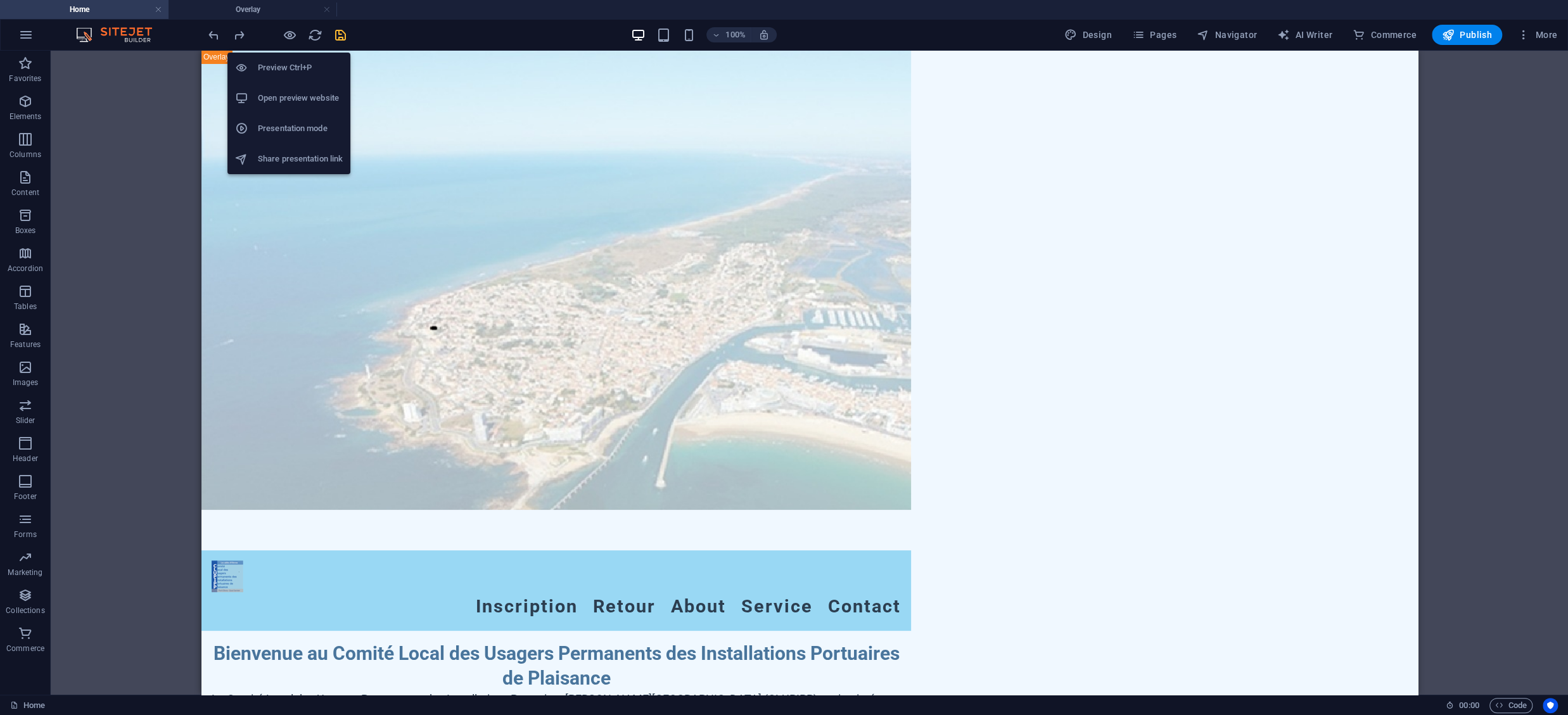
click at [292, 68] on h6 "Preview Ctrl+P" at bounding box center [300, 68] width 85 height 15
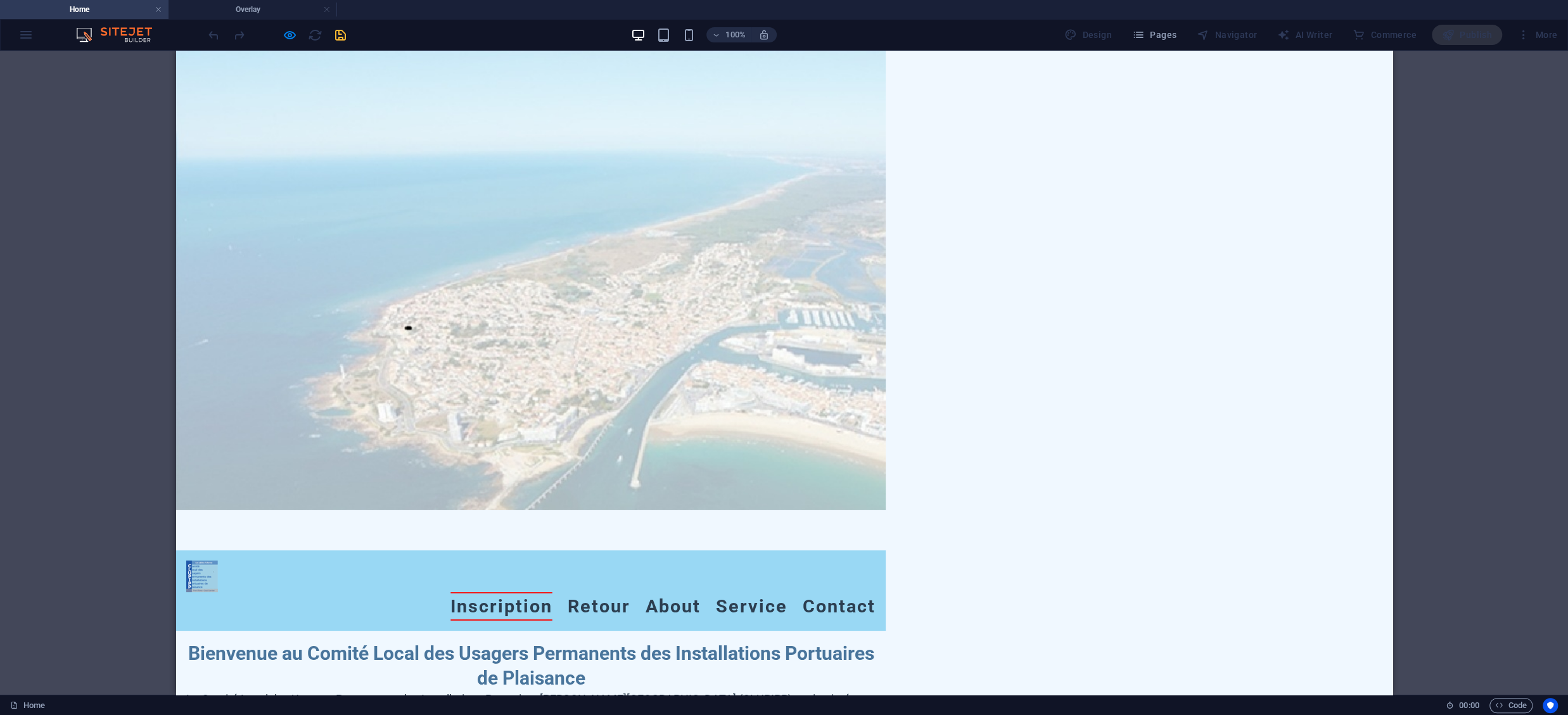
click at [528, 536] on link "Inscription" at bounding box center [501, 606] width 102 height 28
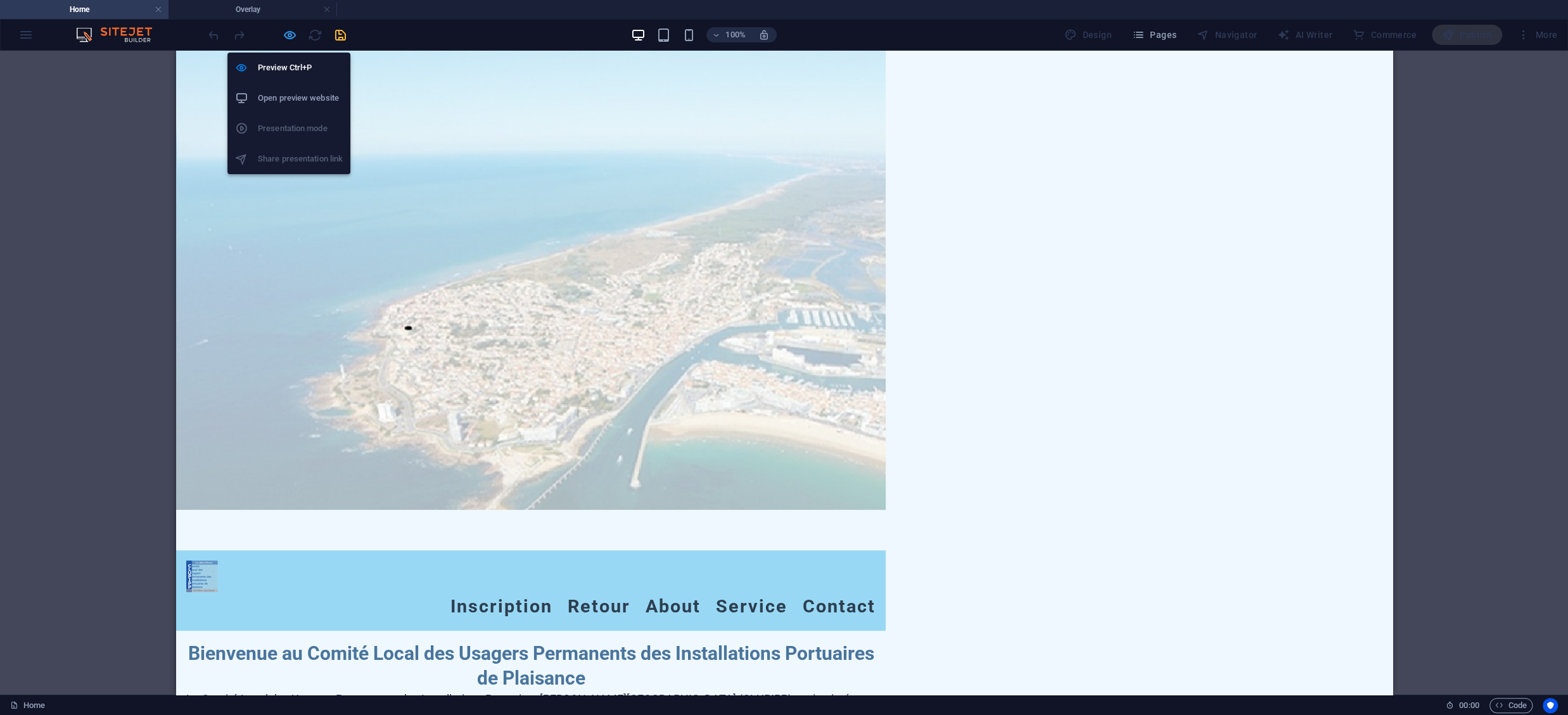
click at [289, 36] on icon "button" at bounding box center [289, 35] width 14 height 14
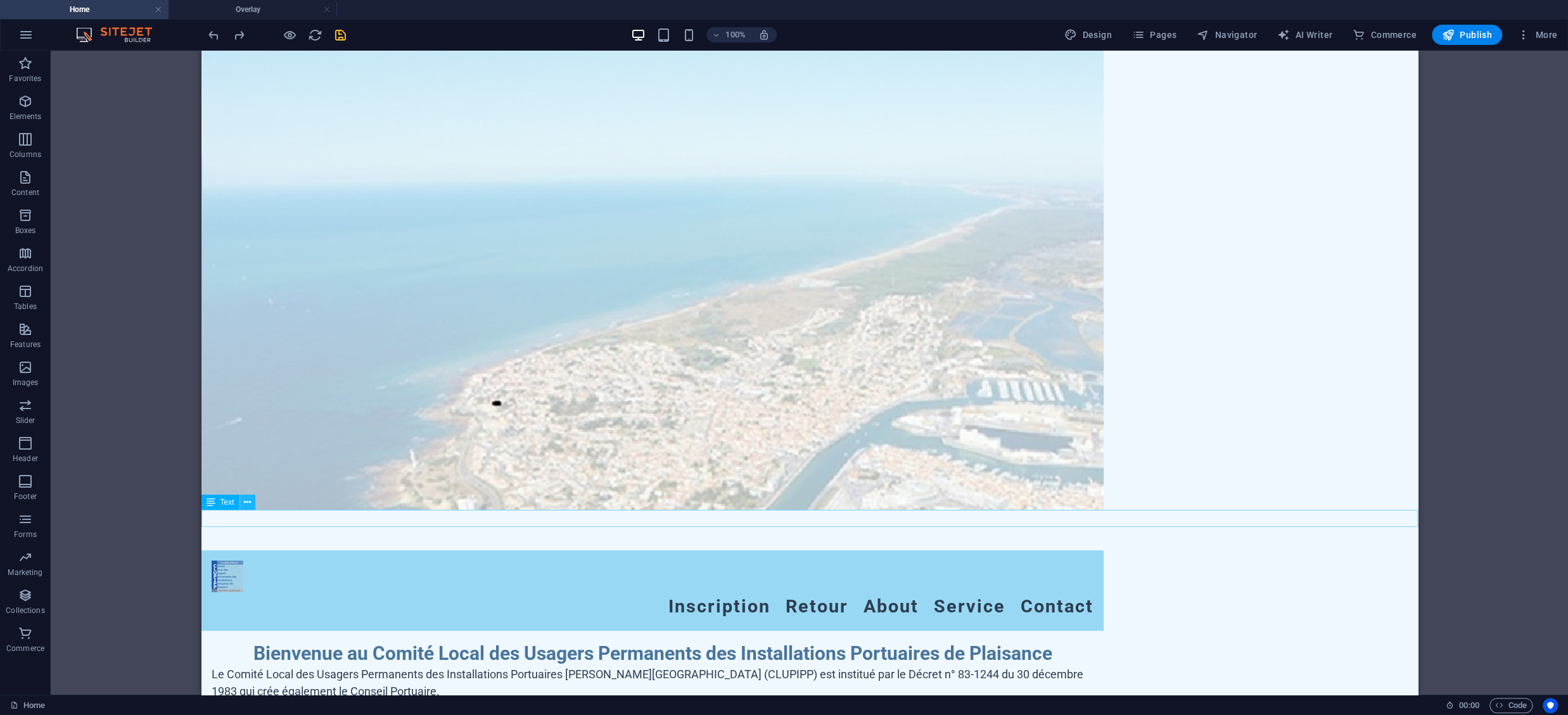
click at [245, 500] on icon at bounding box center [247, 502] width 7 height 14
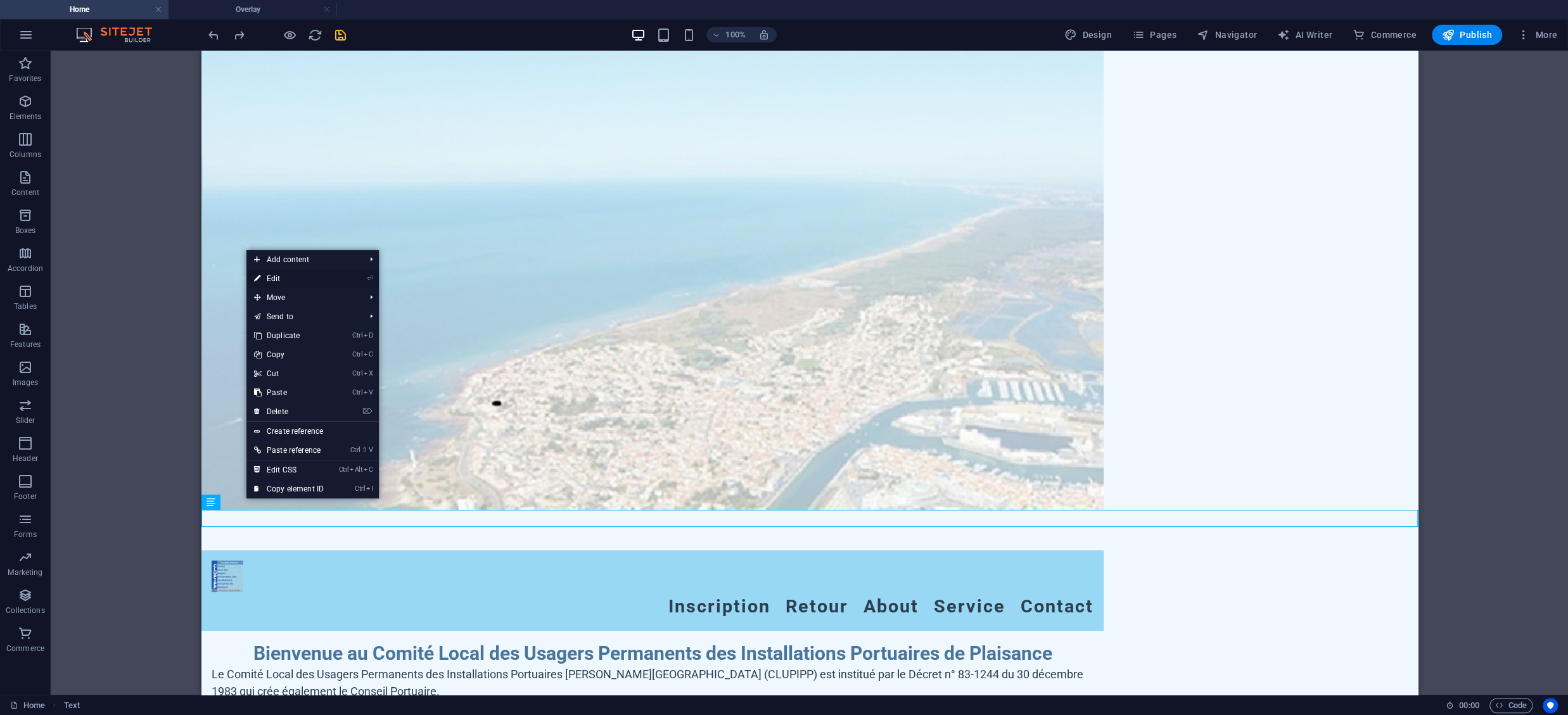
click at [297, 279] on link "⏎ Edit" at bounding box center [289, 279] width 85 height 19
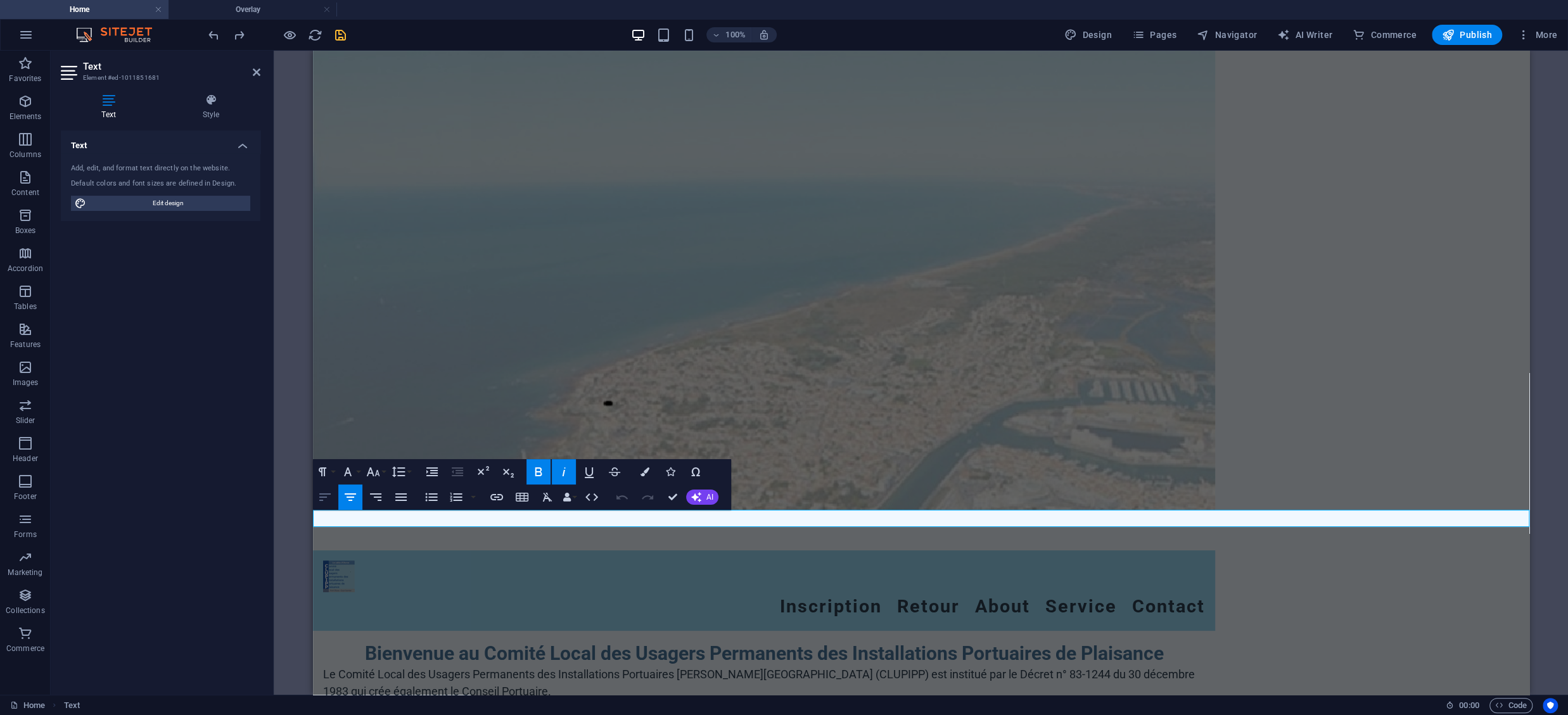
click at [319, 497] on icon "button" at bounding box center [324, 497] width 15 height 15
click at [206, 203] on span "Edit design" at bounding box center [169, 203] width 156 height 15
select select "px"
select select "200"
select select "px"
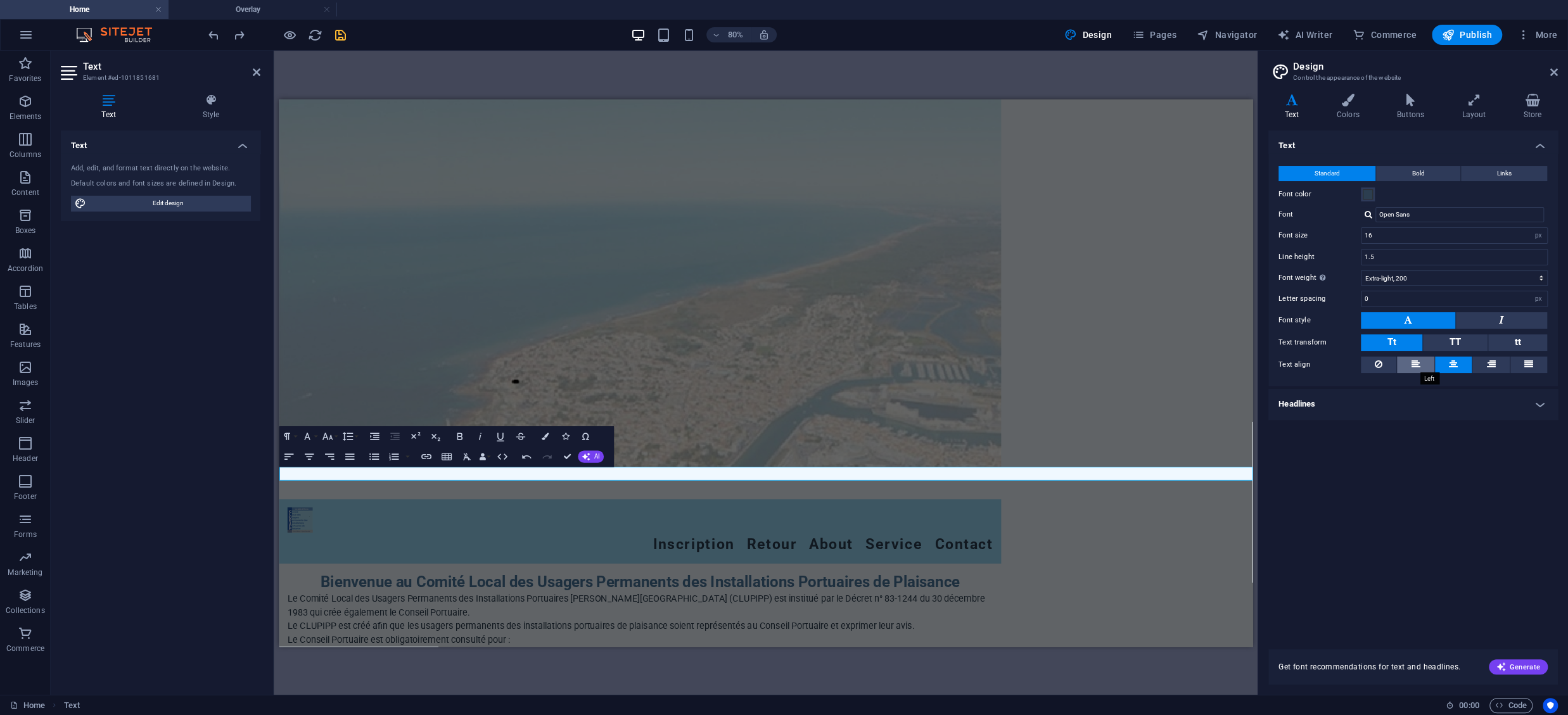
click at [1175, 359] on icon at bounding box center [1416, 364] width 9 height 15
click at [256, 72] on icon at bounding box center [256, 72] width 8 height 10
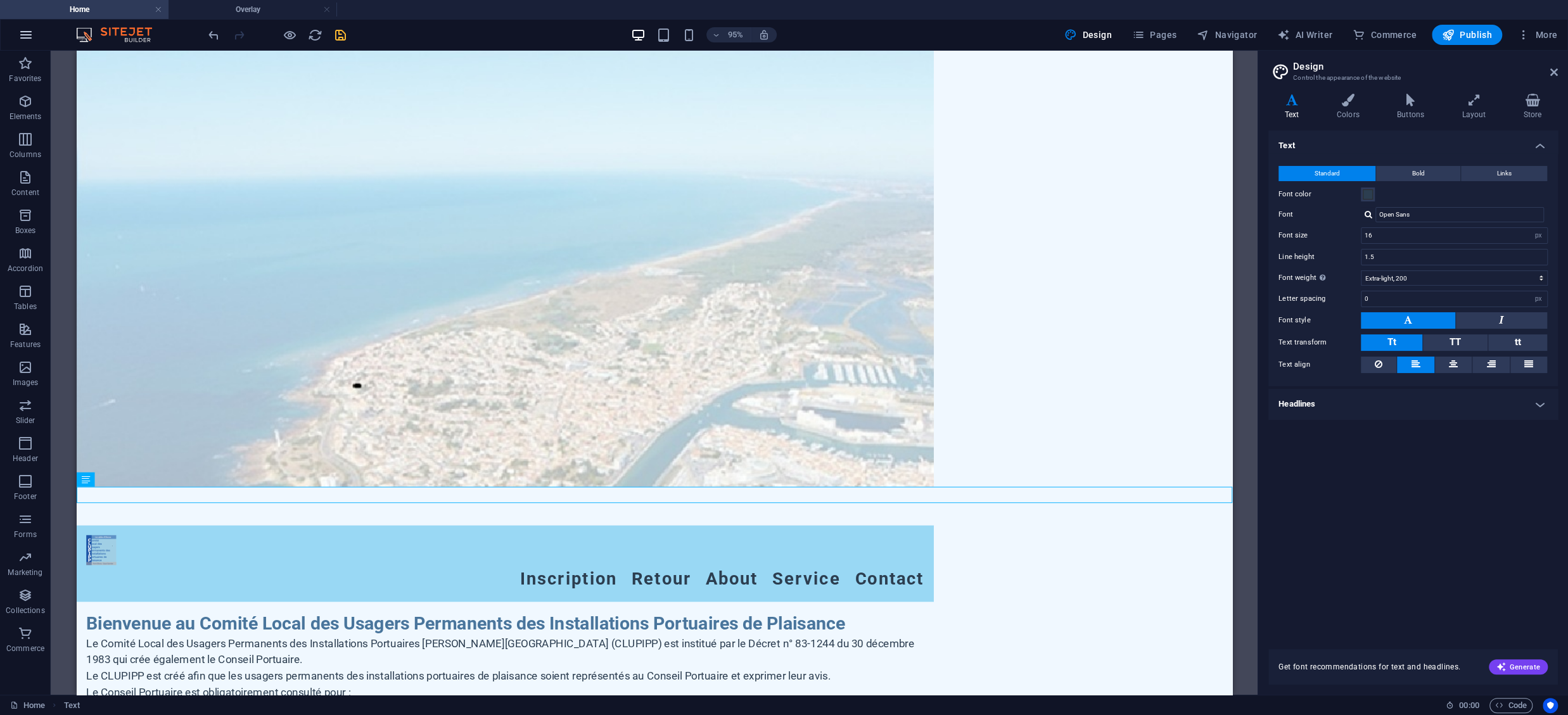
click at [30, 38] on icon "button" at bounding box center [26, 34] width 15 height 15
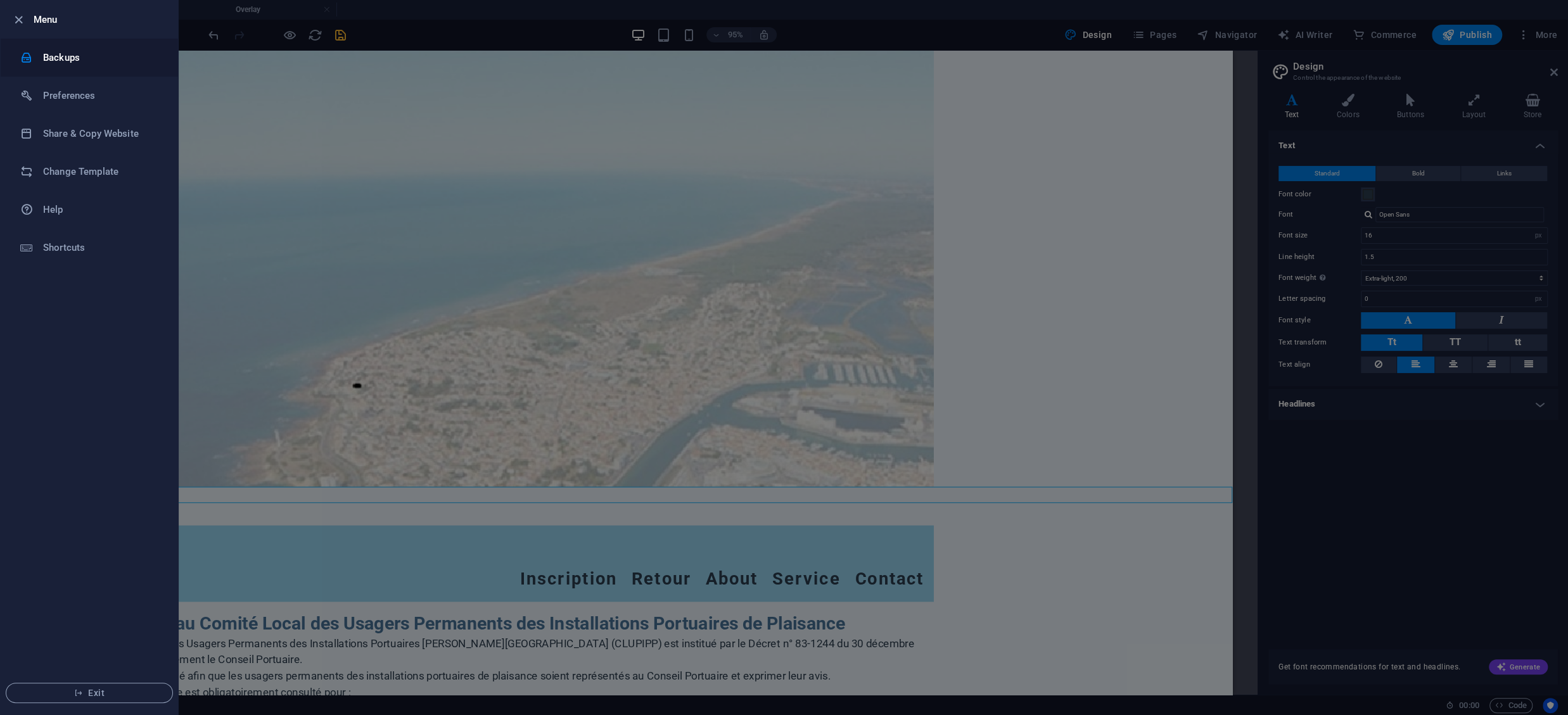
click at [91, 61] on h6 "Backups" at bounding box center [102, 57] width 117 height 15
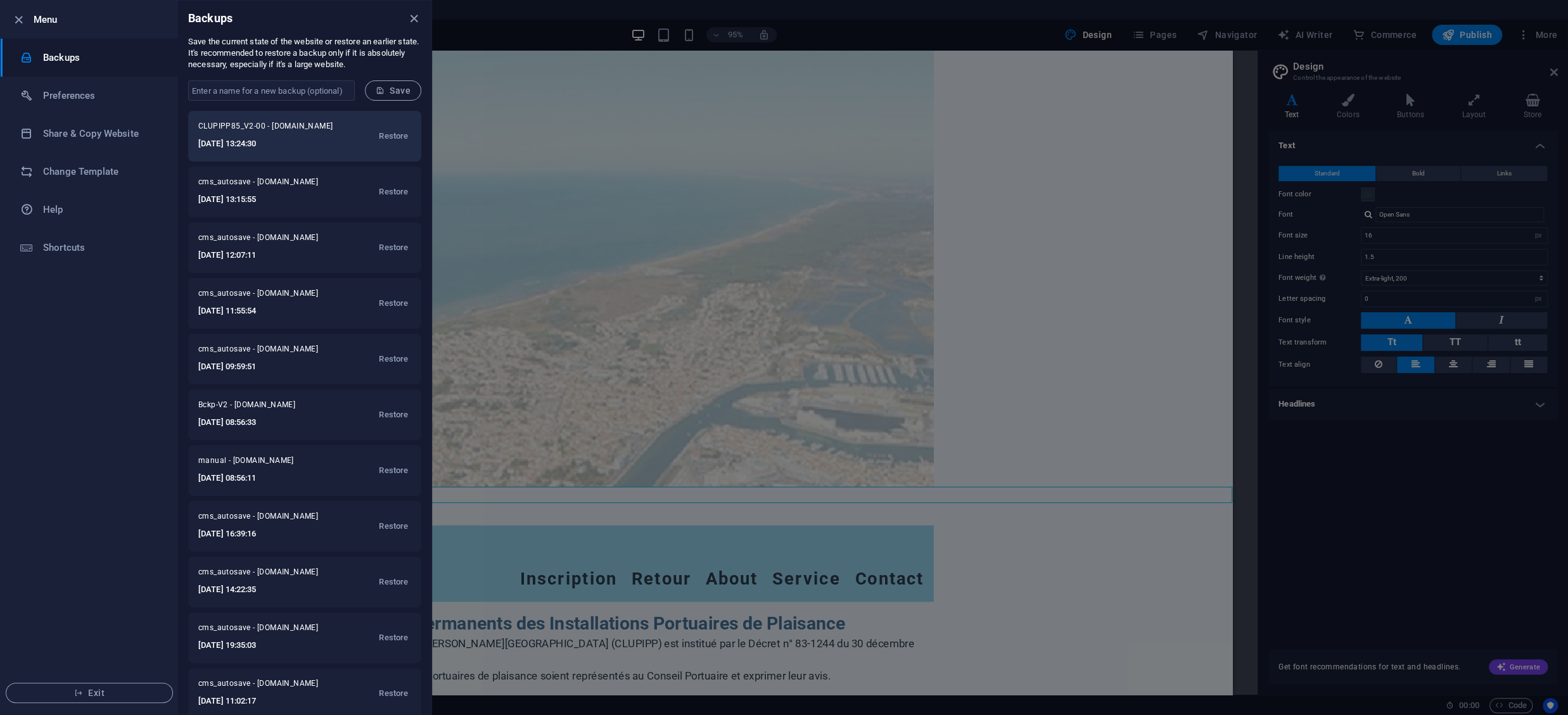
click at [263, 136] on span "CLUPIPP85_V2-00 - clupipp85.com" at bounding box center [270, 128] width 143 height 15
click at [405, 134] on span "Restore" at bounding box center [393, 136] width 29 height 15
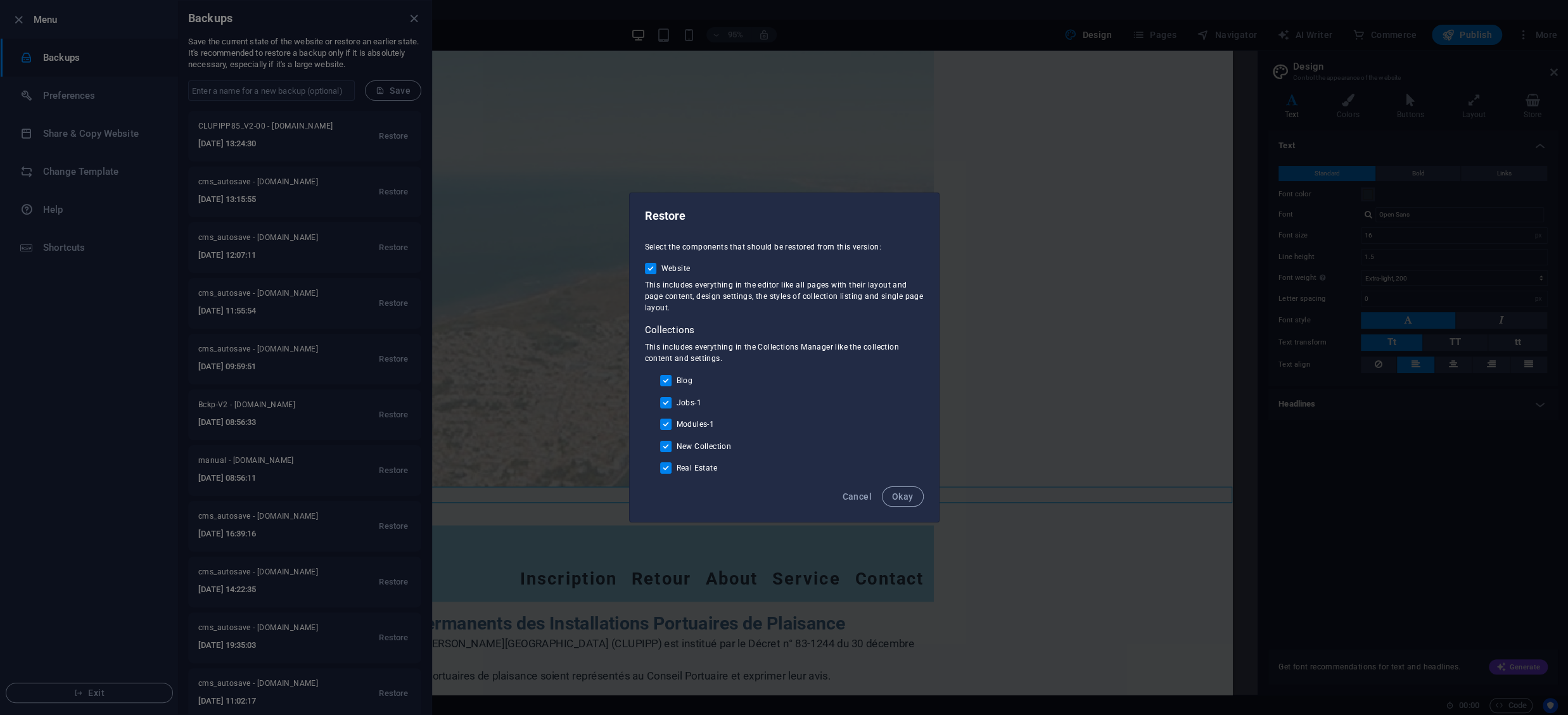
click at [917, 487] on div "Cancel Okay" at bounding box center [784, 500] width 309 height 43
click at [905, 493] on span "Okay" at bounding box center [902, 496] width 21 height 10
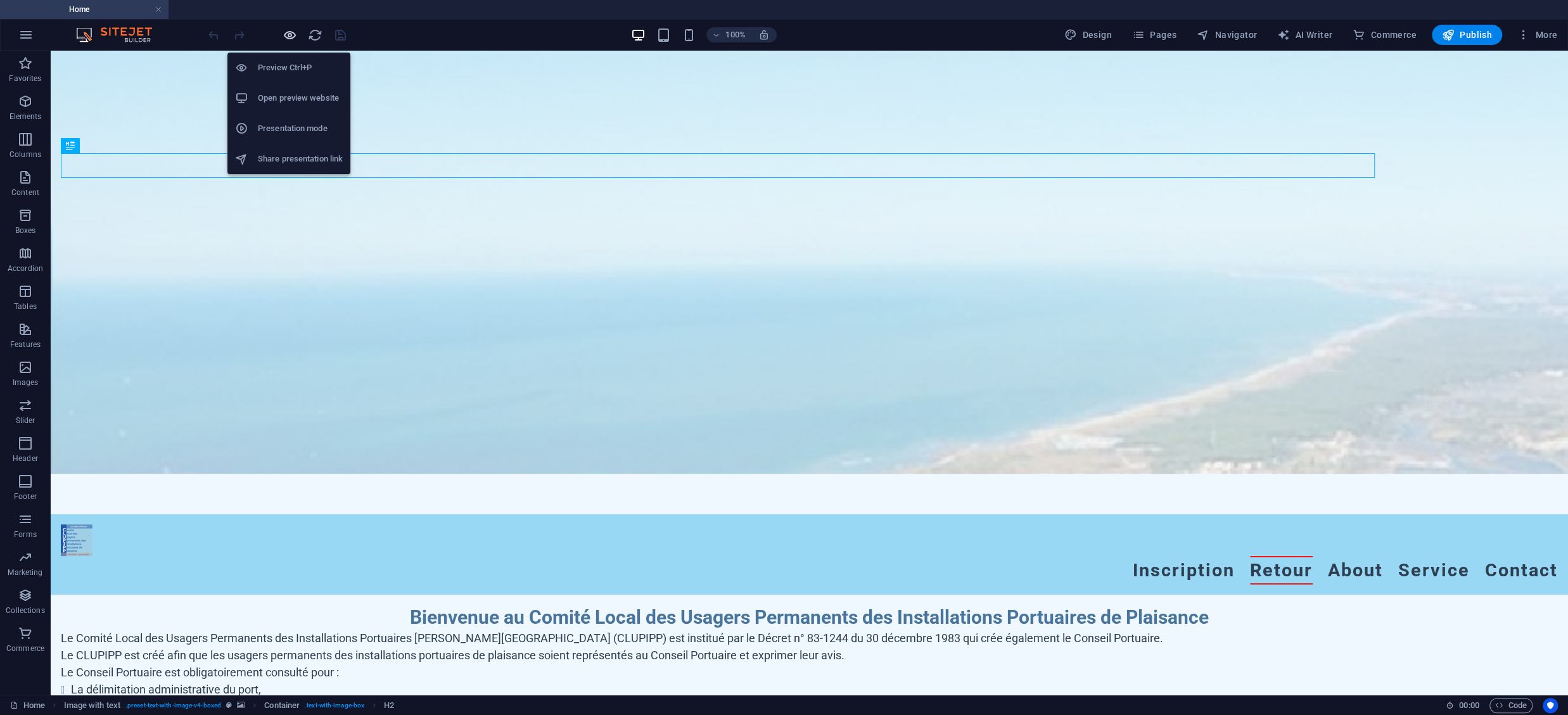
click at [289, 32] on icon "button" at bounding box center [289, 35] width 14 height 14
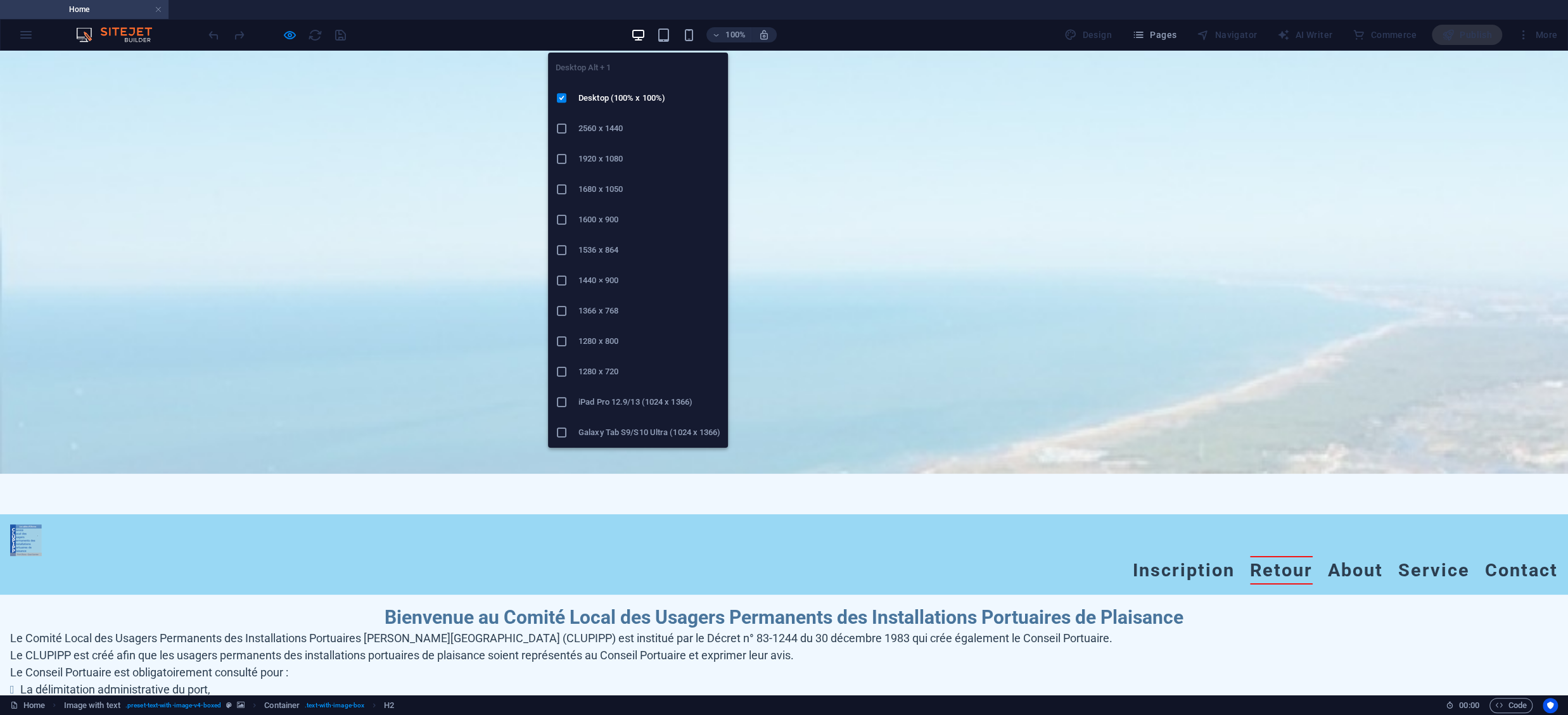
click at [621, 184] on h6 "1680 x 1050" at bounding box center [649, 189] width 142 height 15
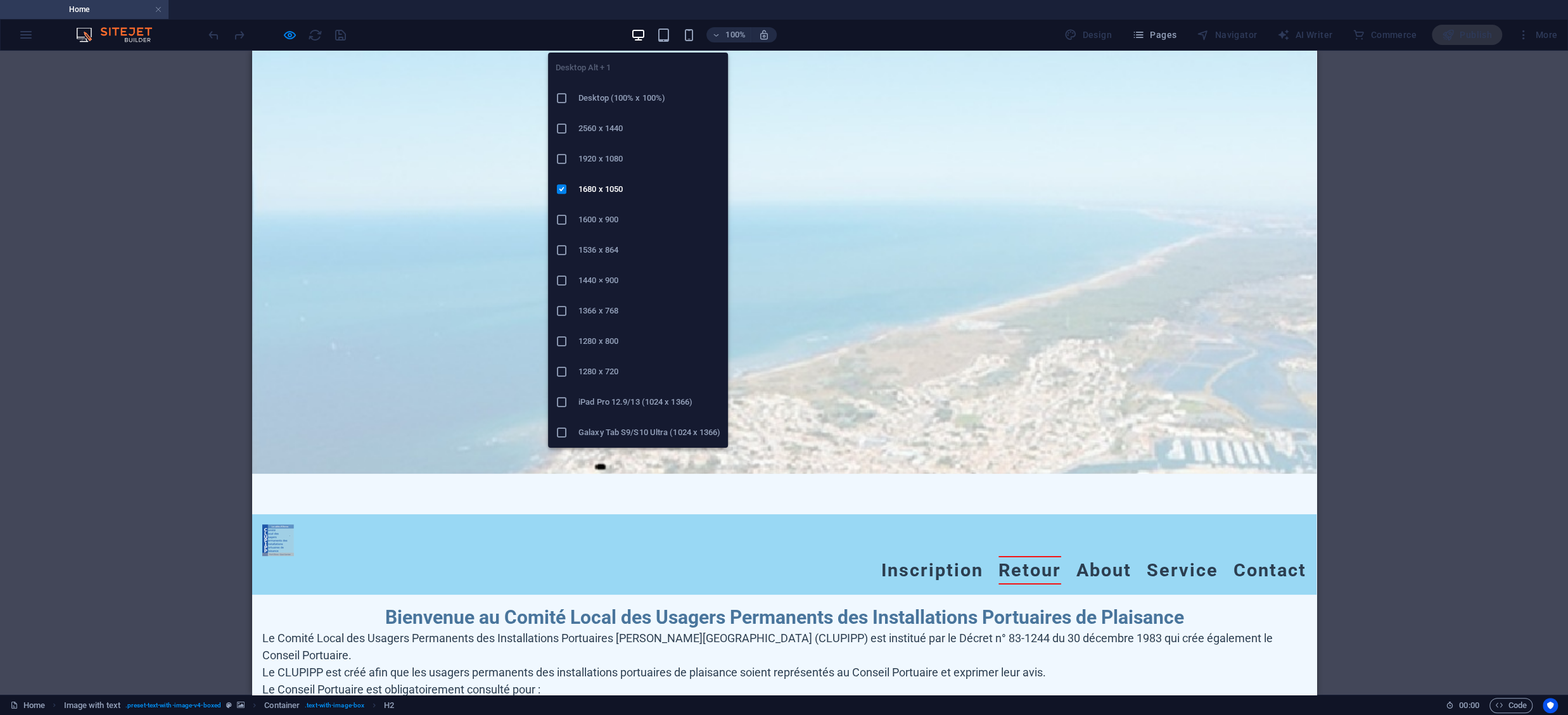
click at [641, 31] on icon "button" at bounding box center [638, 35] width 14 height 14
click at [611, 220] on h6 "1600 x 900" at bounding box center [649, 219] width 142 height 15
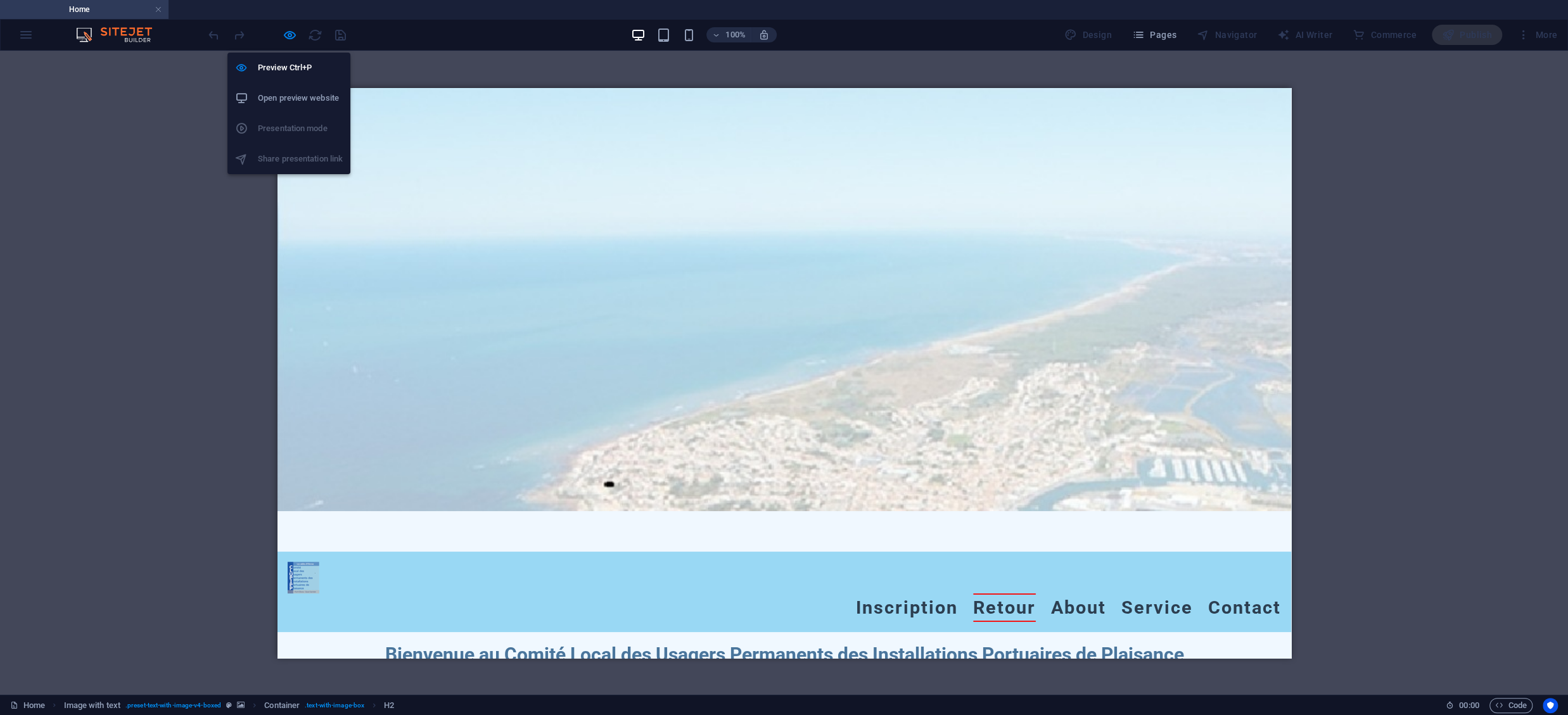
click at [299, 91] on h6 "Open preview website" at bounding box center [300, 97] width 85 height 15
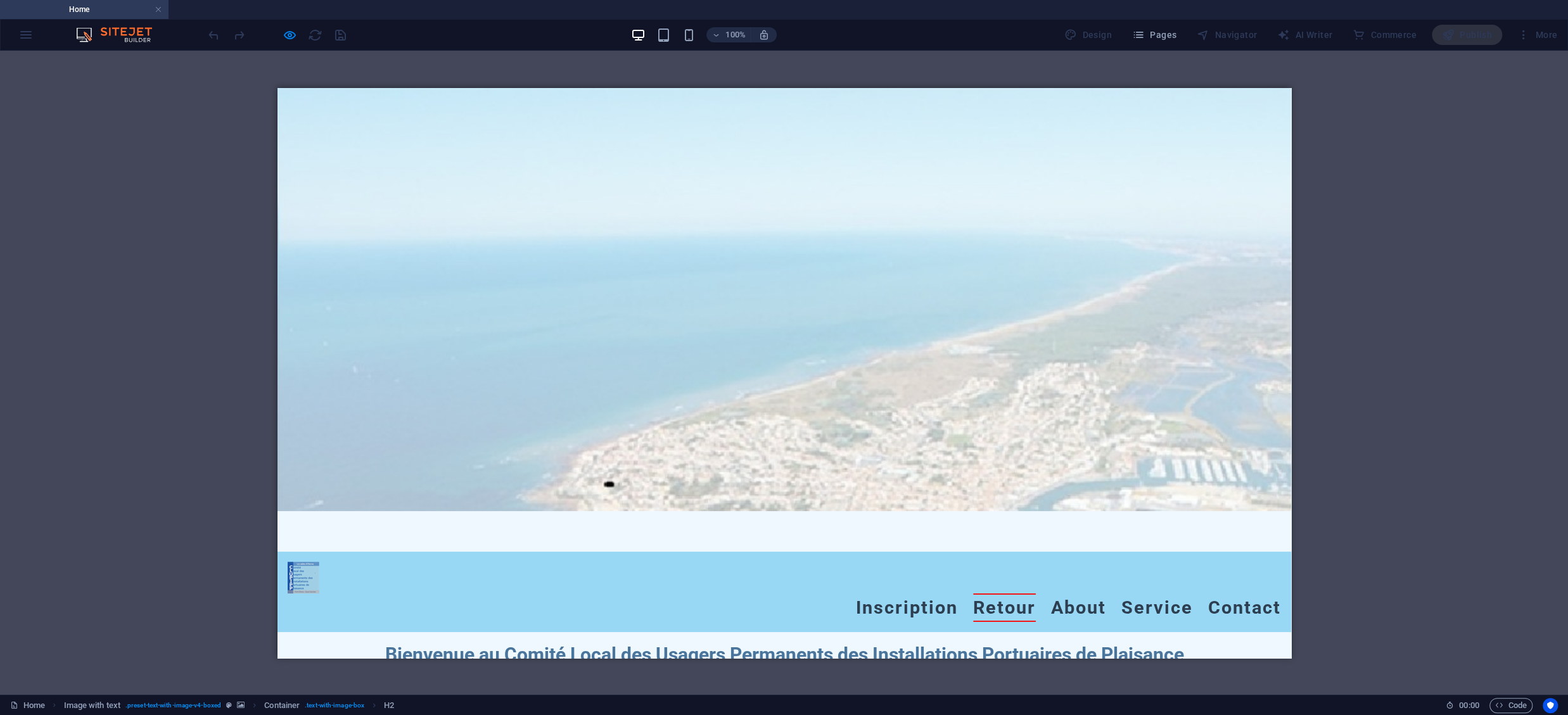
click at [297, 33] on div at bounding box center [277, 35] width 142 height 21
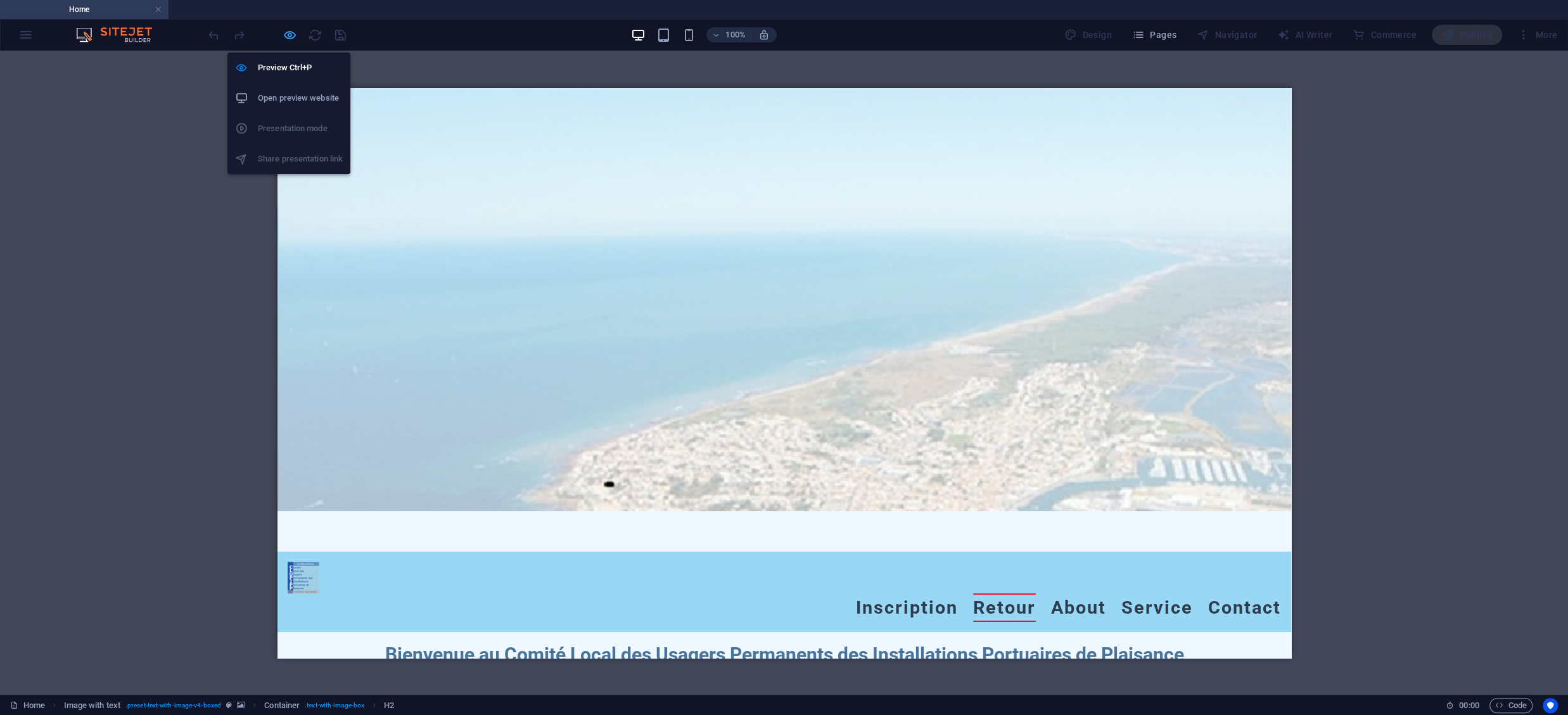
click at [294, 33] on icon "button" at bounding box center [289, 35] width 14 height 14
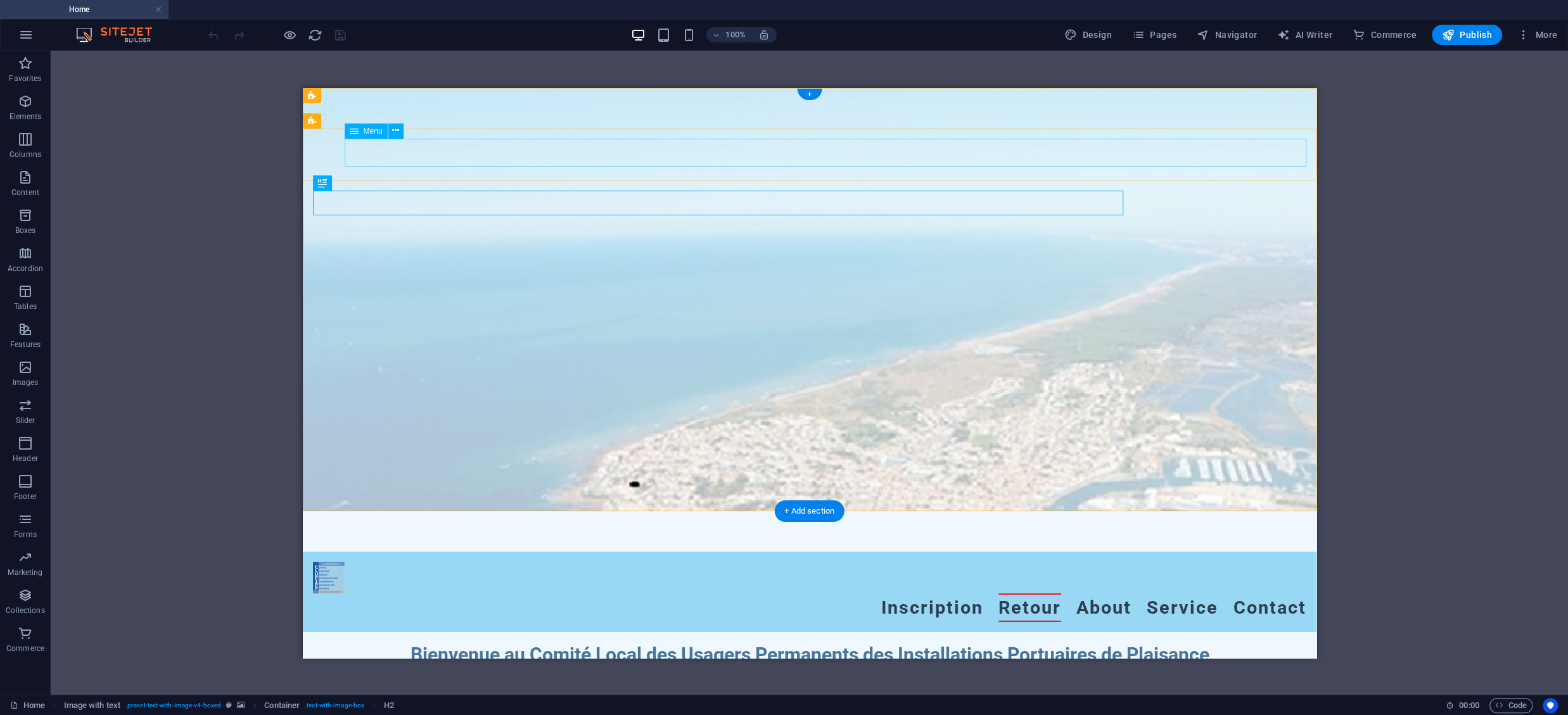
click at [938, 593] on nav "Inscription Retour About Service Contact" at bounding box center [809, 607] width 993 height 28
click at [369, 121] on icon at bounding box center [367, 120] width 7 height 14
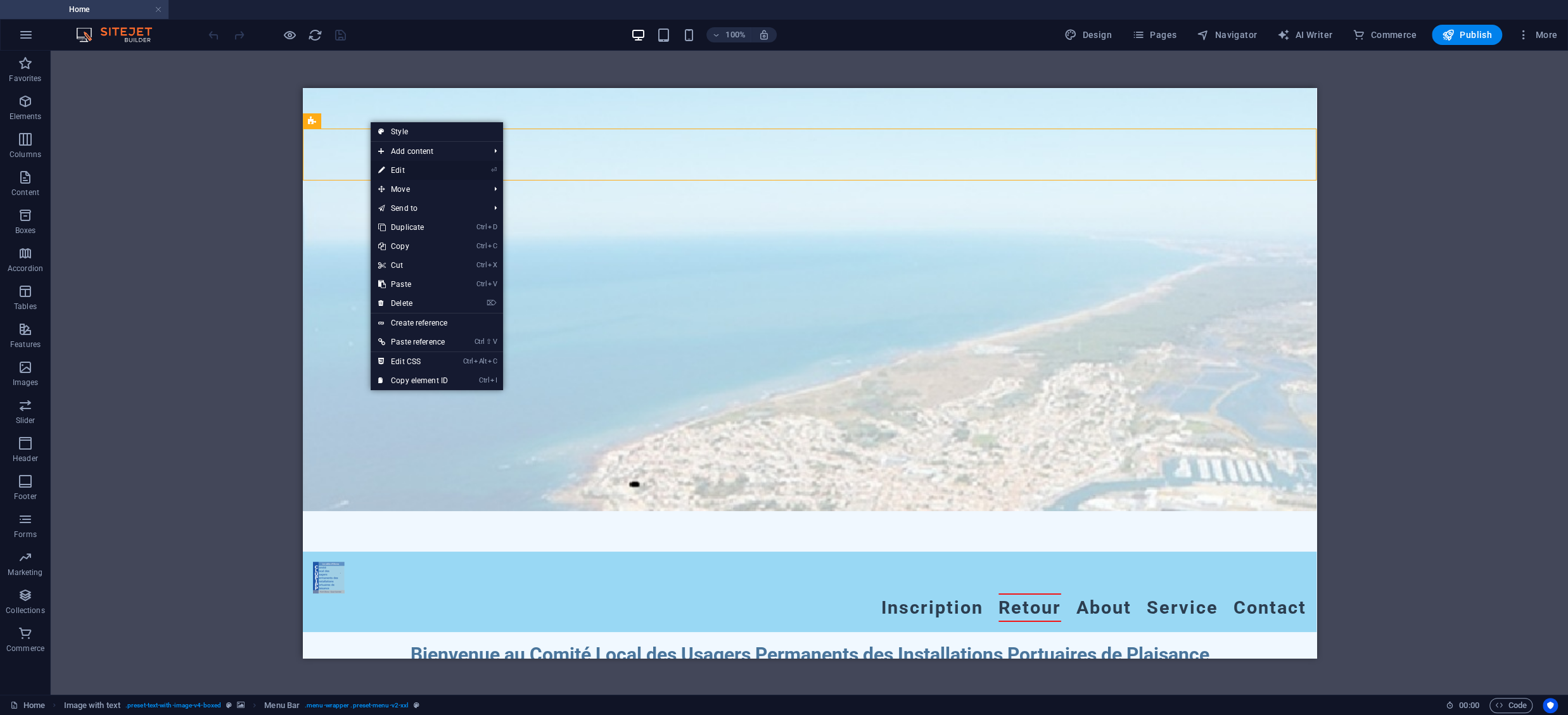
click at [433, 167] on link "⏎ Edit" at bounding box center [412, 170] width 85 height 19
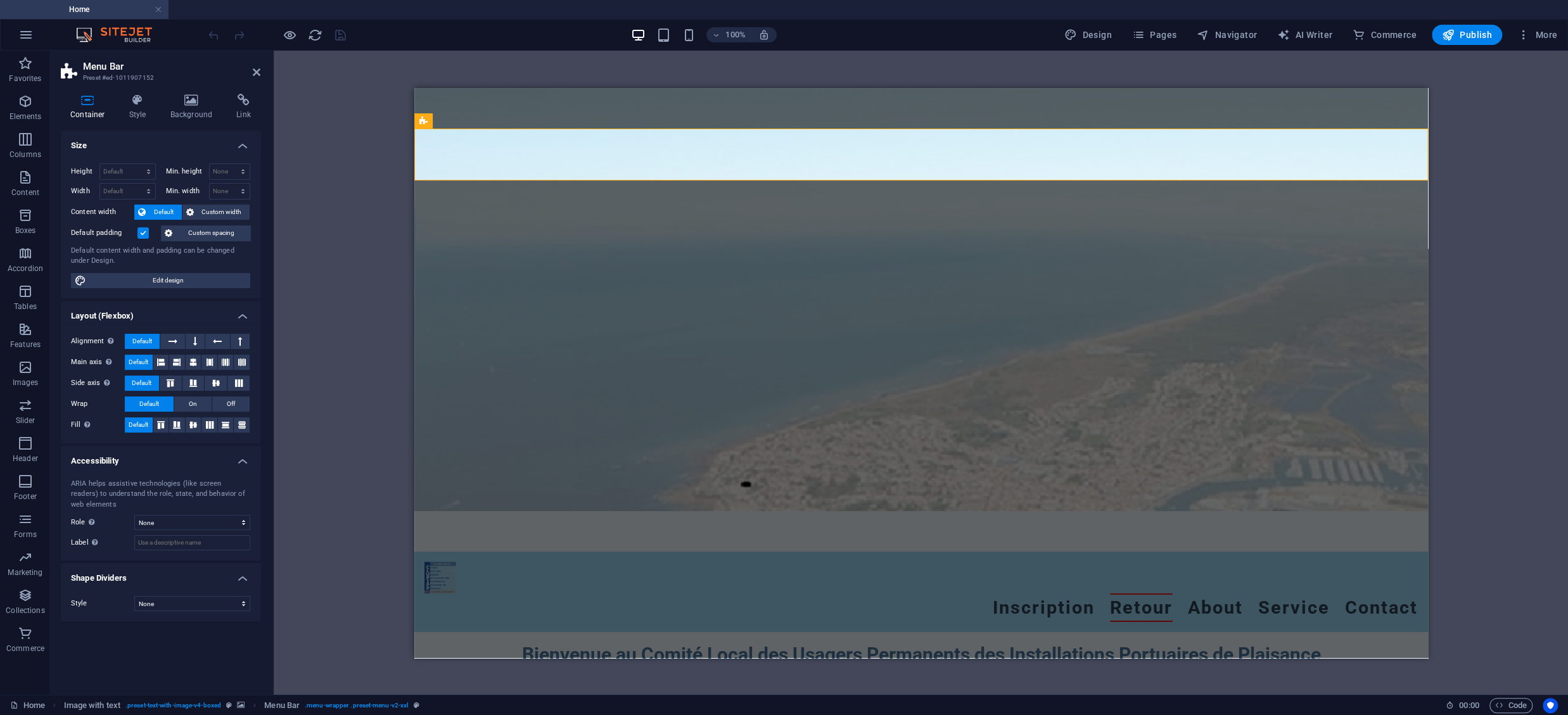
click at [90, 104] on icon at bounding box center [88, 100] width 54 height 13
click at [476, 122] on icon at bounding box center [479, 120] width 7 height 14
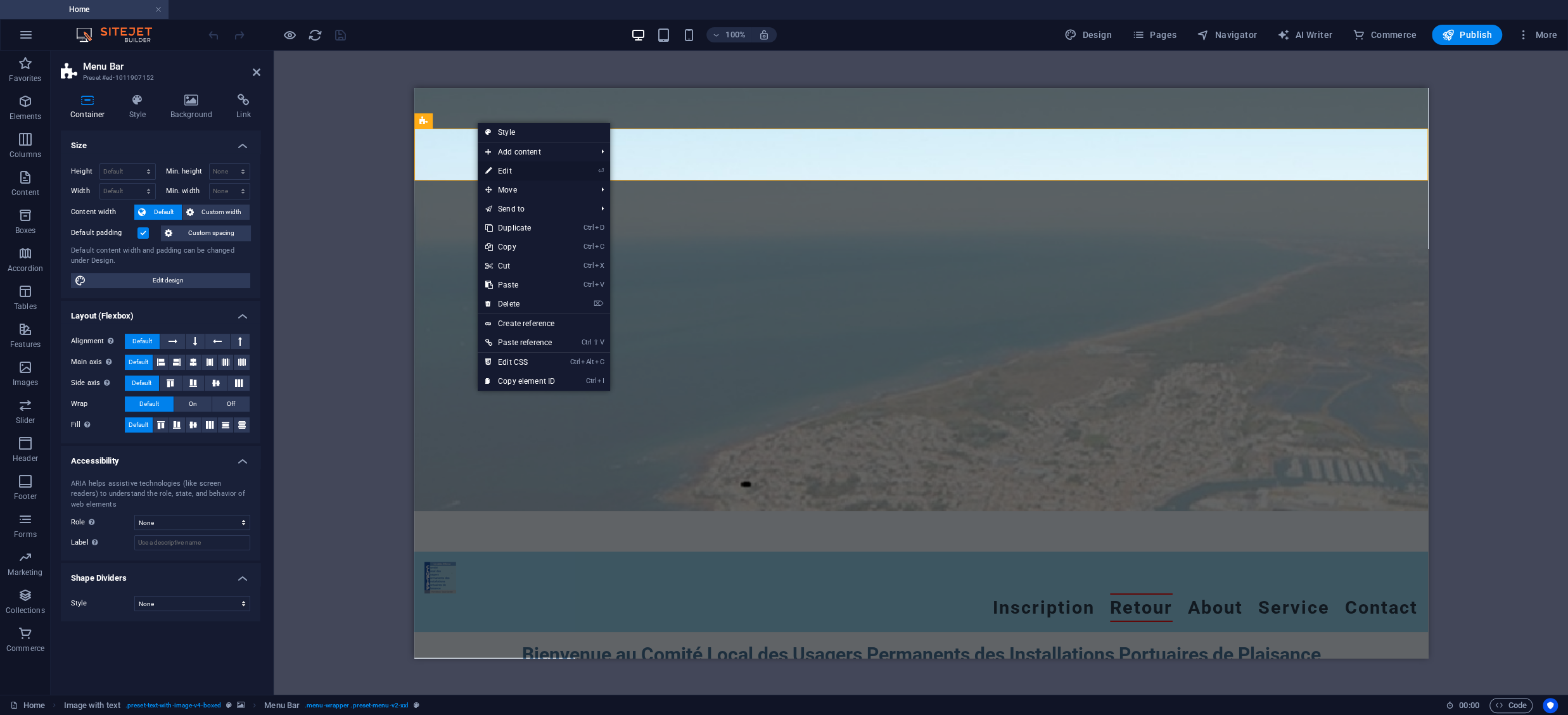
click at [497, 171] on link "⏎ Edit" at bounding box center [520, 171] width 85 height 19
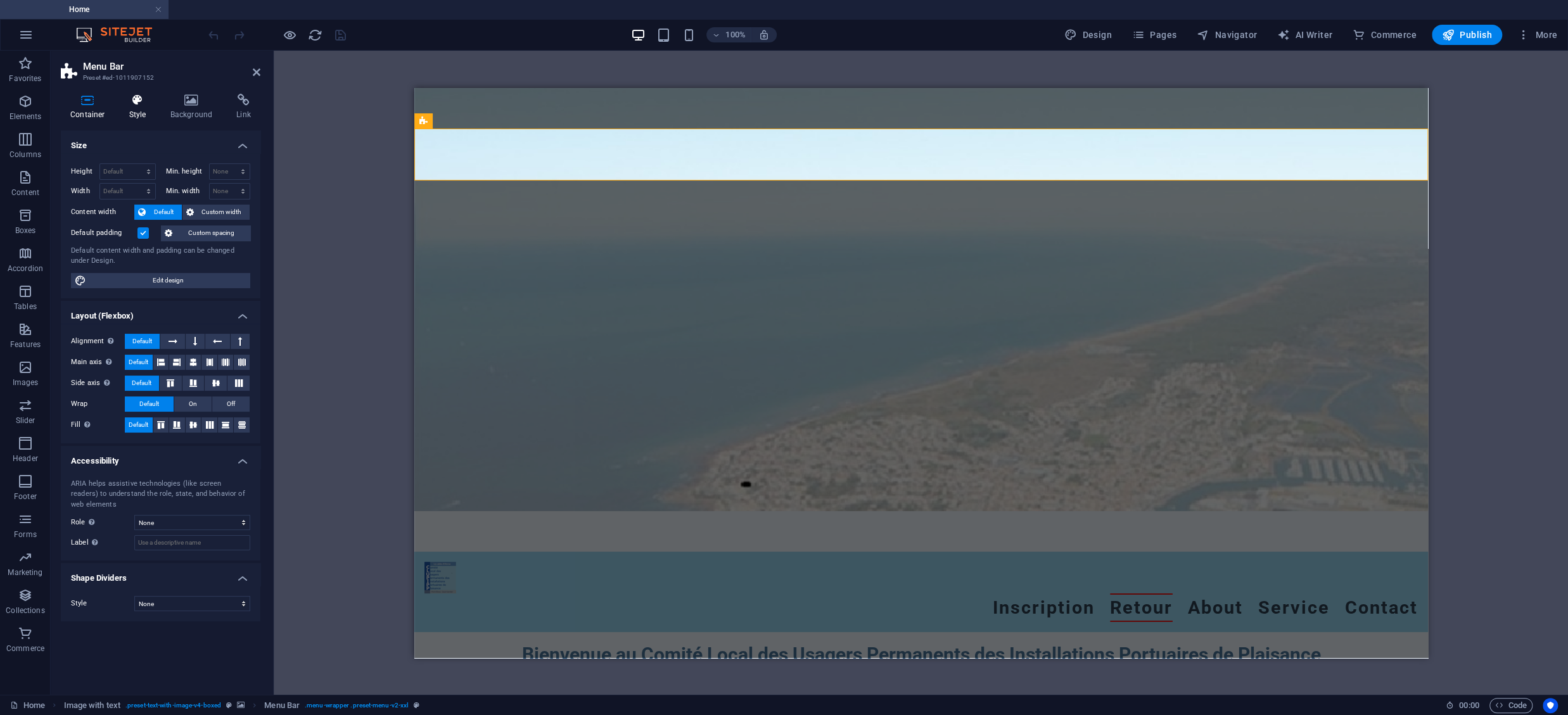
click at [153, 107] on h4 "Style" at bounding box center [140, 107] width 41 height 26
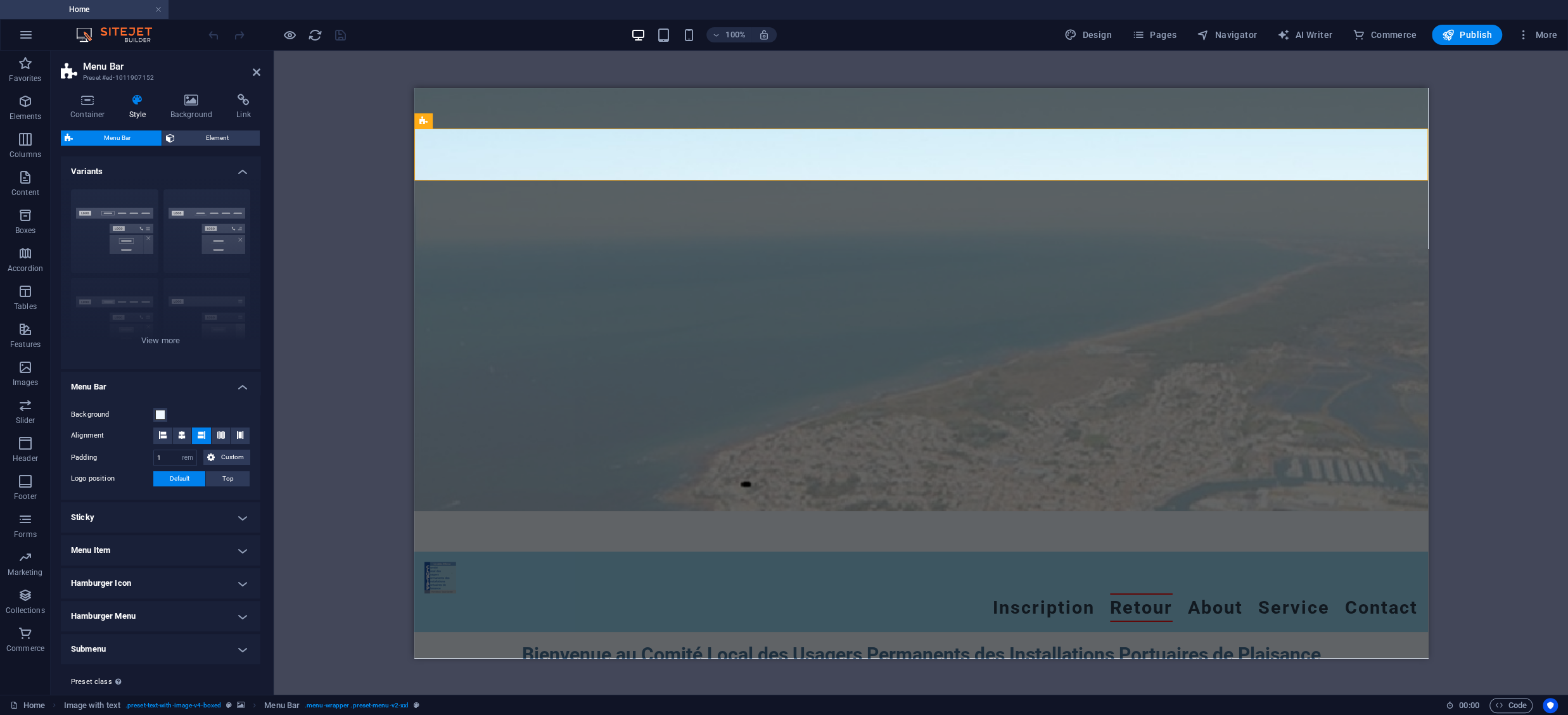
click at [240, 547] on h4 "Menu Item" at bounding box center [161, 550] width 200 height 31
click at [96, 102] on icon at bounding box center [88, 100] width 54 height 13
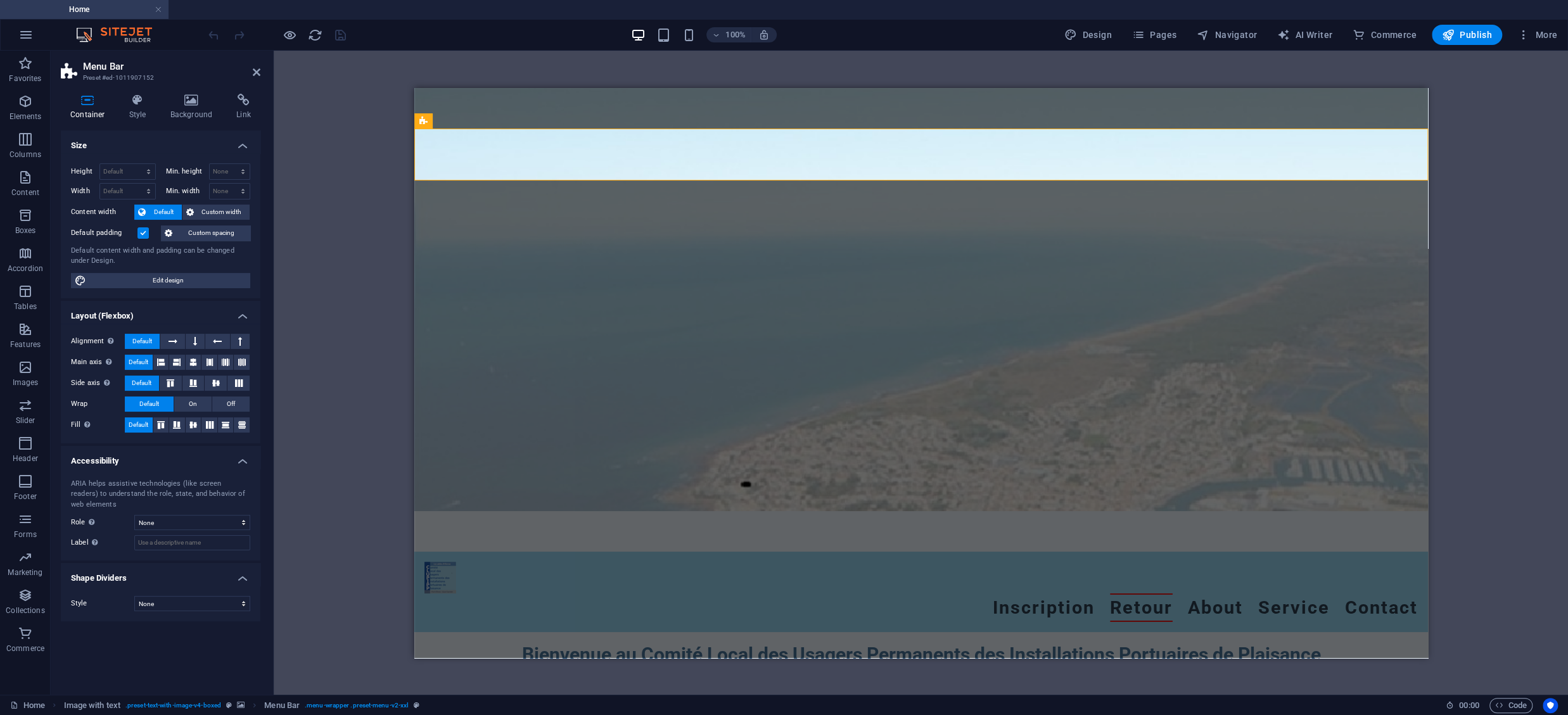
click at [244, 146] on h4 "Size" at bounding box center [161, 142] width 200 height 23
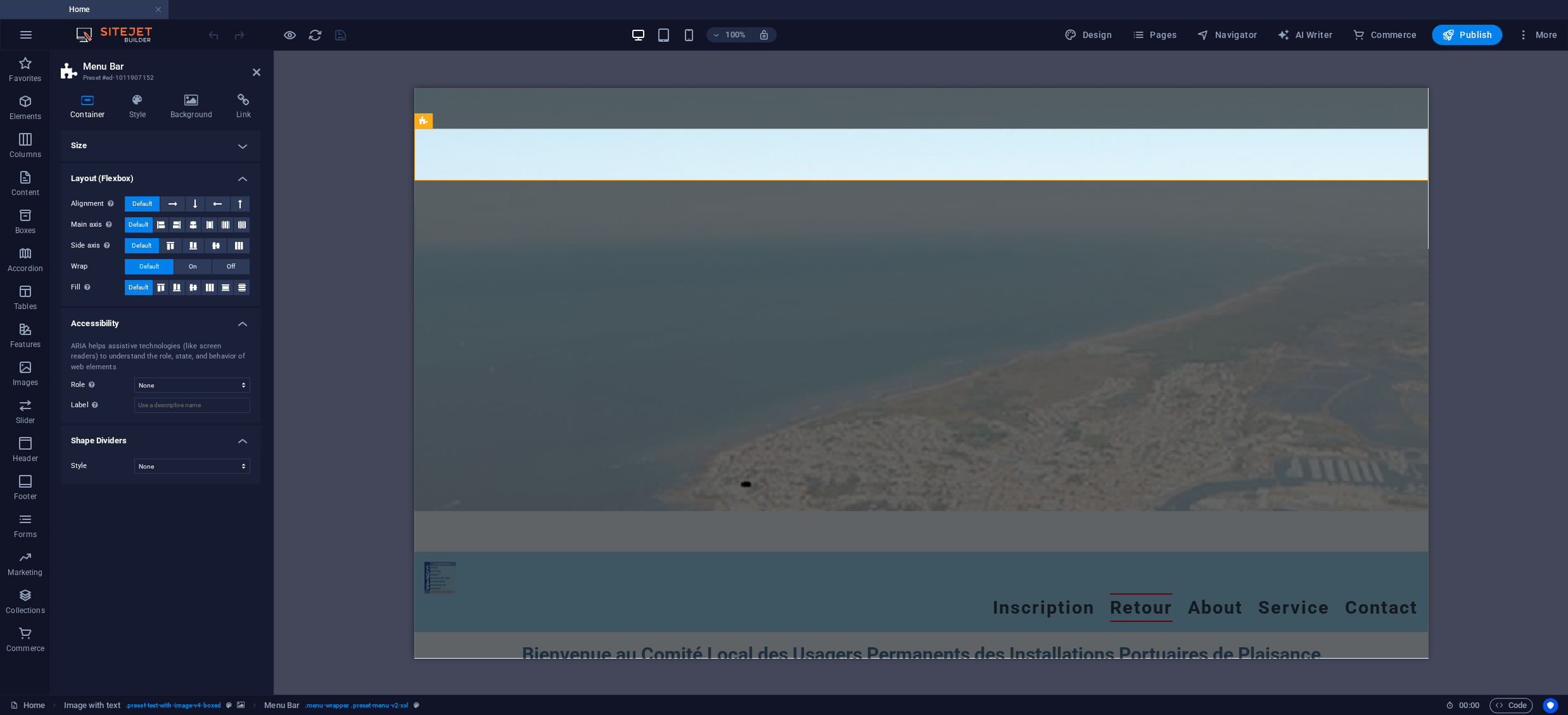
click at [247, 146] on h4 "Size" at bounding box center [161, 146] width 200 height 31
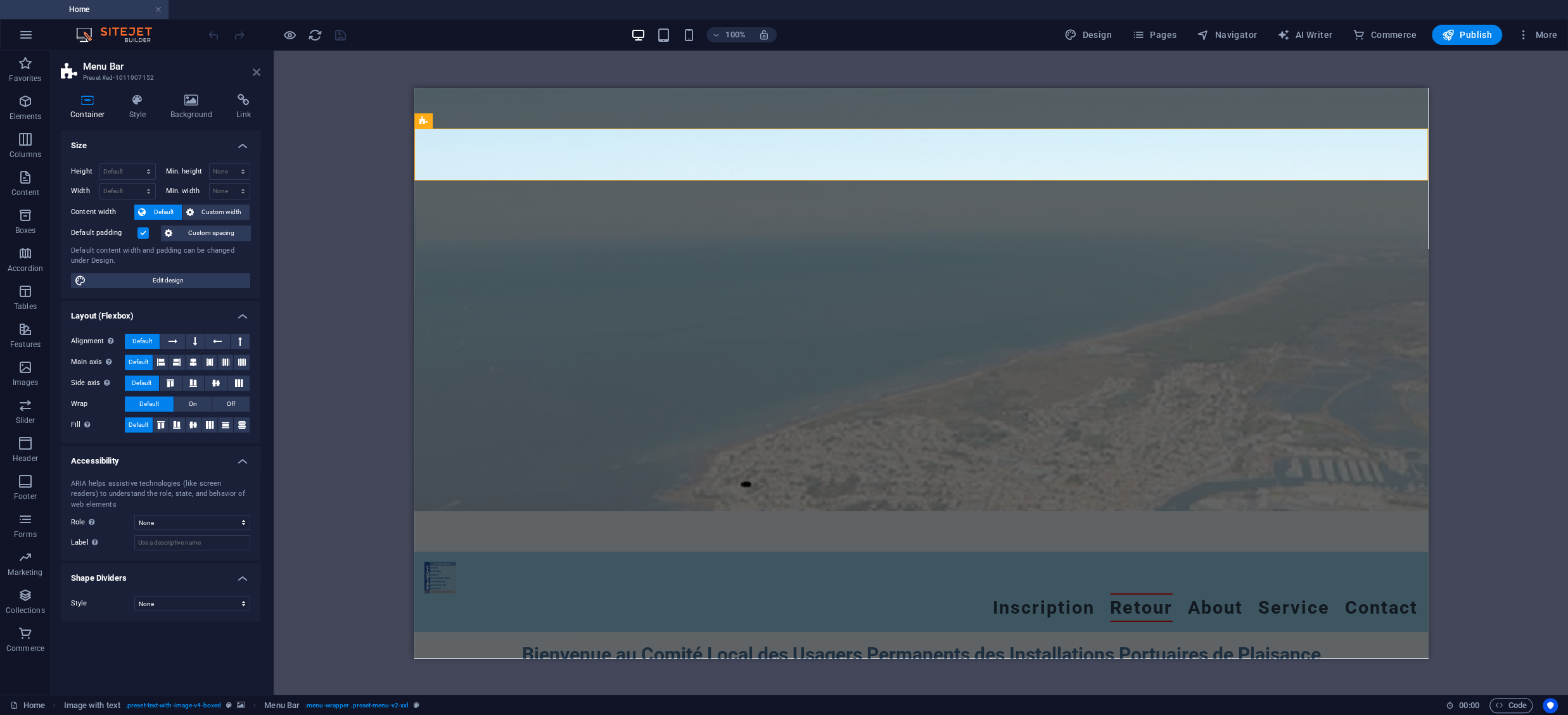
click at [253, 72] on icon at bounding box center [256, 72] width 8 height 10
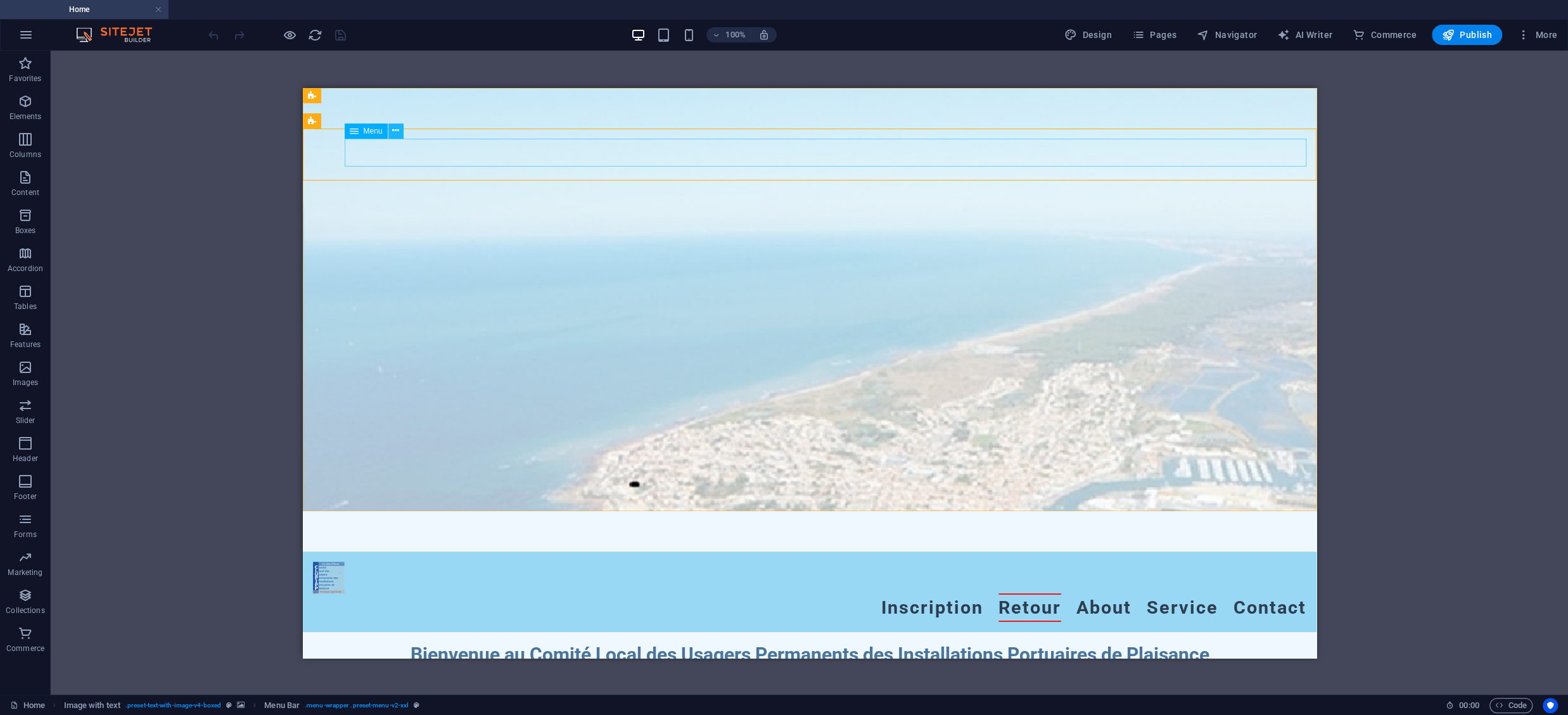
click at [398, 132] on icon at bounding box center [396, 131] width 7 height 14
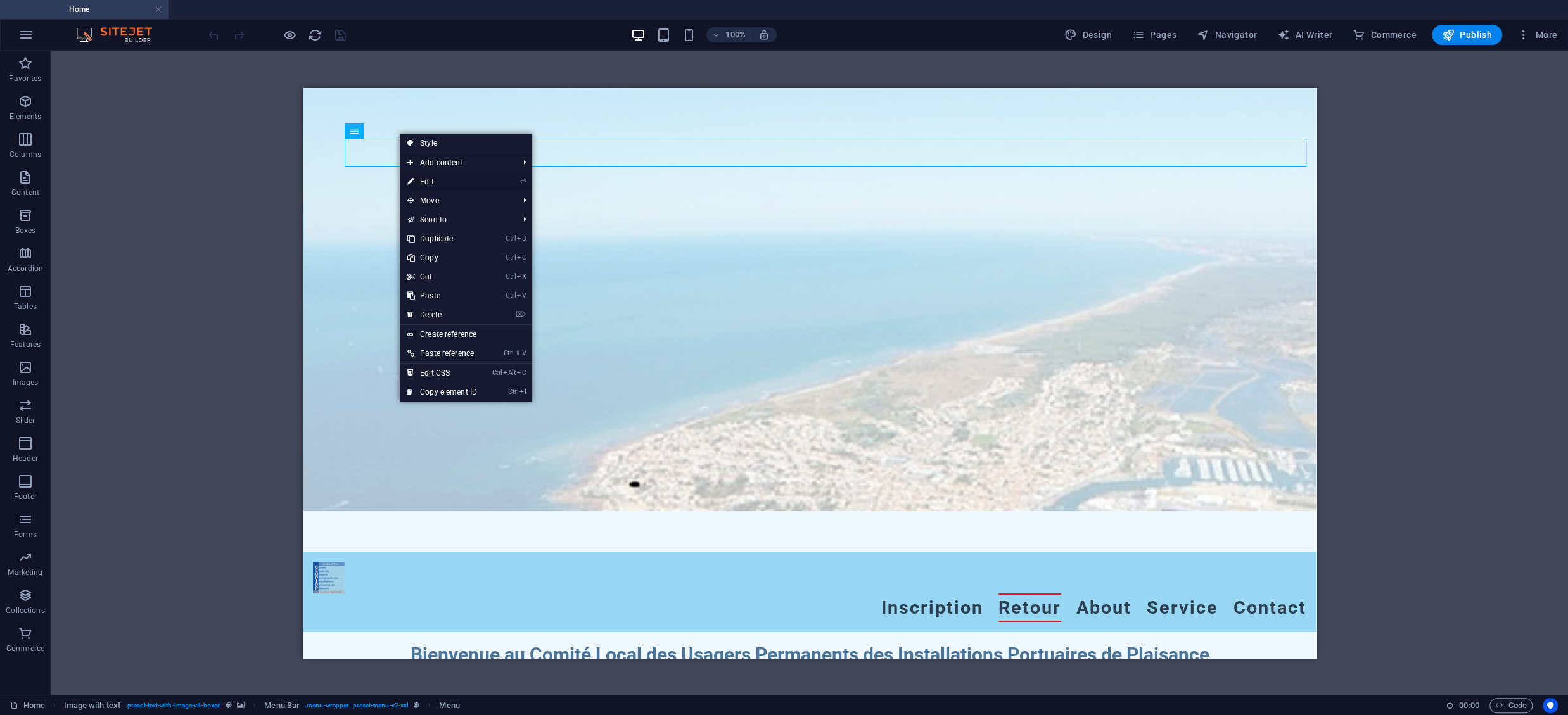
click at [421, 183] on link "⏎ Edit" at bounding box center [442, 181] width 85 height 19
select select "1"
select select
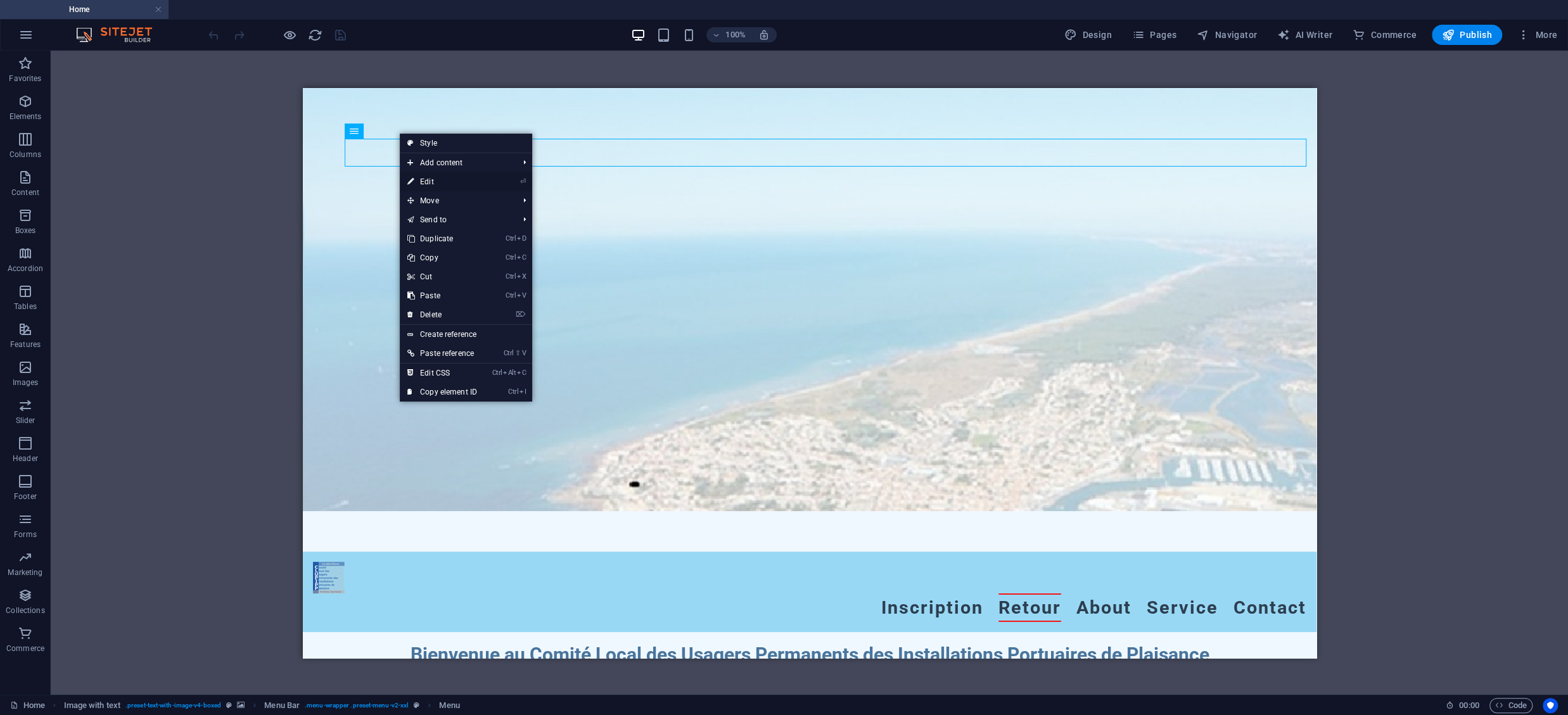
select select
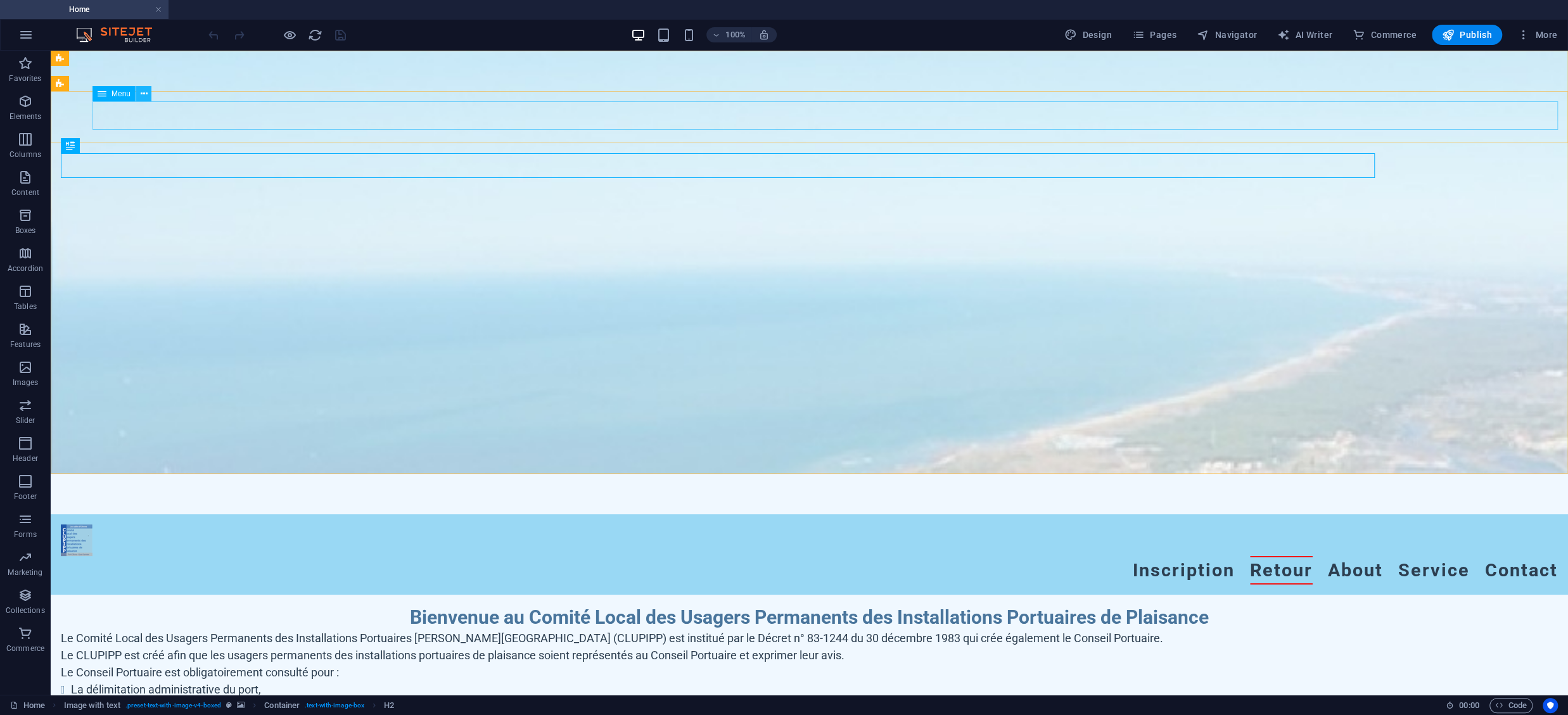
click at [149, 96] on button at bounding box center [144, 93] width 15 height 15
click at [1003, 21] on div "100% Design Pages Navigator AI Writer Commerce Publish More" at bounding box center [784, 35] width 1567 height 31
click at [1178, 28] on button "Pages" at bounding box center [1154, 35] width 55 height 21
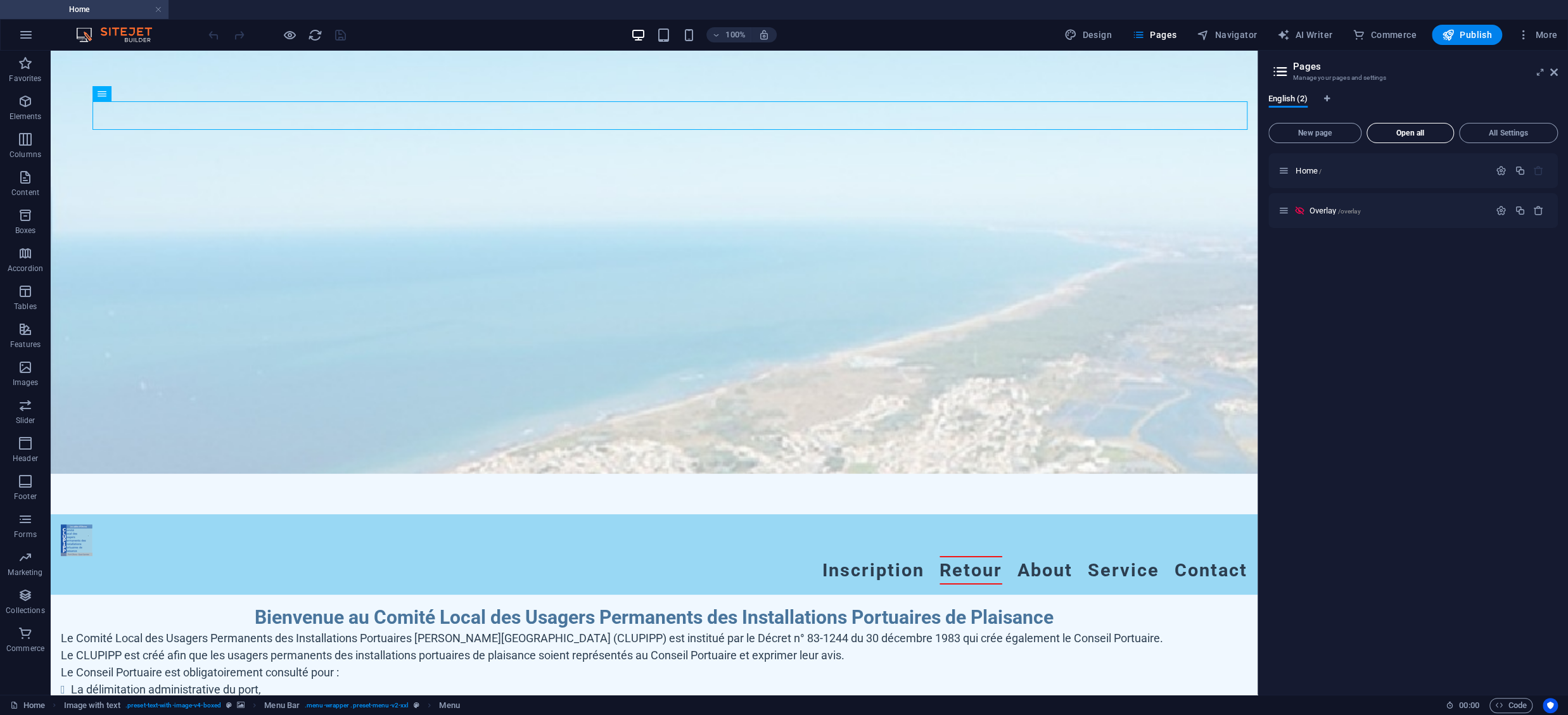
click at [1427, 132] on span "Open all" at bounding box center [1410, 133] width 76 height 8
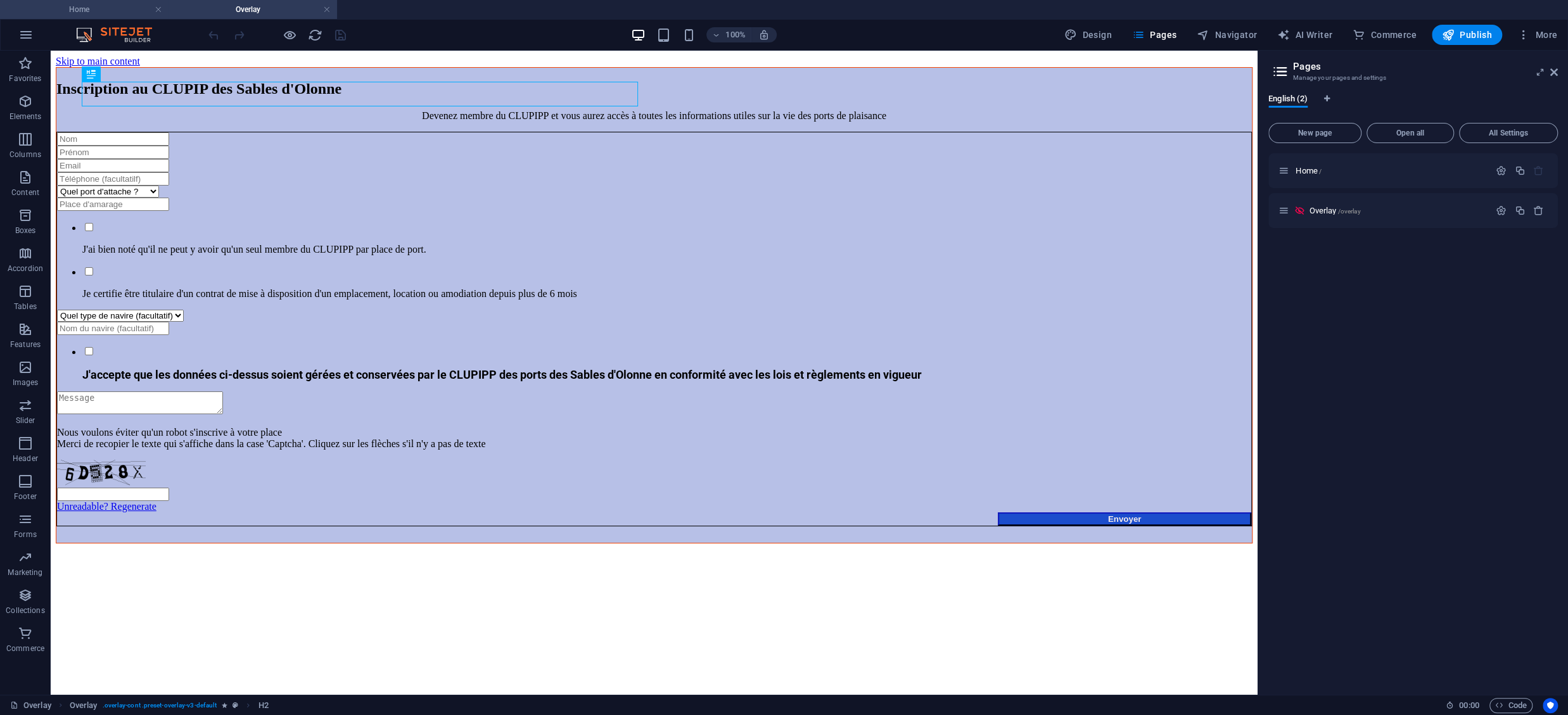
click at [101, 10] on h4 "Home" at bounding box center [84, 10] width 169 height 14
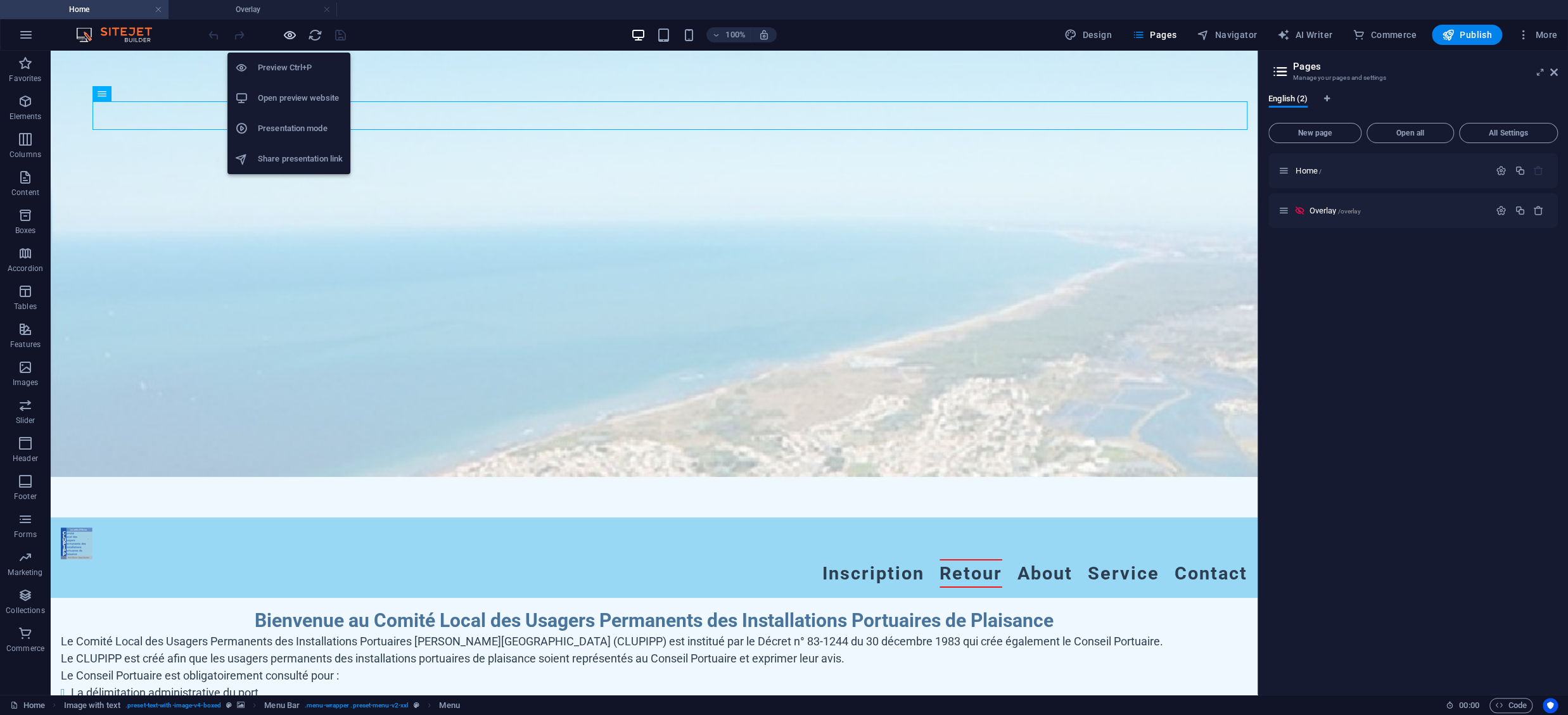
click at [292, 36] on icon "button" at bounding box center [289, 35] width 14 height 14
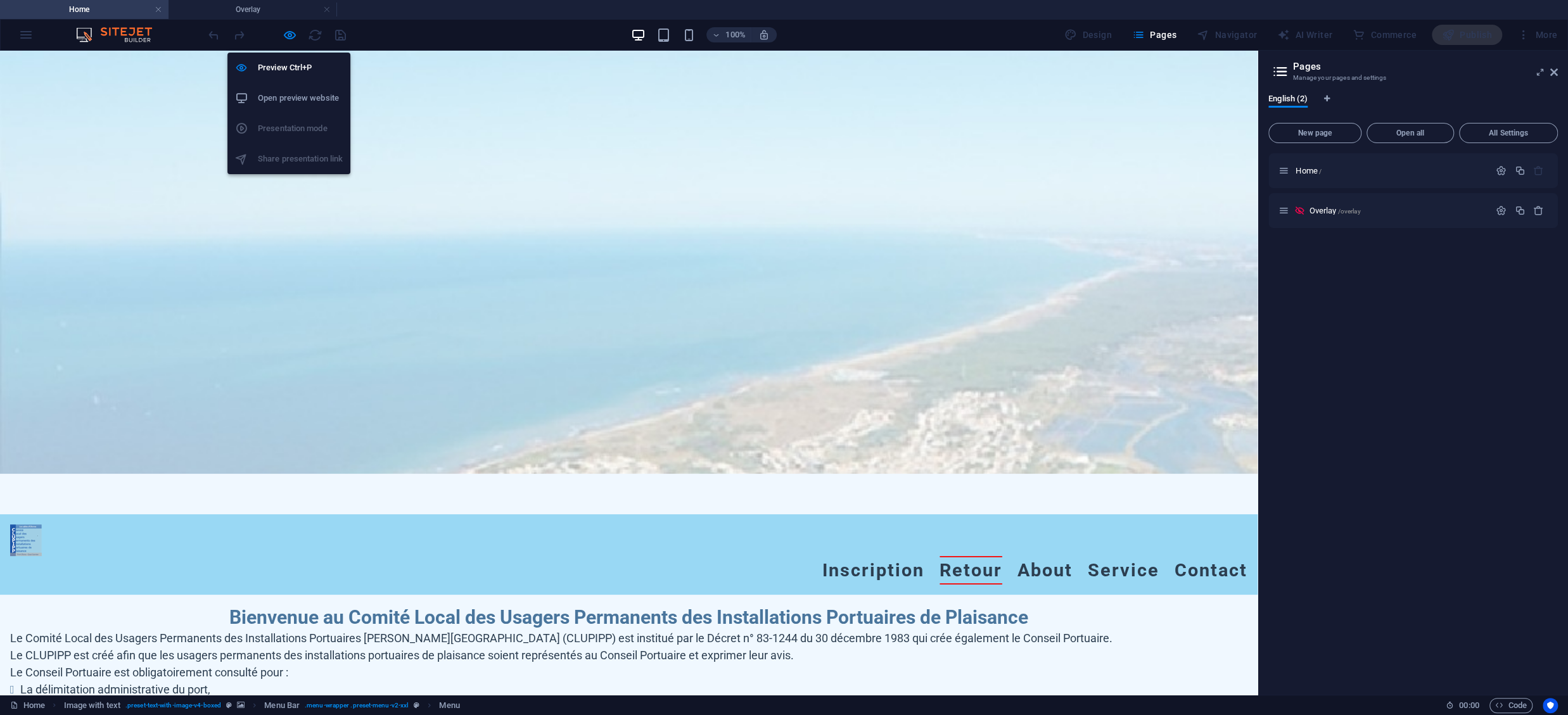
click at [291, 94] on h6 "Open preview website" at bounding box center [300, 97] width 85 height 15
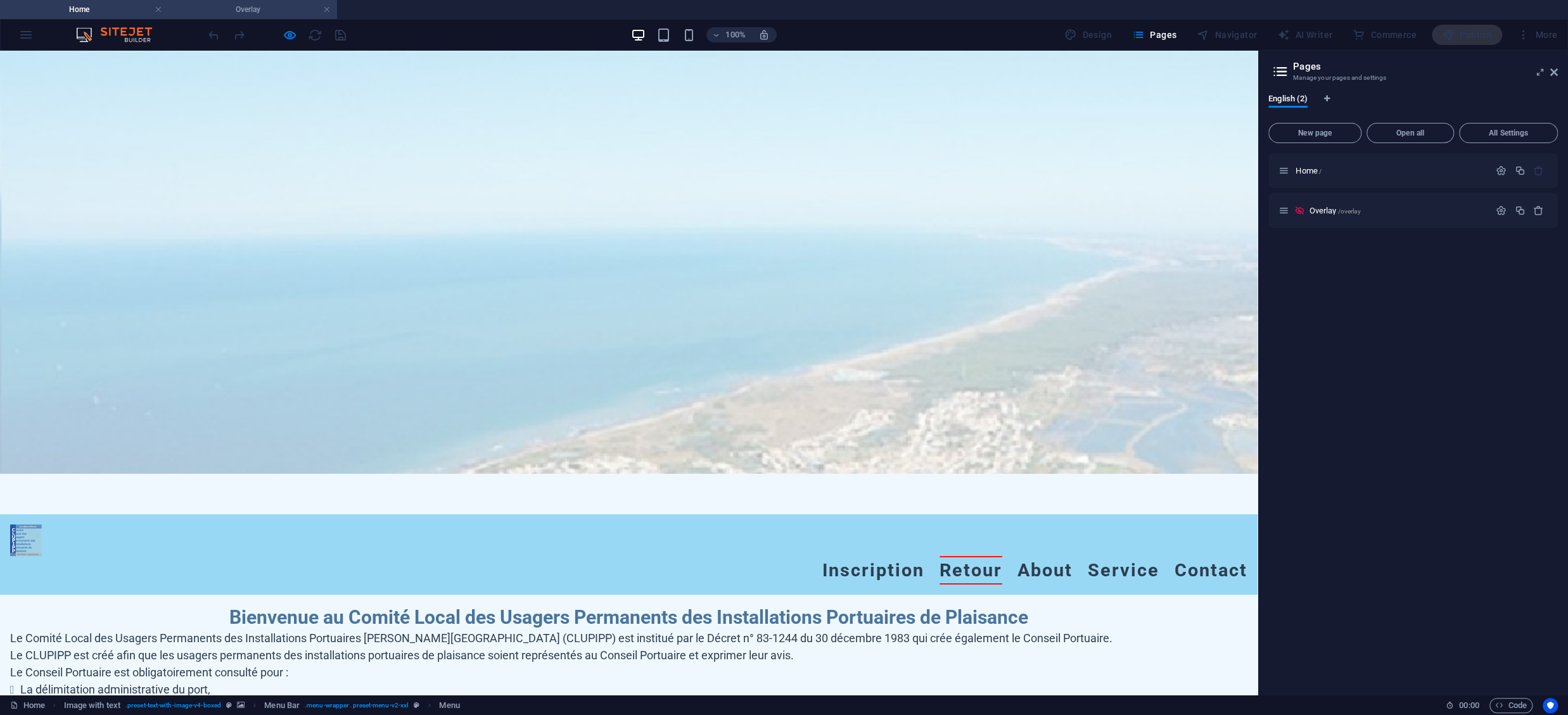
click at [302, 9] on h4 "Overlay" at bounding box center [252, 10] width 169 height 14
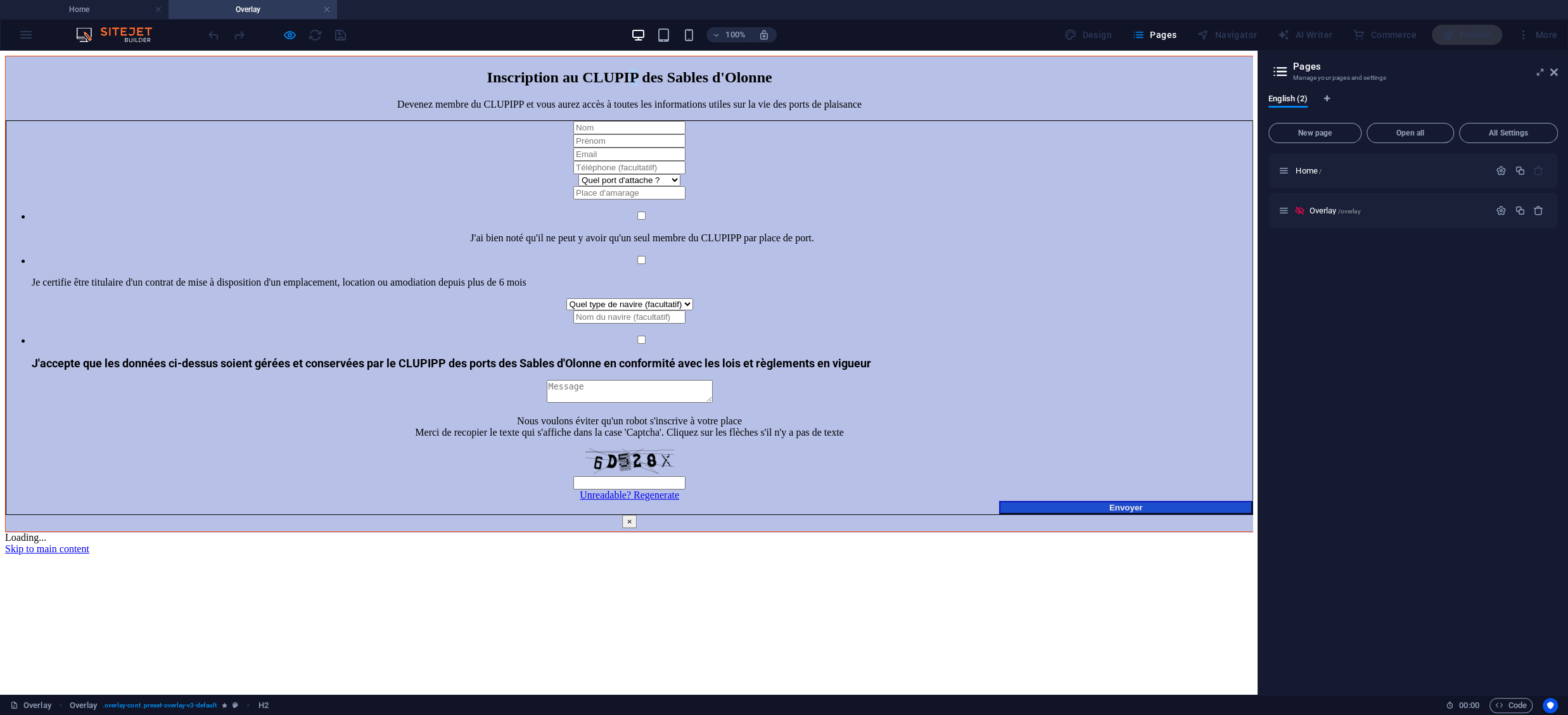
click at [629, 86] on h2 "Inscription au CLUPIP des Sables d'Olonne" at bounding box center [629, 77] width 1247 height 17
click at [629, 86] on h2 "Inscription au CLUPIP des Sables d'Olonne" at bounding box center [629, 77] width 1247 height 17
click at [625, 86] on h2 "Inscription au CLUPIP des Sables d'Olonne" at bounding box center [629, 77] width 1247 height 17
click at [626, 86] on h2 "Inscription au CLUPIP des Sables d'Olonne" at bounding box center [629, 77] width 1247 height 17
click at [533, 86] on h2 "Inscription au CLUPIP des Sables d'Olonne" at bounding box center [629, 77] width 1247 height 17
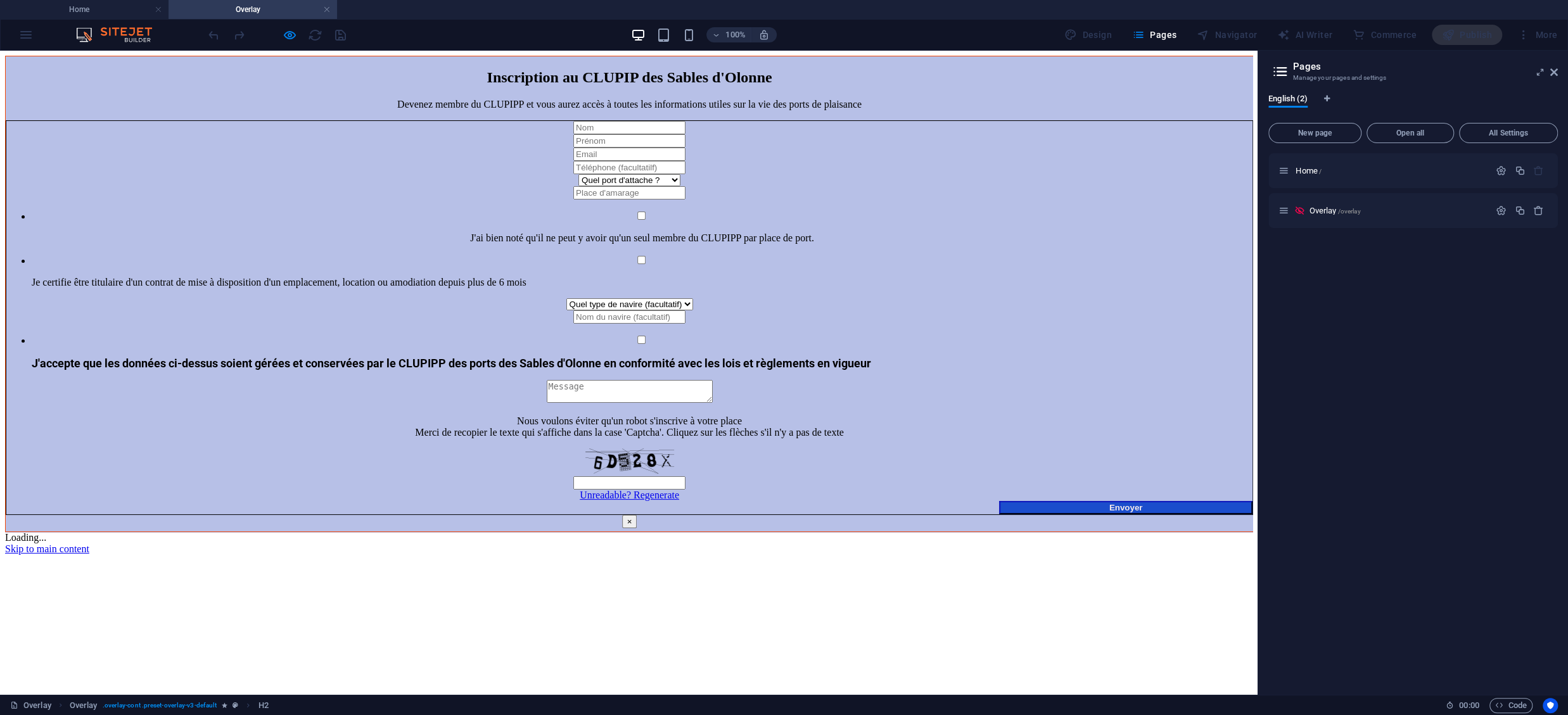
click at [299, 28] on div at bounding box center [277, 35] width 142 height 21
click at [287, 28] on icon "button" at bounding box center [289, 35] width 14 height 14
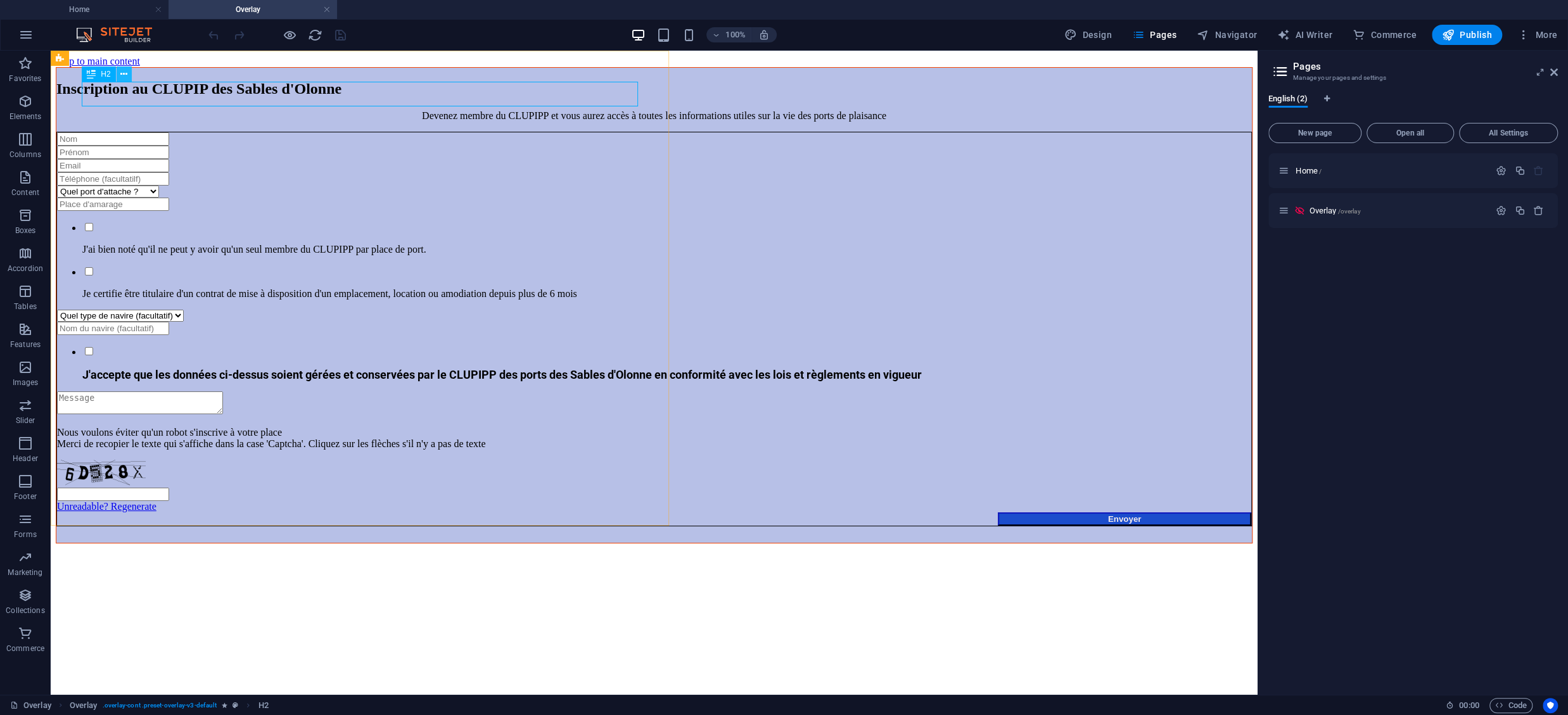
click at [124, 78] on icon at bounding box center [124, 74] width 7 height 14
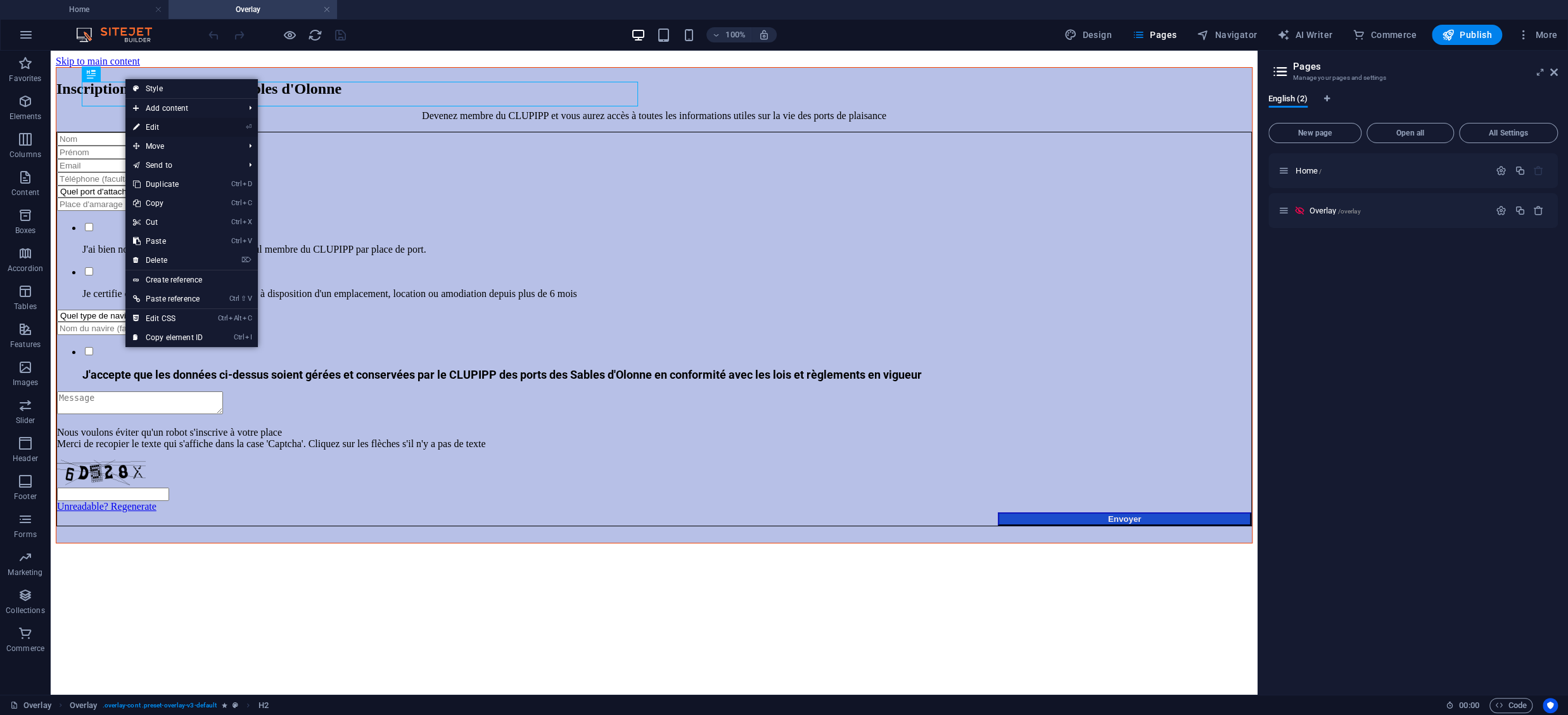
click at [155, 125] on link "⏎ Edit" at bounding box center [167, 127] width 85 height 19
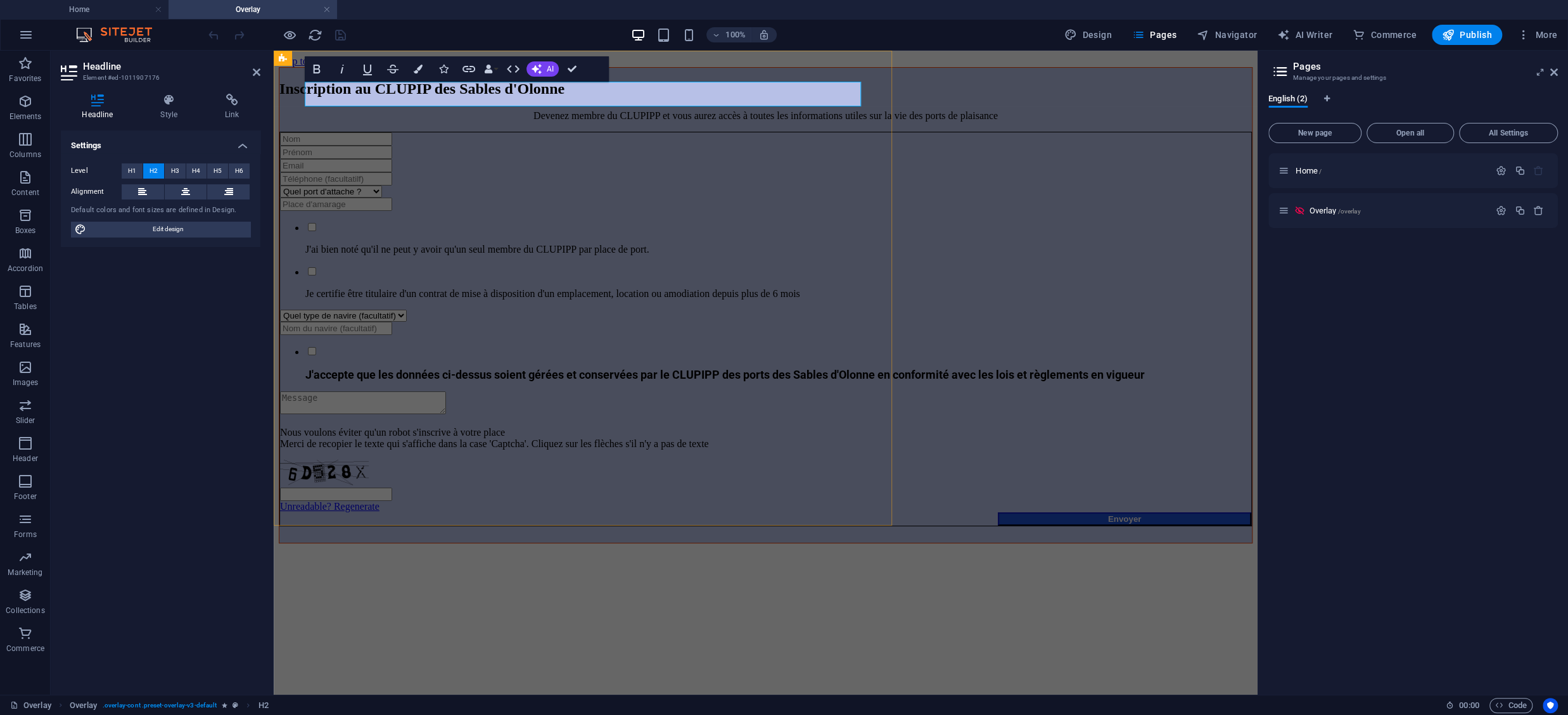
click at [588, 97] on h2 "Inscription au CLUPIP des Sables d'Olonne" at bounding box center [766, 89] width 973 height 17
click at [1182, 247] on div "Inscription au CLUPIPP des Sables d'Olonne Devenez membre du CLUPIPP et vous au…" at bounding box center [765, 305] width 974 height 476
click at [1062, 281] on div "Inscription au CLUPIPP des Sables d'Olonne Devenez membre du CLUPIPP et vous au…" at bounding box center [765, 305] width 974 height 476
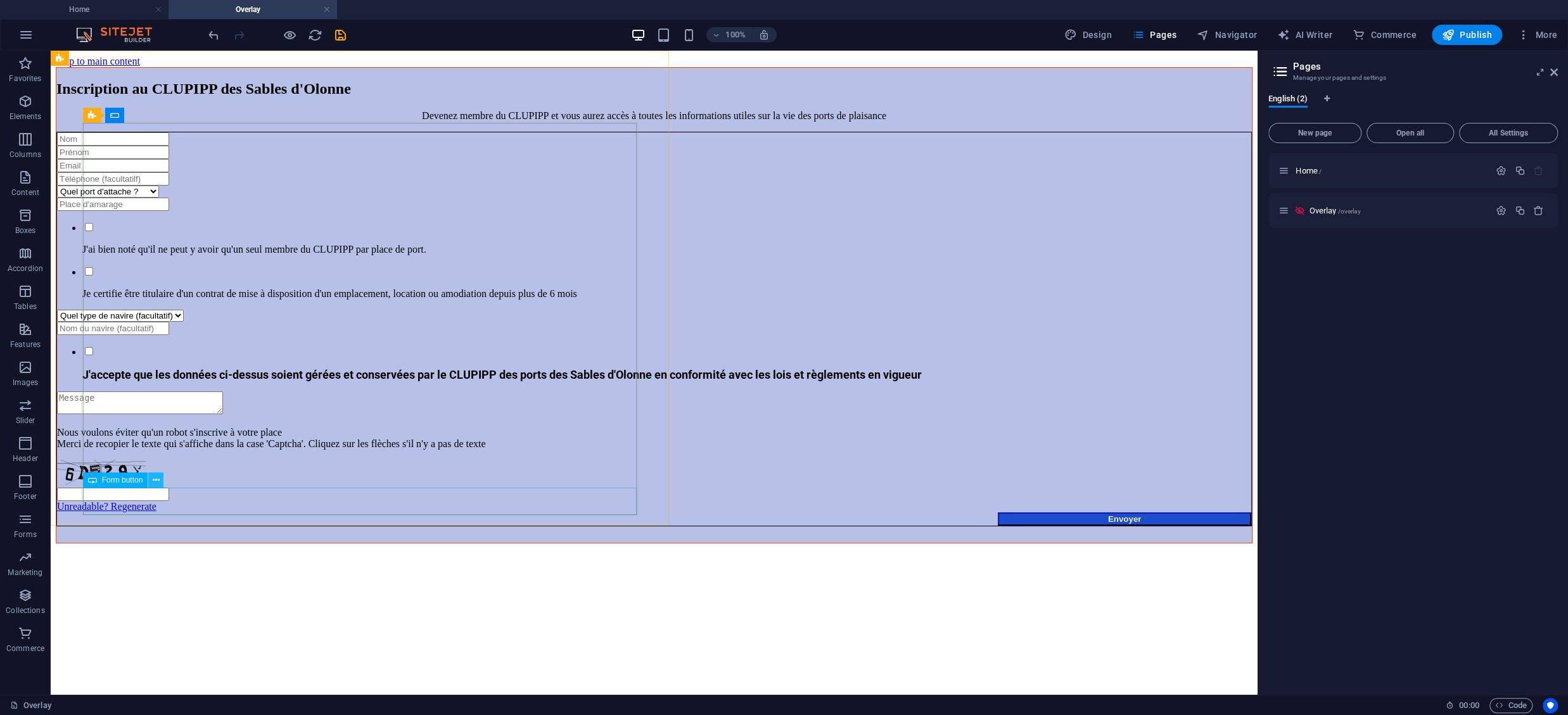
click at [155, 480] on icon at bounding box center [156, 480] width 7 height 14
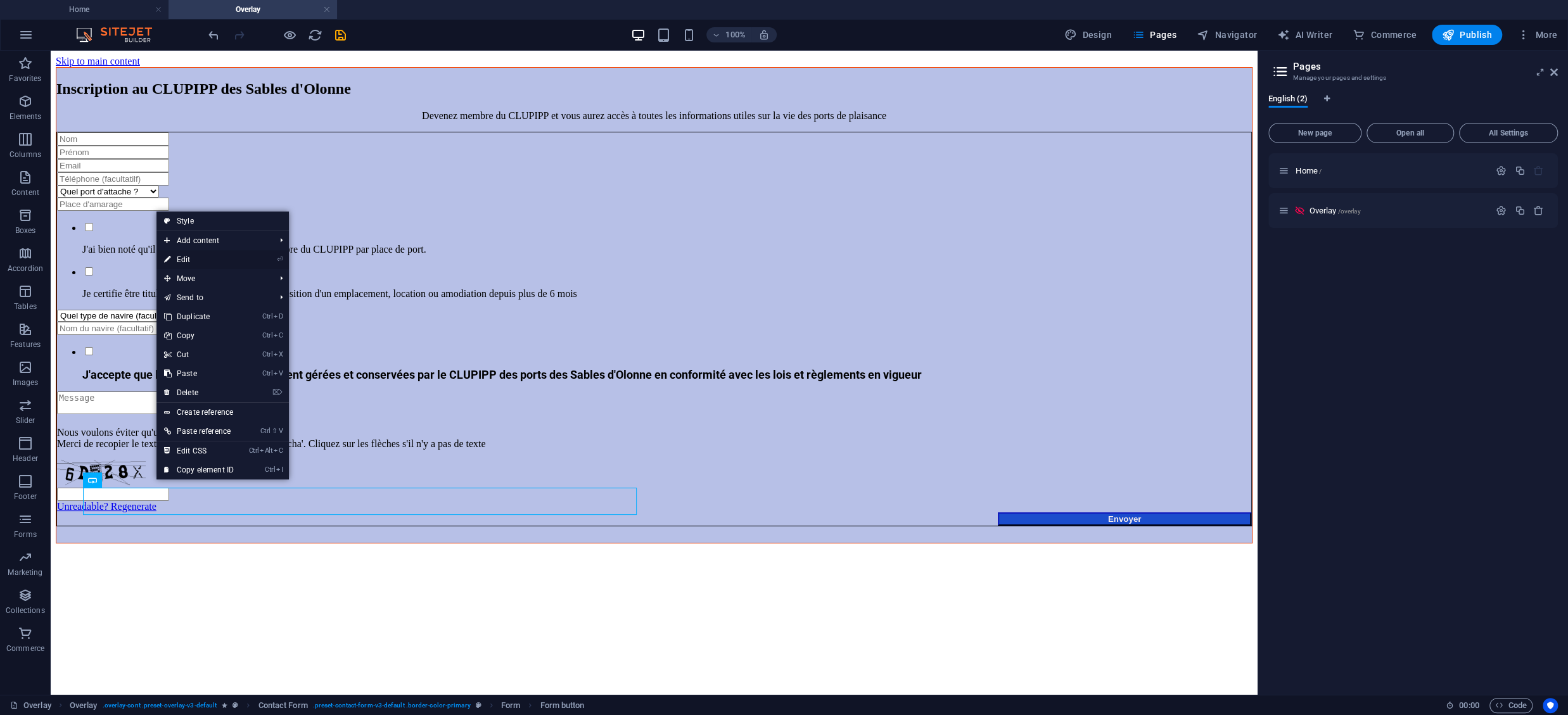
click at [177, 259] on link "⏎ Edit" at bounding box center [198, 259] width 85 height 19
select select "px"
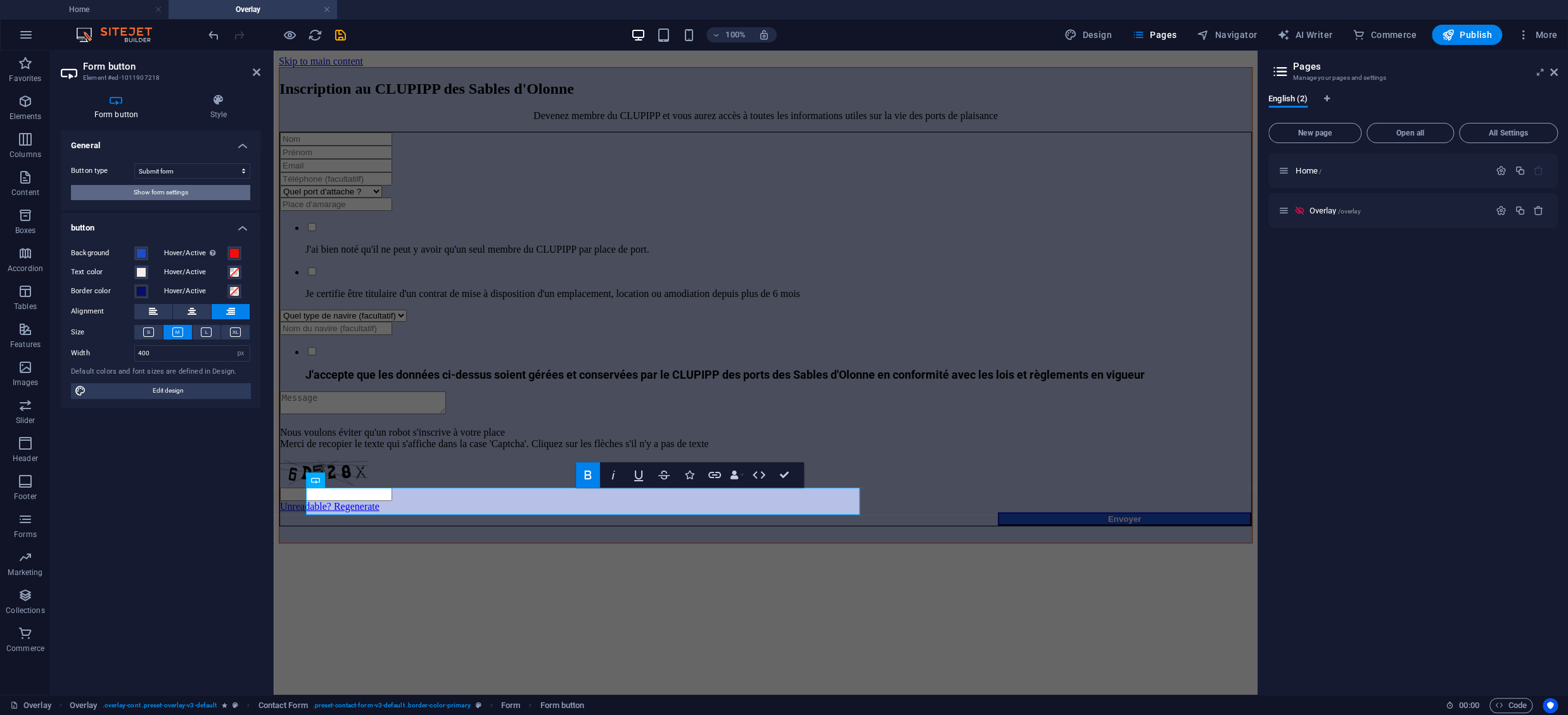
click at [208, 195] on button "Show form settings" at bounding box center [161, 192] width 179 height 15
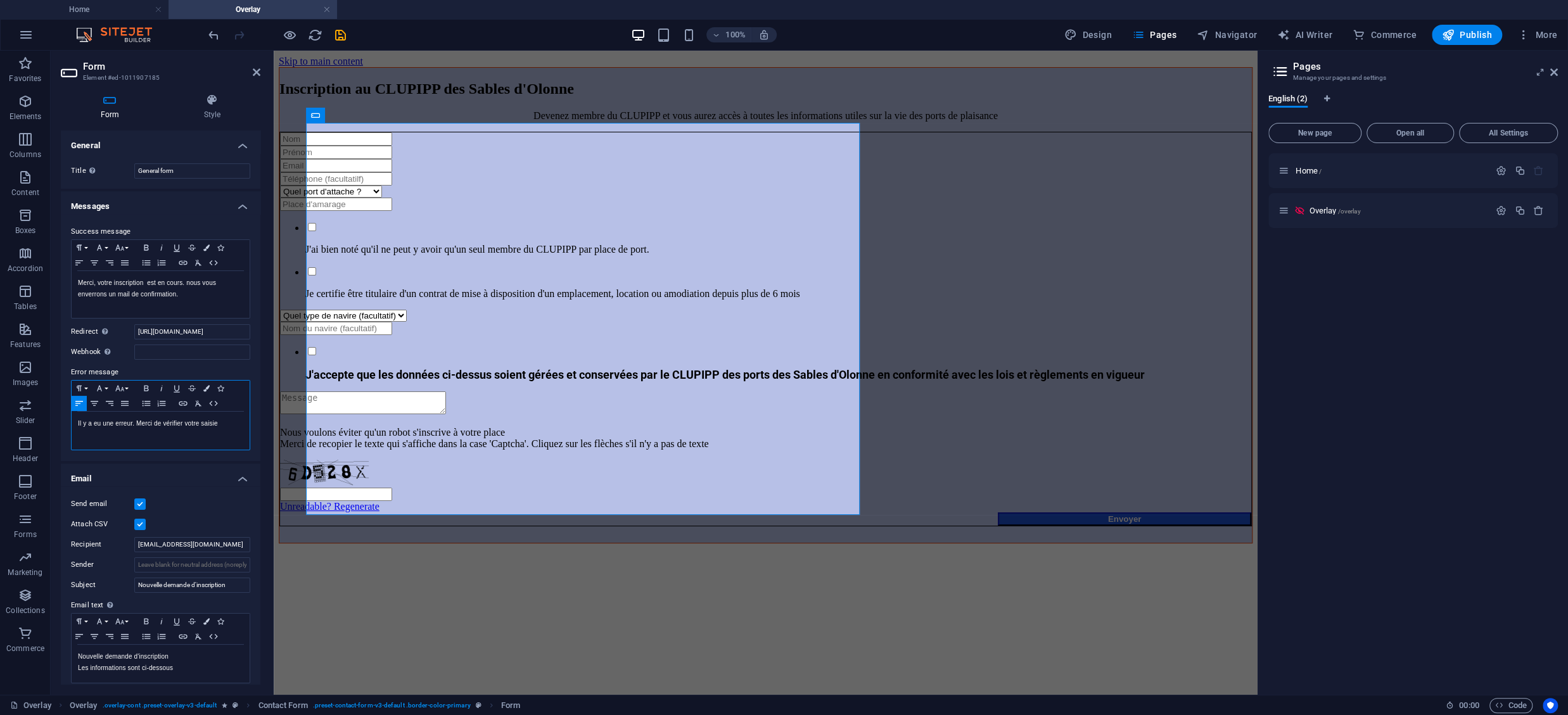
click at [90, 441] on div "Il y a eu une erreur. Merci de vérifier votre saisie" at bounding box center [161, 430] width 178 height 38
click at [80, 439] on div "Il y a eu une erreur. Merci de vérifier votre saisie" at bounding box center [161, 430] width 178 height 38
click at [223, 422] on p "Il y a eu une erreur. Merci de vérifier votre saisie" at bounding box center [161, 424] width 166 height 11
click at [99, 5] on h4 "Home" at bounding box center [84, 10] width 169 height 14
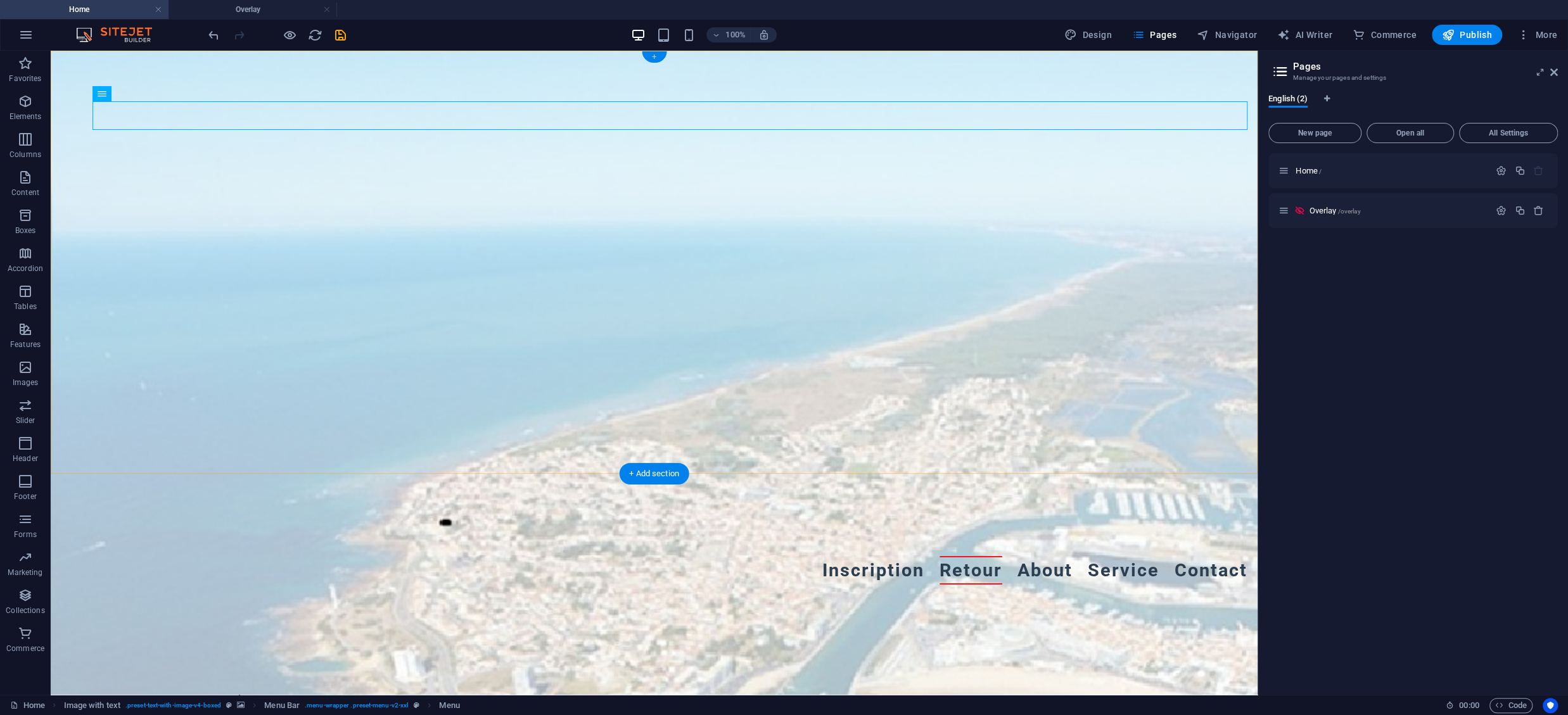
click at [656, 60] on div "+" at bounding box center [654, 57] width 25 height 11
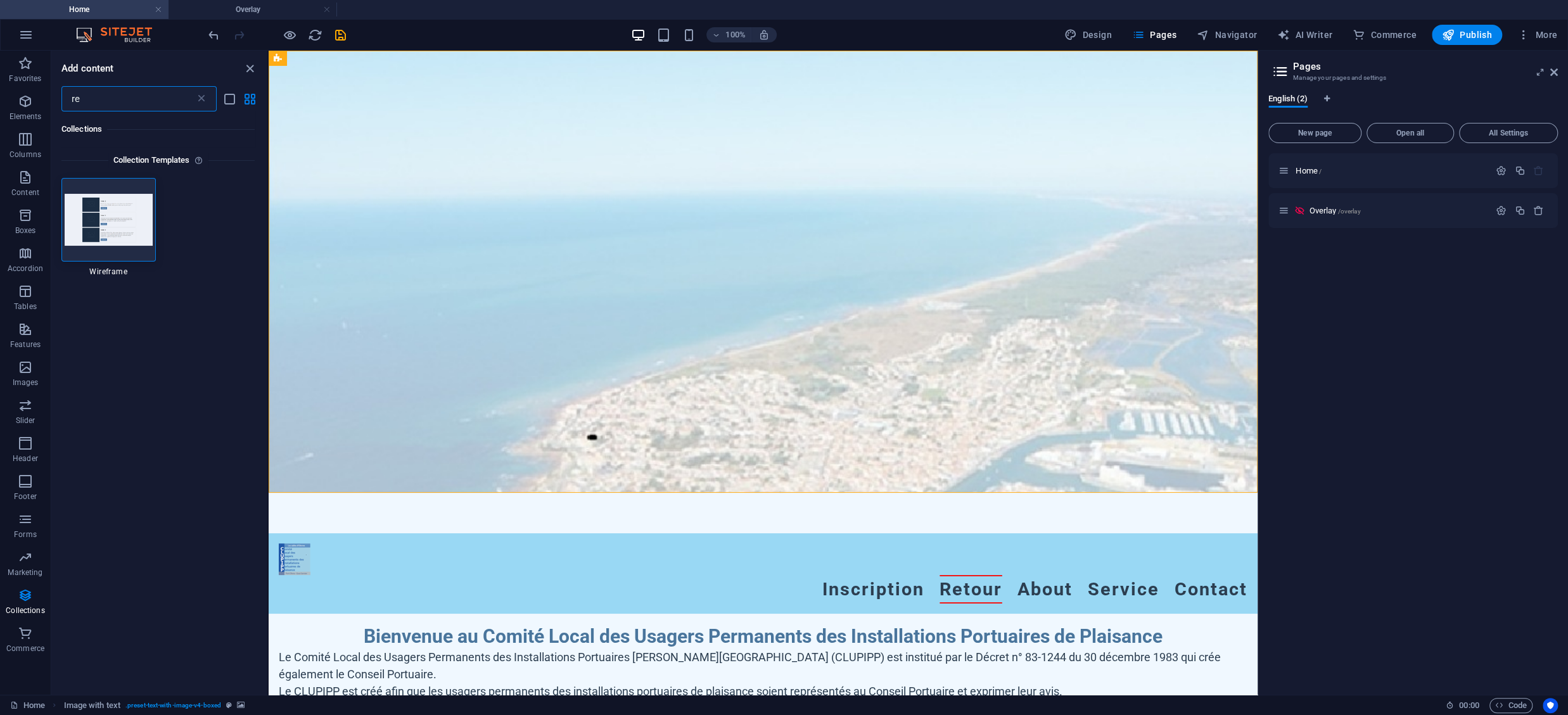
type input "r"
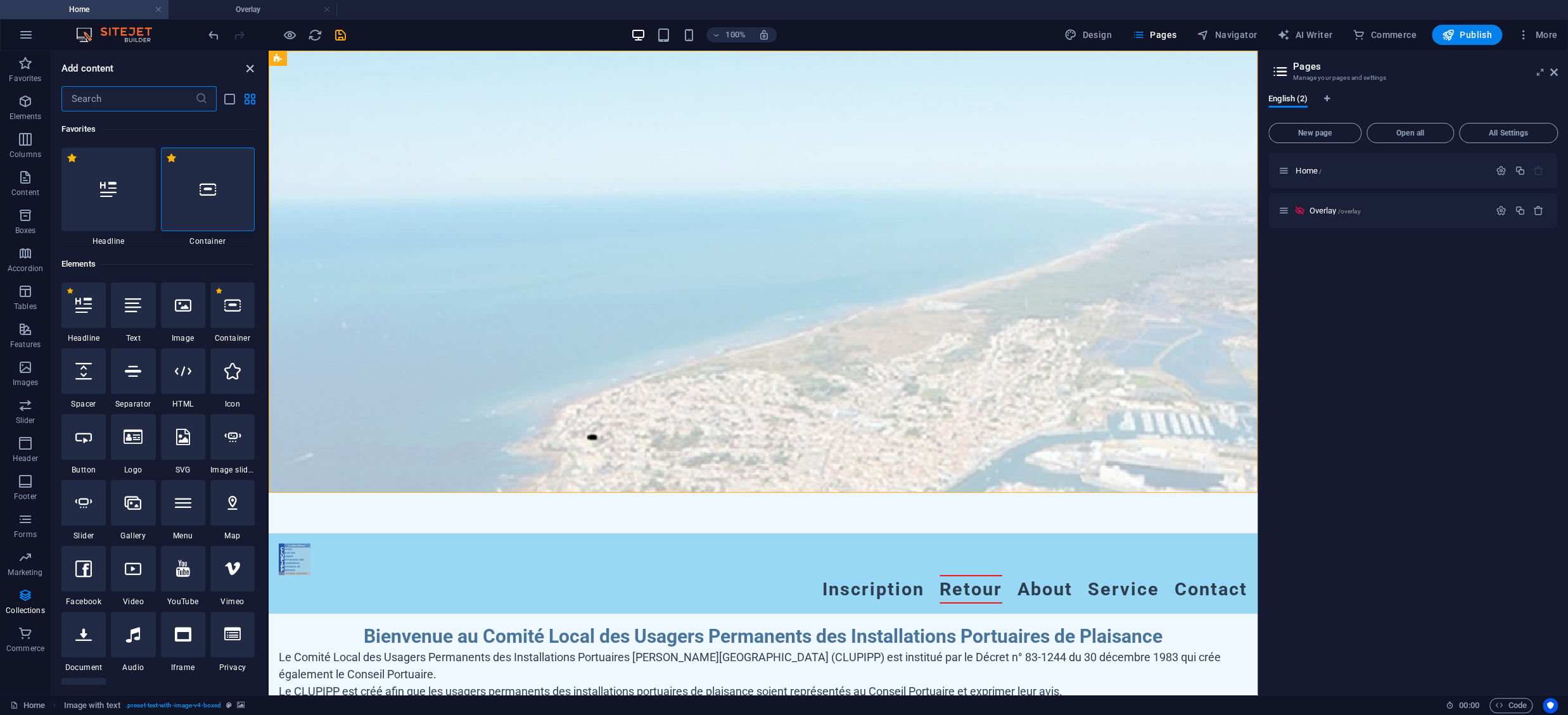
click at [252, 70] on icon "close panel" at bounding box center [250, 68] width 14 height 14
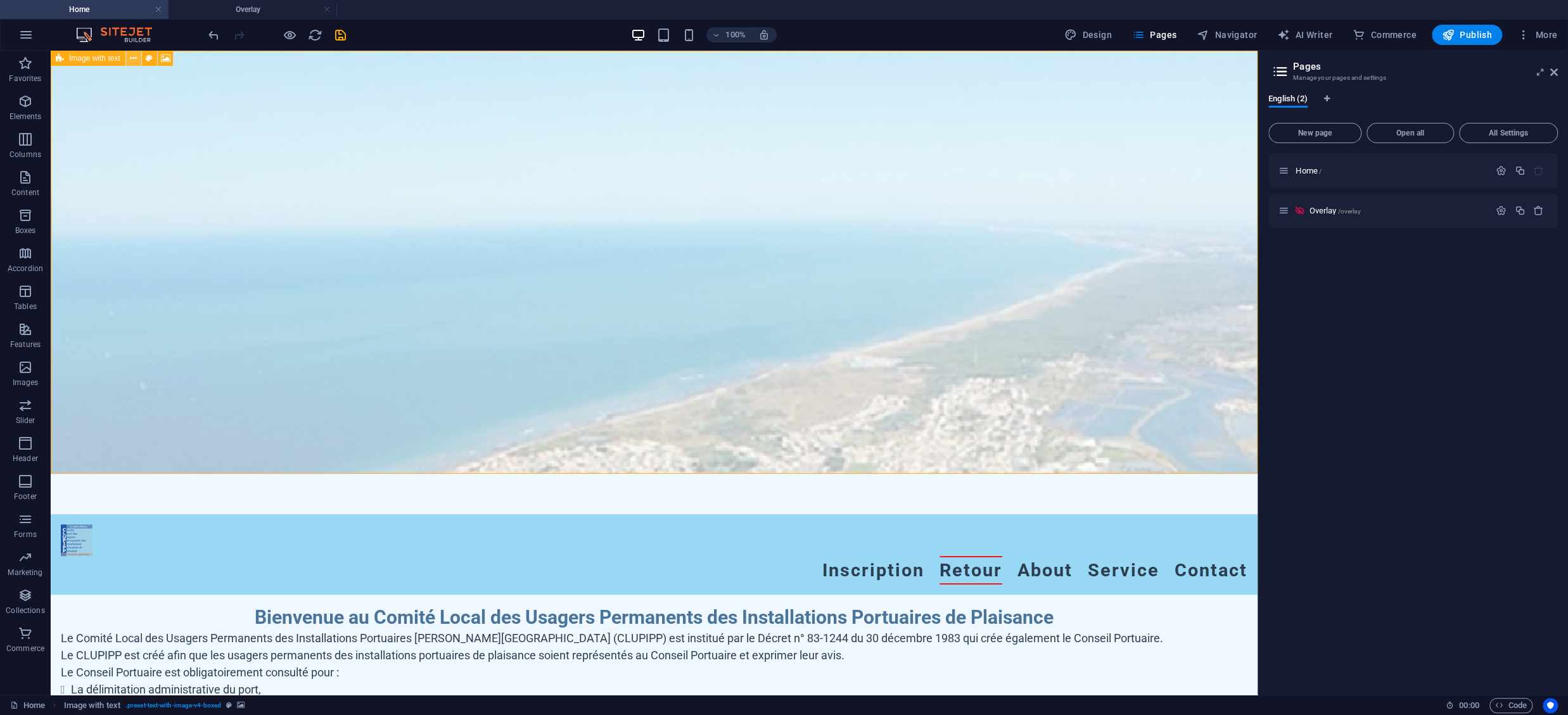
click at [132, 59] on icon at bounding box center [134, 58] width 7 height 14
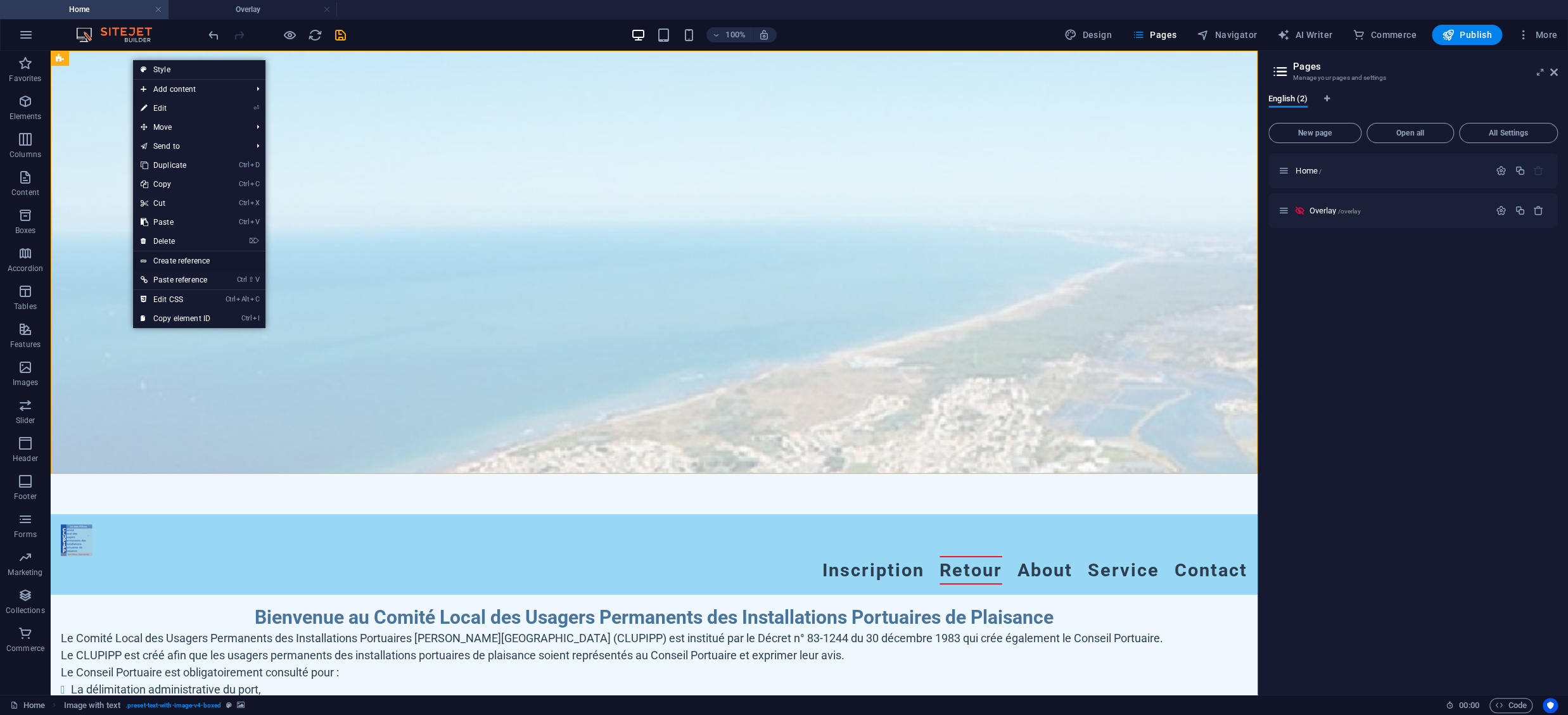
click at [171, 260] on link "Create reference" at bounding box center [199, 261] width 132 height 19
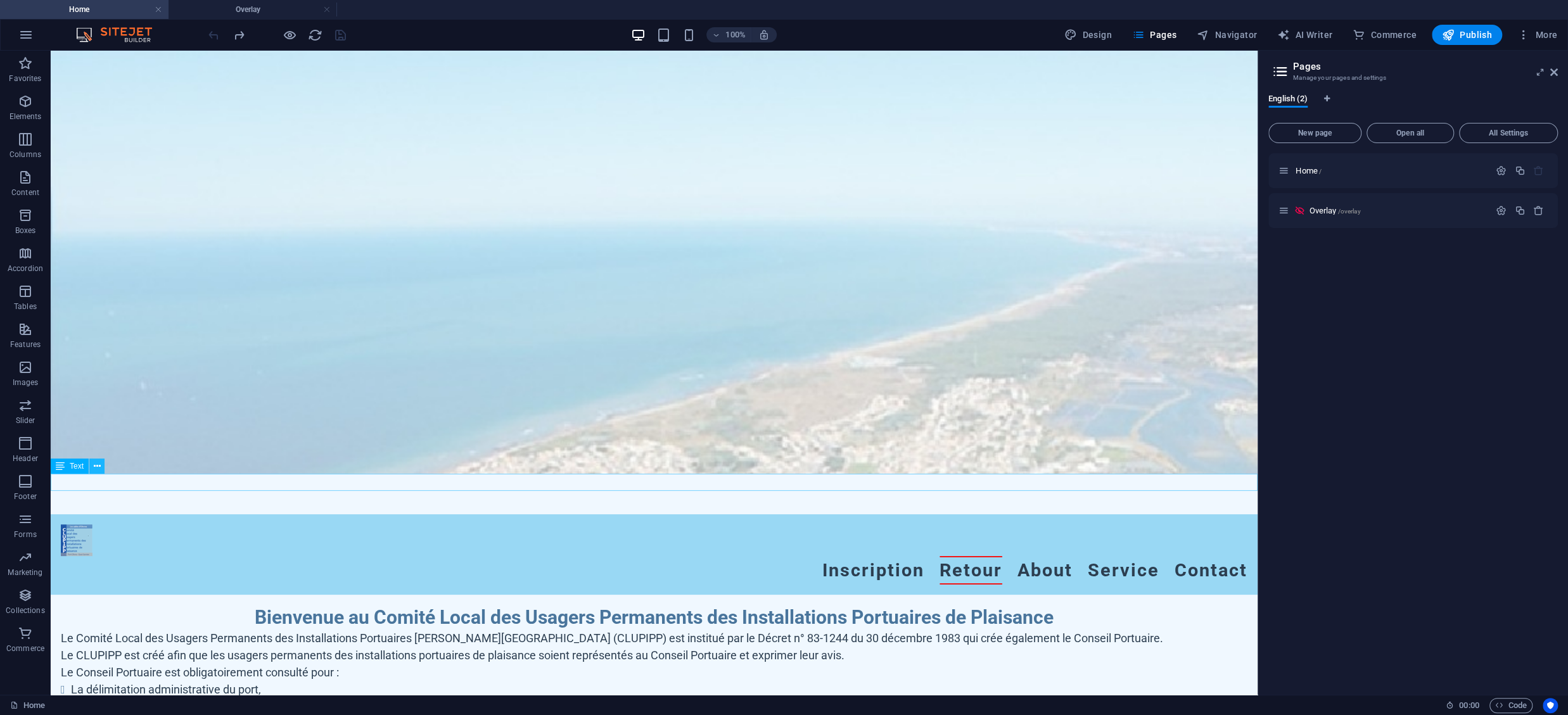
click at [101, 466] on button at bounding box center [97, 466] width 15 height 15
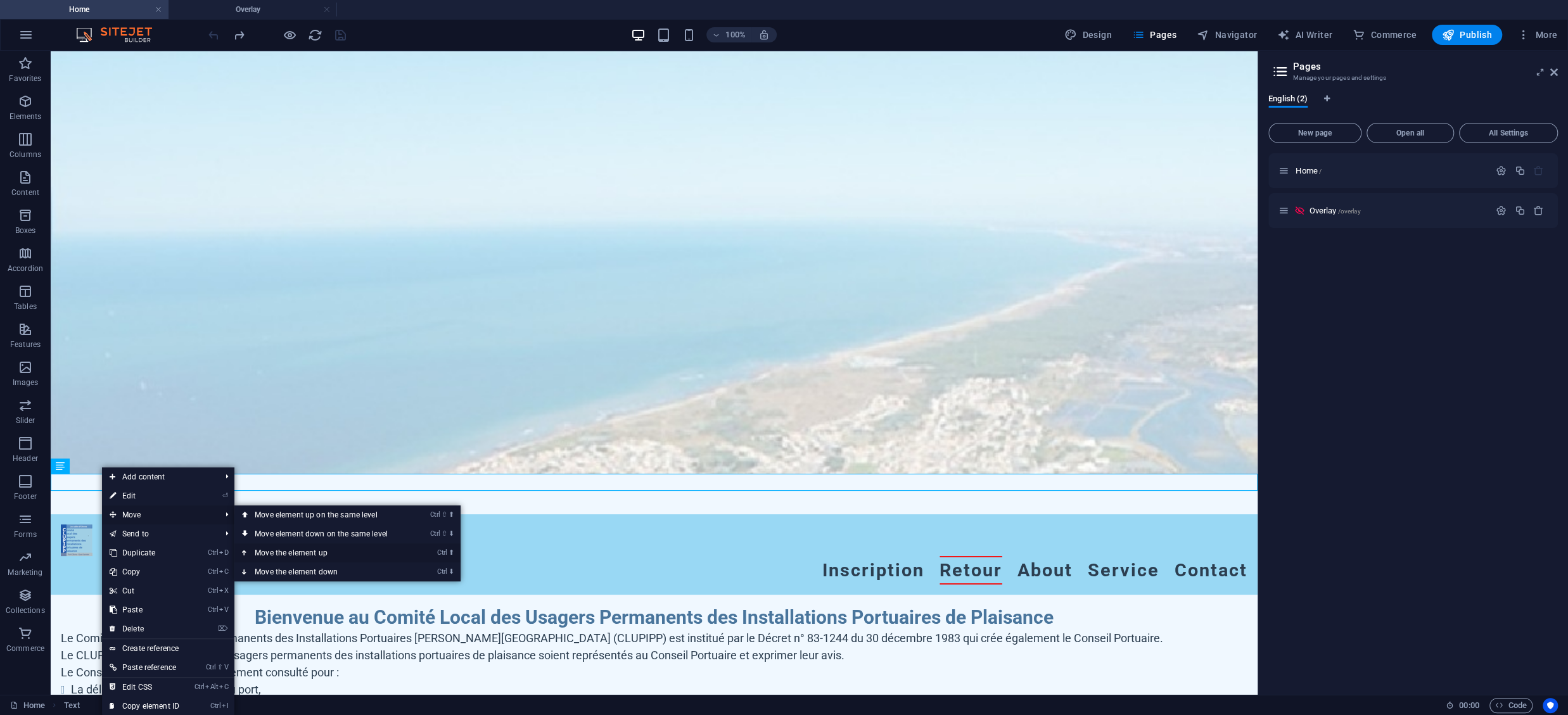
click at [272, 549] on link "Ctrl ⬆ Move the element up" at bounding box center [324, 552] width 178 height 19
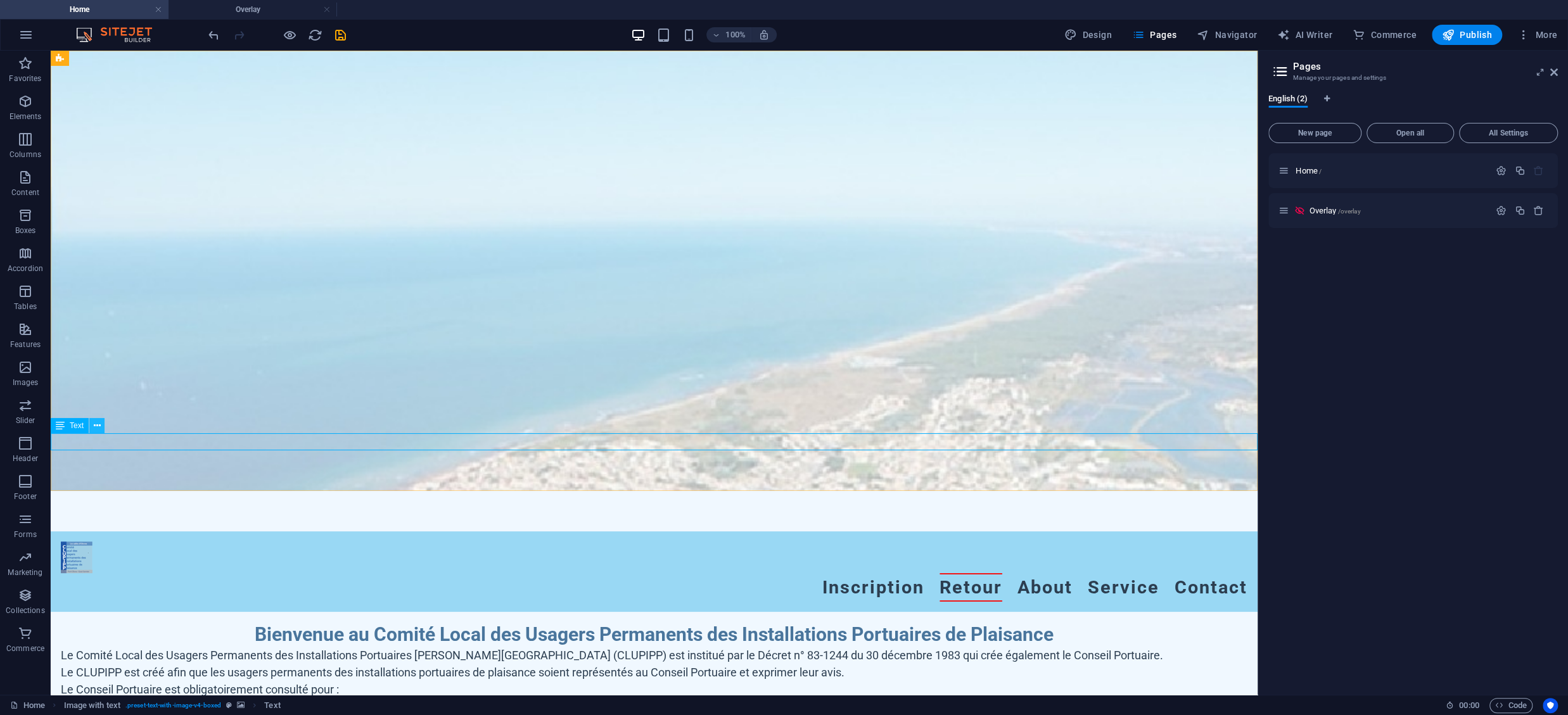
click at [98, 426] on icon at bounding box center [97, 426] width 7 height 14
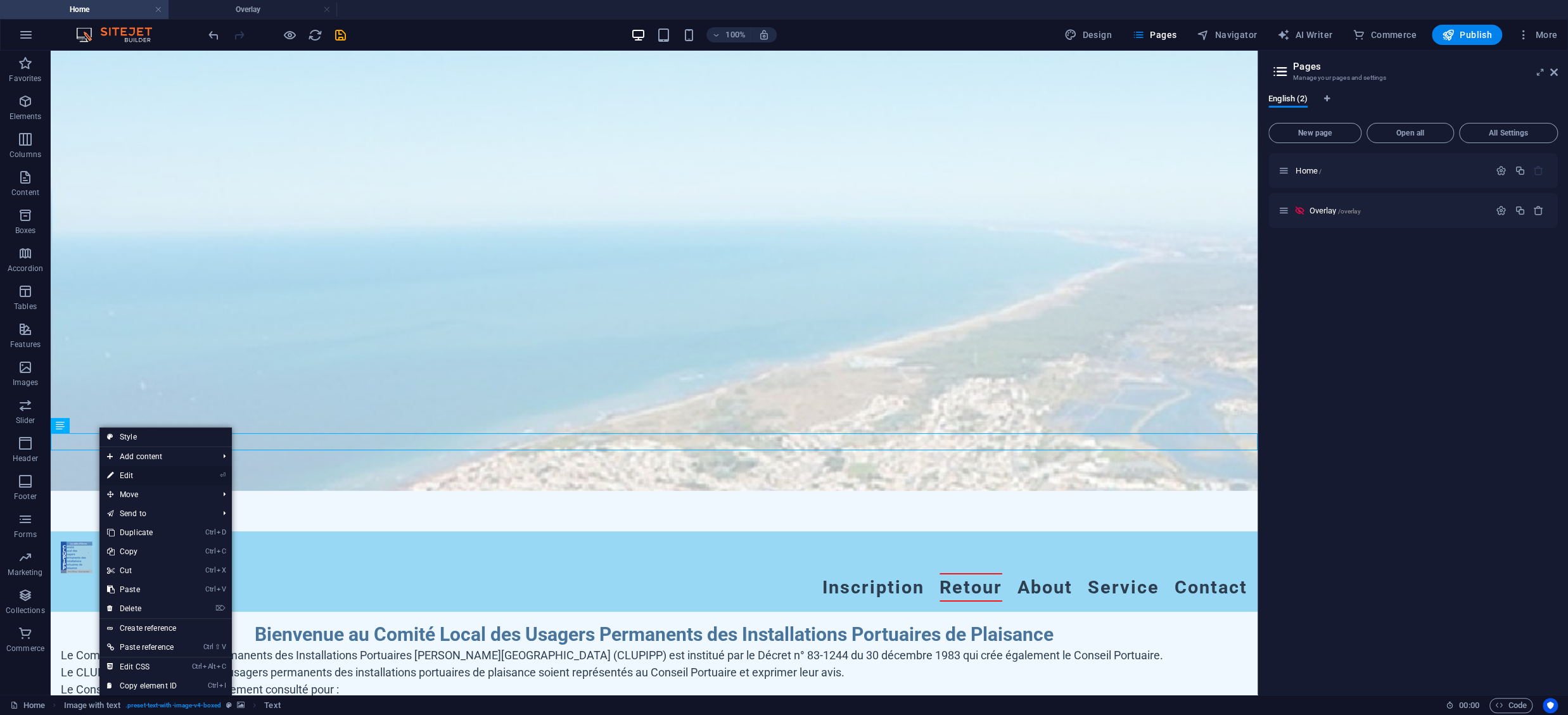
click at [126, 474] on link "⏎ Edit" at bounding box center [142, 475] width 85 height 19
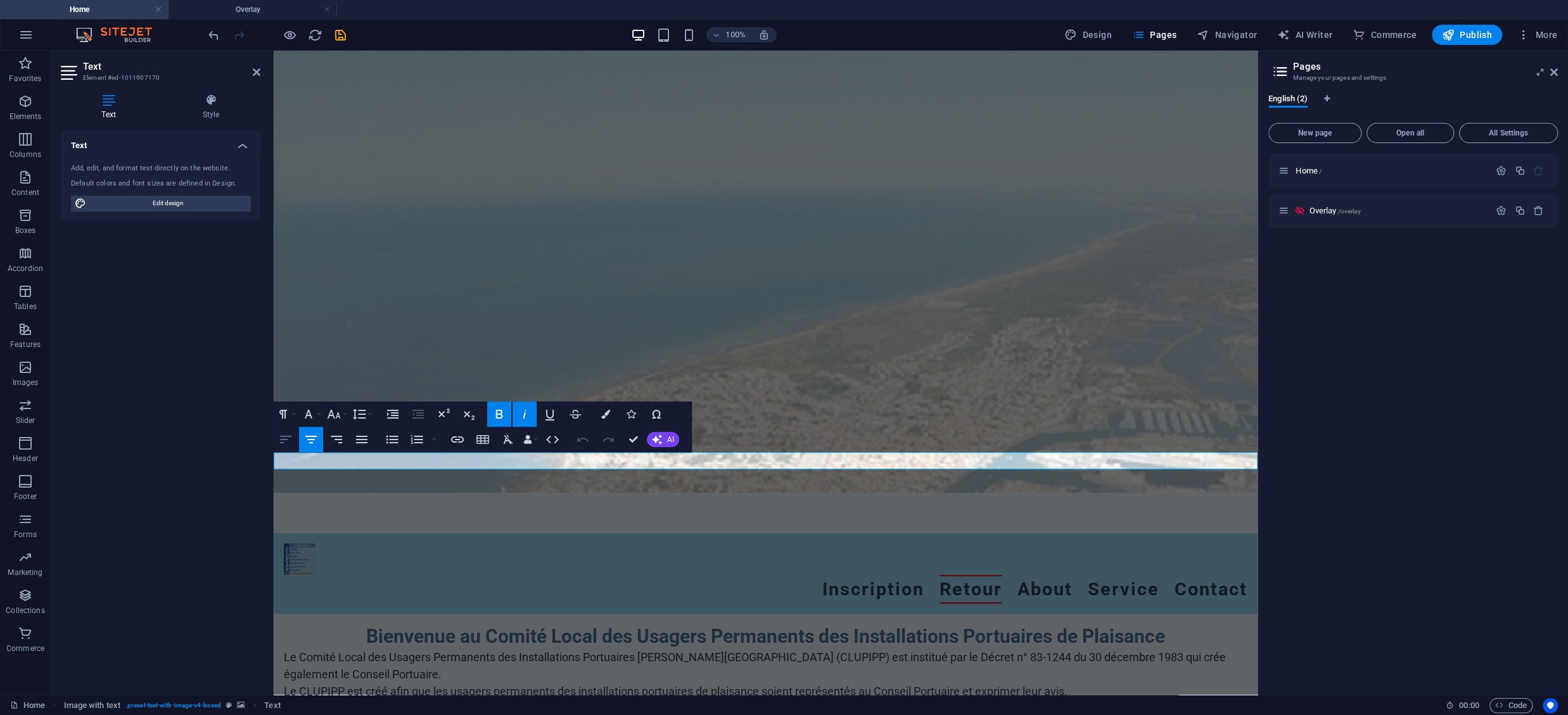
click at [289, 443] on icon "button" at bounding box center [285, 439] width 15 height 15
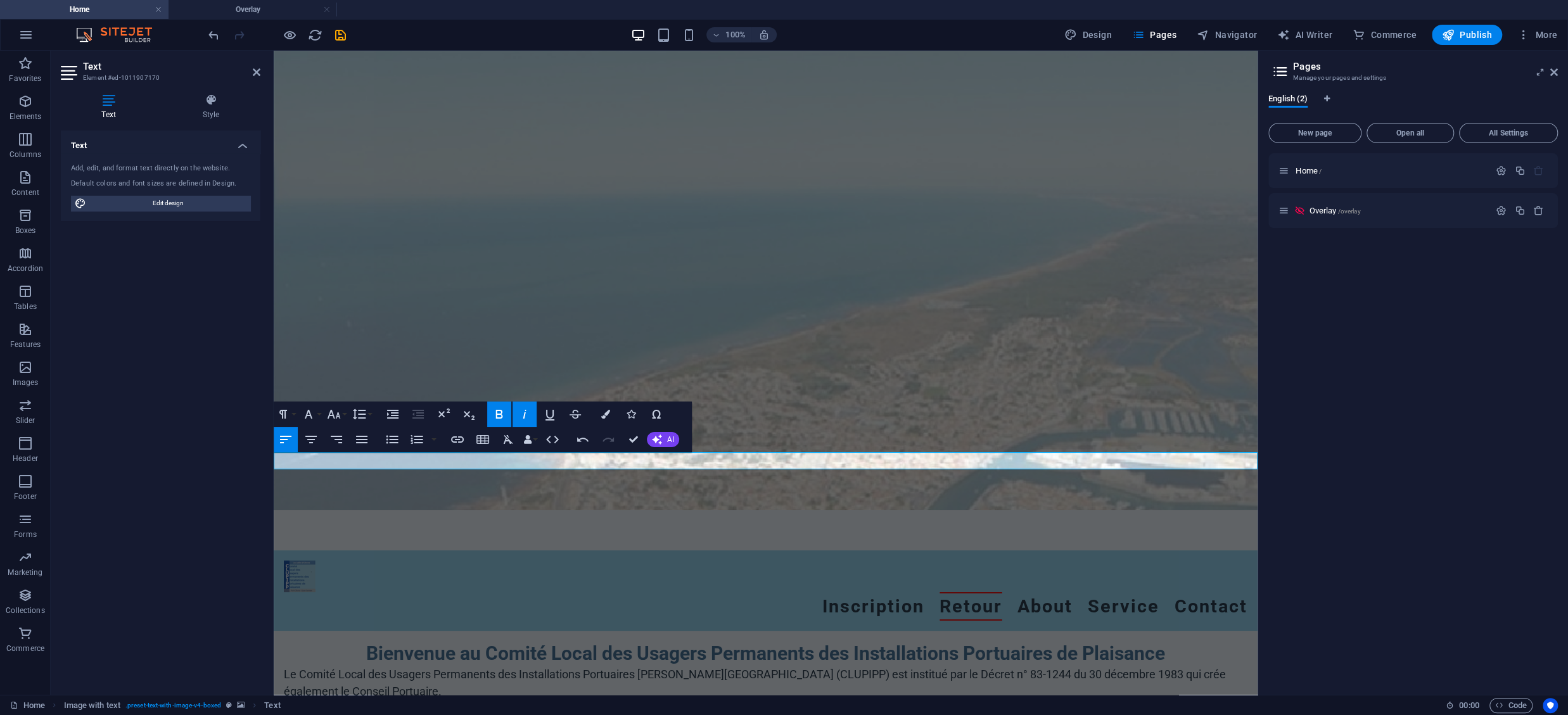
click at [447, 589] on html "Skip to main content Menu Menu Inscription Retour About Service Contact Bienven…" at bounding box center [766, 645] width 984 height 1190
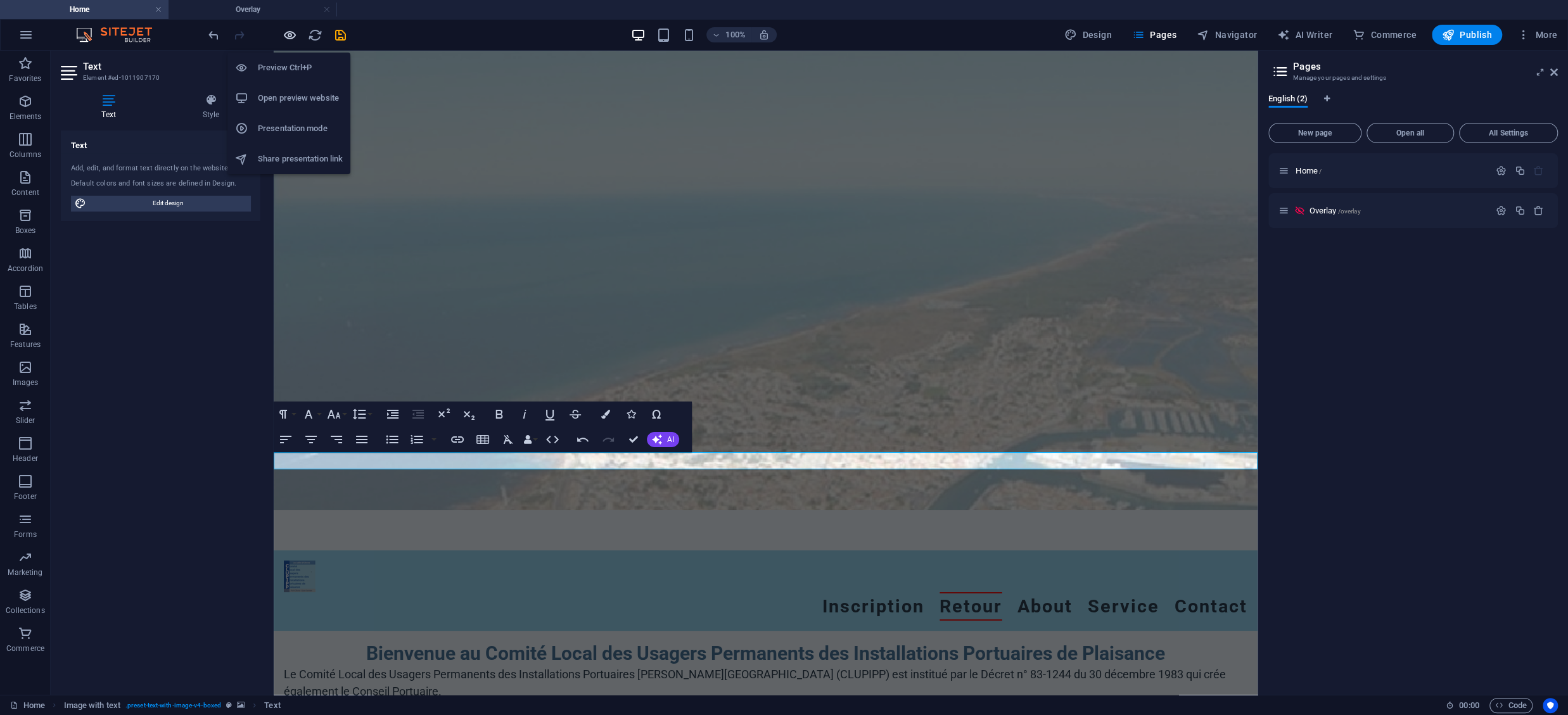
click at [292, 35] on icon "button" at bounding box center [289, 35] width 14 height 14
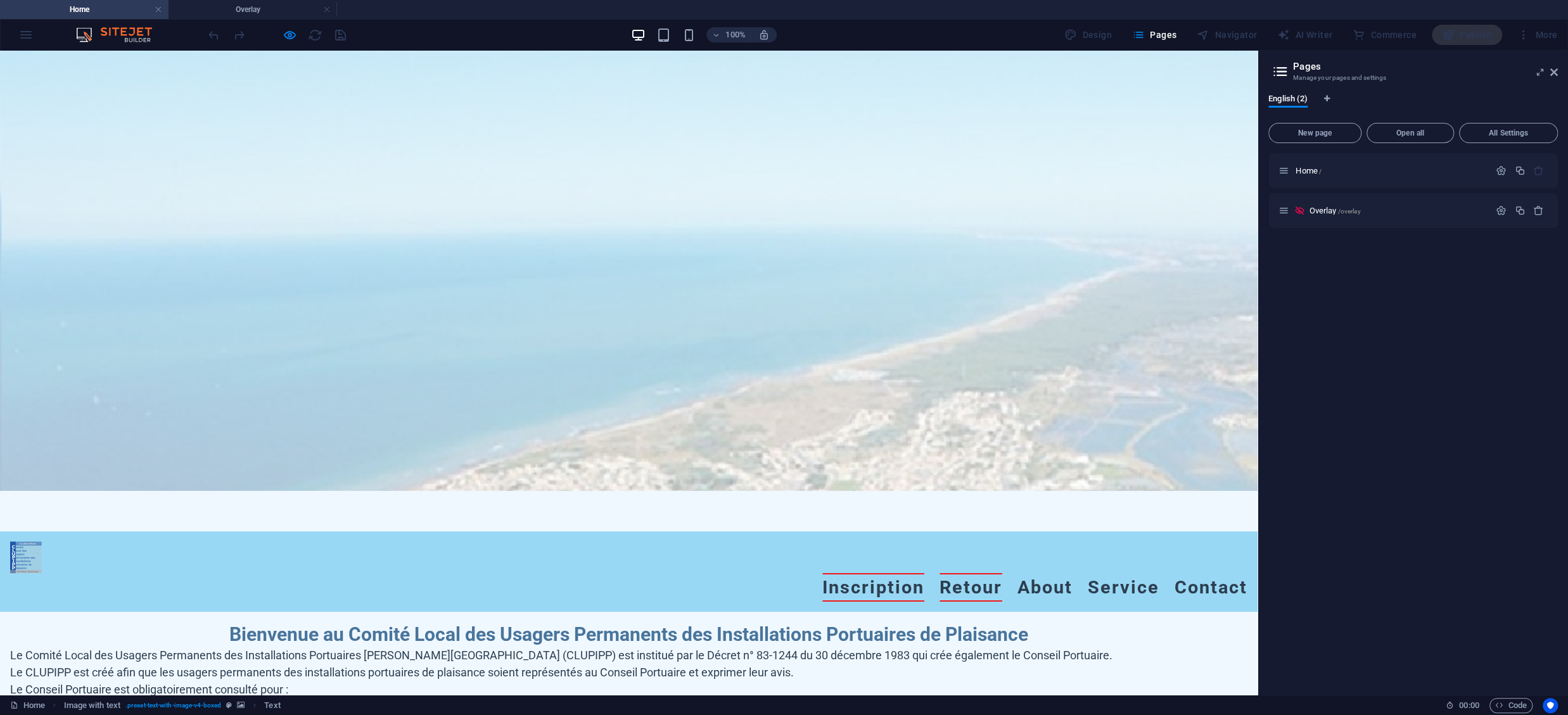
click at [884, 573] on link "Inscription" at bounding box center [873, 587] width 102 height 28
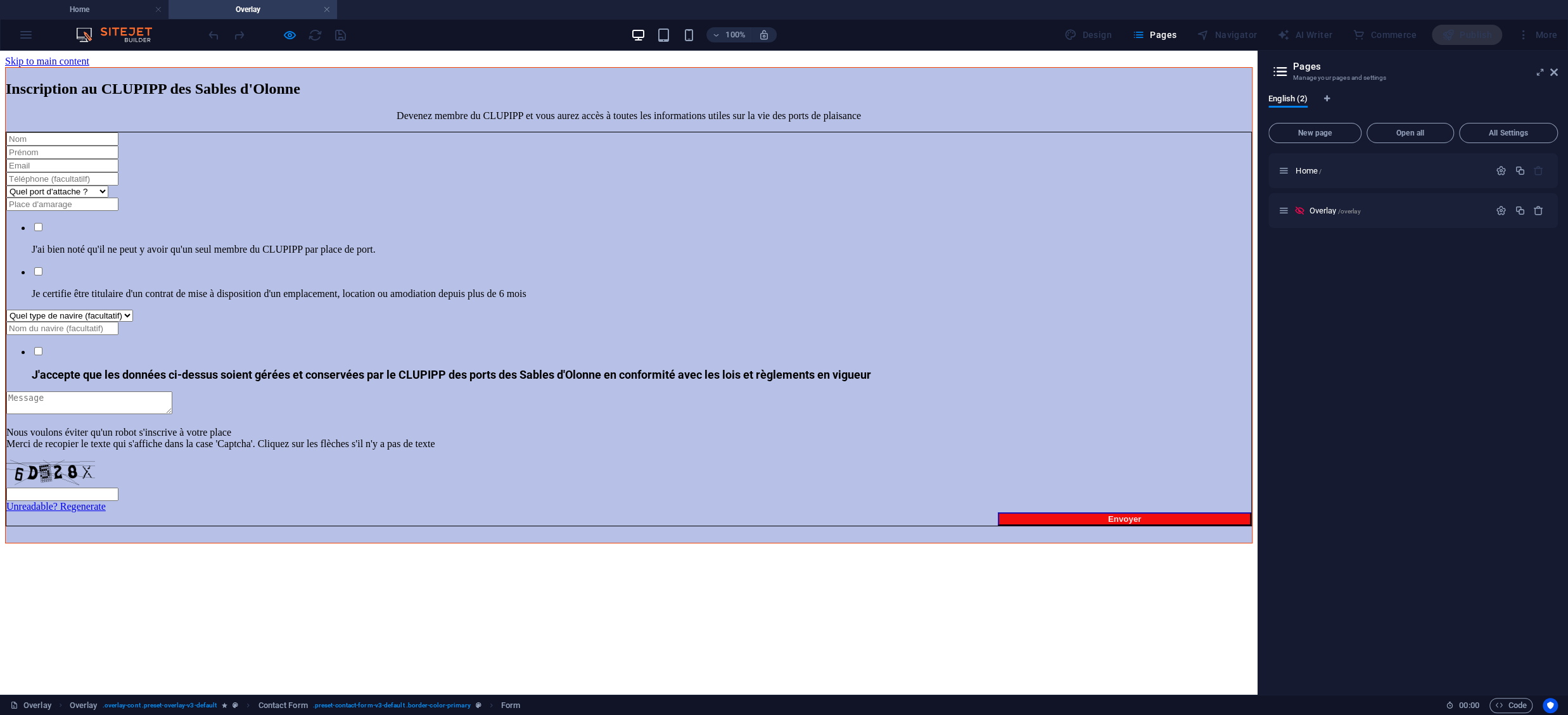
click at [998, 512] on button "Envoyer" at bounding box center [1124, 519] width 253 height 14
click at [751, 427] on div "Inscription au CLUPIPP des Sables d'Olonne Devenez membre du CLUPIPP et vous au…" at bounding box center [629, 305] width 1247 height 476
click at [119, 132] on input "Inscription" at bounding box center [63, 139] width 112 height 14
type input "qsdsqd"
click at [119, 146] on input "Inscription" at bounding box center [63, 152] width 112 height 14
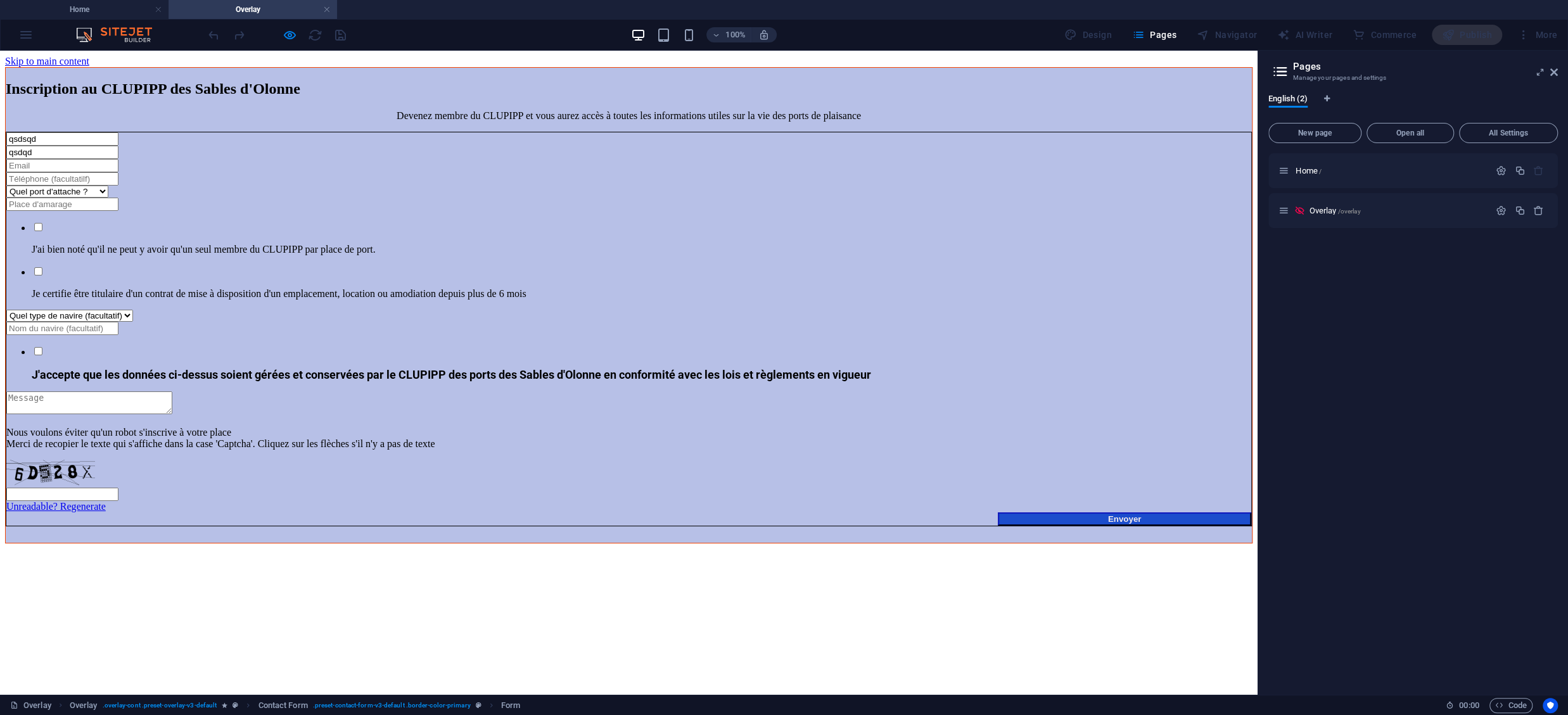
type input "qsdqd"
click at [119, 166] on input "Inscription" at bounding box center [63, 166] width 112 height 14
type input "qsdqsd@gmail.com"
click at [6, 186] on select "Quel port d'attache ? Port Olona Quia Garnier" at bounding box center [57, 191] width 102 height 12
select select "0"
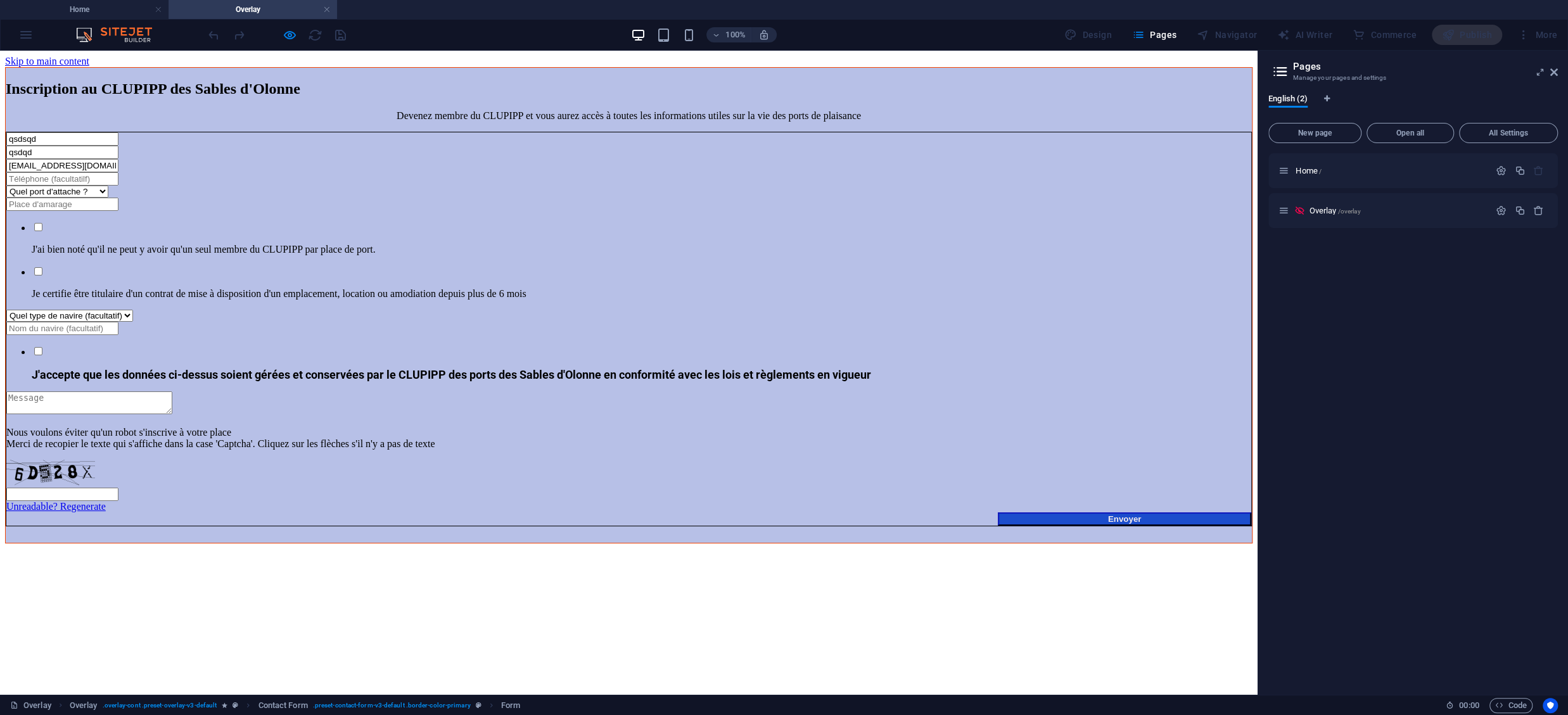
click option "[GEOGRAPHIC_DATA]" at bounding box center [0, 50] width 0 height 0
click at [119, 211] on input "Inscription" at bounding box center [63, 204] width 112 height 14
type input "H30"
click at [35, 231] on input "J'ai bien noté qu'il ne peut y avoir qu'un seul membre du CLUPIPP par place de …" at bounding box center [38, 227] width 9 height 9
checkbox input "true"
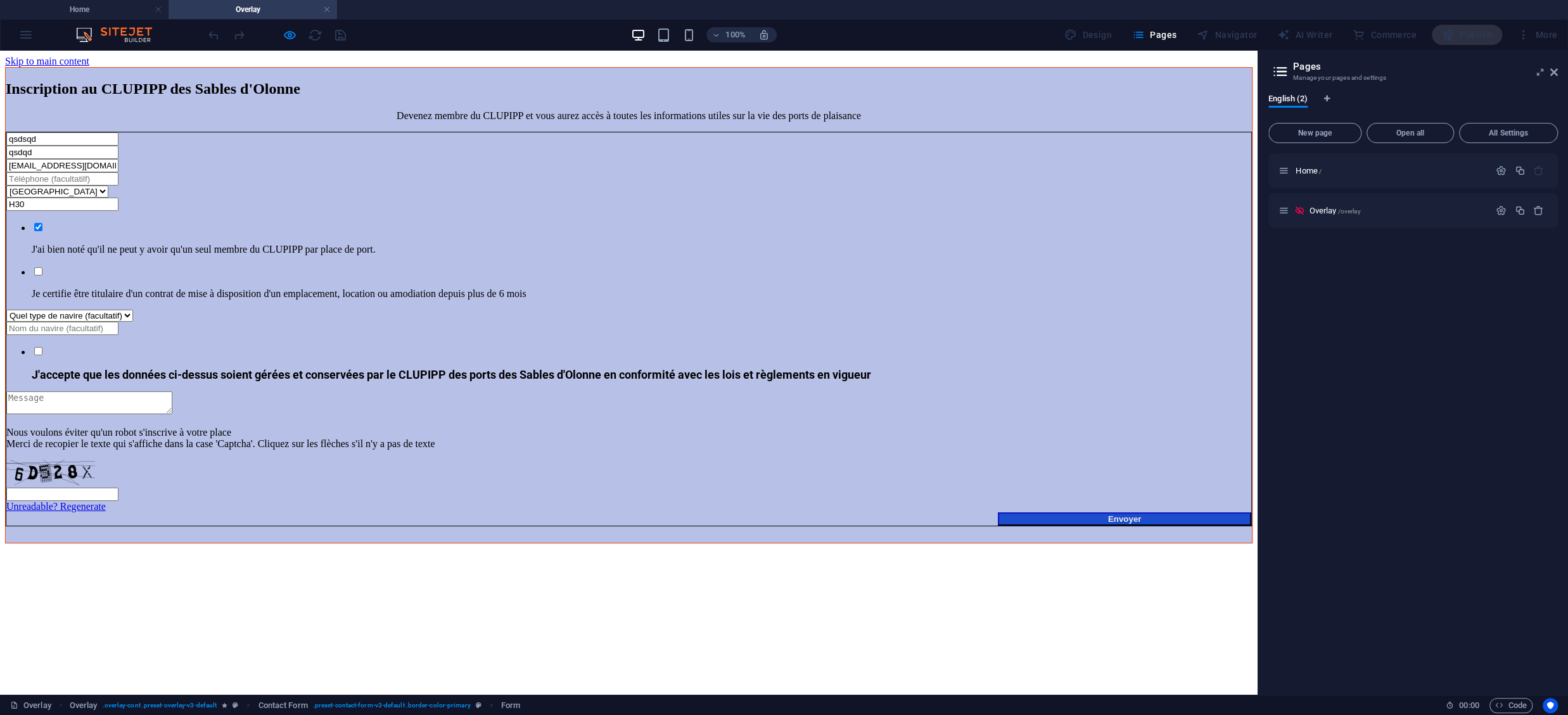
click at [40, 347] on input "J'accepte que les données ci-dessus soient gérées et conservées par le CLUPIPP …" at bounding box center [38, 351] width 9 height 9
checkbox input "true"
click at [43, 267] on input "Je certifie être titulaire d'un contrat de mise à disposition d'un emplacement,…" at bounding box center [38, 272] width 9 height 9
checkbox input "true"
click at [119, 488] on input "Inscription" at bounding box center [63, 494] width 112 height 14
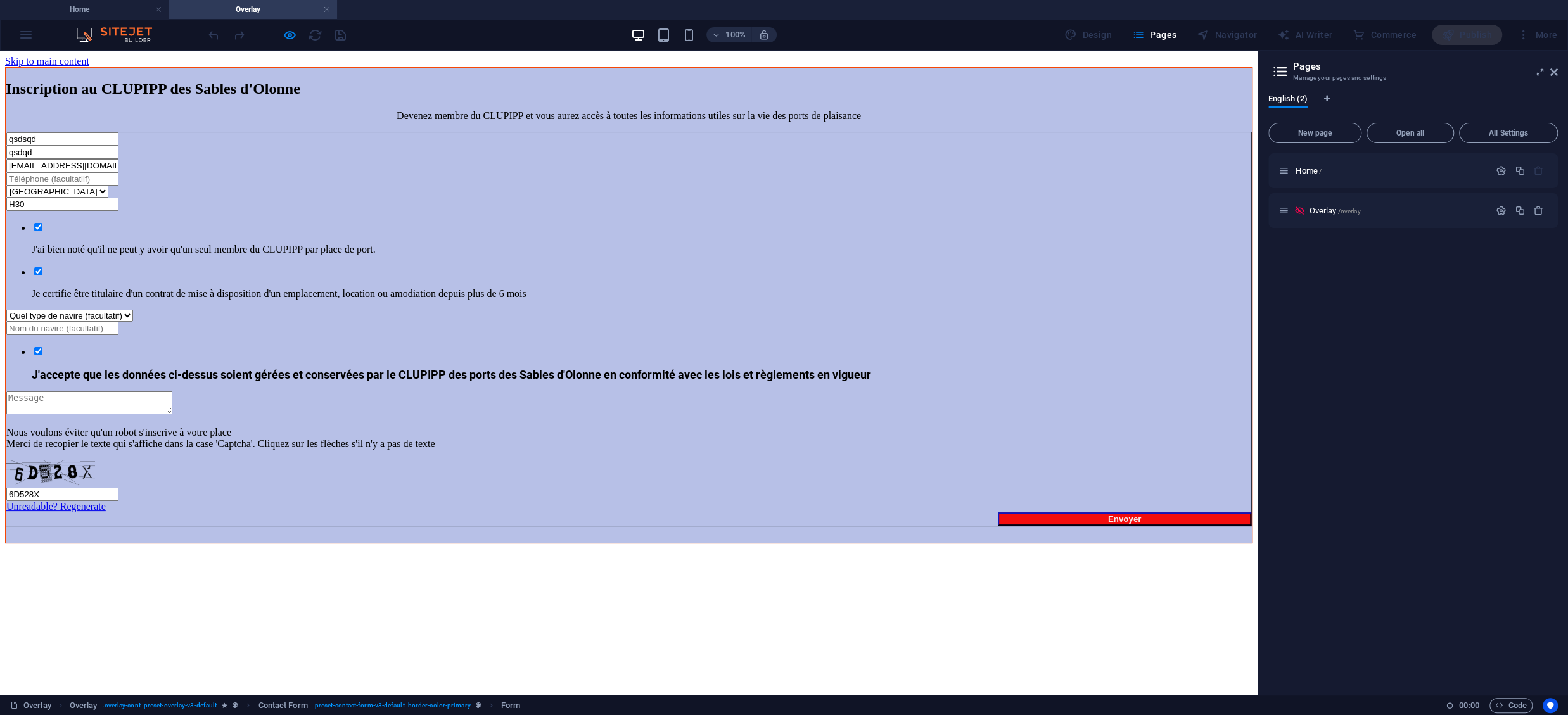
type input "6D528X"
click at [1108, 514] on strong "Envoyer" at bounding box center [1124, 518] width 33 height 9
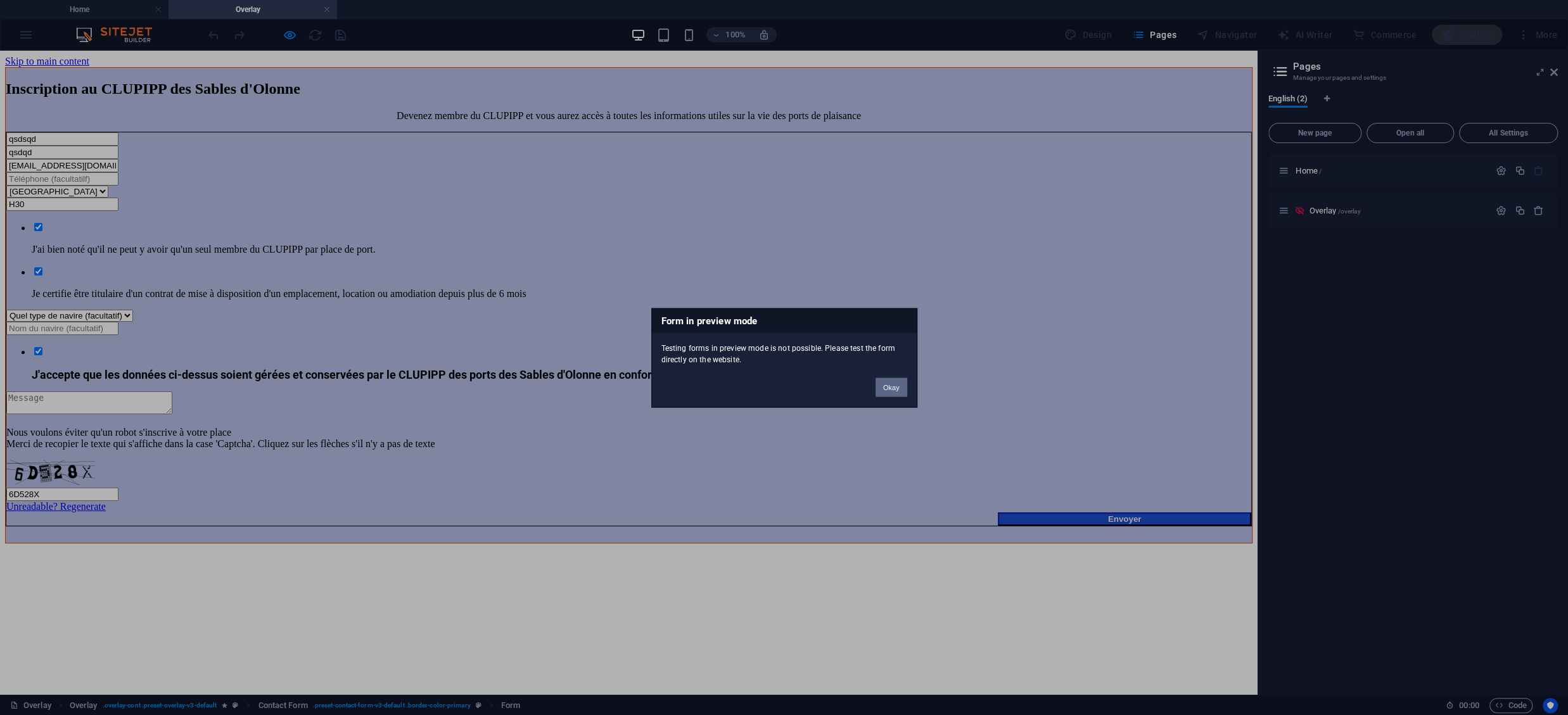
click at [894, 385] on button "Okay" at bounding box center [891, 387] width 32 height 19
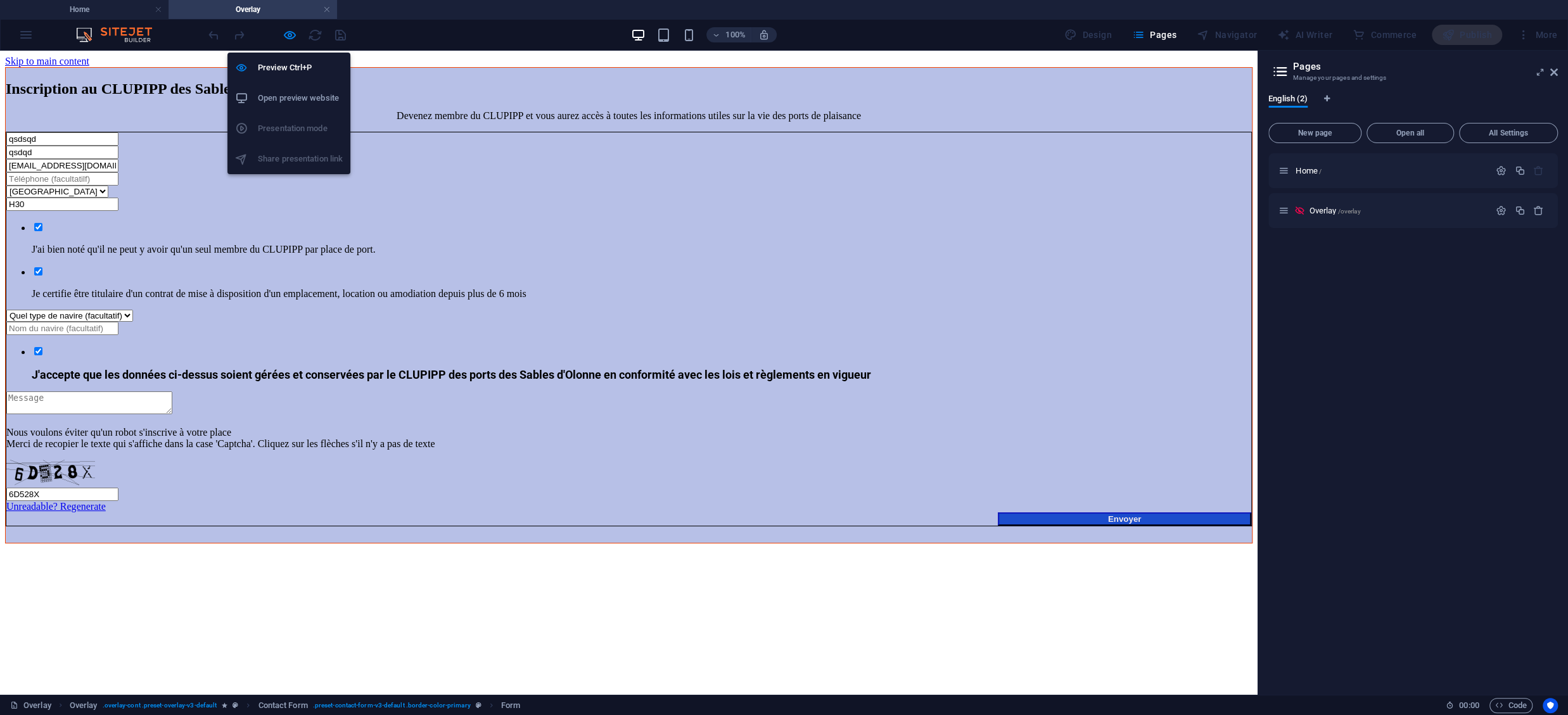
click at [294, 99] on h6 "Open preview website" at bounding box center [300, 97] width 85 height 15
click at [291, 35] on icon "button" at bounding box center [289, 35] width 14 height 14
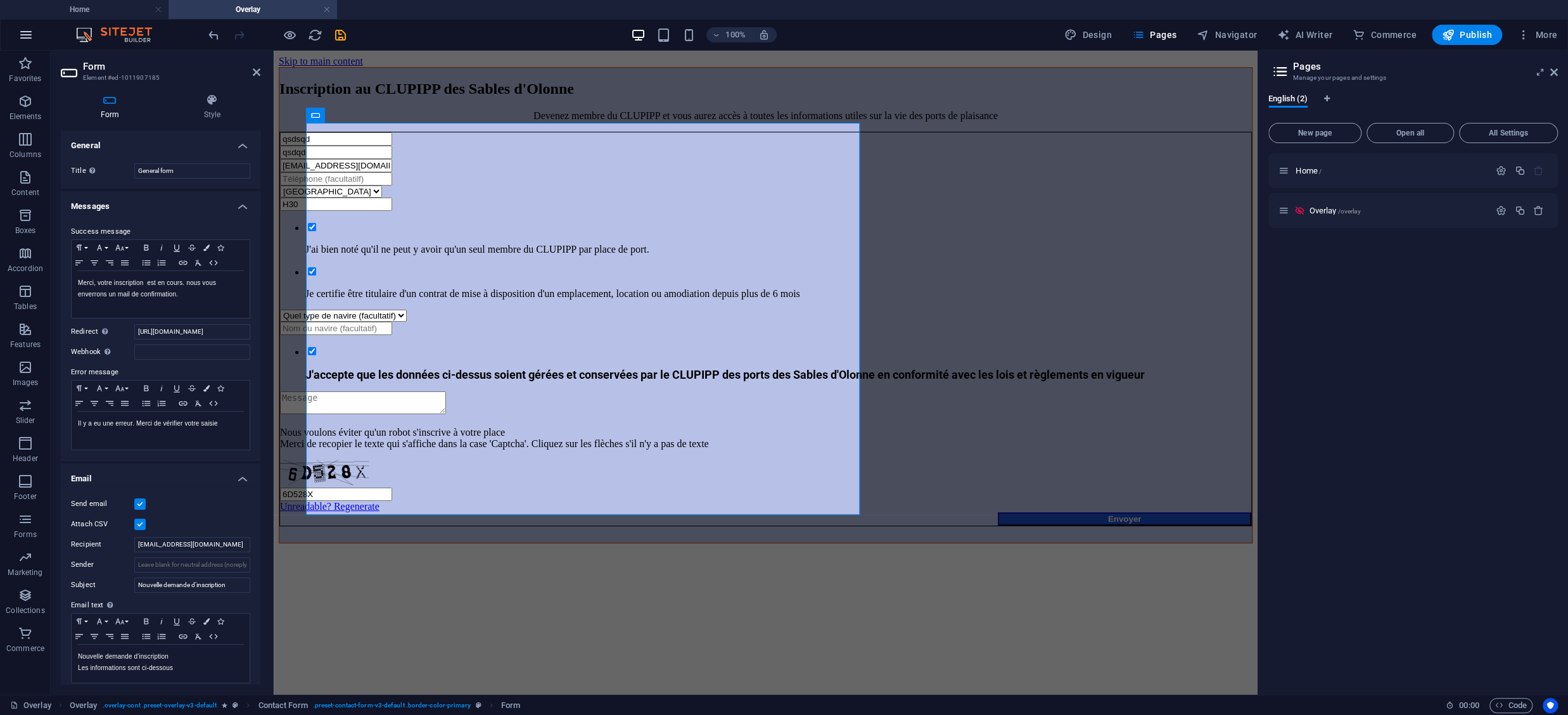
click at [25, 38] on icon "button" at bounding box center [26, 34] width 15 height 15
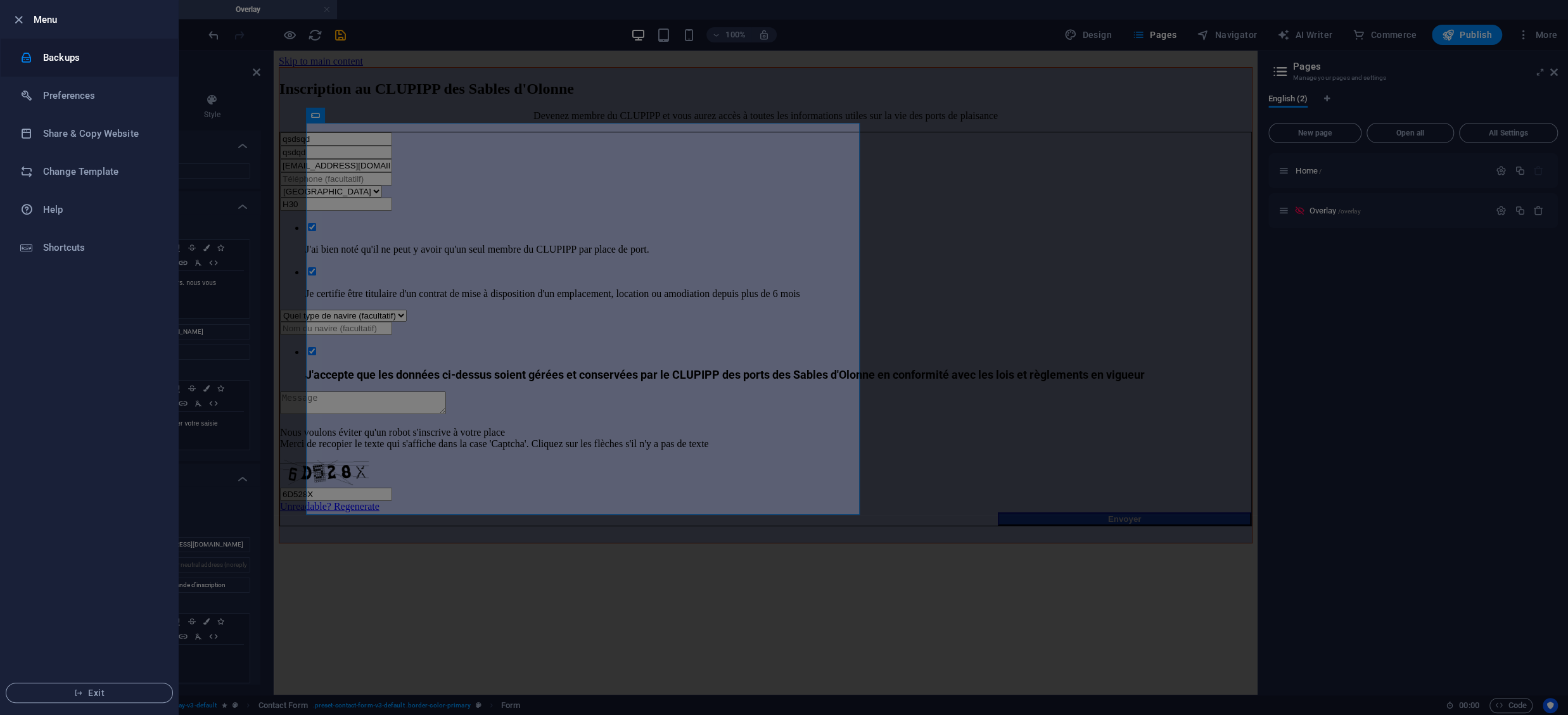
click at [49, 63] on h6 "Backups" at bounding box center [102, 57] width 117 height 15
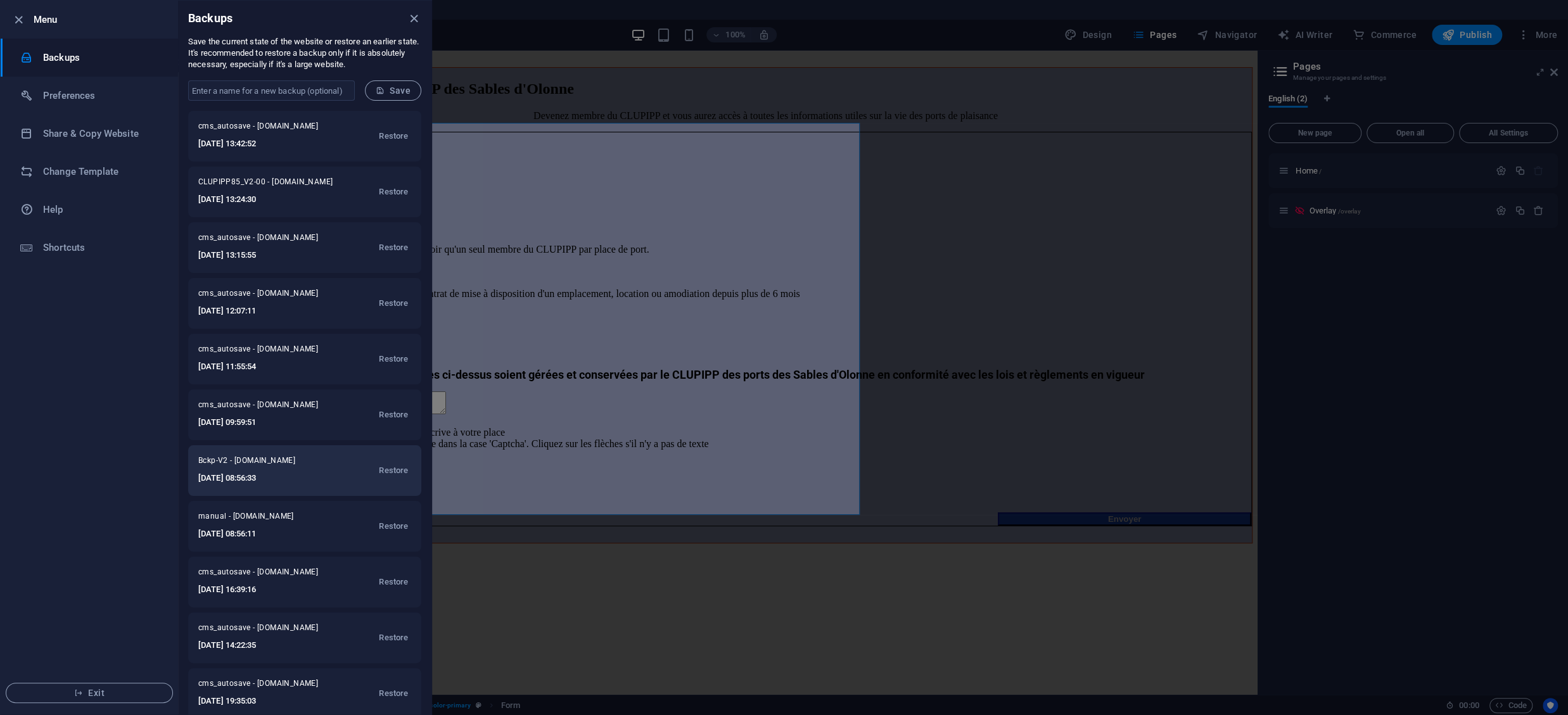
click at [273, 472] on h6 "2025-10-04 08:56:33" at bounding box center [261, 478] width 125 height 15
click at [305, 90] on input "text" at bounding box center [272, 90] width 166 height 21
type input "Backup V2-001"
click at [408, 92] on span "Save" at bounding box center [393, 90] width 35 height 10
click at [1009, 180] on div at bounding box center [784, 358] width 1568 height 715
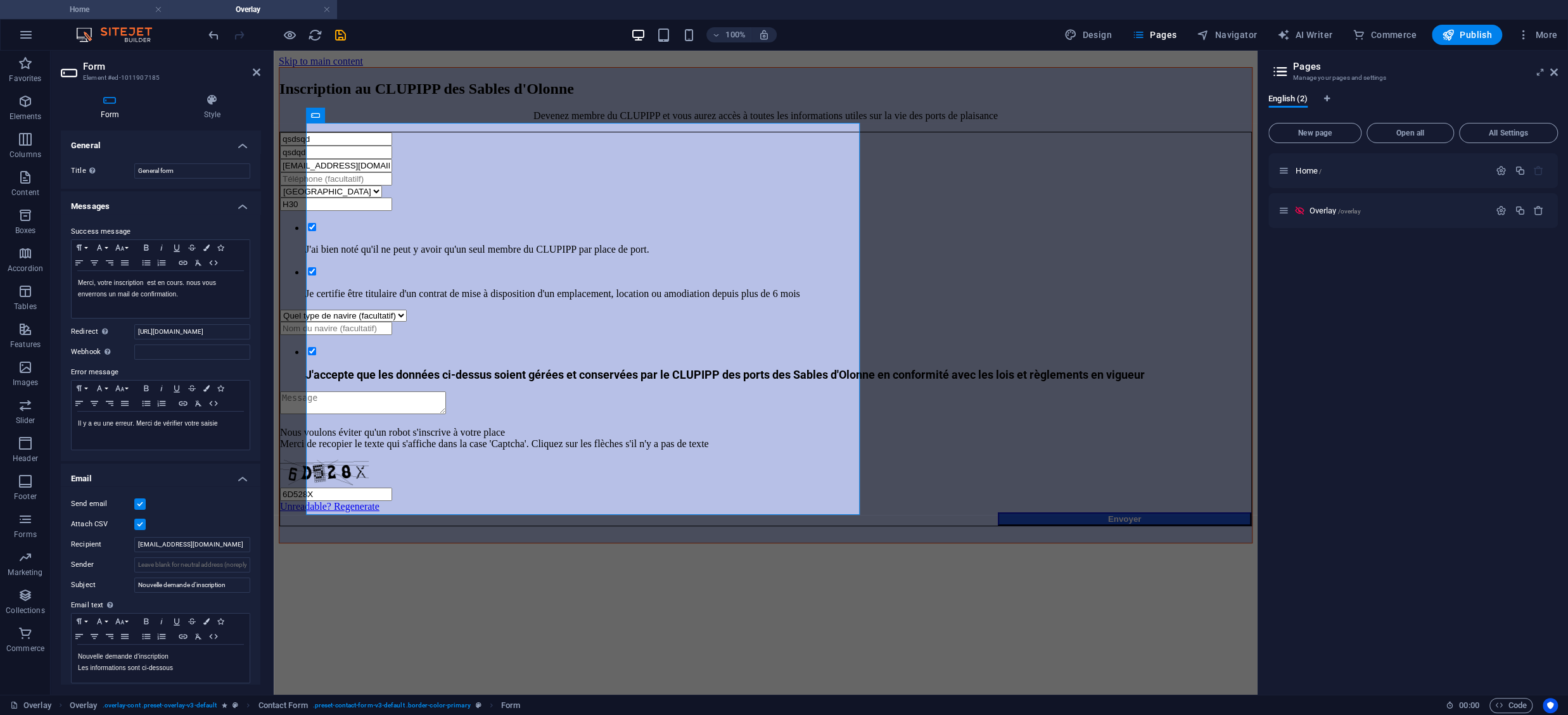
click at [124, 14] on h4 "Home" at bounding box center [84, 10] width 169 height 14
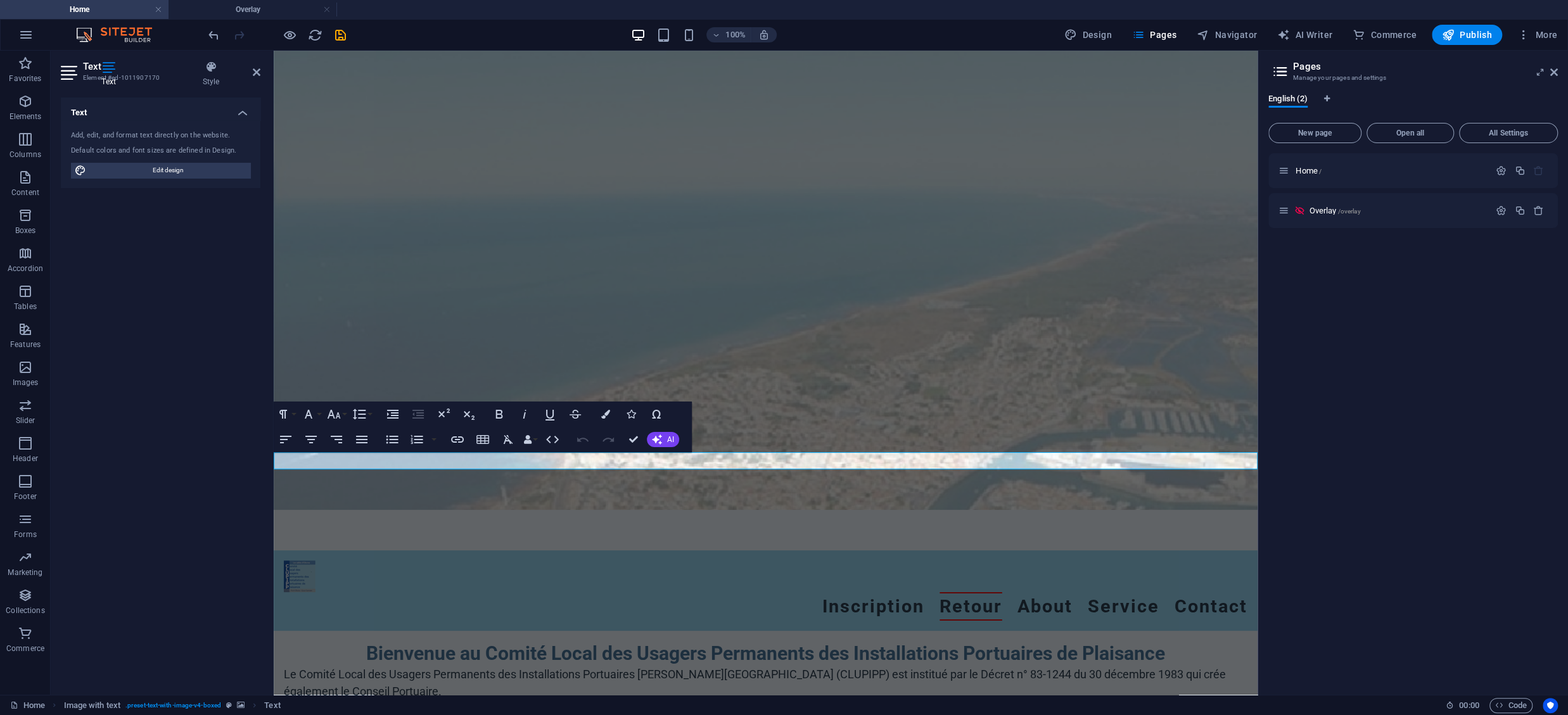
click at [590, 529] on html "Skip to main content Menu Menu Inscription Retour About Service Contact Bienven…" at bounding box center [766, 645] width 984 height 1190
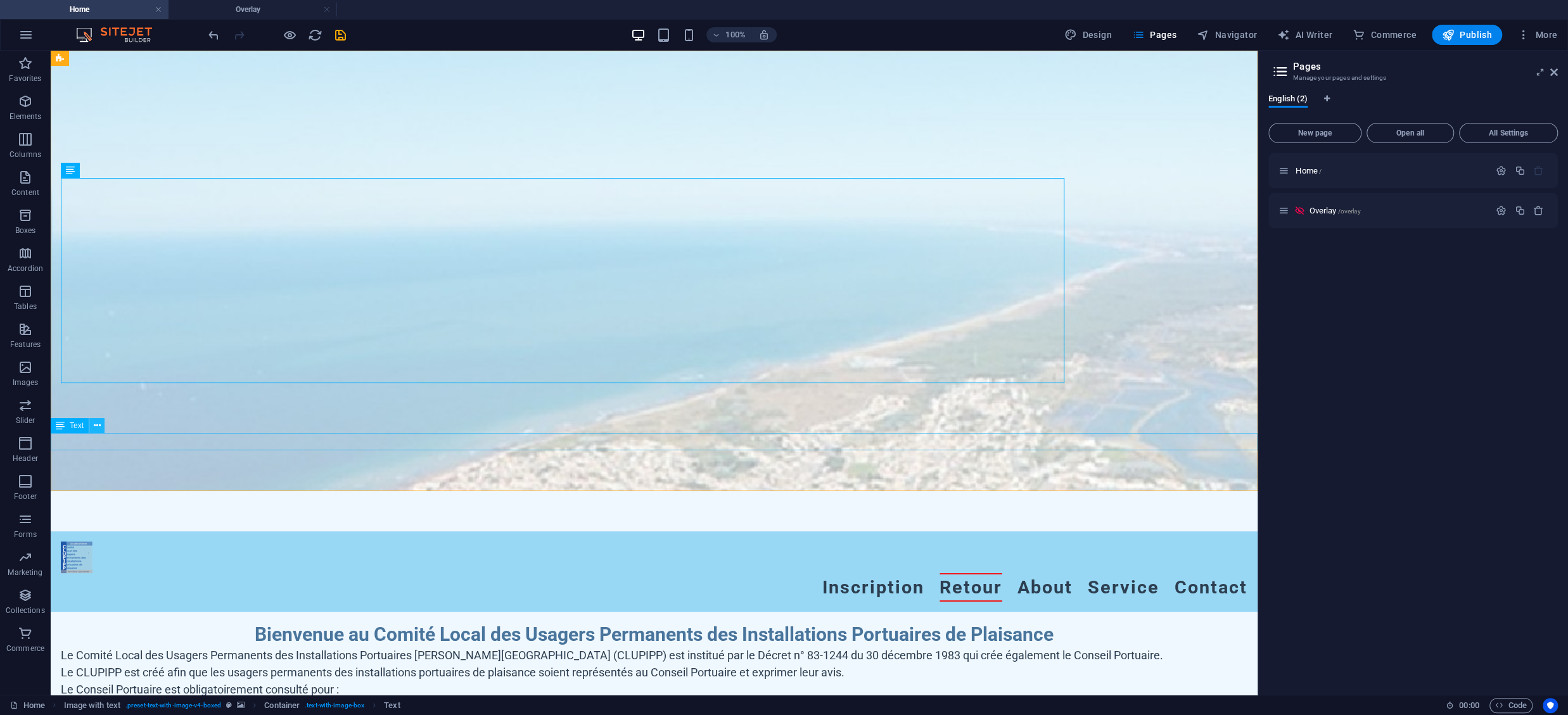
click at [99, 424] on icon at bounding box center [97, 426] width 7 height 14
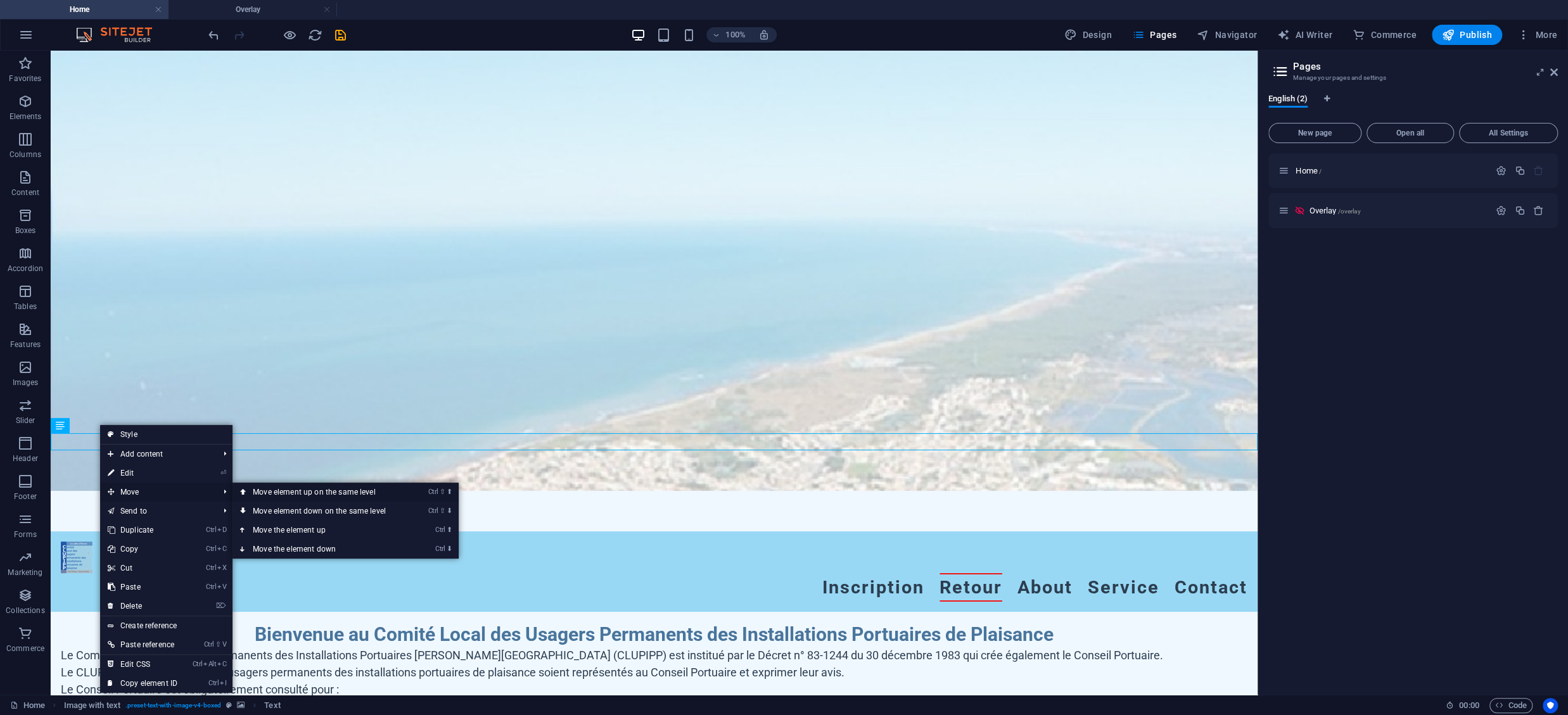
click at [316, 491] on link "Ctrl ⇧ ⬆ Move element up on the same level" at bounding box center [321, 492] width 178 height 19
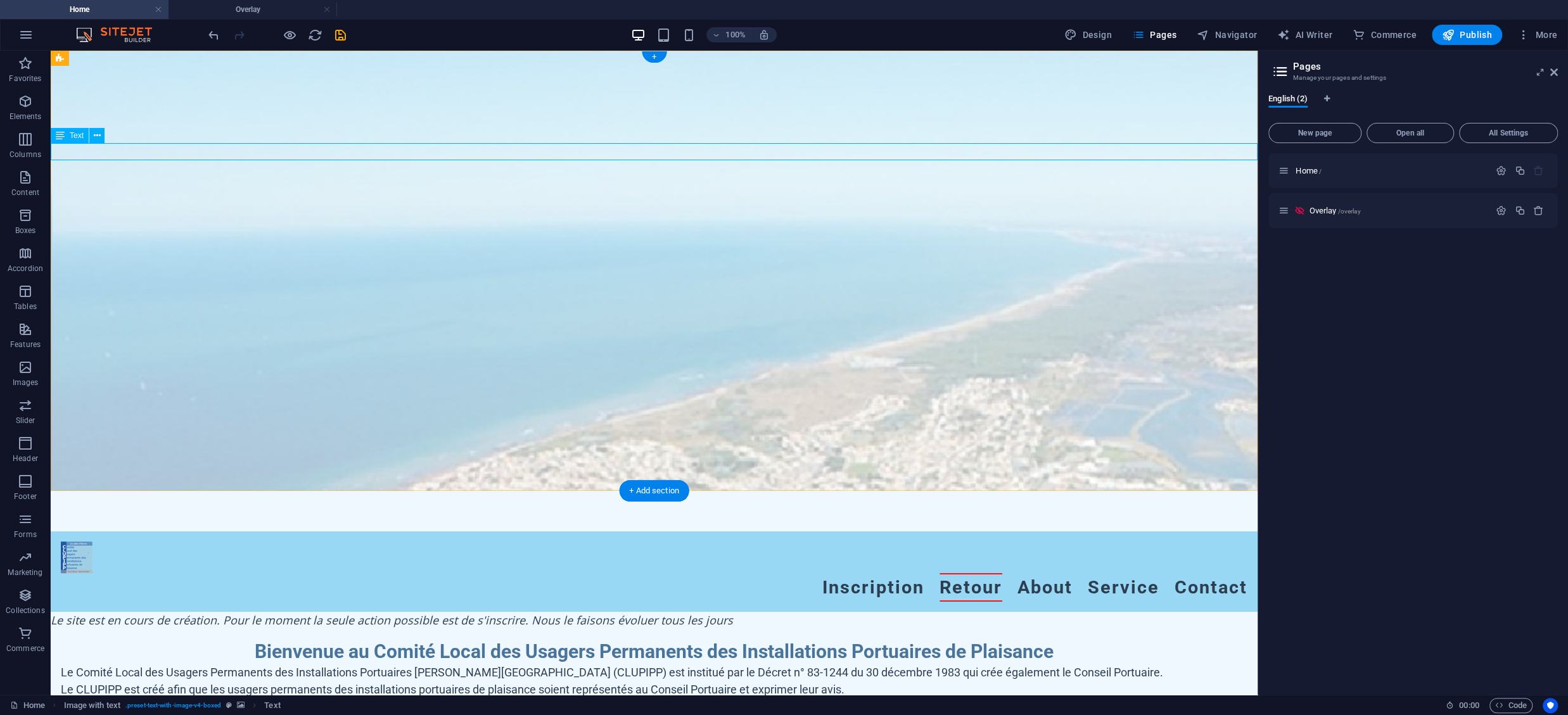
click at [715, 612] on div "Le site est en cours de création. Pour le moment la seule action possible est d…" at bounding box center [654, 620] width 1207 height 17
click at [96, 136] on icon at bounding box center [97, 136] width 7 height 14
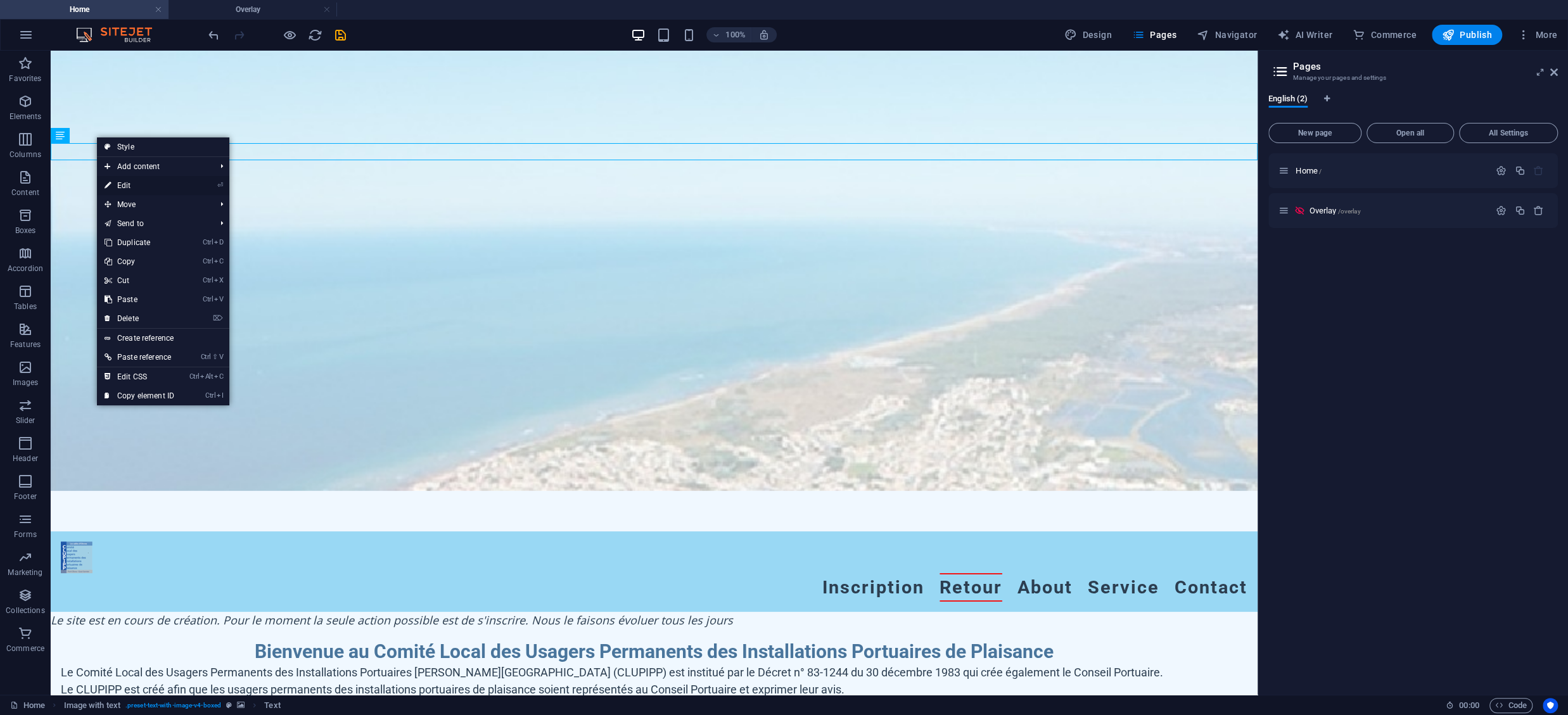
click at [137, 182] on link "⏎ Edit" at bounding box center [139, 186] width 85 height 19
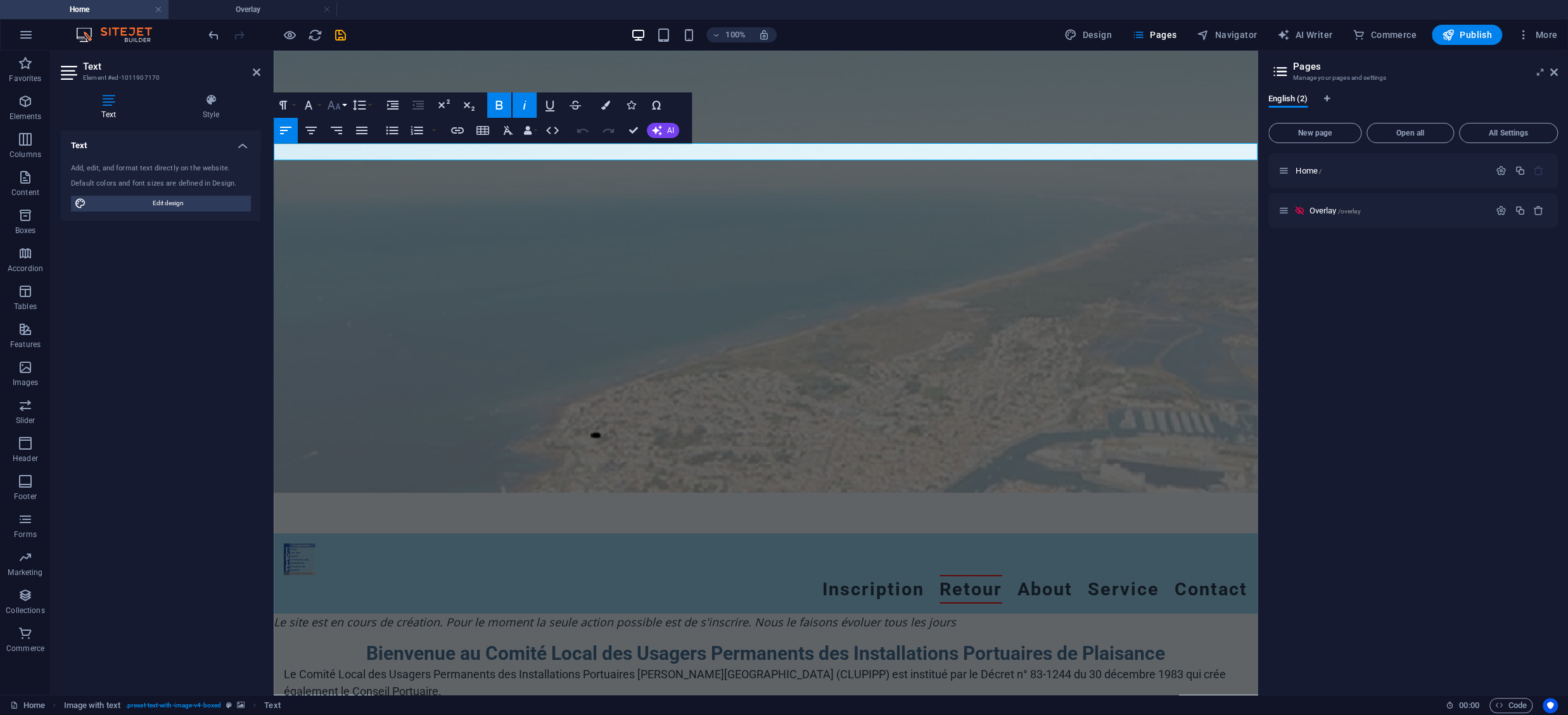
click at [336, 107] on icon "button" at bounding box center [334, 104] width 15 height 15
click at [353, 160] on link "24" at bounding box center [347, 161] width 46 height 19
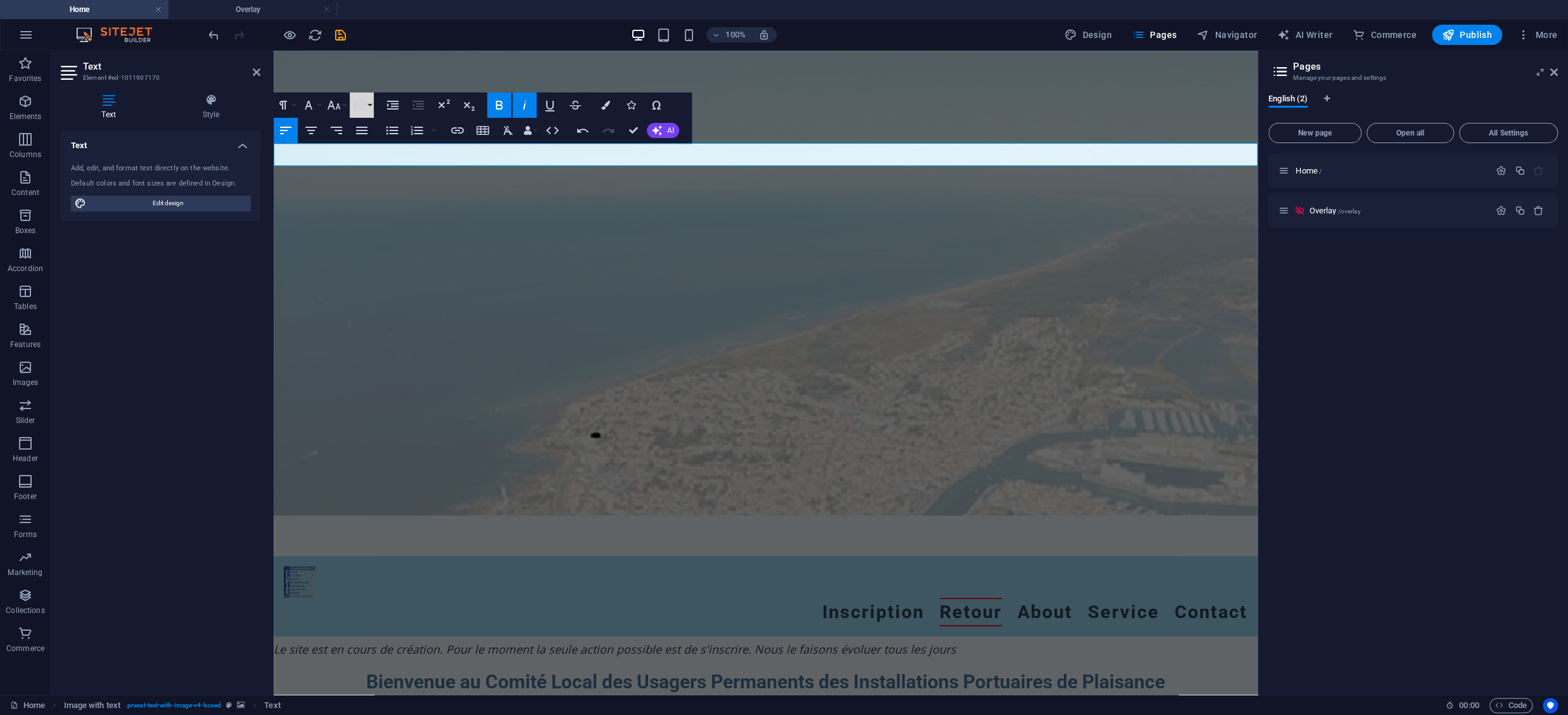
click at [375, 106] on div "Paragraph Format Normal Heading 1 Heading 2 Heading 3 Heading 4 Heading 5 Headi…" at bounding box center [324, 105] width 101 height 26
click at [372, 103] on button "Line Height" at bounding box center [362, 105] width 24 height 26
click at [342, 102] on button "Font Size" at bounding box center [336, 105] width 24 height 26
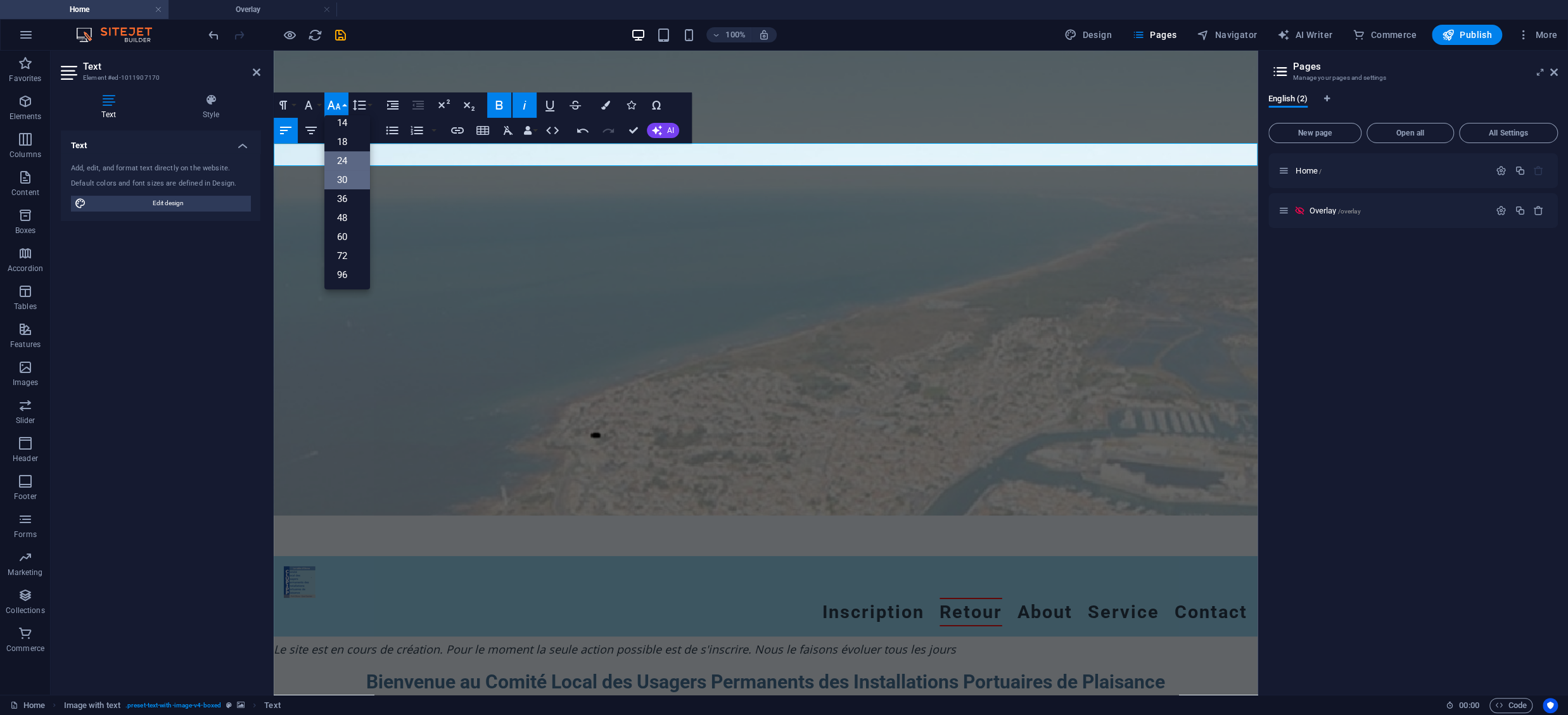
click at [346, 179] on link "30" at bounding box center [347, 180] width 46 height 19
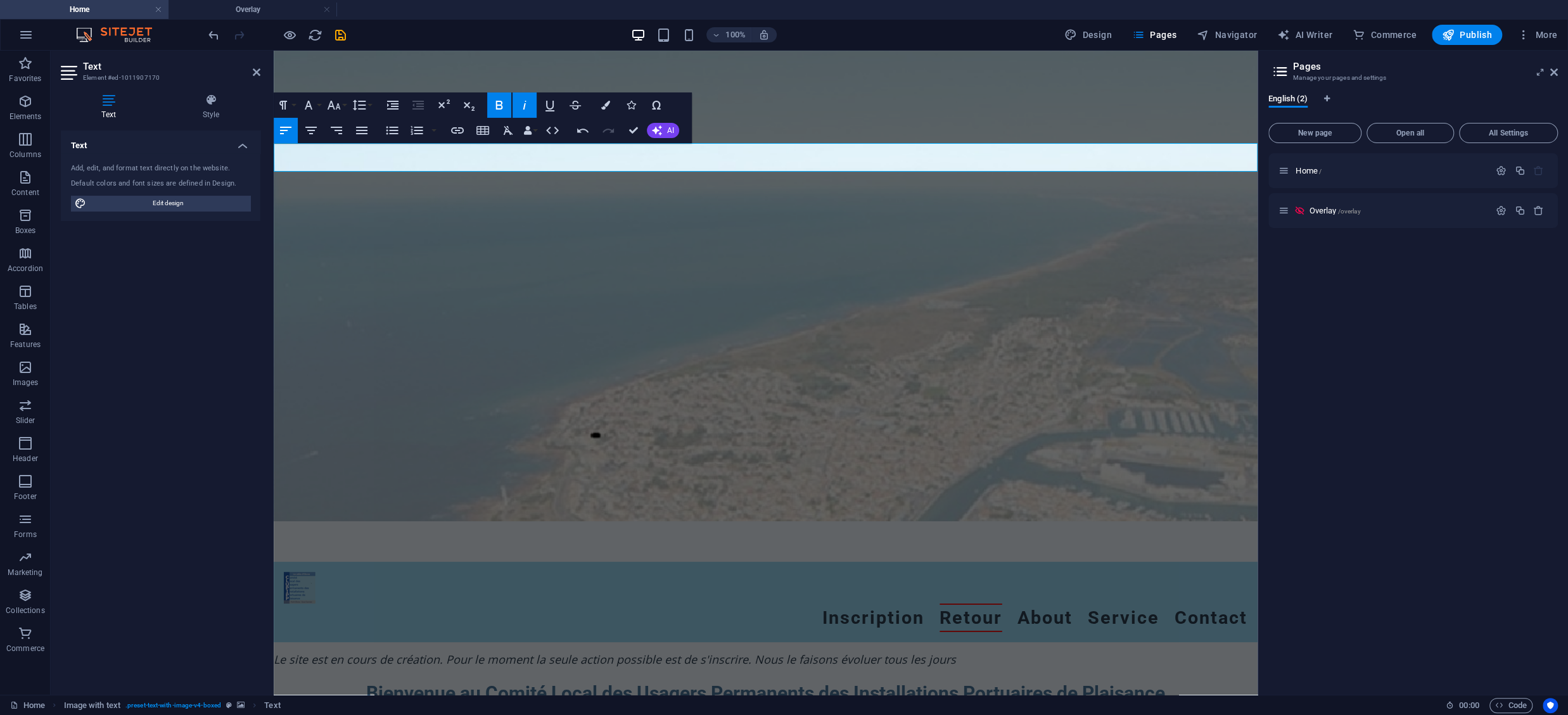
click at [350, 104] on div "Paragraph Format Normal Heading 1 Heading 2 Heading 3 Heading 4 Heading 5 Headi…" at bounding box center [324, 105] width 101 height 26
click at [347, 102] on button "Font Size" at bounding box center [336, 105] width 24 height 26
drag, startPoint x: 351, startPoint y: 193, endPoint x: 358, endPoint y: 190, distance: 7.6
click at [357, 192] on link "36" at bounding box center [347, 198] width 46 height 19
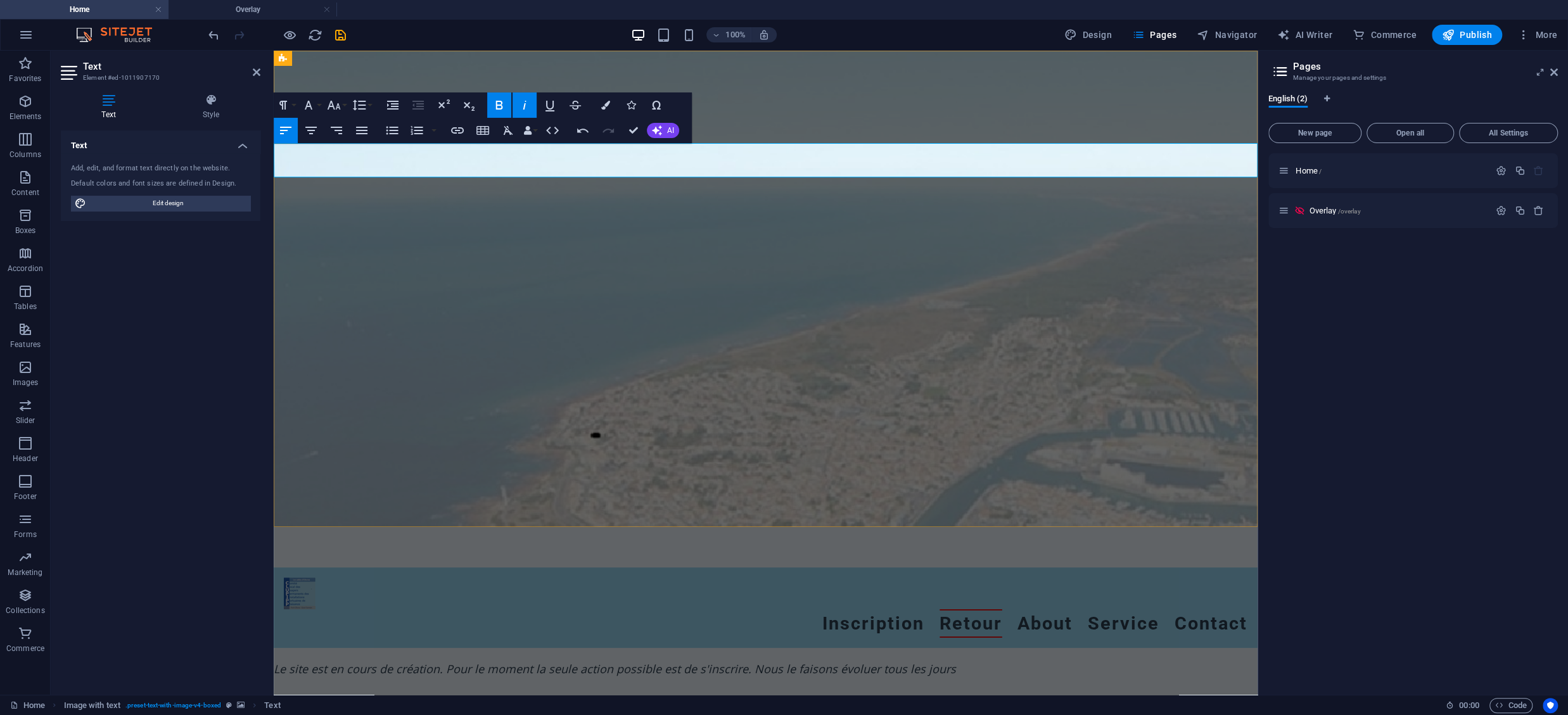
click at [388, 661] on em "Le site est en cours de création. Pour le moment la seule action possible est d…" at bounding box center [615, 668] width 683 height 15
click at [390, 661] on em "Le site est en cours de création. Pour le moment la seule action possible est d…" at bounding box center [615, 668] width 683 height 15
click at [322, 104] on button "Font Family" at bounding box center [311, 105] width 24 height 26
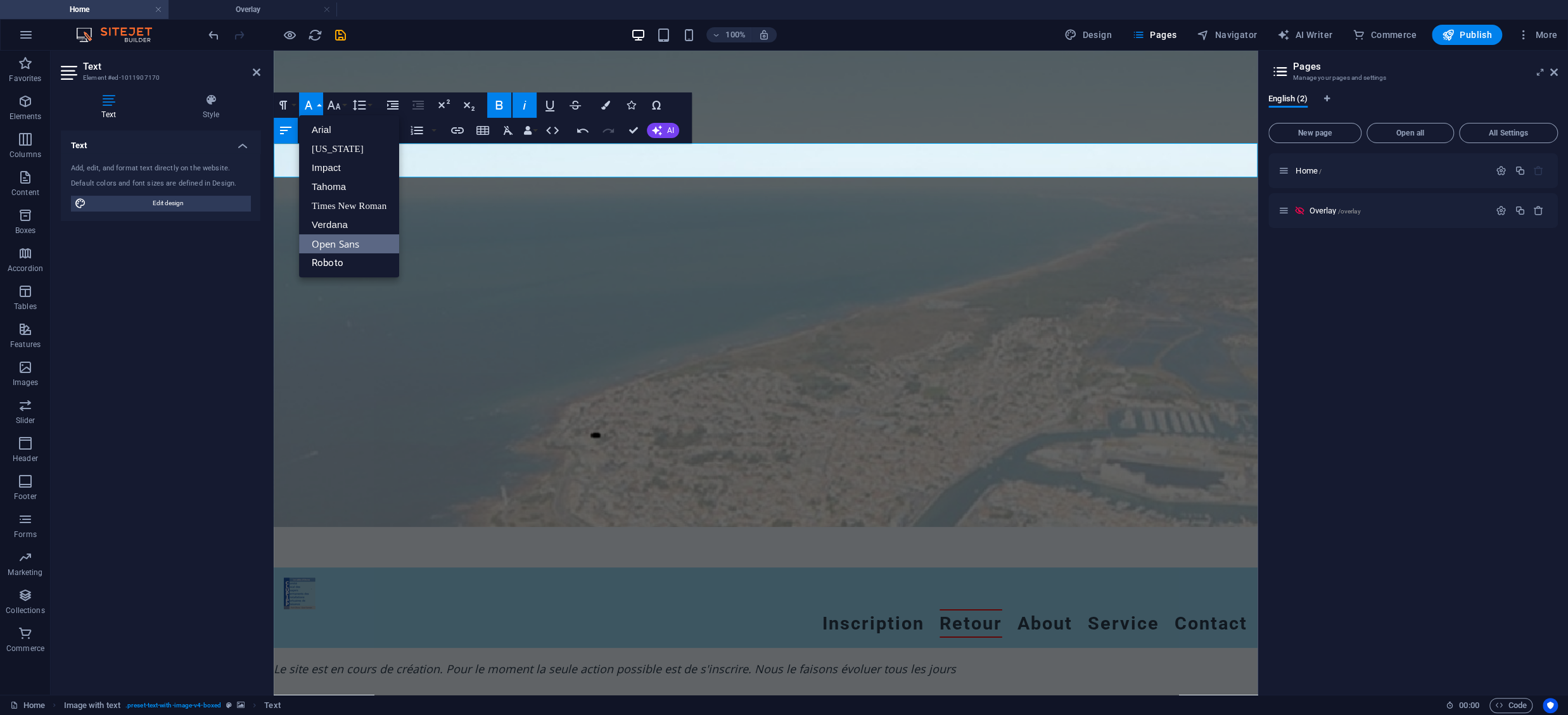
scroll to position [0, 0]
drag, startPoint x: 345, startPoint y: 261, endPoint x: 351, endPoint y: 258, distance: 6.7
click at [351, 259] on link "Roboto" at bounding box center [349, 262] width 100 height 19
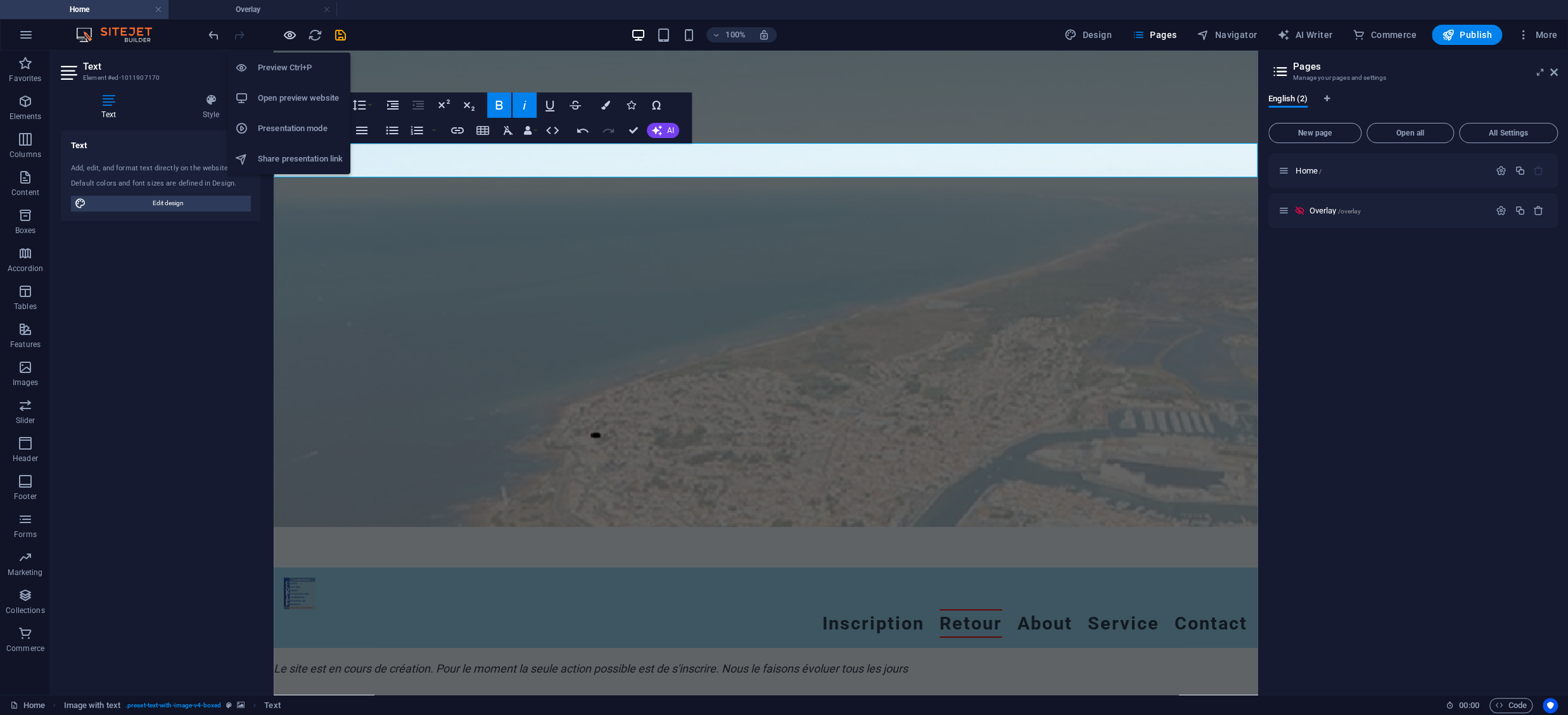
click at [294, 31] on icon "button" at bounding box center [289, 35] width 14 height 14
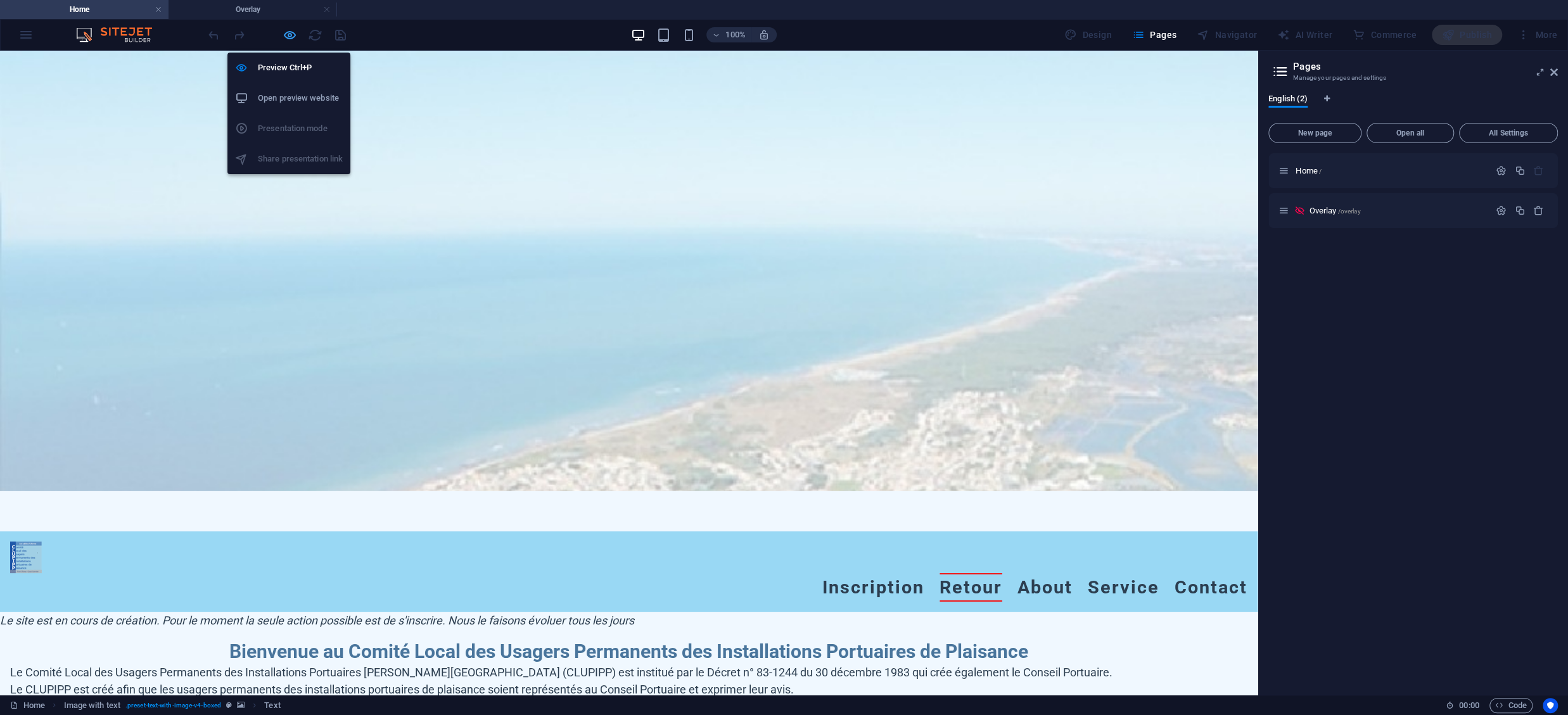
click at [291, 32] on icon "button" at bounding box center [289, 35] width 14 height 14
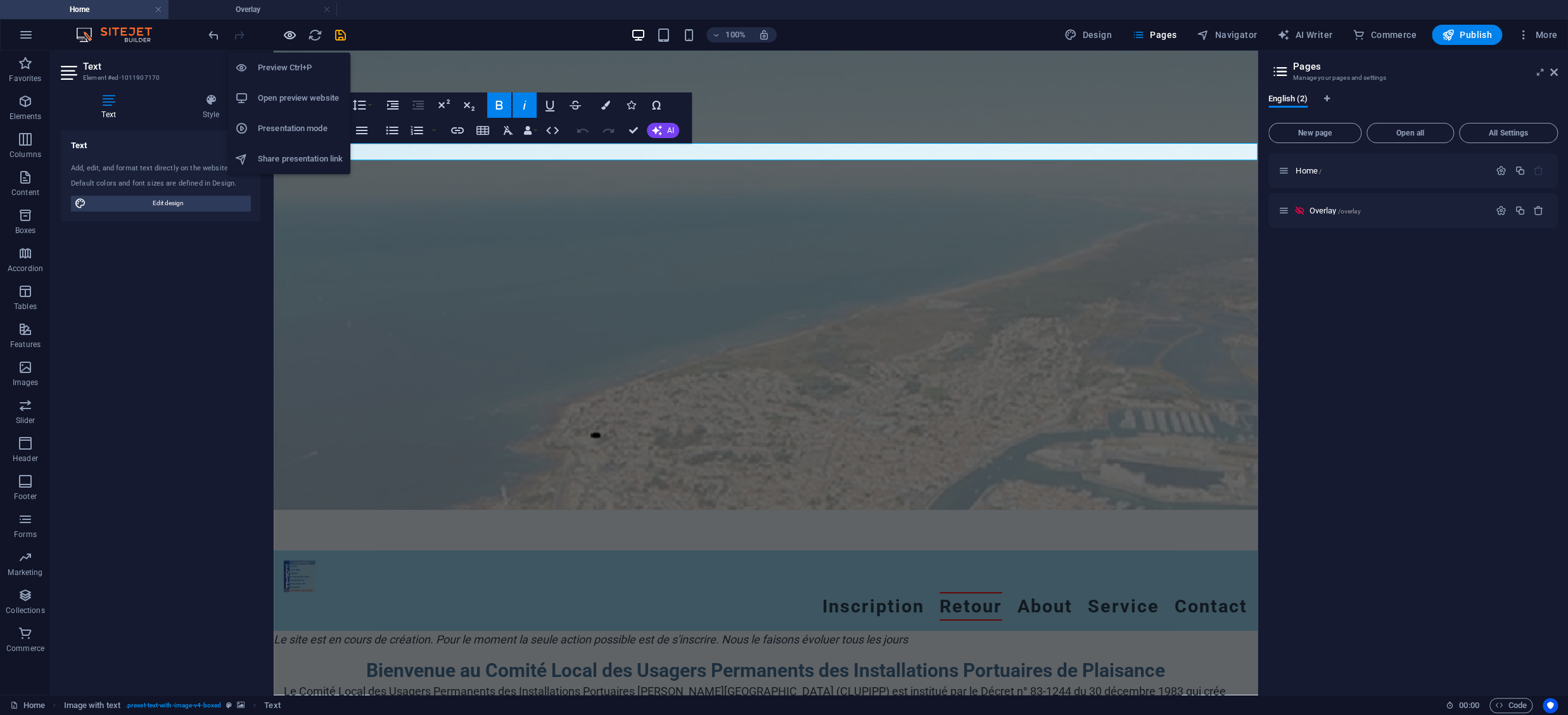
scroll to position [102, 0]
click at [336, 111] on icon "button" at bounding box center [334, 104] width 15 height 15
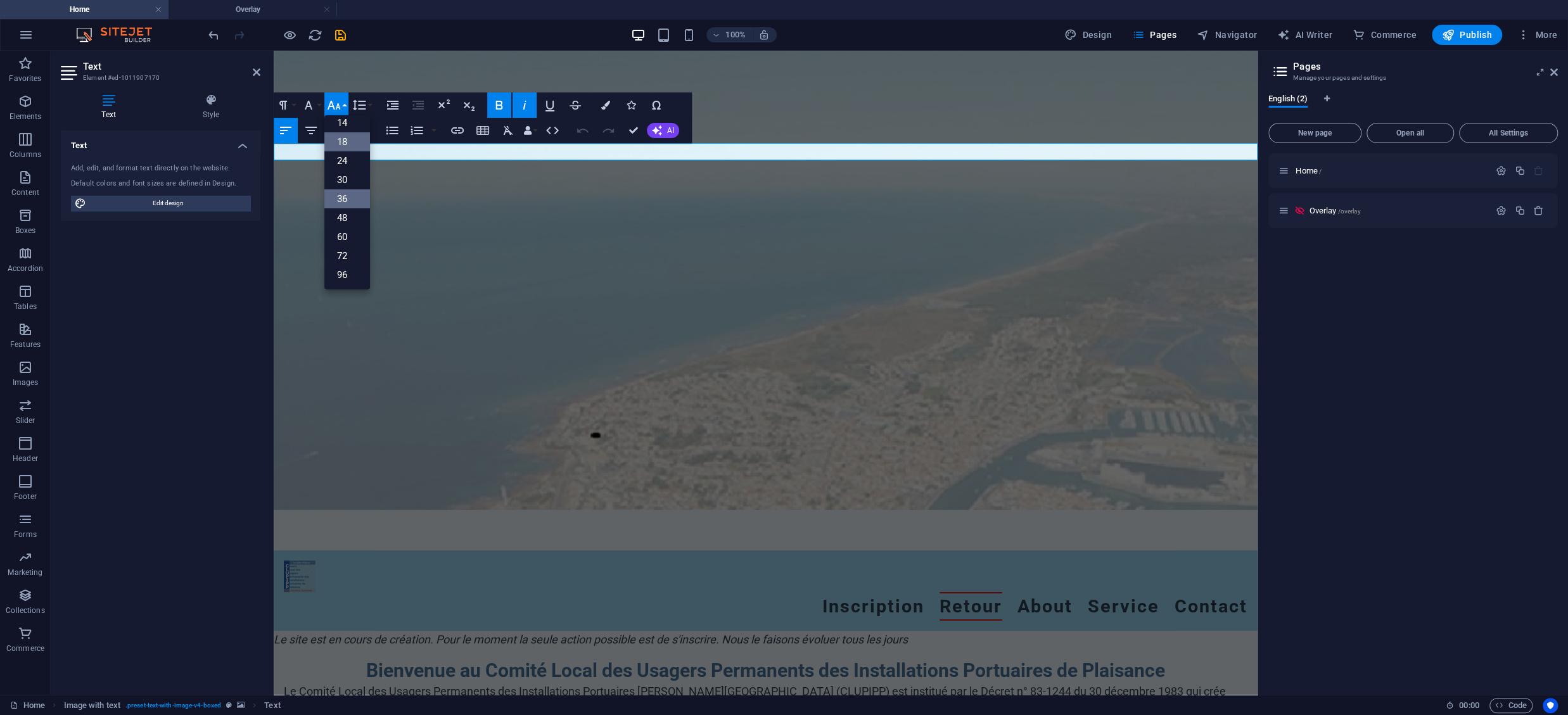
click at [346, 195] on link "36" at bounding box center [347, 198] width 46 height 19
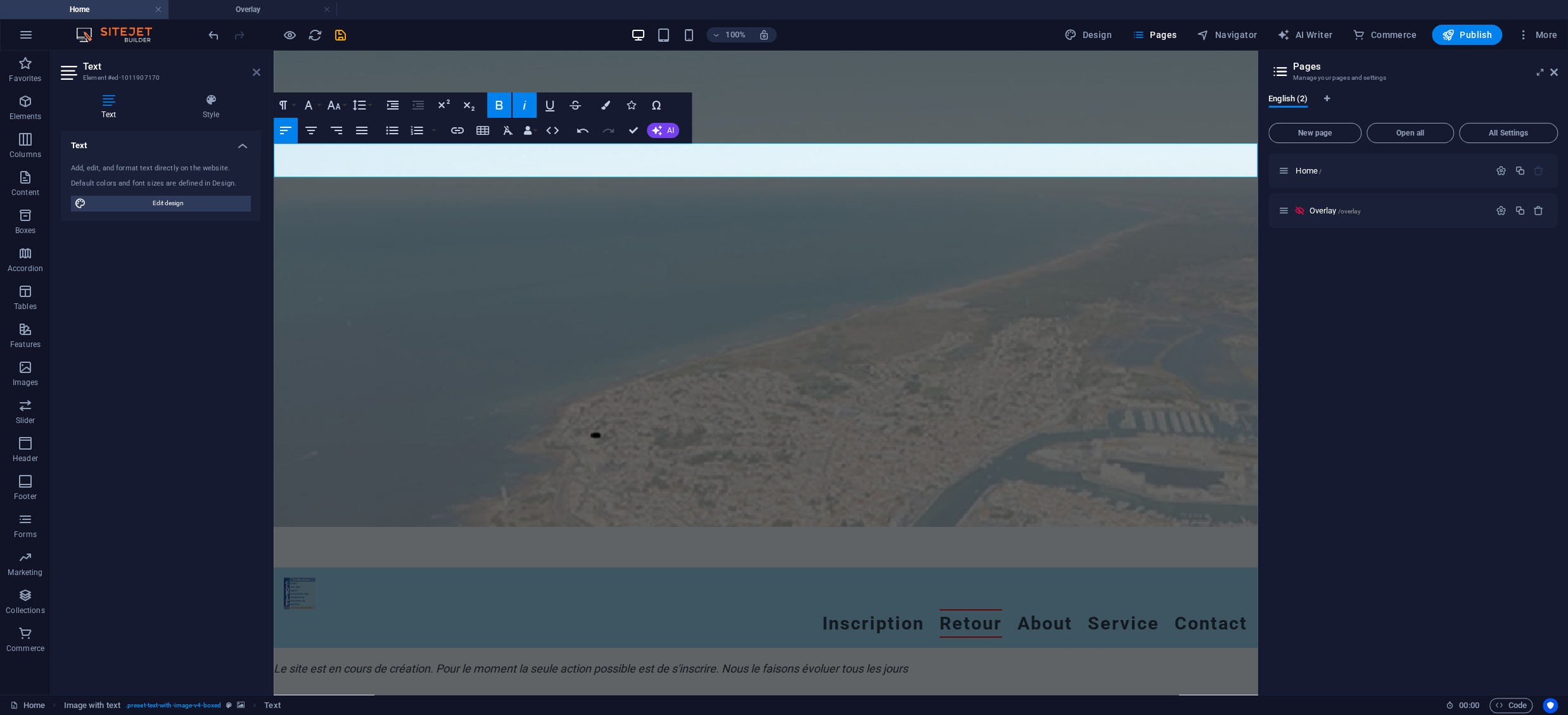
click at [259, 68] on icon at bounding box center [256, 72] width 8 height 10
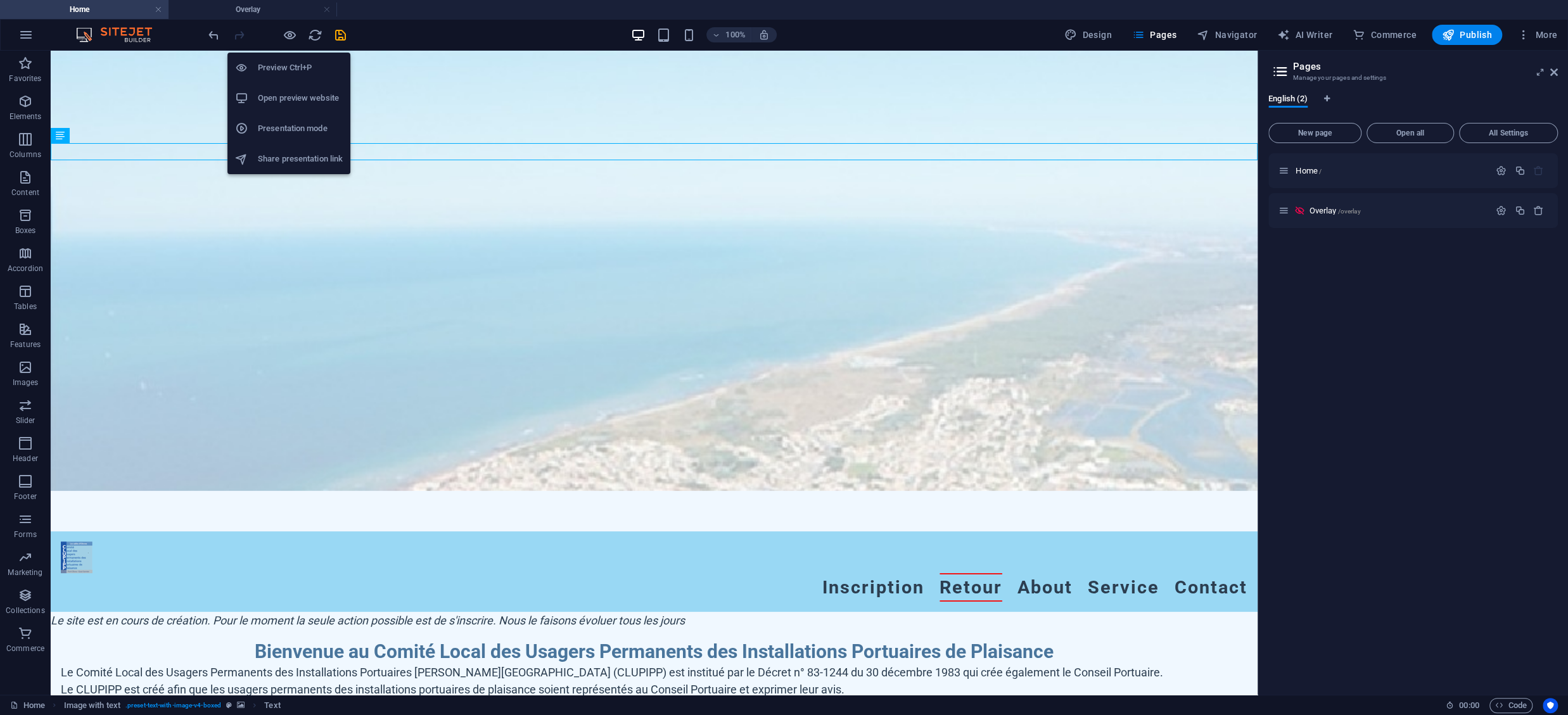
click at [299, 31] on div at bounding box center [277, 35] width 142 height 21
click at [289, 68] on h6 "Preview Ctrl+P" at bounding box center [300, 68] width 85 height 15
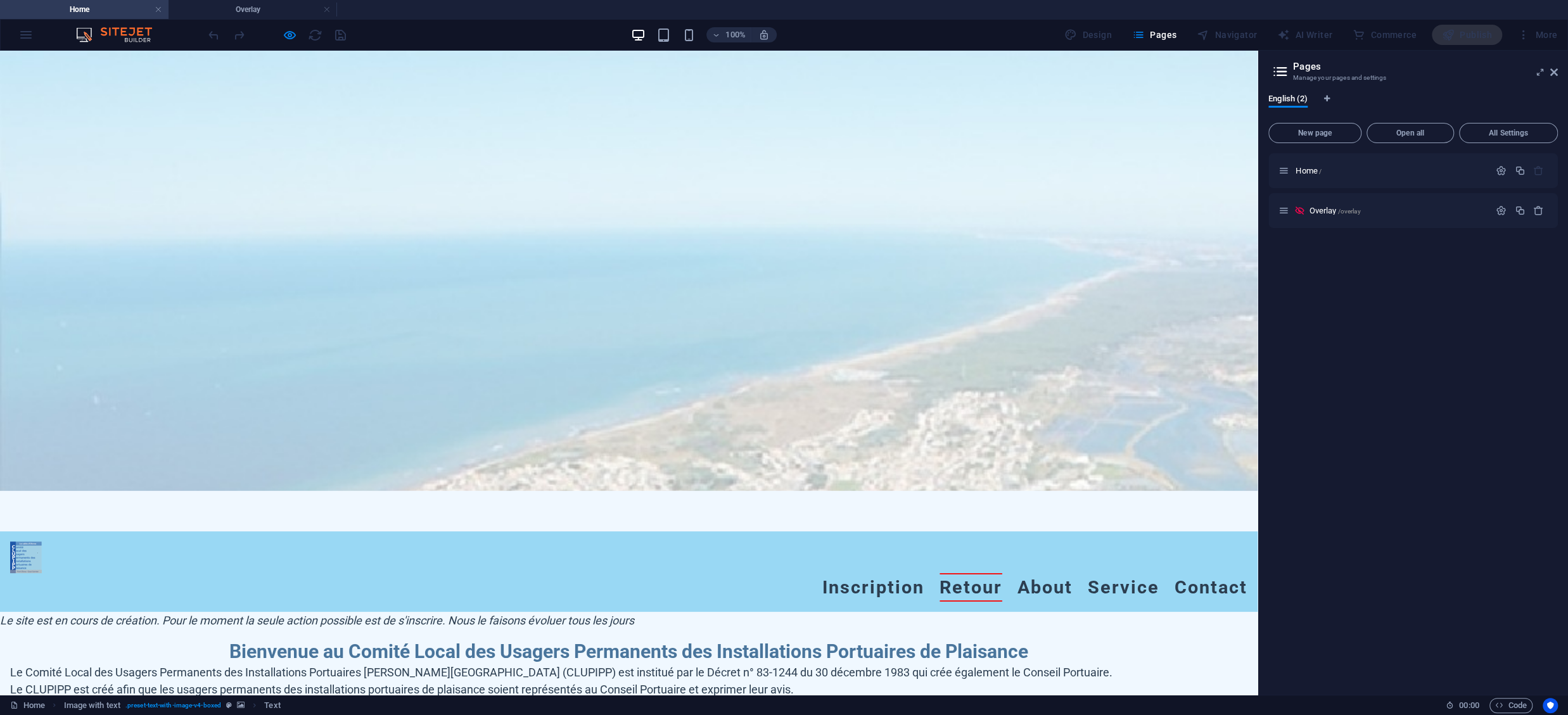
click at [1180, 69] on div at bounding box center [629, 270] width 1258 height 440
click at [233, 532] on div "Menu Menu Inscription Retour About Service Contact" at bounding box center [629, 571] width 1258 height 80
click at [163, 613] on em "Le site est en cours de création. Pour le moment la seule action possible est d…" at bounding box center [317, 620] width 634 height 14
click at [59, 613] on em "Le site est en cours de création. Pour le moment la seule action possible est d…" at bounding box center [317, 620] width 634 height 14
click at [1216, 68] on div at bounding box center [629, 270] width 1258 height 440
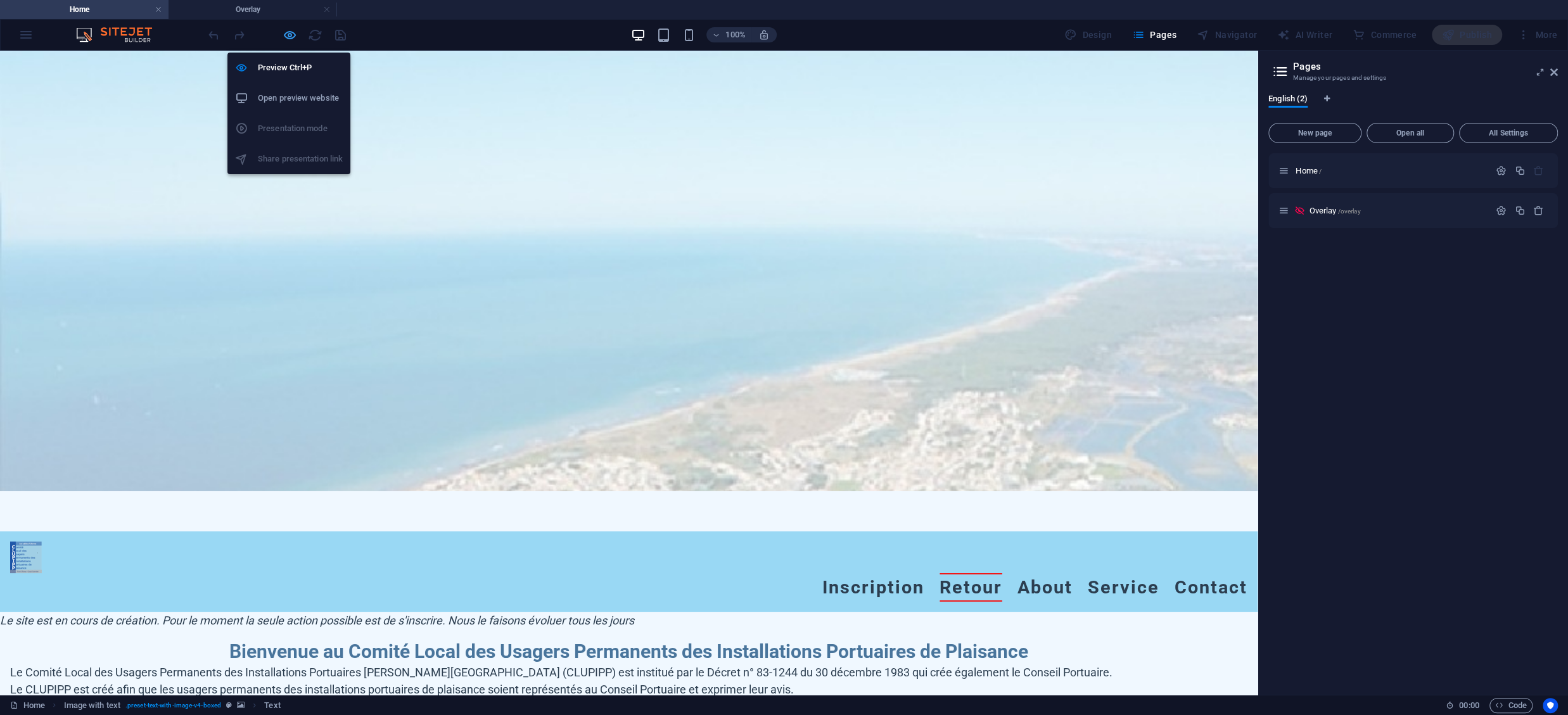
click at [294, 36] on icon "button" at bounding box center [289, 35] width 14 height 14
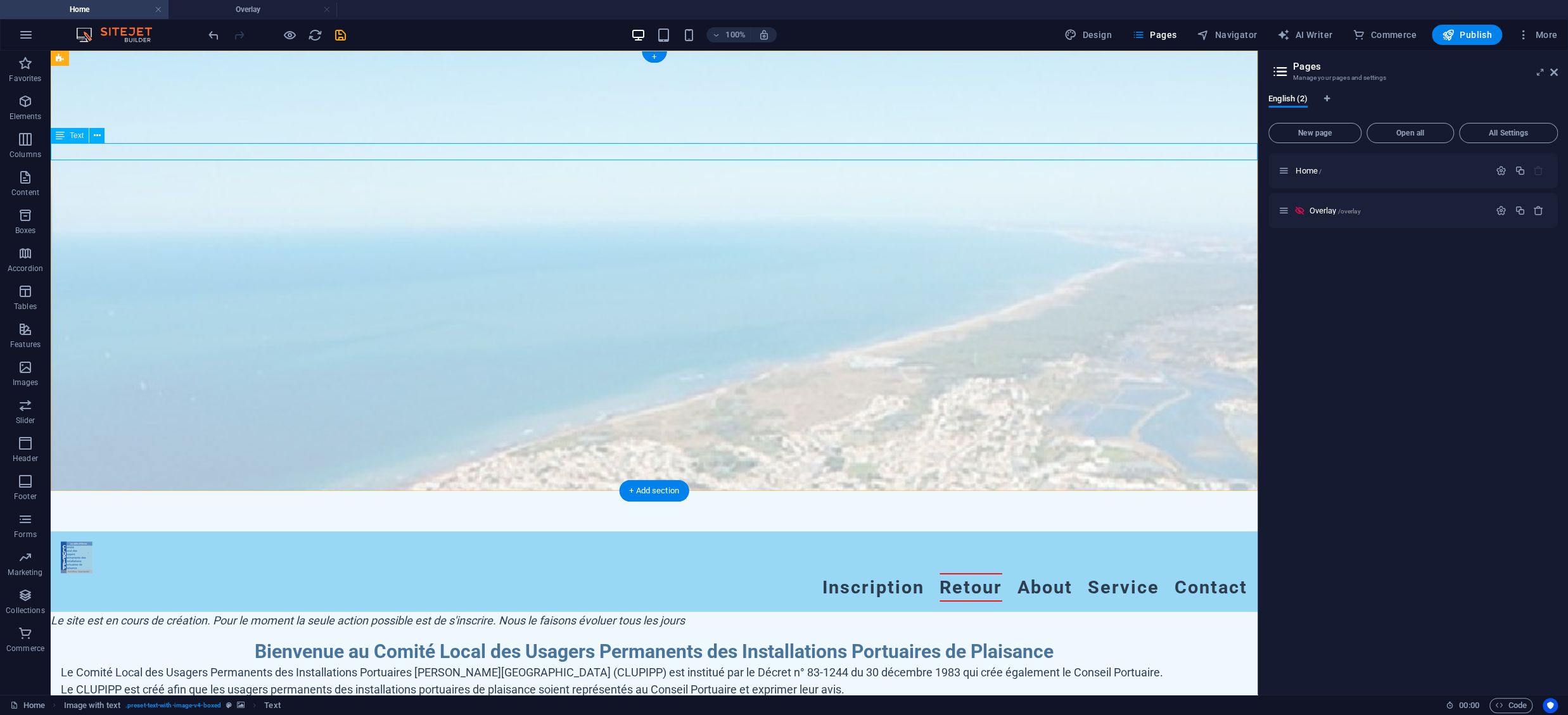
click at [449, 612] on div "Le site est en cours de création. Pour le moment la seule action possible est d…" at bounding box center [654, 620] width 1207 height 17
click at [99, 135] on icon at bounding box center [97, 136] width 7 height 14
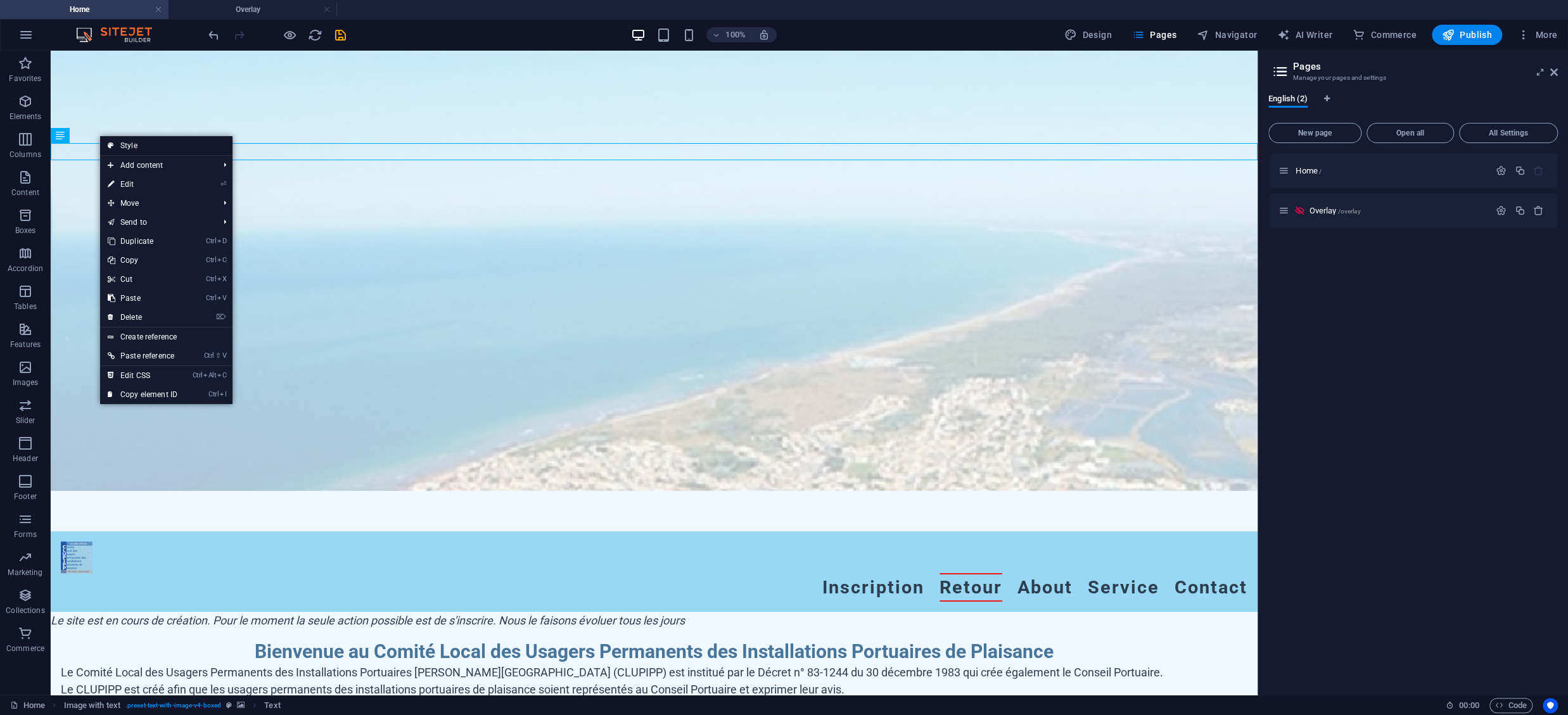
click at [132, 142] on link "Style" at bounding box center [166, 146] width 132 height 19
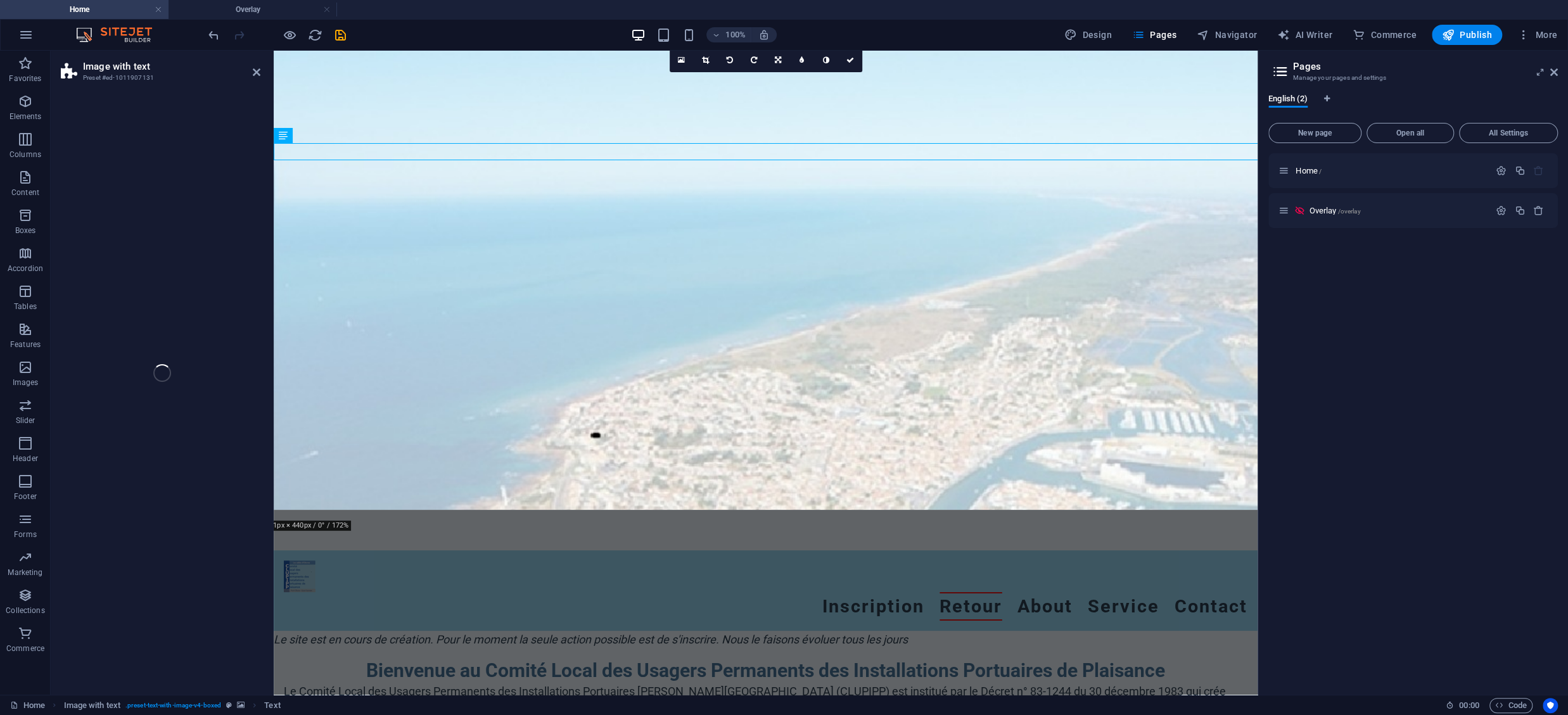
select select "rem"
select select "px"
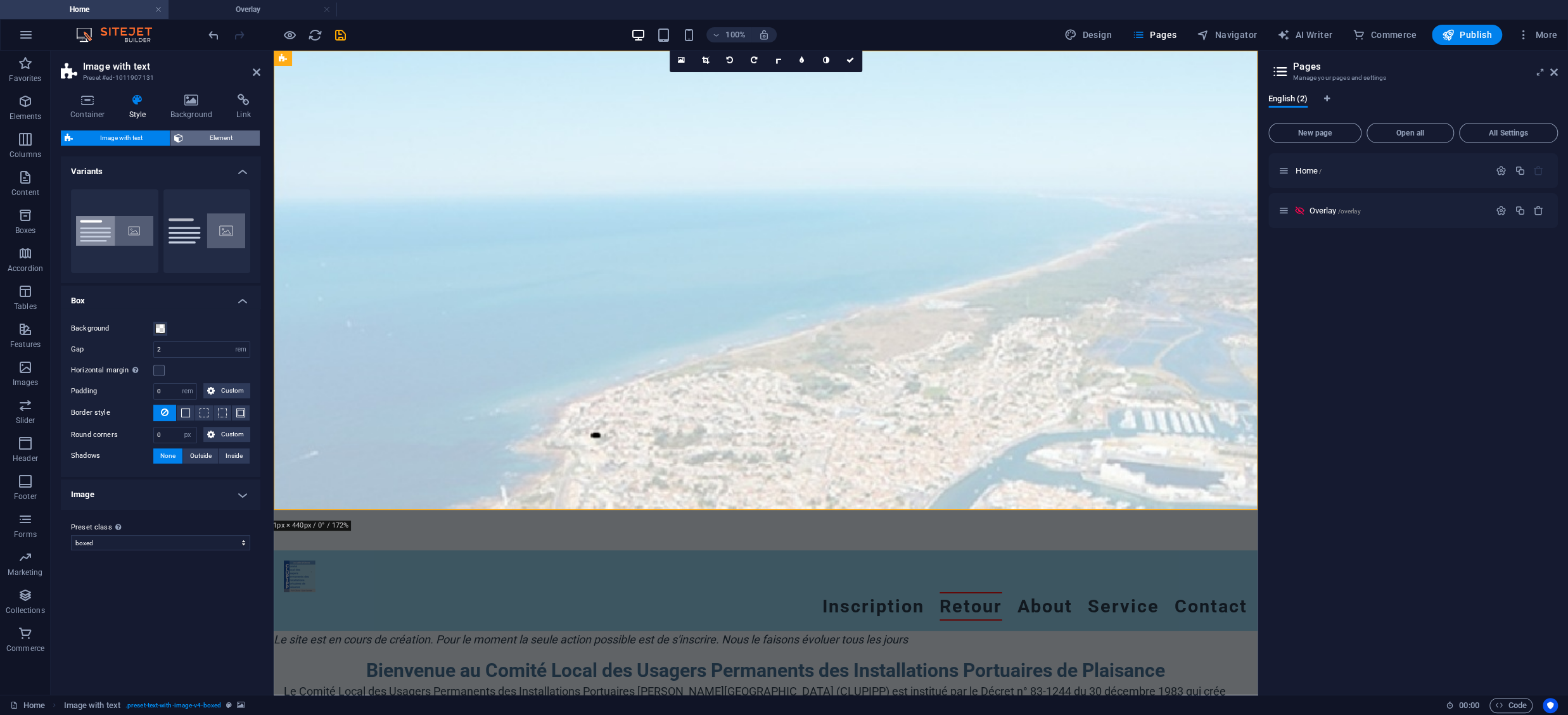
click at [215, 135] on span "Element" at bounding box center [222, 138] width 70 height 15
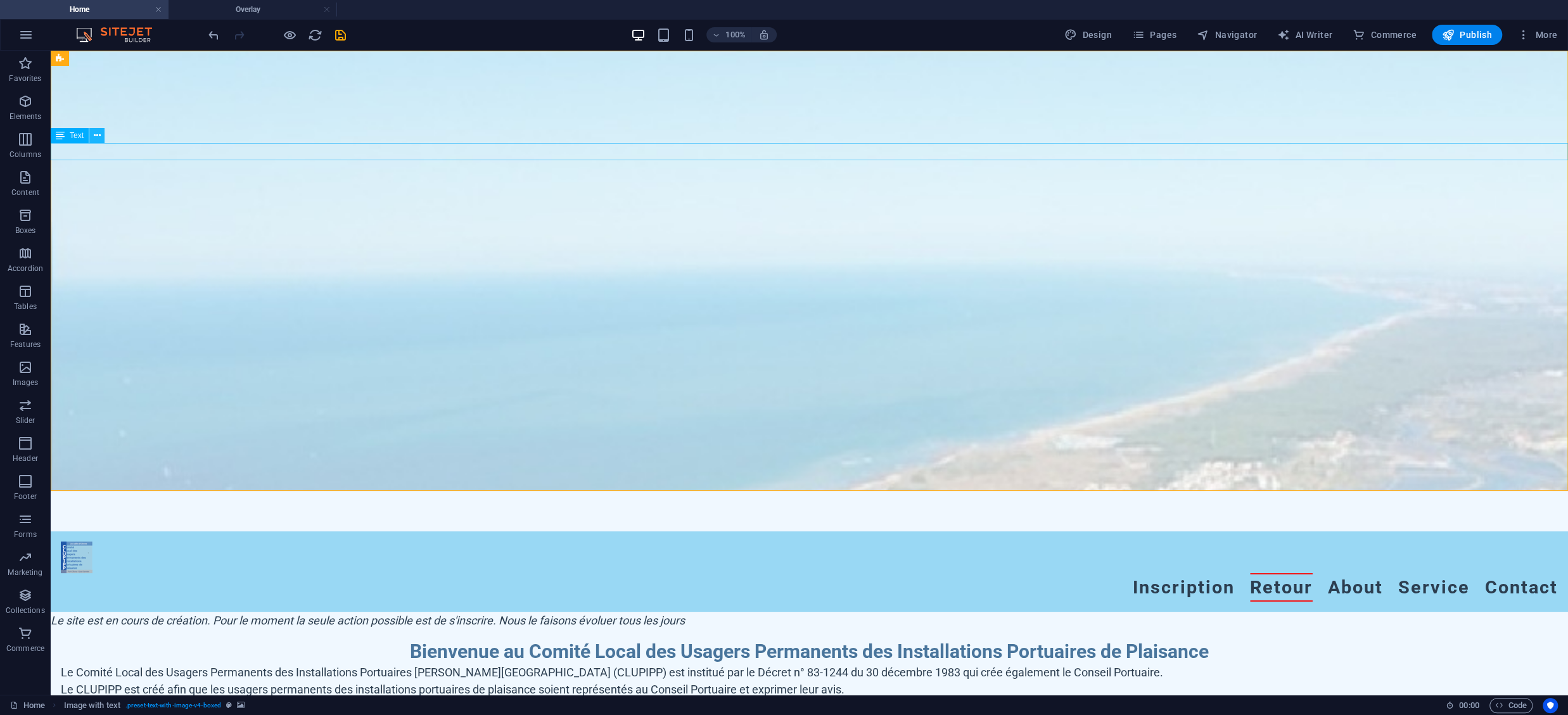
click at [96, 134] on icon at bounding box center [97, 136] width 7 height 14
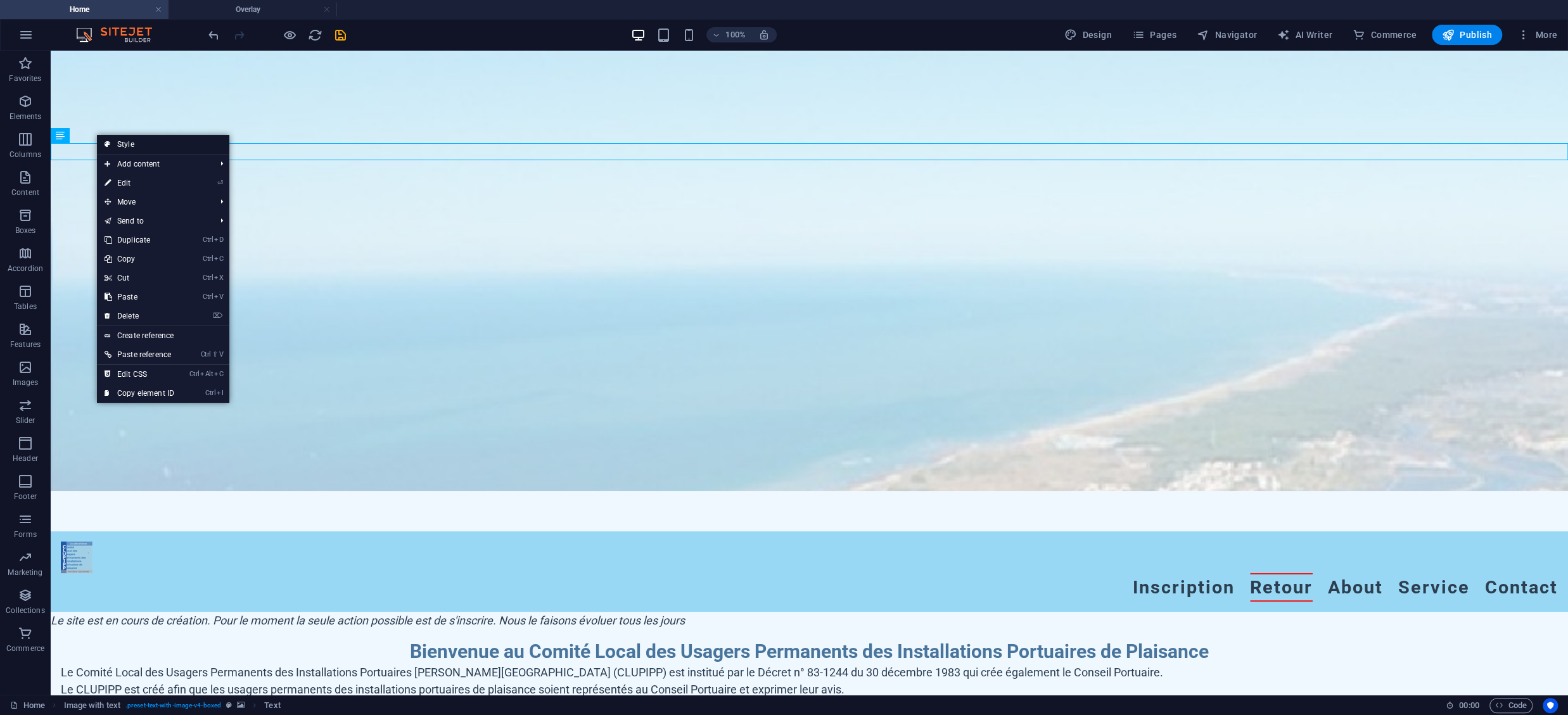
click at [129, 140] on link "Style" at bounding box center [163, 144] width 132 height 19
select select "rem"
select select "px"
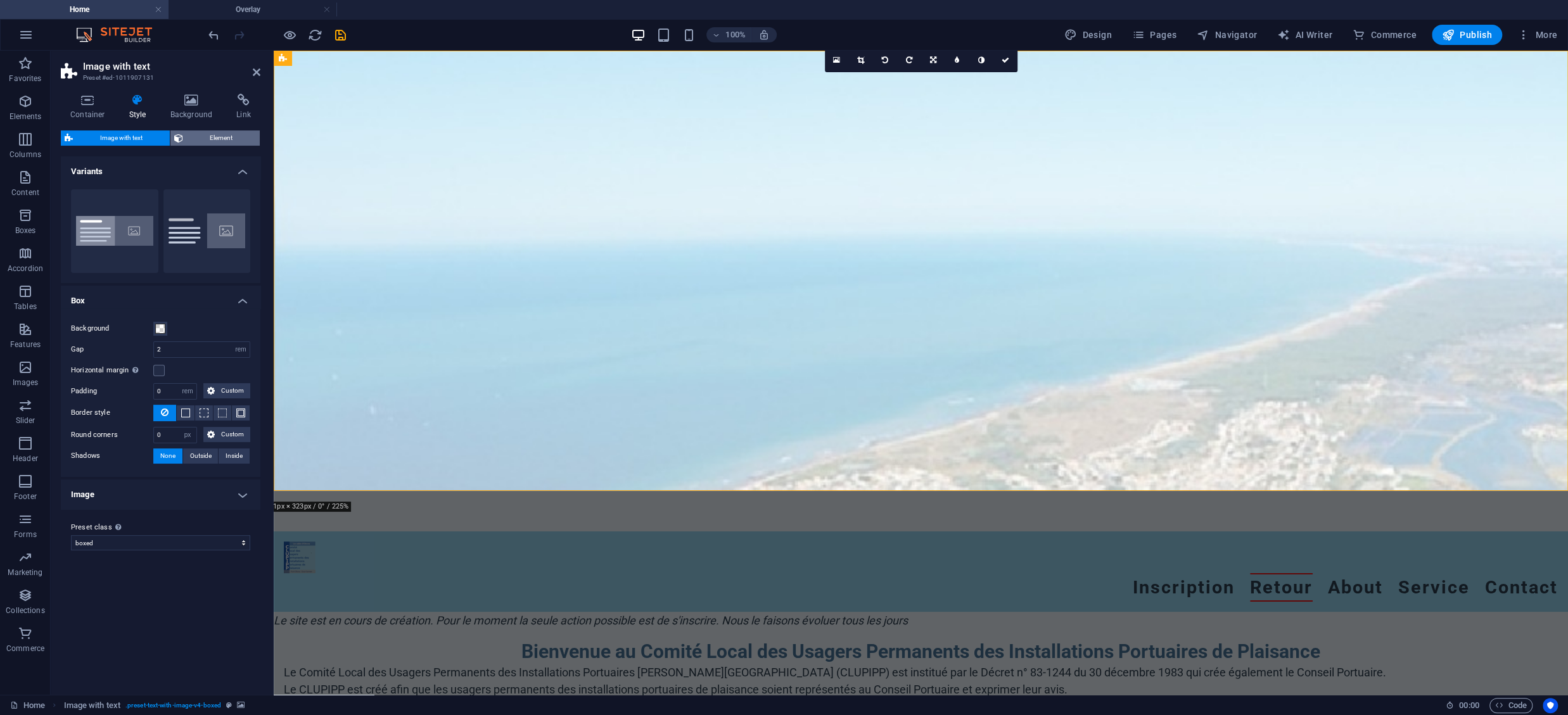
click at [192, 136] on span "Element" at bounding box center [222, 138] width 70 height 15
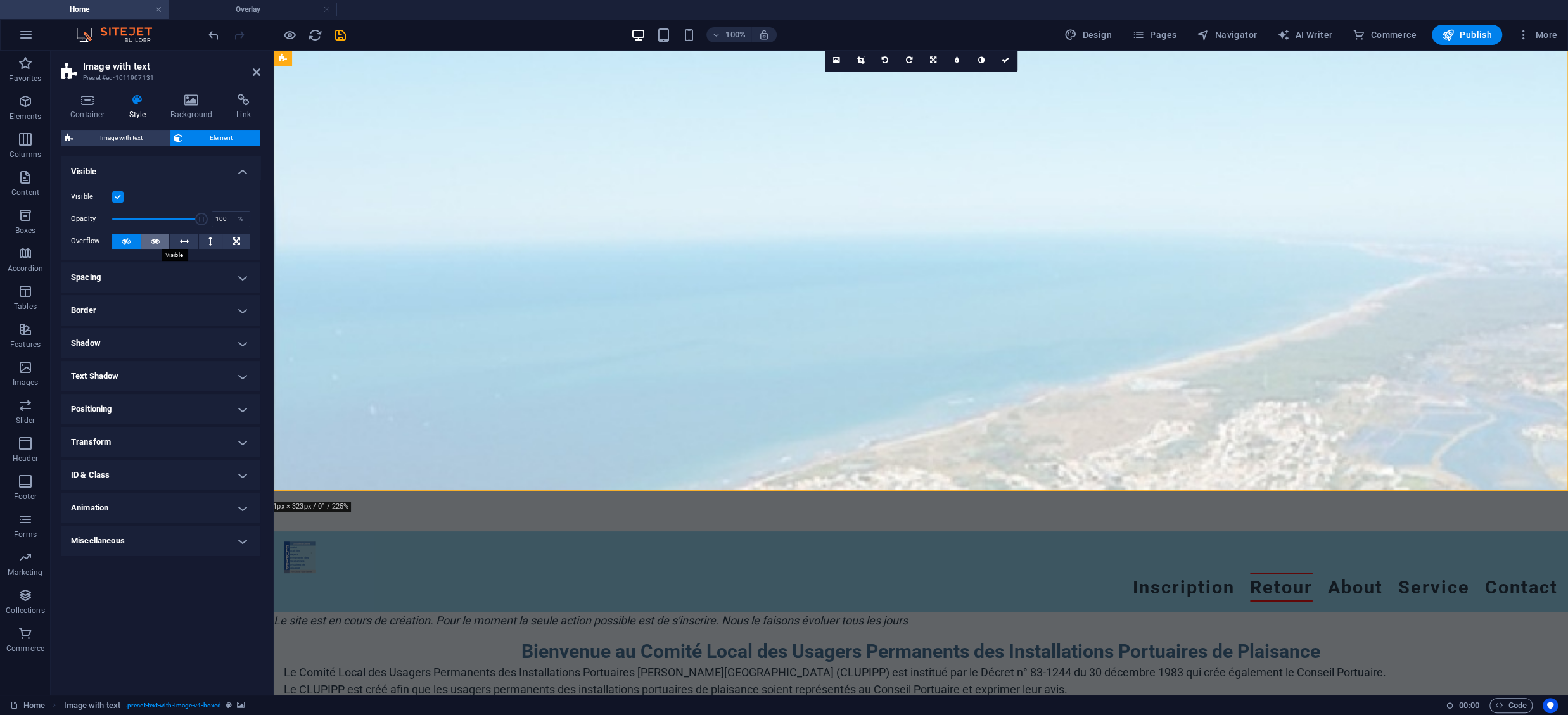
click at [153, 236] on icon at bounding box center [155, 241] width 9 height 15
click at [129, 232] on div "Visible Opacity 100 % Overflow" at bounding box center [161, 219] width 200 height 80
click at [258, 72] on icon at bounding box center [256, 72] width 8 height 10
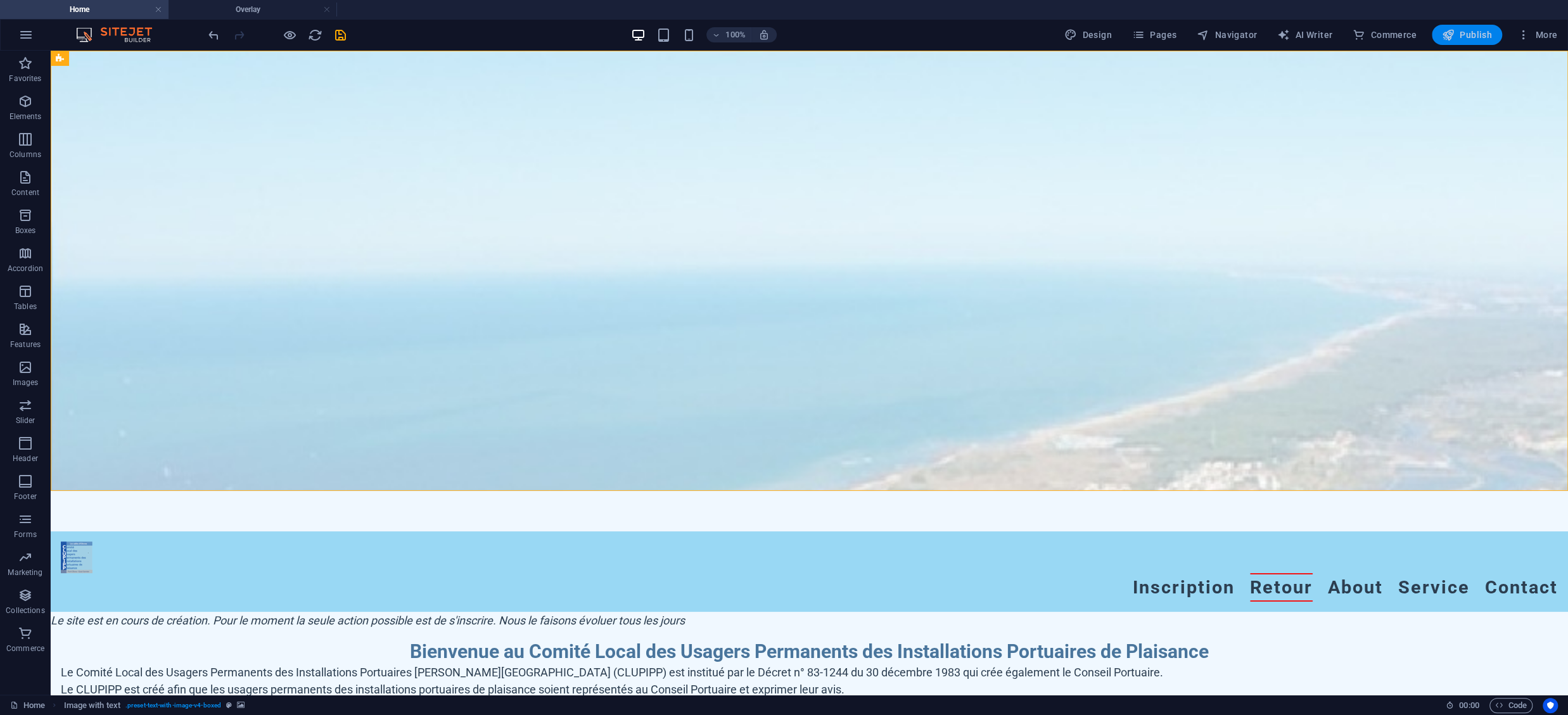
click at [1476, 33] on span "Publish" at bounding box center [1467, 35] width 50 height 13
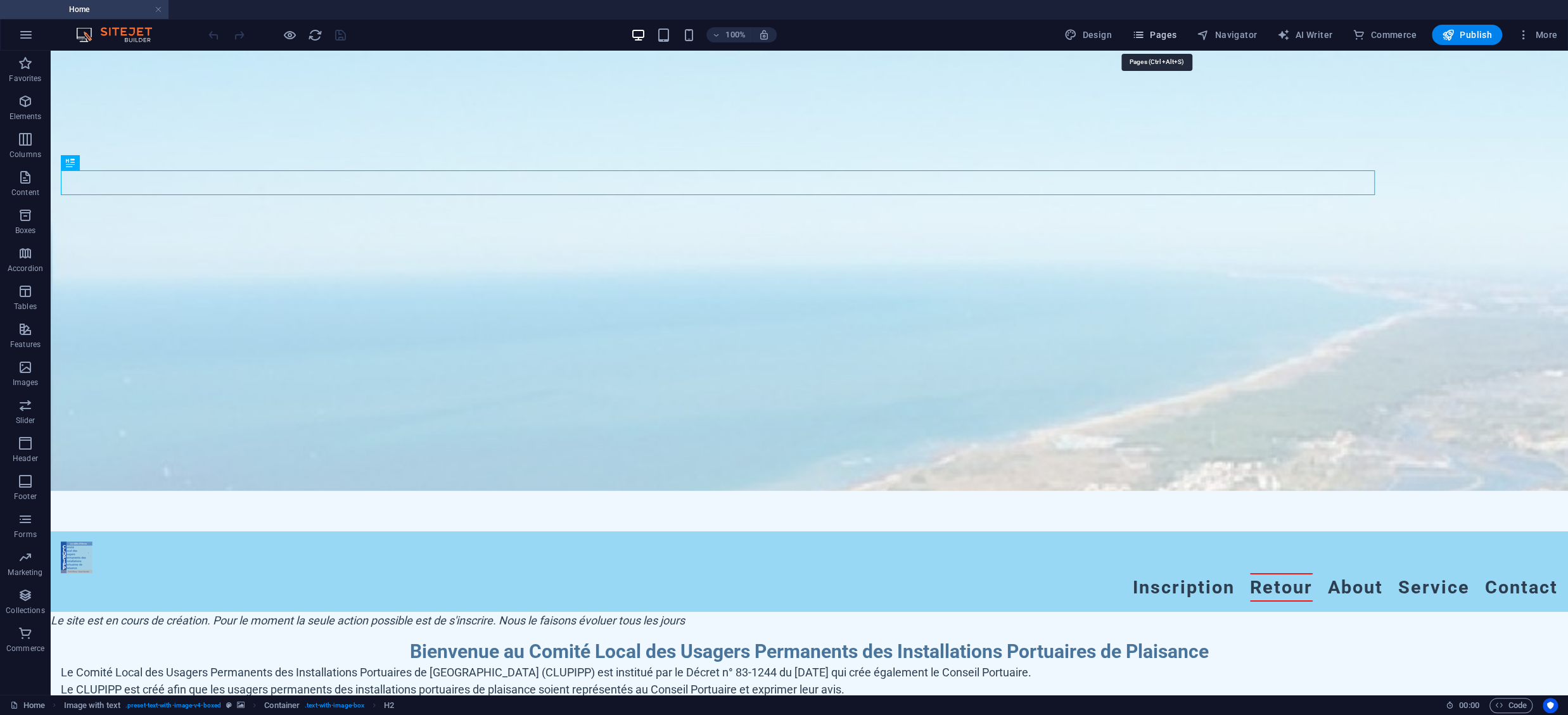
click at [1145, 33] on icon "button" at bounding box center [1138, 35] width 13 height 13
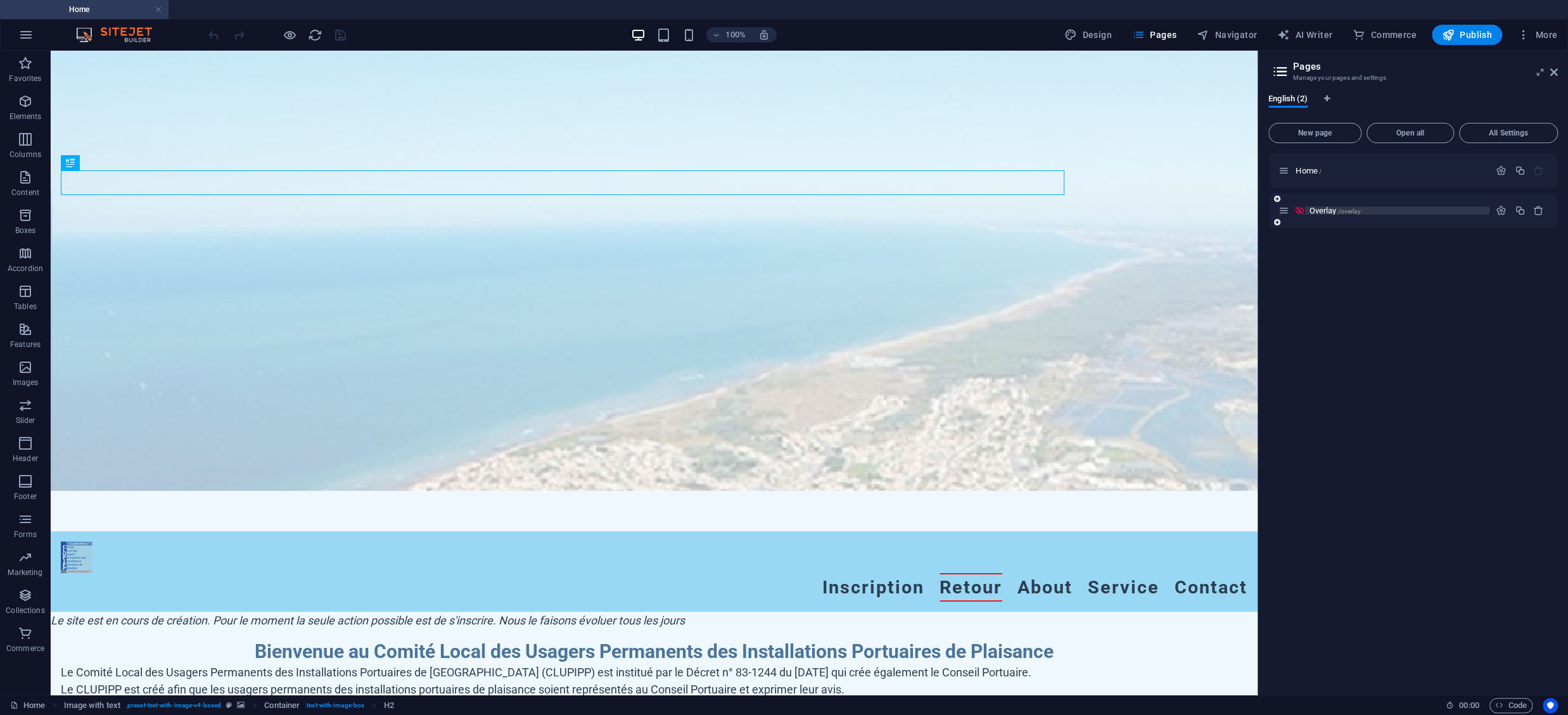
click at [1389, 208] on p "Overlay /overlay" at bounding box center [1397, 210] width 177 height 9
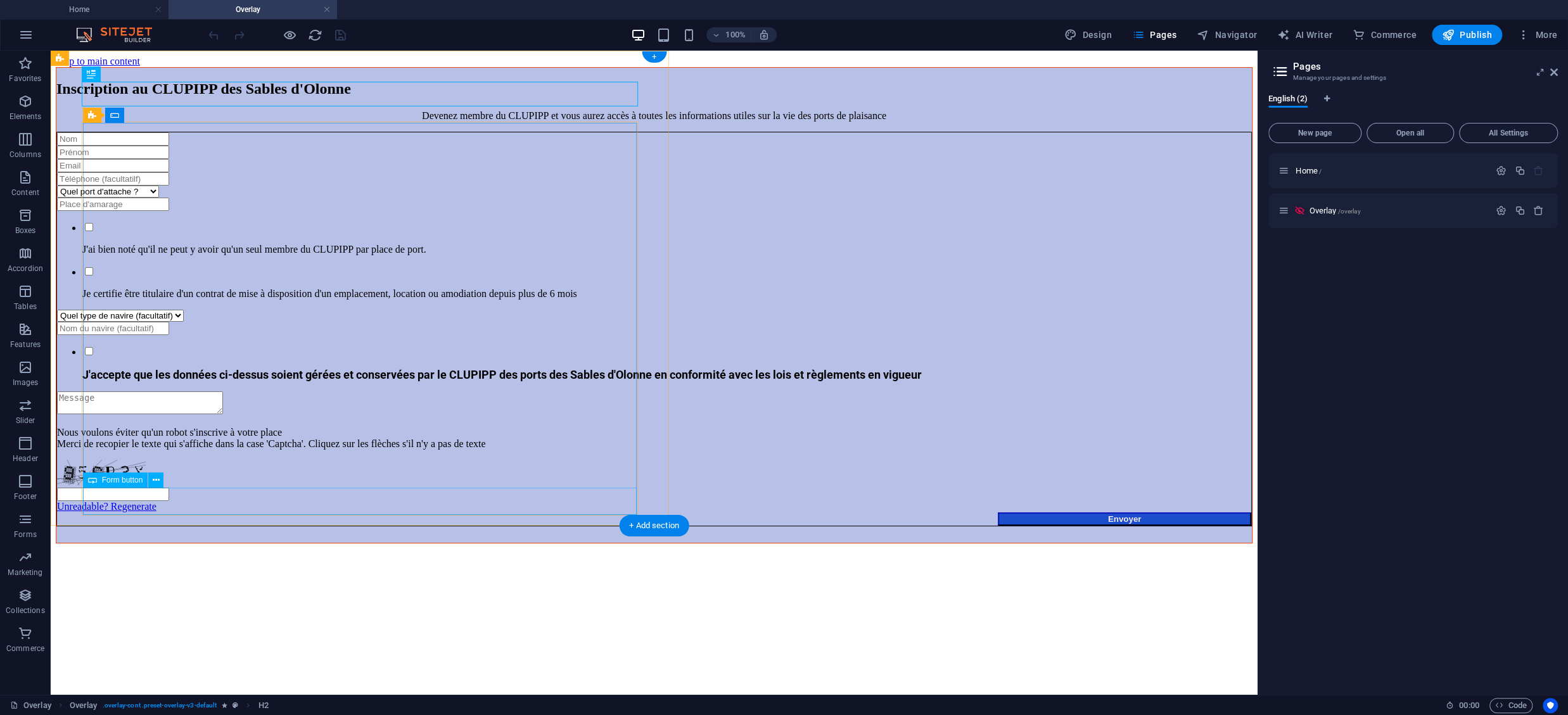
click at [561, 512] on div "Envoyer" at bounding box center [654, 519] width 1194 height 14
click at [154, 477] on icon at bounding box center [156, 480] width 7 height 14
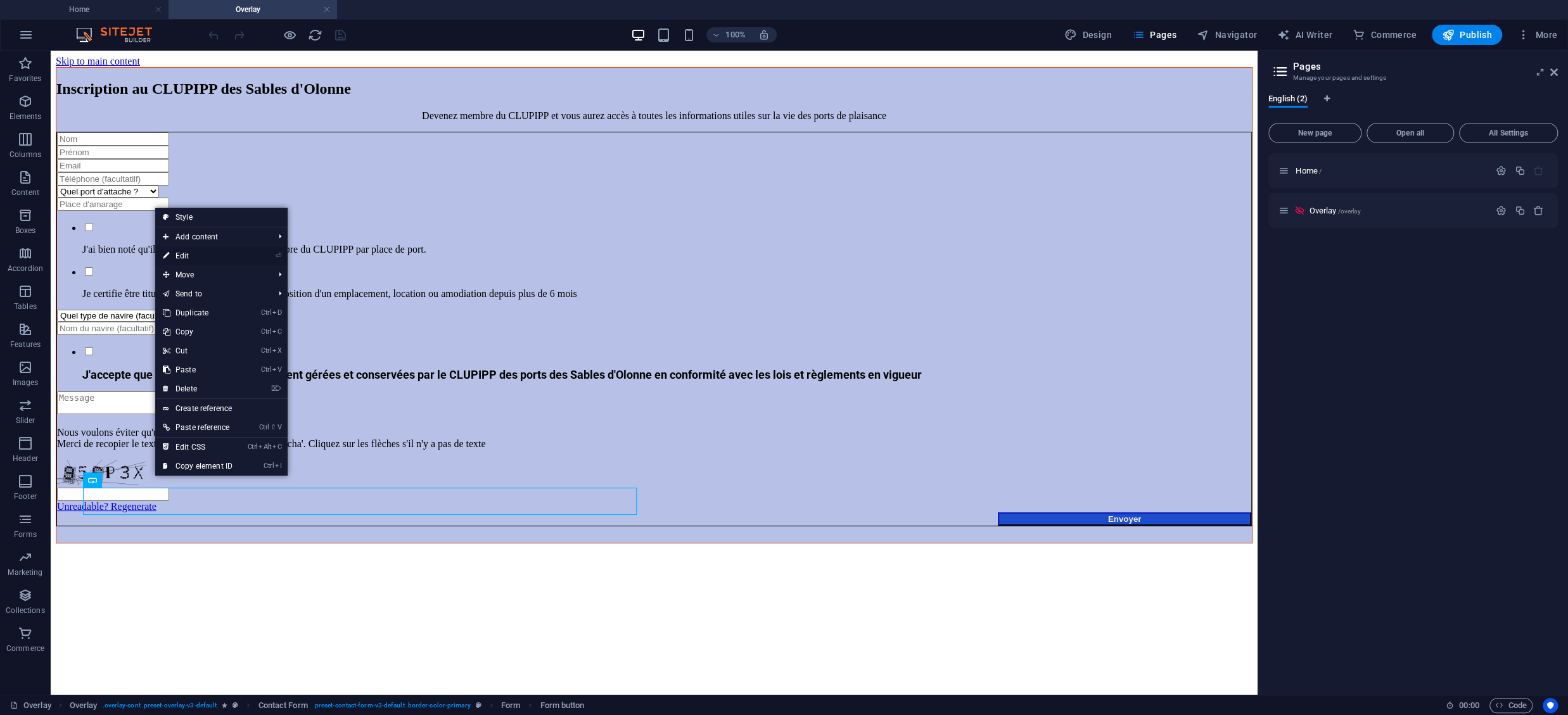
click at [189, 258] on link "⏎ Edit" at bounding box center [197, 256] width 85 height 19
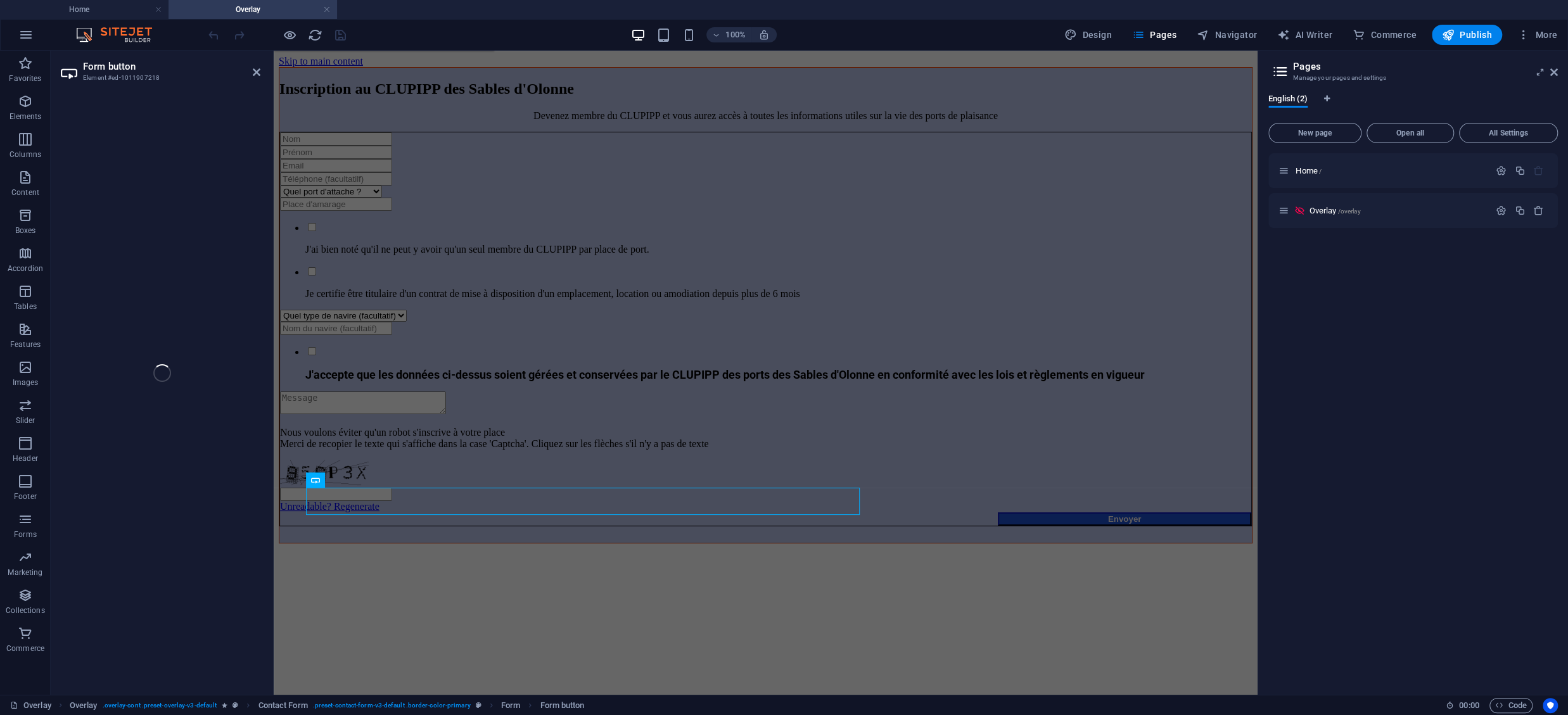
select select "px"
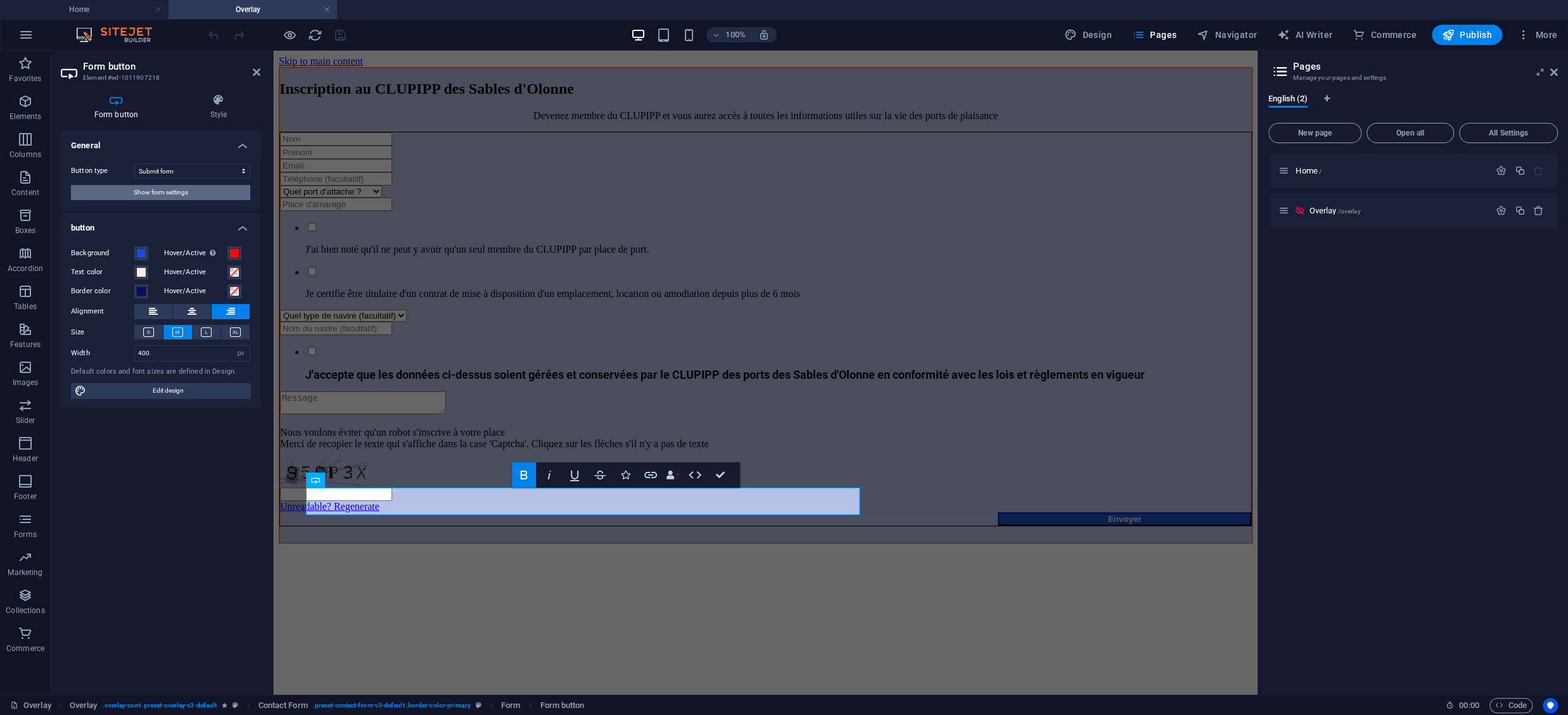
click at [195, 192] on button "Show form settings" at bounding box center [161, 192] width 179 height 15
